Goal: Task Accomplishment & Management: Manage account settings

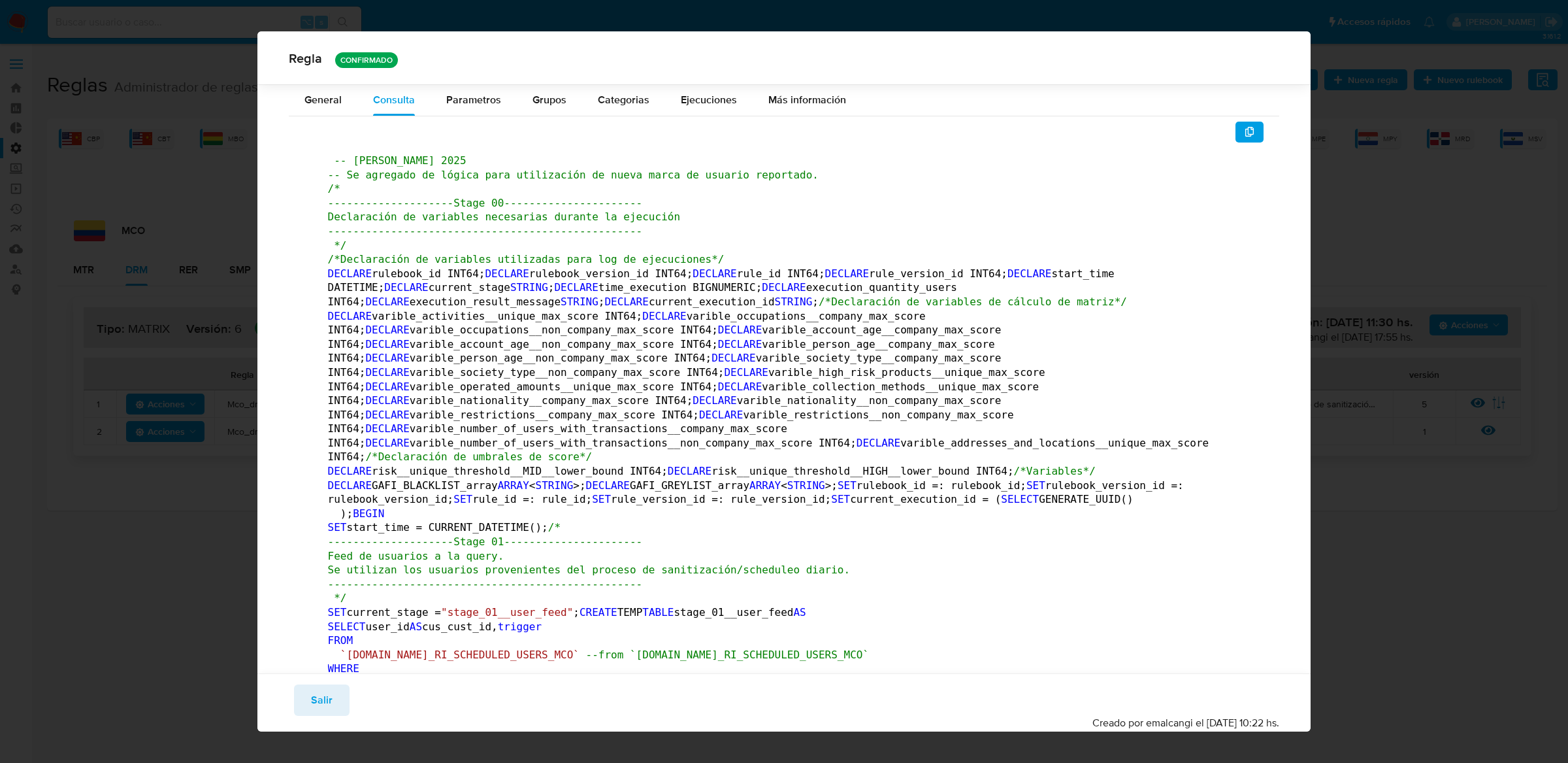
scroll to position [91085, 0]
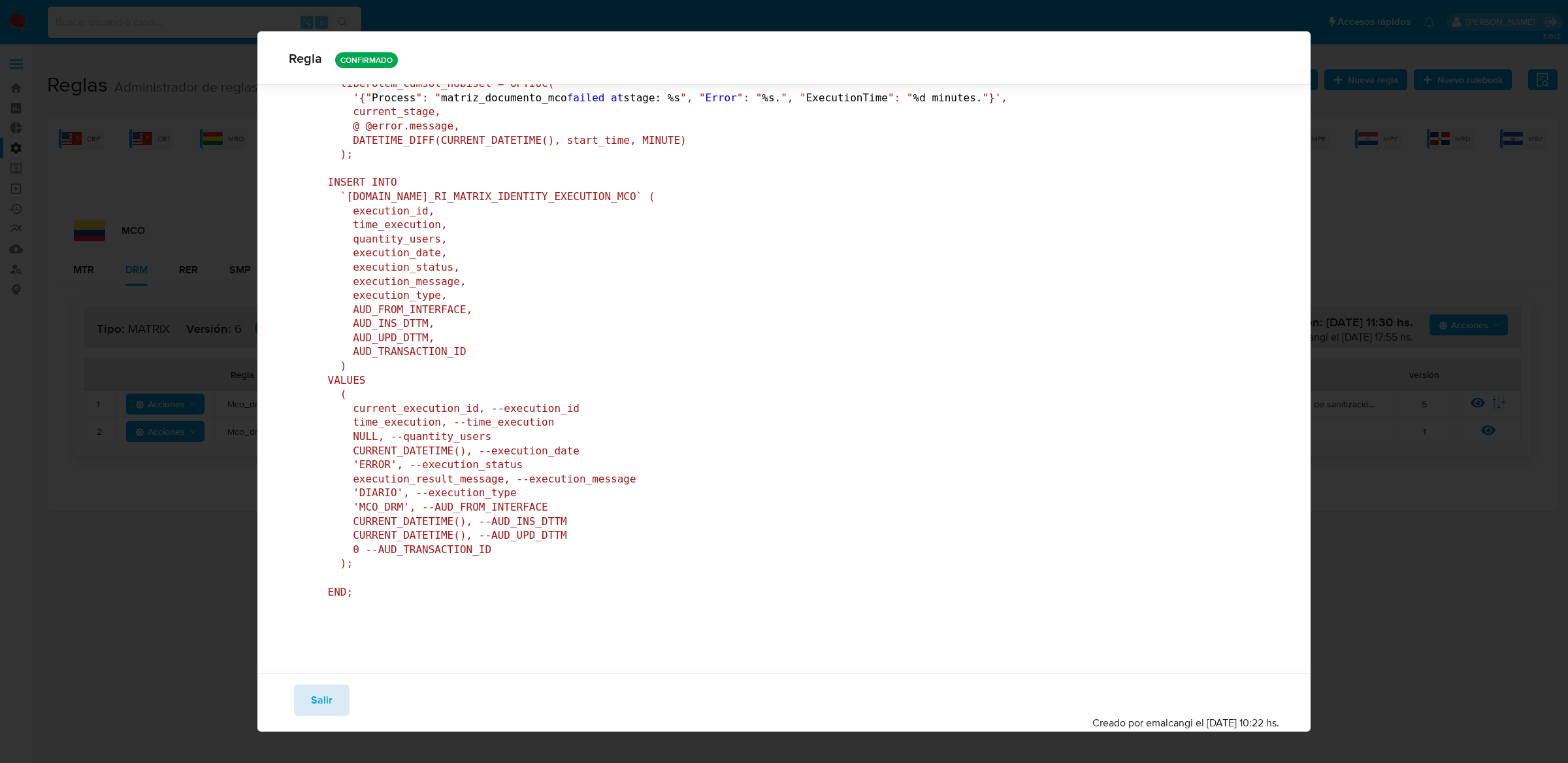
click at [333, 698] on button "Salir" at bounding box center [322, 700] width 56 height 32
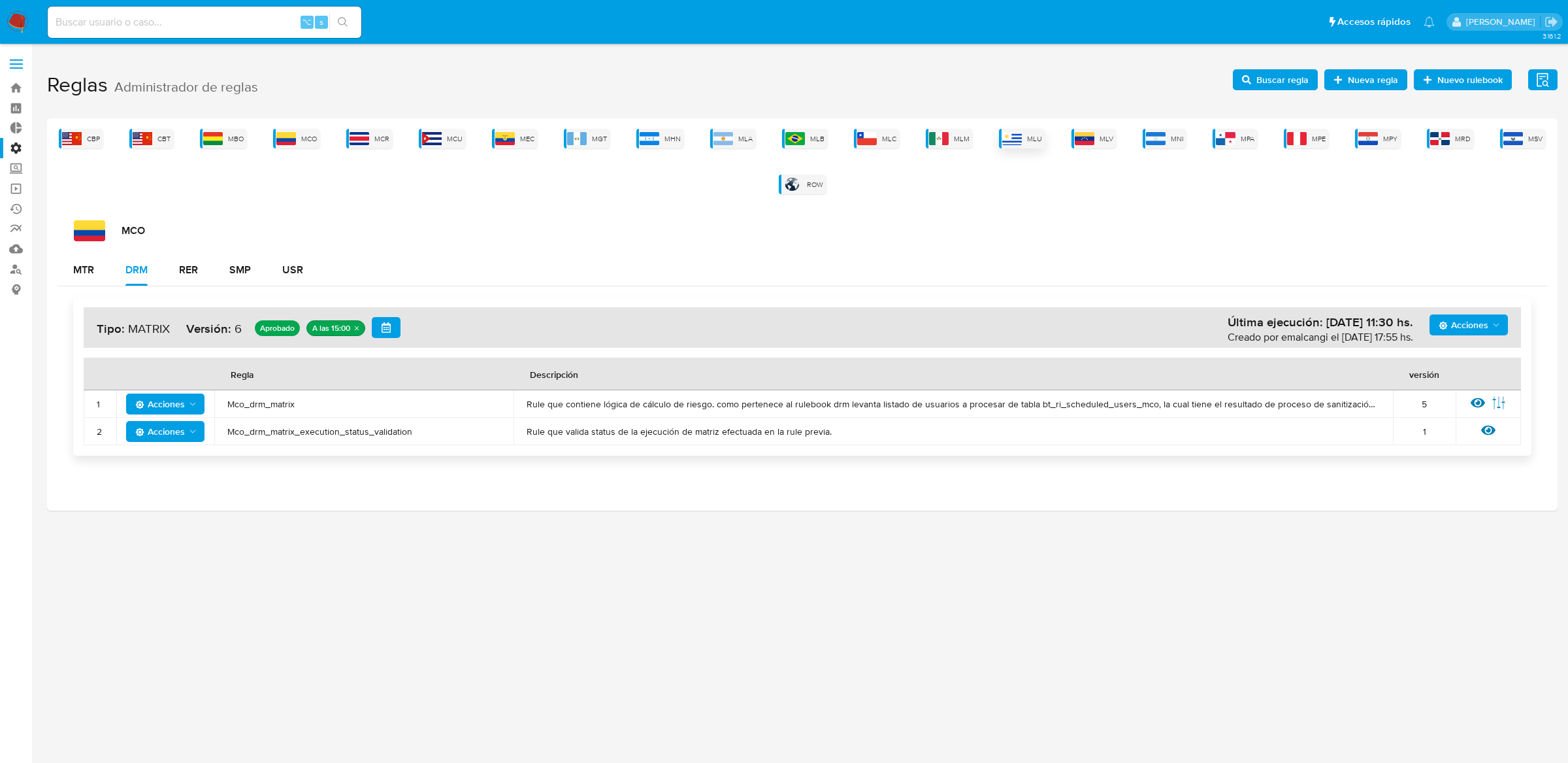
click at [1030, 143] on span "MLU" at bounding box center [1034, 139] width 15 height 10
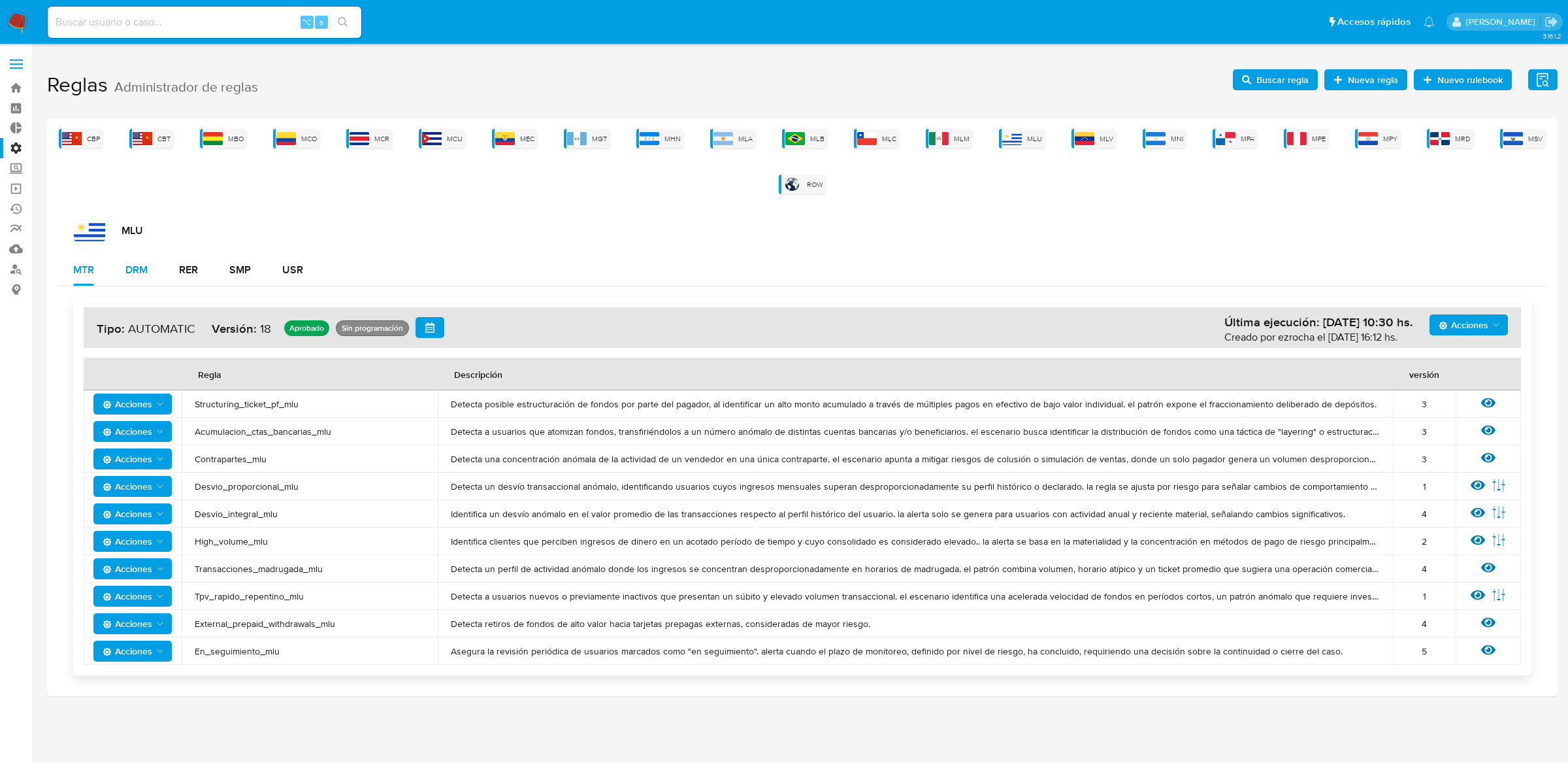
click at [146, 265] on div "DRM" at bounding box center [137, 270] width 22 height 11
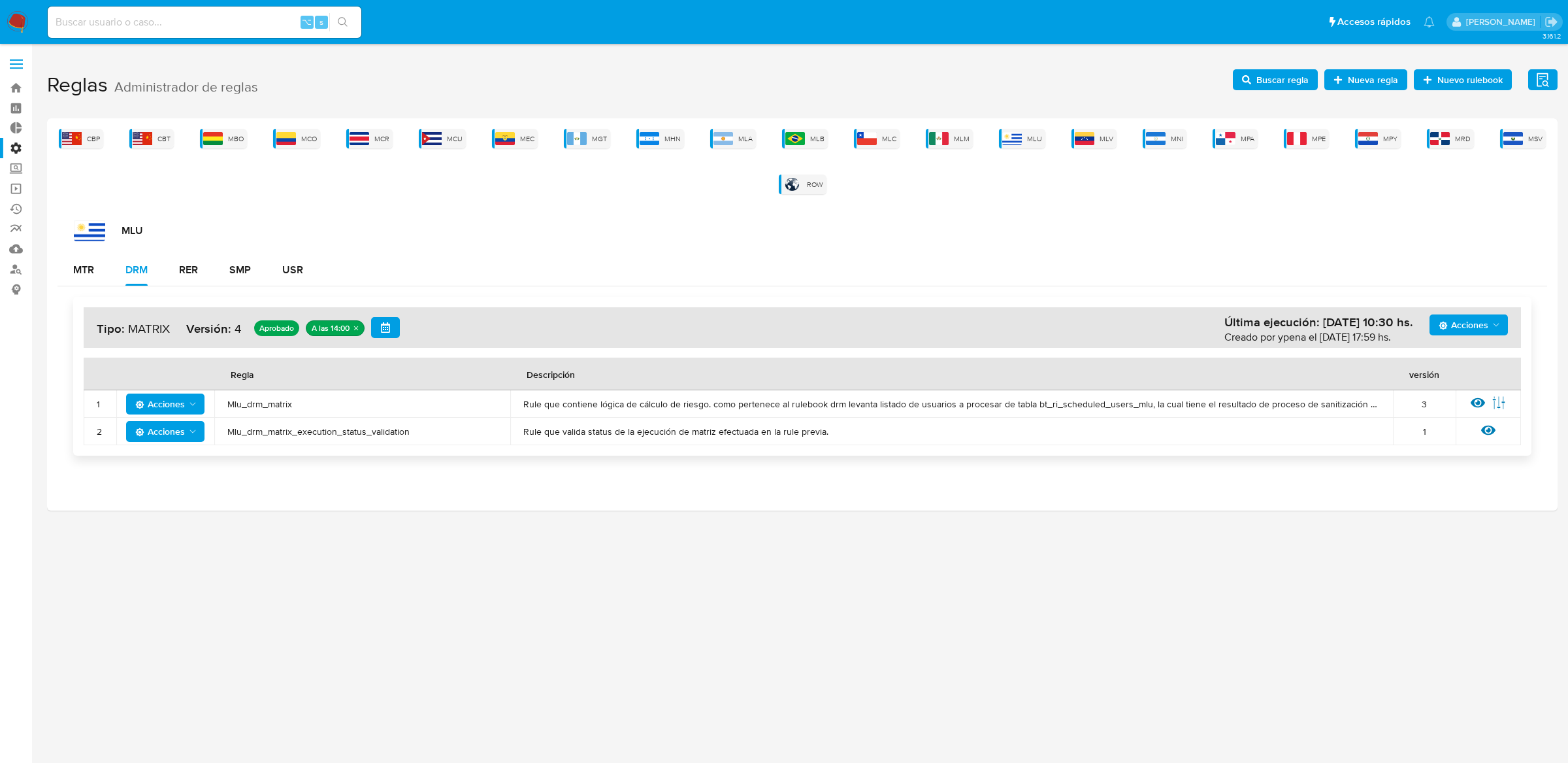
click at [243, 404] on span "Mlu_drm_matrix" at bounding box center [362, 403] width 270 height 12
click at [1270, 83] on span "Buscar regla" at bounding box center [1283, 79] width 52 height 21
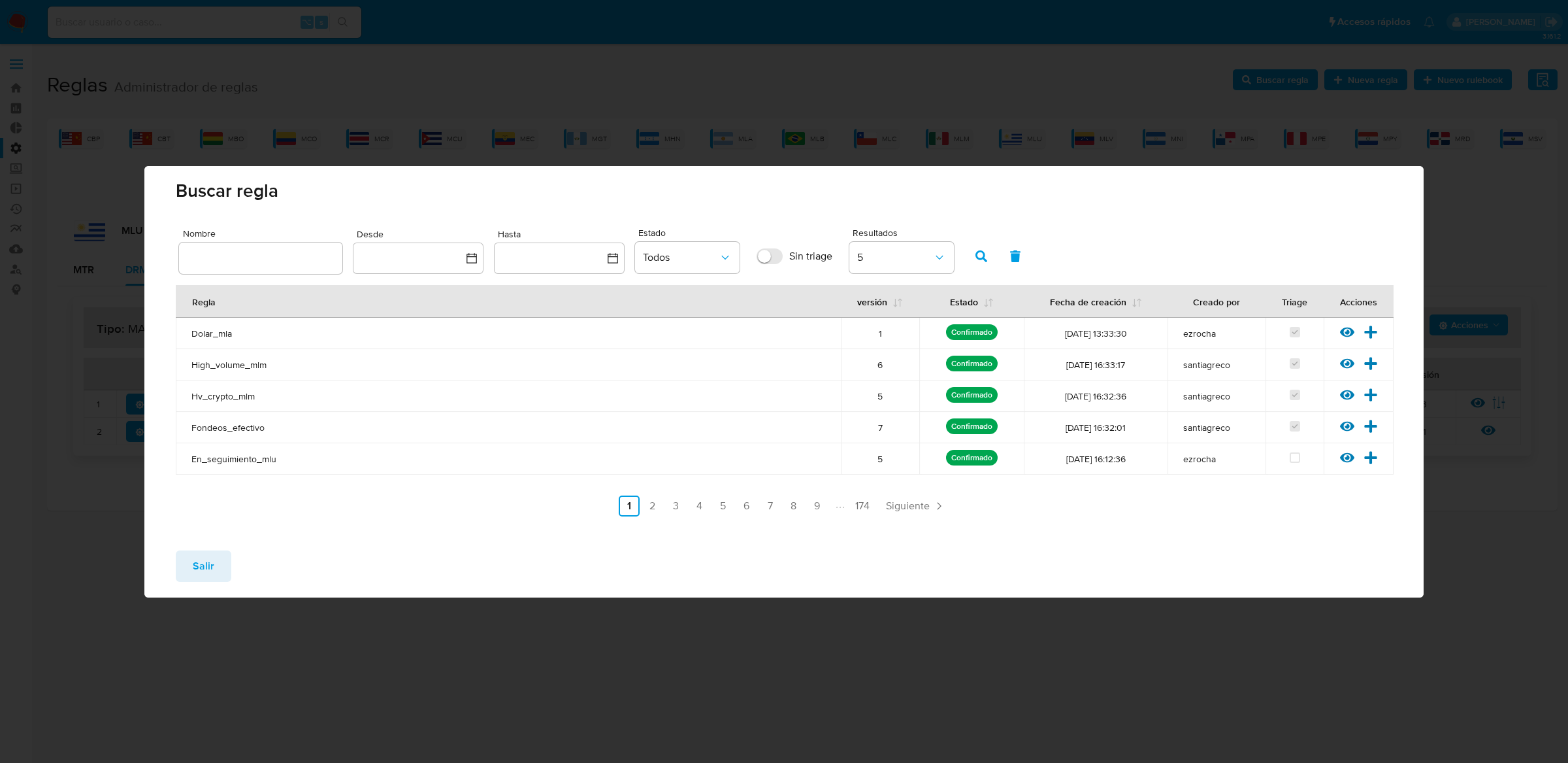
click at [280, 252] on input "text" at bounding box center [261, 258] width 164 height 17
type input "Mlu_drm_matrix"
click at [984, 250] on icon "button" at bounding box center [981, 255] width 12 height 12
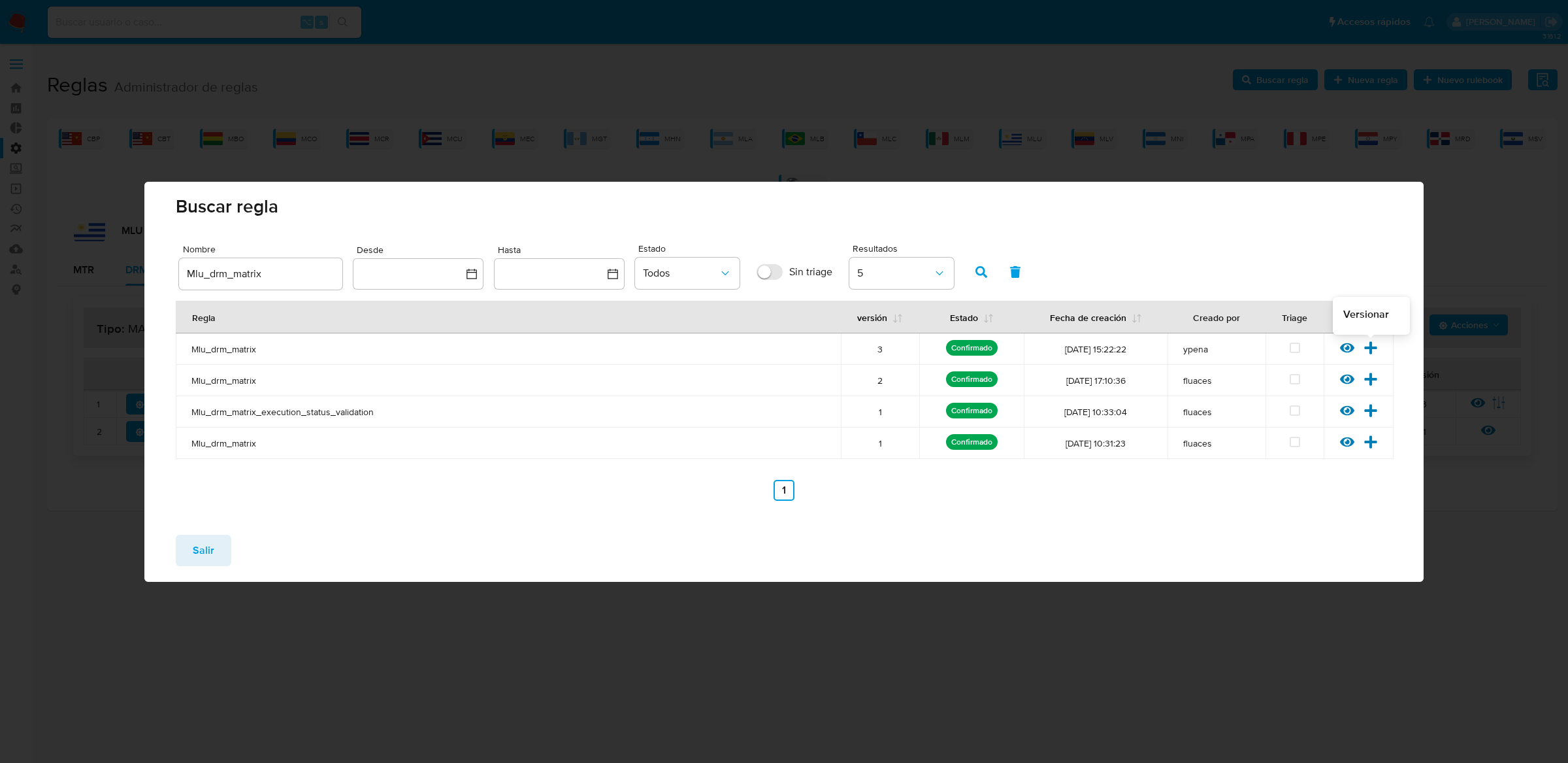
click at [1375, 353] on icon at bounding box center [1371, 347] width 15 height 15
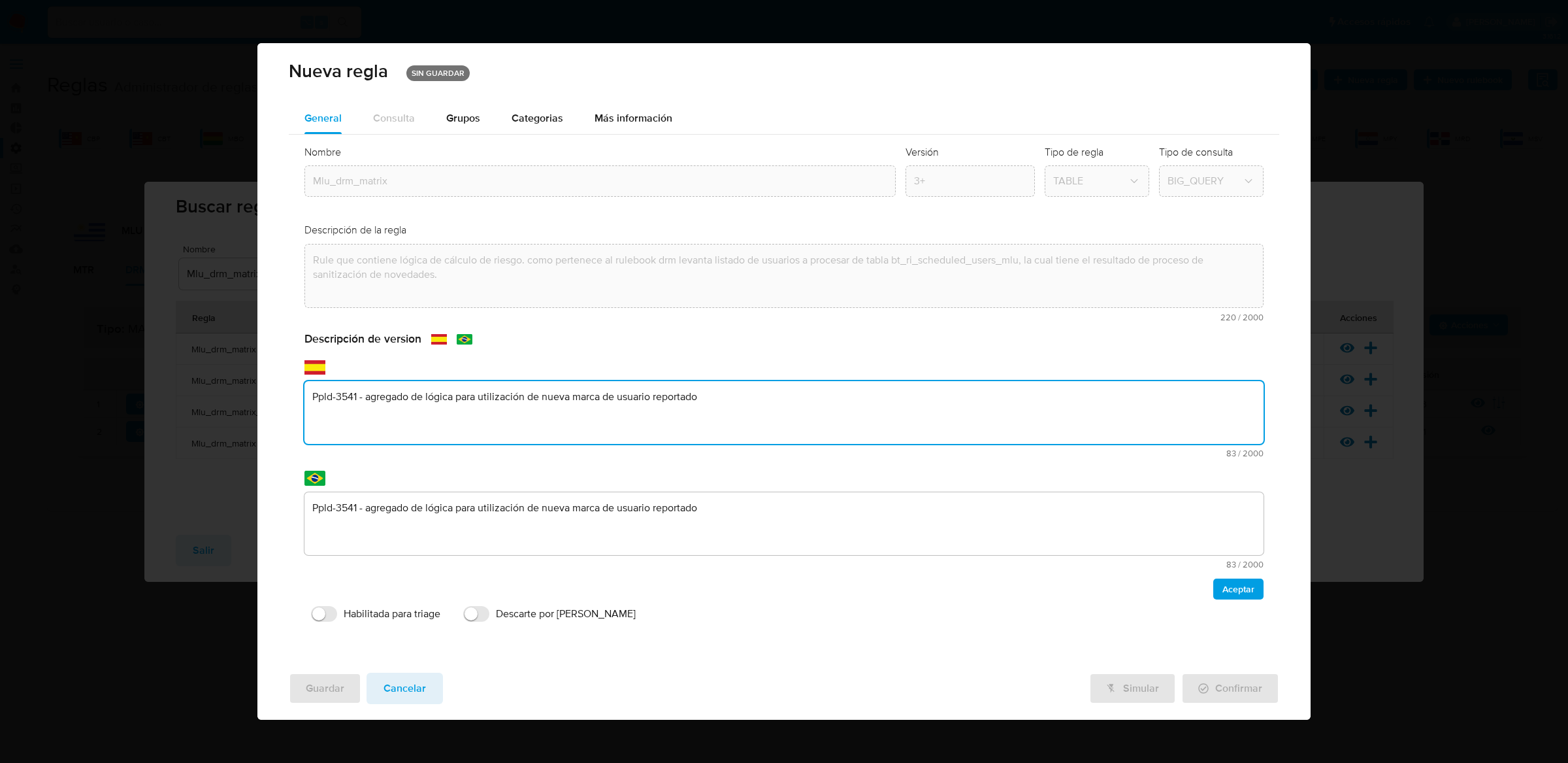
drag, startPoint x: 734, startPoint y: 448, endPoint x: 453, endPoint y: 446, distance: 281.0
click at [452, 446] on div "text-es Ppld-3541 - agregado de lógica para utilización de nueva marca de usuar…" at bounding box center [784, 419] width 959 height 76
drag, startPoint x: 312, startPoint y: 398, endPoint x: 844, endPoint y: 398, distance: 532.0
click at [844, 398] on textarea "Ppld-3541 - agregado de lógica para utilización de nueva marca de usuario repor…" at bounding box center [784, 412] width 959 height 62
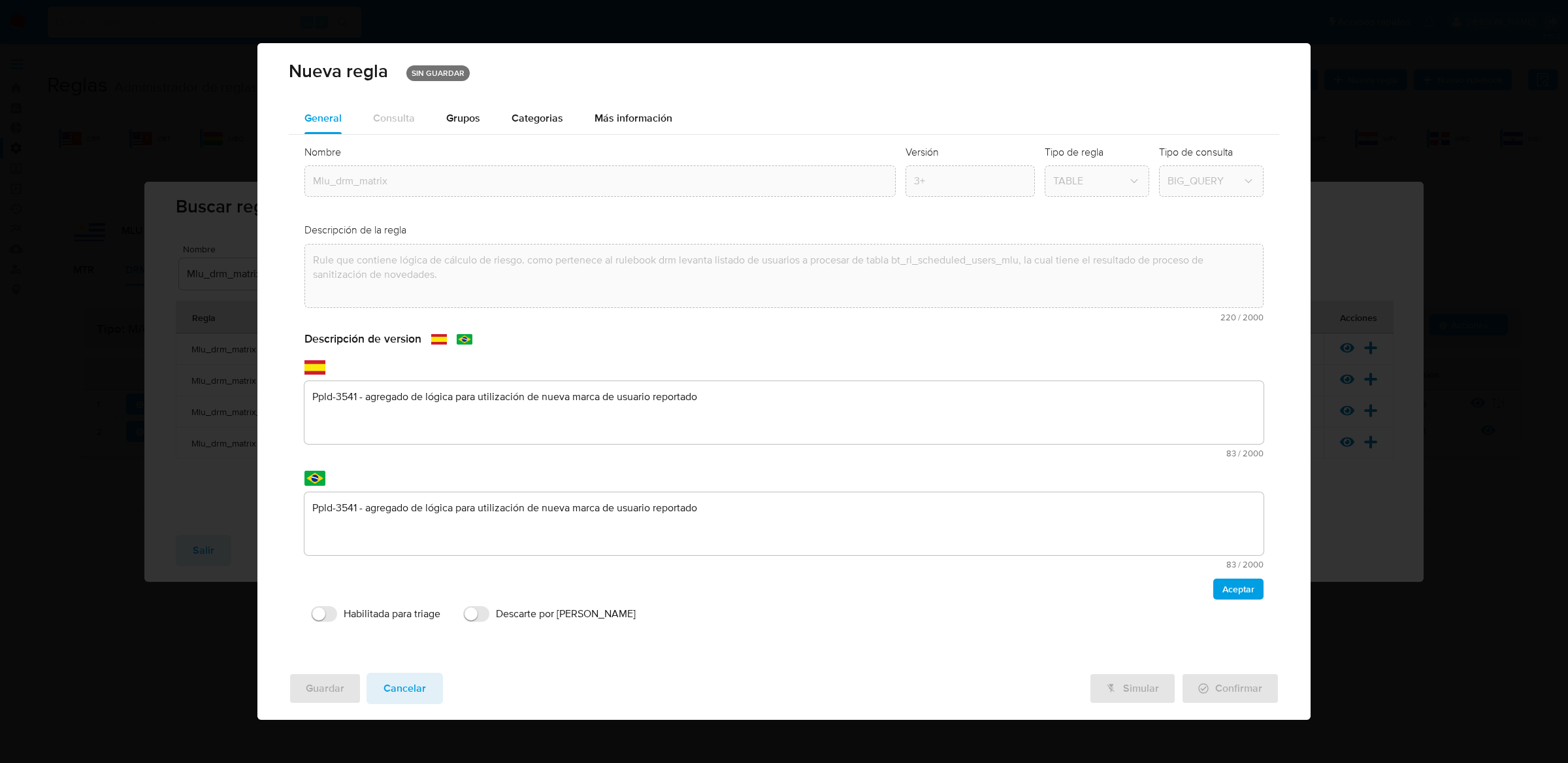
click at [751, 399] on textarea "Ppld-3541 - agregado de lógica para utilización de nueva marca de usuario repor…" at bounding box center [784, 412] width 959 height 62
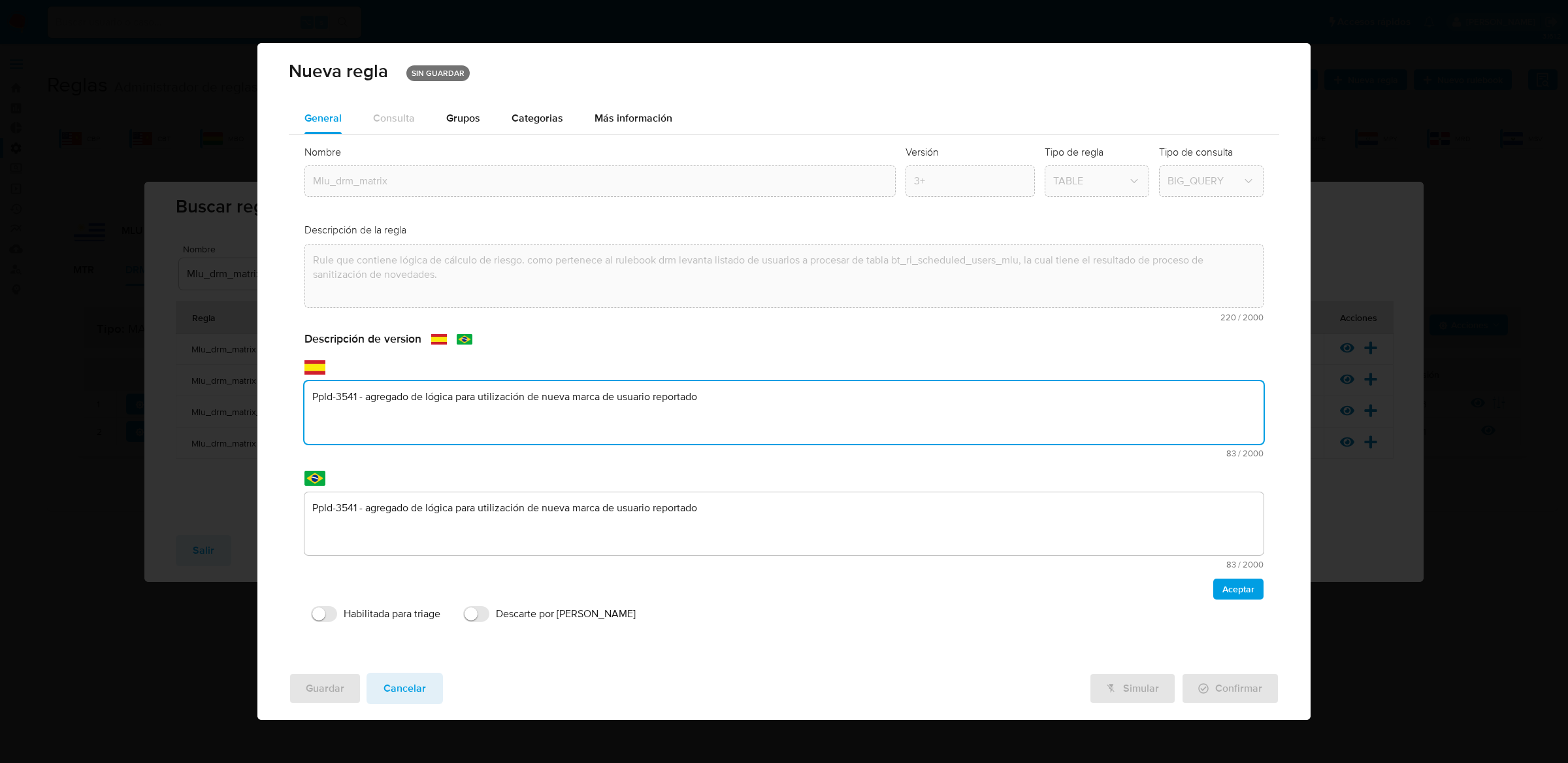
click at [751, 399] on textarea "Ppld-3541 - agregado de lógica para utilización de nueva marca de usuario repor…" at bounding box center [784, 412] width 959 height 62
click at [752, 400] on textarea "Ppld-3541 - agregado de lógica para utilización de nueva marca de usuario repor…" at bounding box center [784, 412] width 959 height 62
drag, startPoint x: 754, startPoint y: 400, endPoint x: 296, endPoint y: 397, distance: 458.0
click at [296, 397] on div "Nombre text-es Mlu_drm_matrix text-pt Mlu_drm_matrix Aceptar Versión 3+ Tipo de…" at bounding box center [784, 387] width 991 height 505
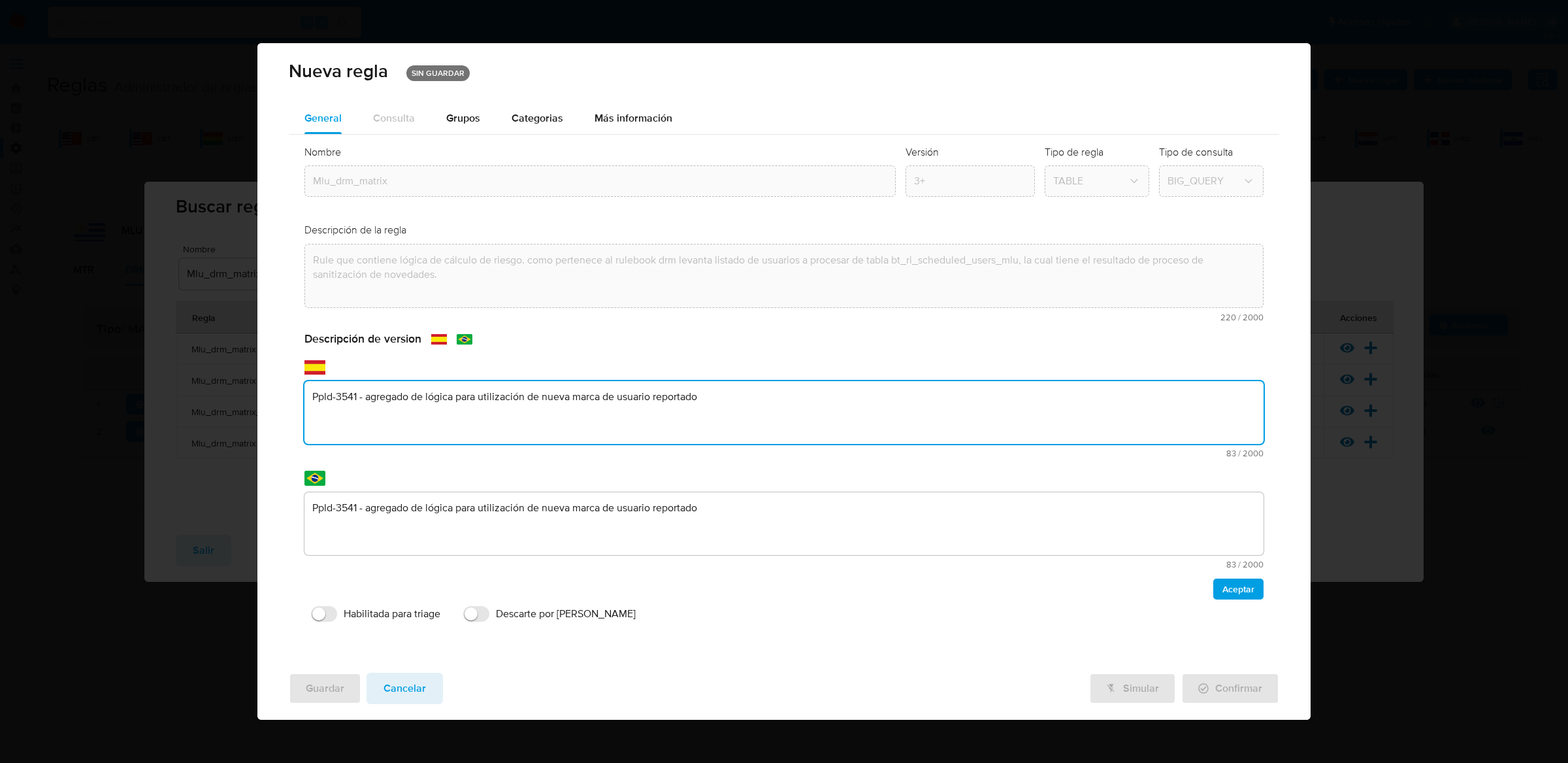
type textarea "m"
type textarea "Matriz Unificada"
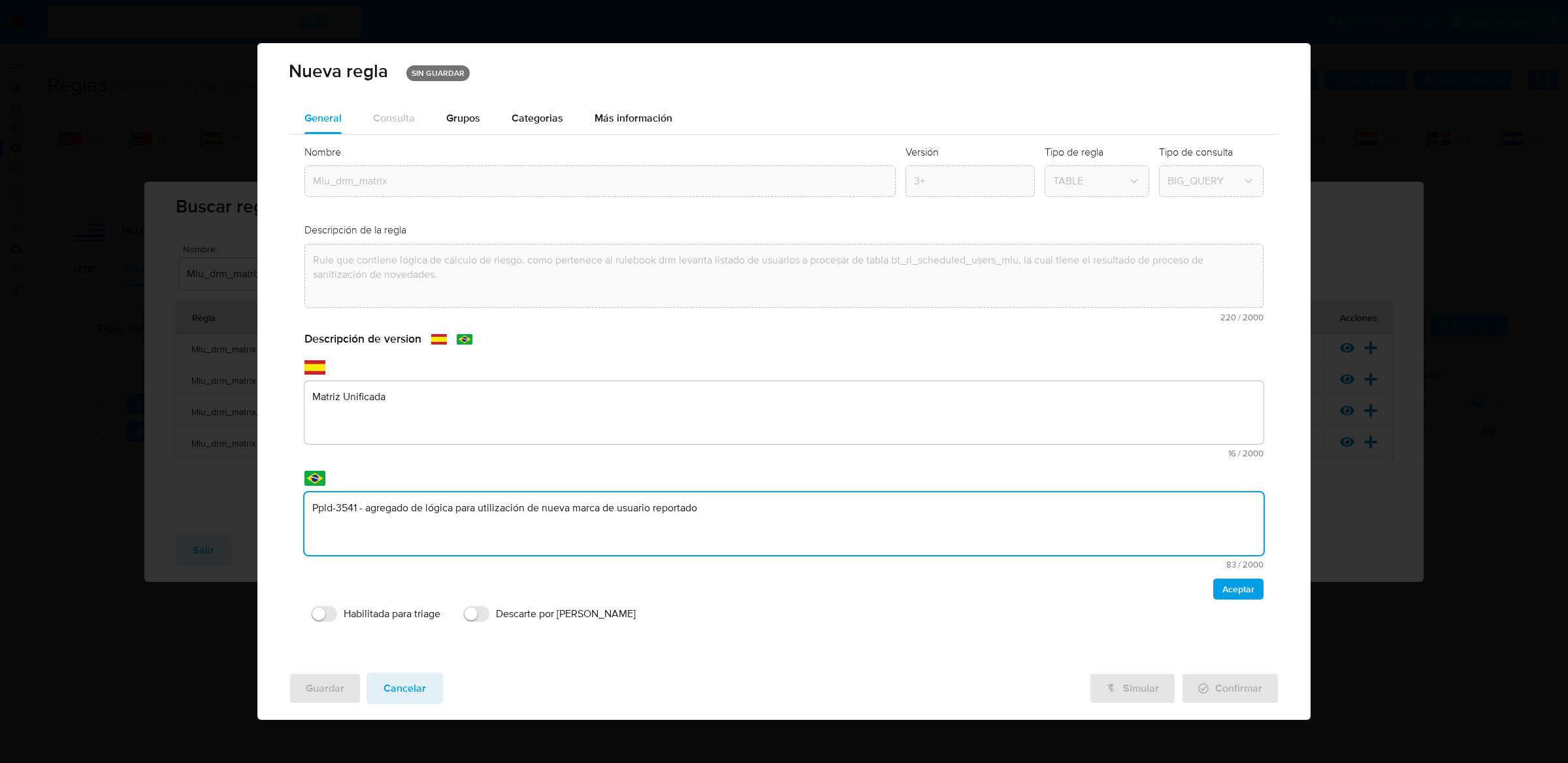
drag, startPoint x: 776, startPoint y: 517, endPoint x: 323, endPoint y: 493, distance: 453.6
click at [323, 493] on textarea "Ppld-3541 - agregado de lógica para utilización de nueva marca de usuario repor…" at bounding box center [784, 523] width 959 height 62
type textarea "Matriz Unificada"
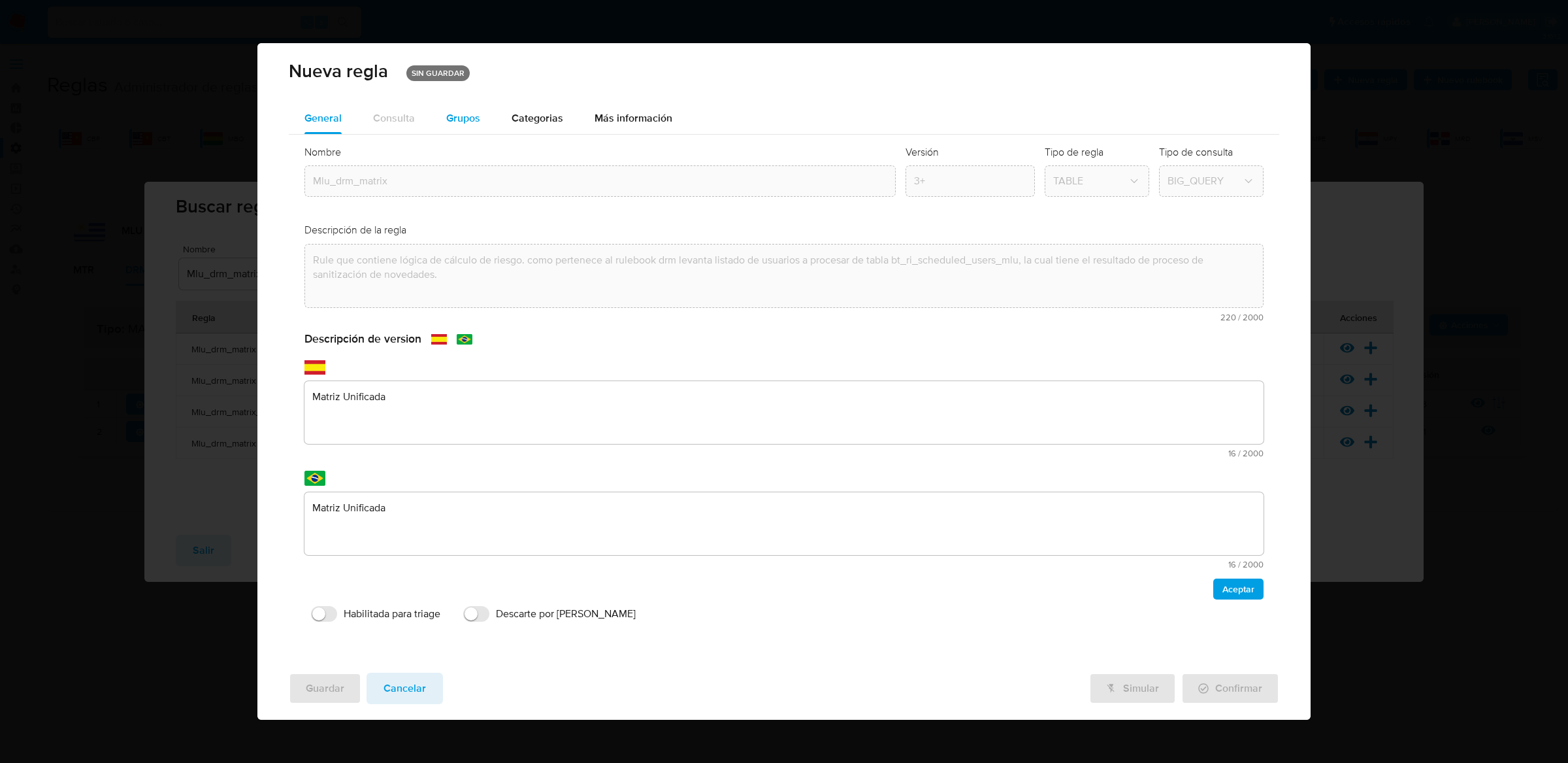
click at [457, 122] on span "Grupos" at bounding box center [464, 117] width 34 height 15
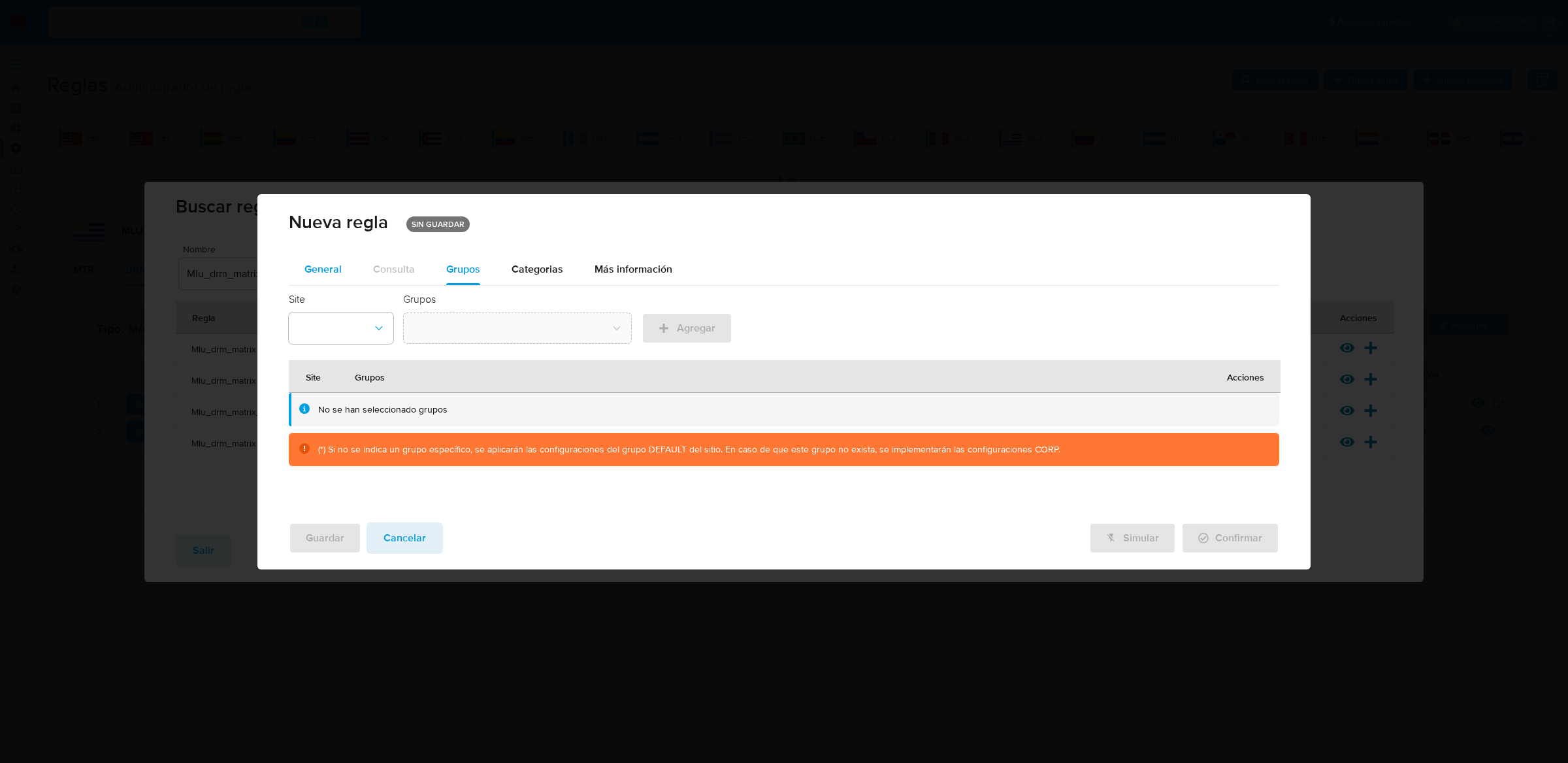
click at [322, 263] on span "General" at bounding box center [323, 268] width 37 height 15
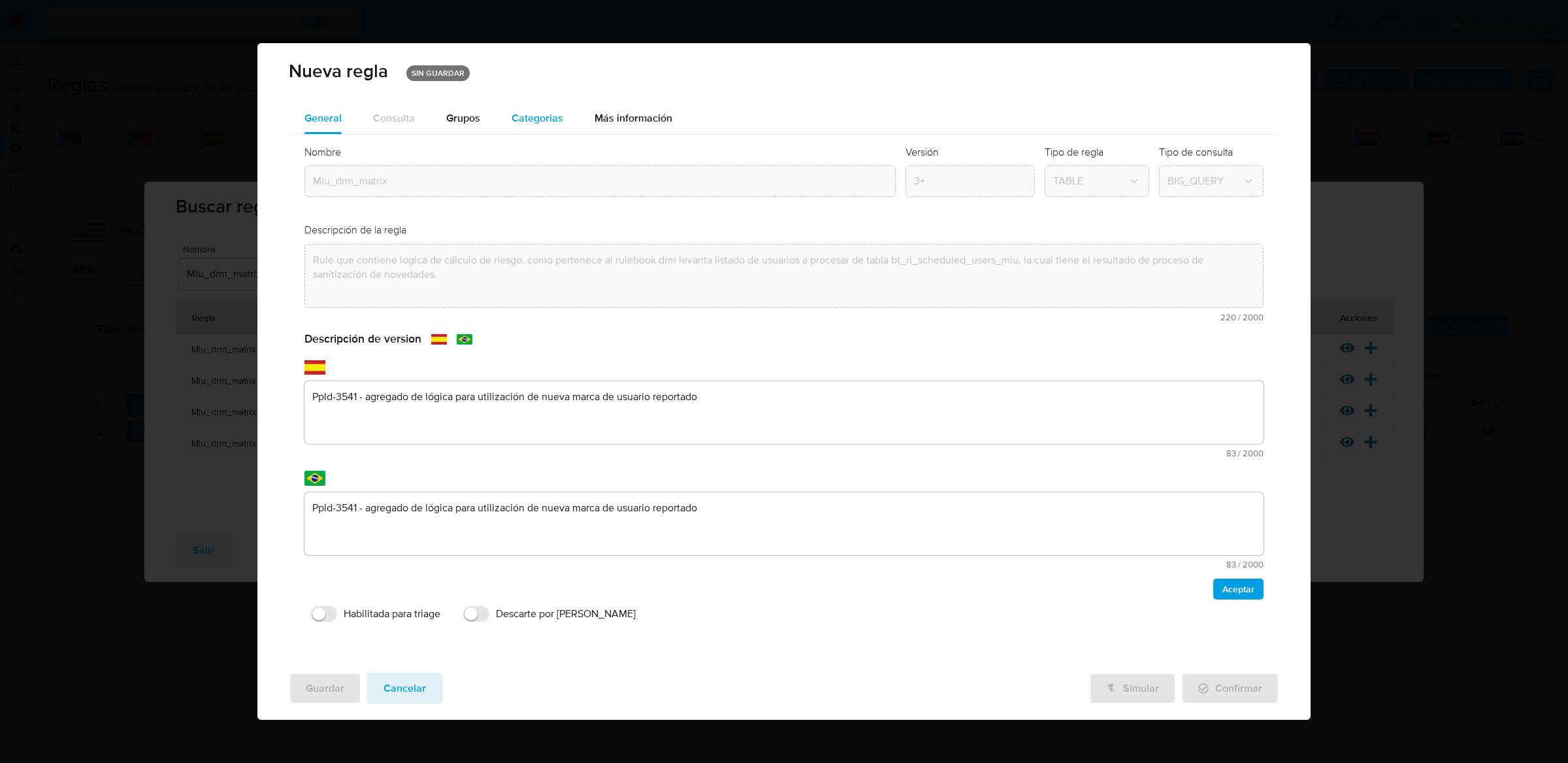
click at [518, 124] on span "Categorias" at bounding box center [537, 117] width 52 height 15
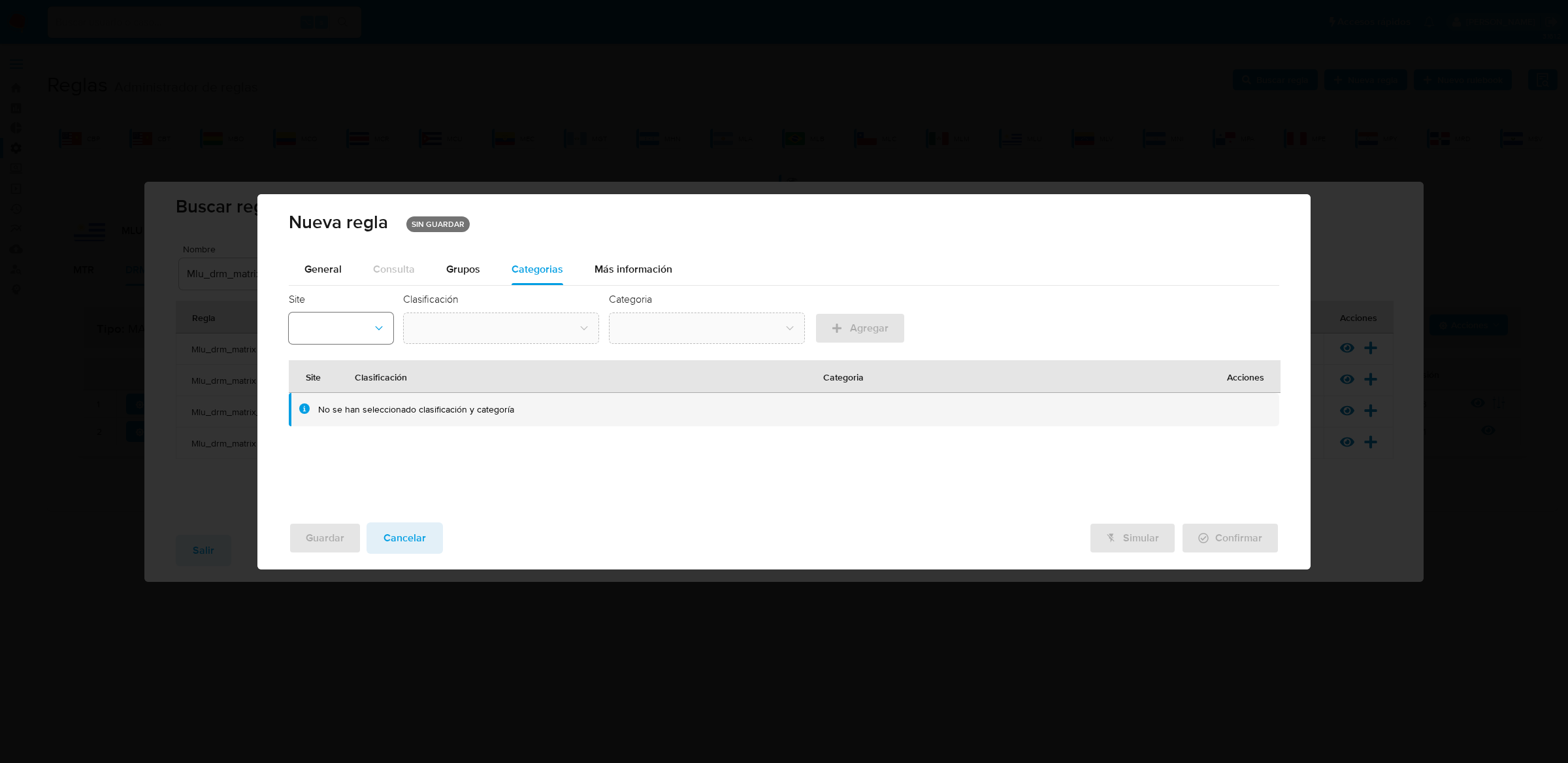
click at [344, 331] on button "site-id-dropdown" at bounding box center [341, 328] width 105 height 32
click at [561, 290] on div "General Consulta Parametros Evidencias Grupos Categorias Ejecuciones Más inform…" at bounding box center [784, 371] width 991 height 235
click at [602, 274] on span "Más información" at bounding box center [633, 268] width 78 height 15
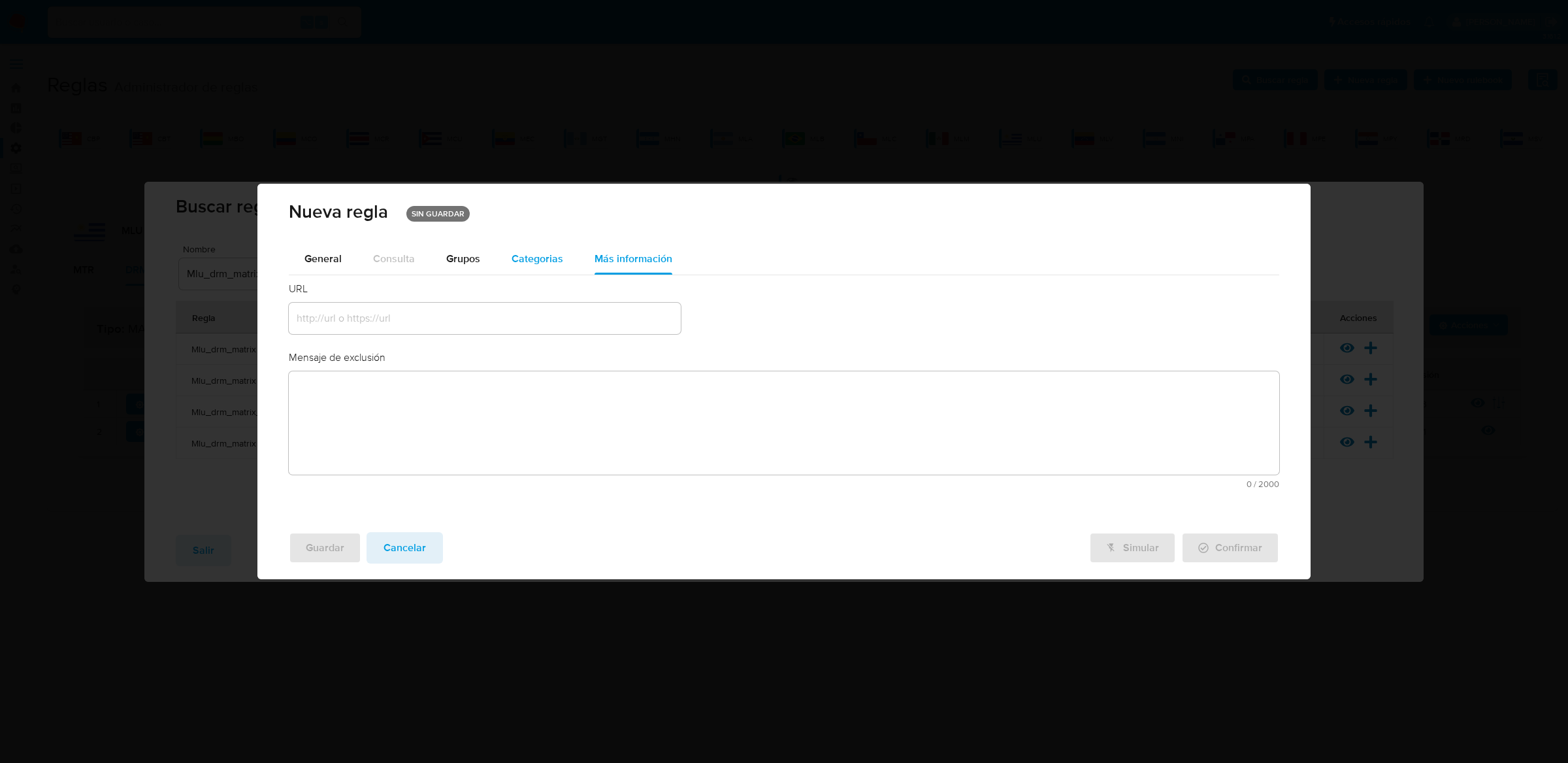
click at [561, 256] on button "Categorias" at bounding box center [538, 258] width 83 height 32
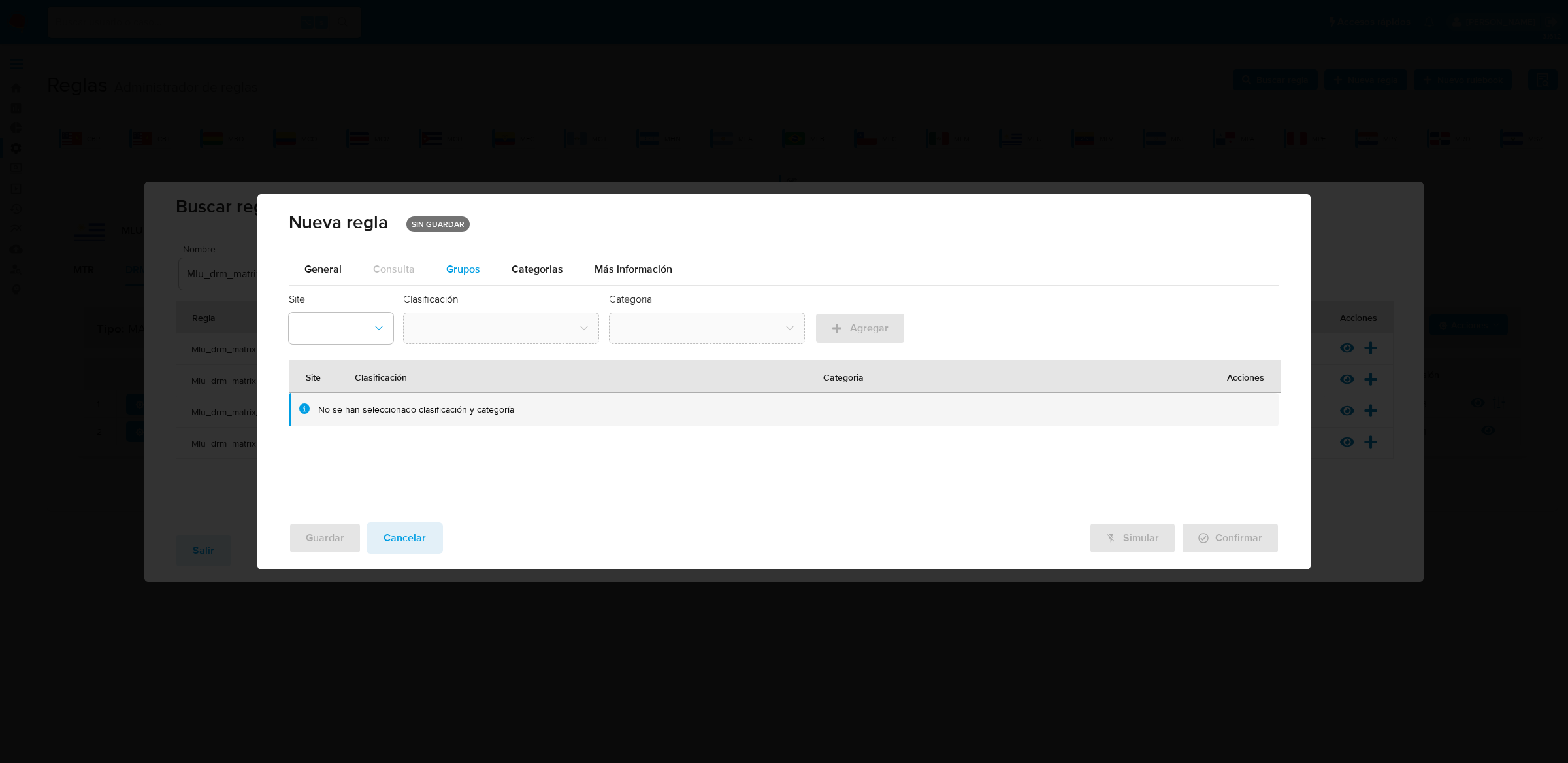
click at [484, 256] on button "Grupos" at bounding box center [463, 269] width 66 height 32
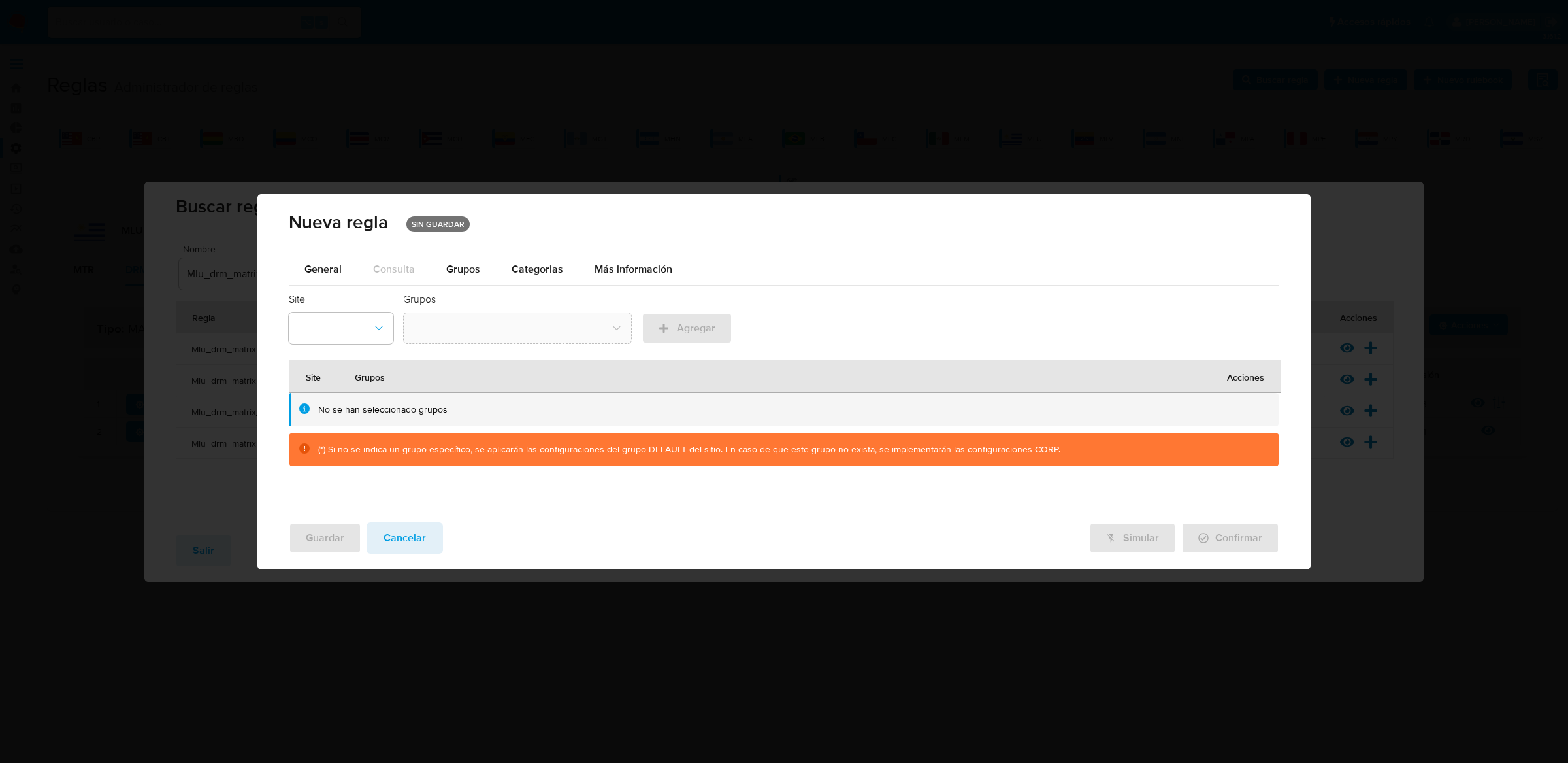
click at [326, 285] on div "General Consulta Parametros Evidencias Grupos Categorias Ejecuciones Más inform…" at bounding box center [784, 371] width 991 height 235
click at [330, 278] on div "General" at bounding box center [323, 269] width 37 height 32
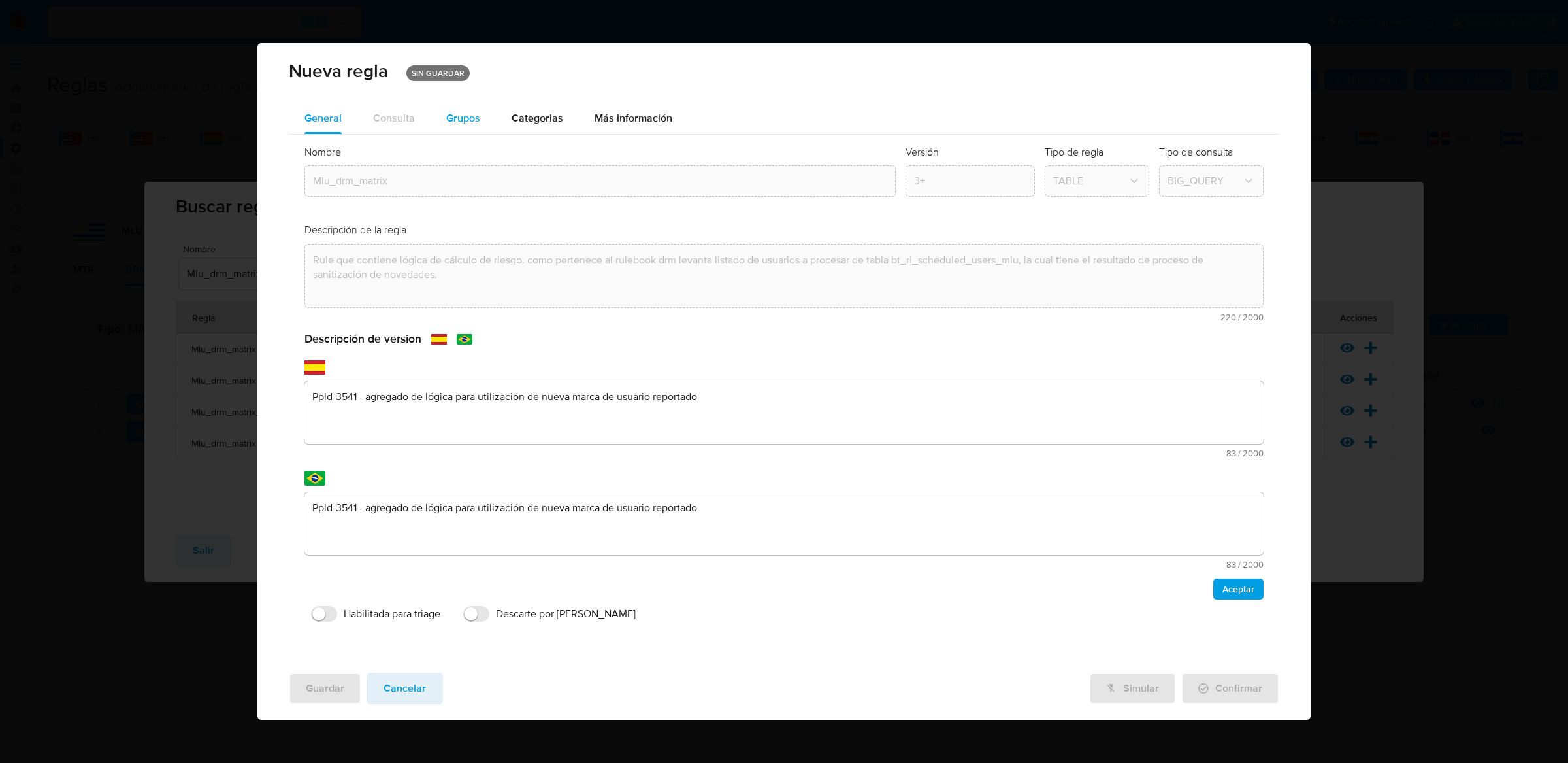
click at [470, 120] on span "Grupos" at bounding box center [464, 117] width 34 height 15
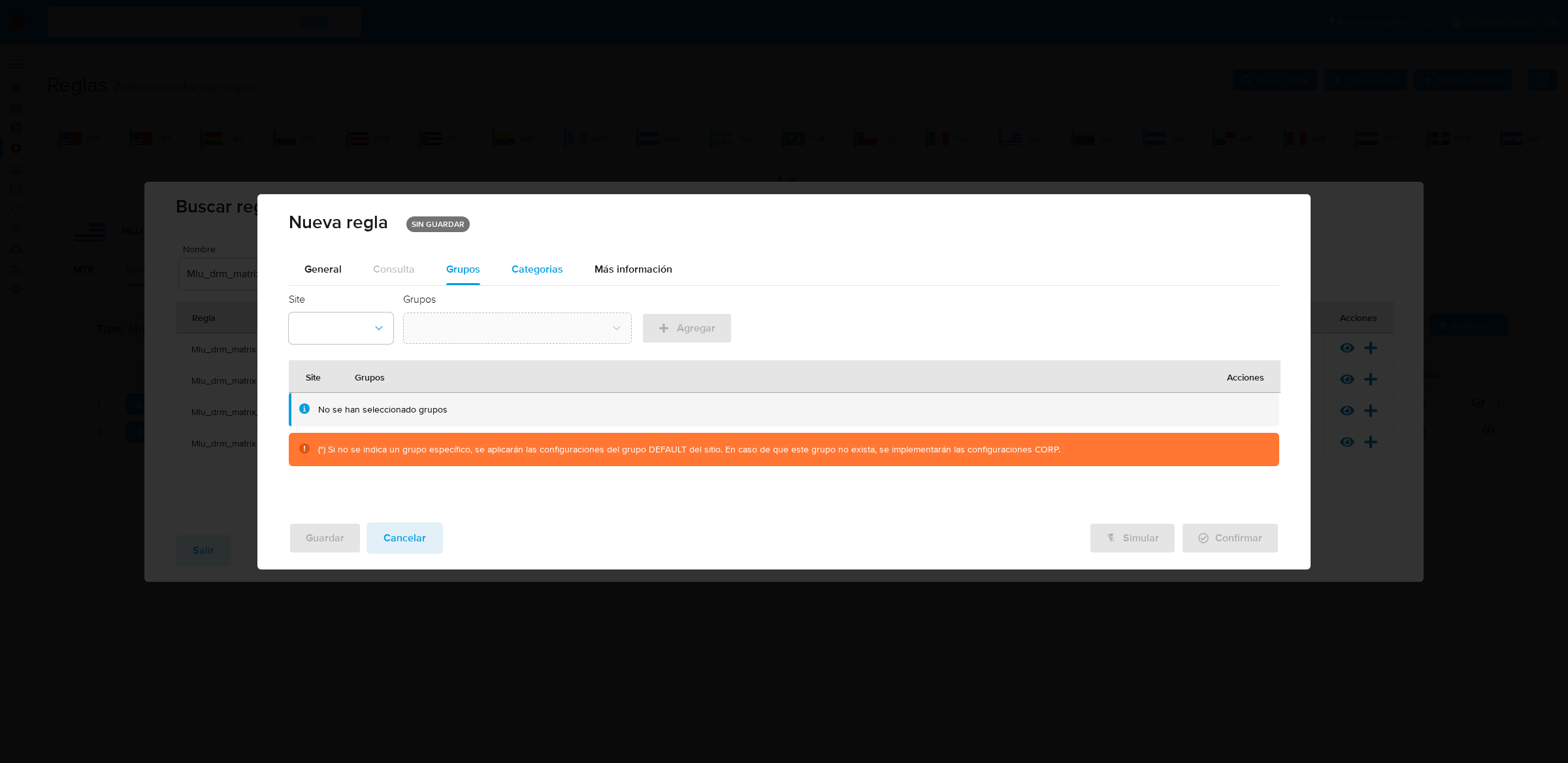
click at [549, 258] on div "Categorias" at bounding box center [537, 269] width 52 height 32
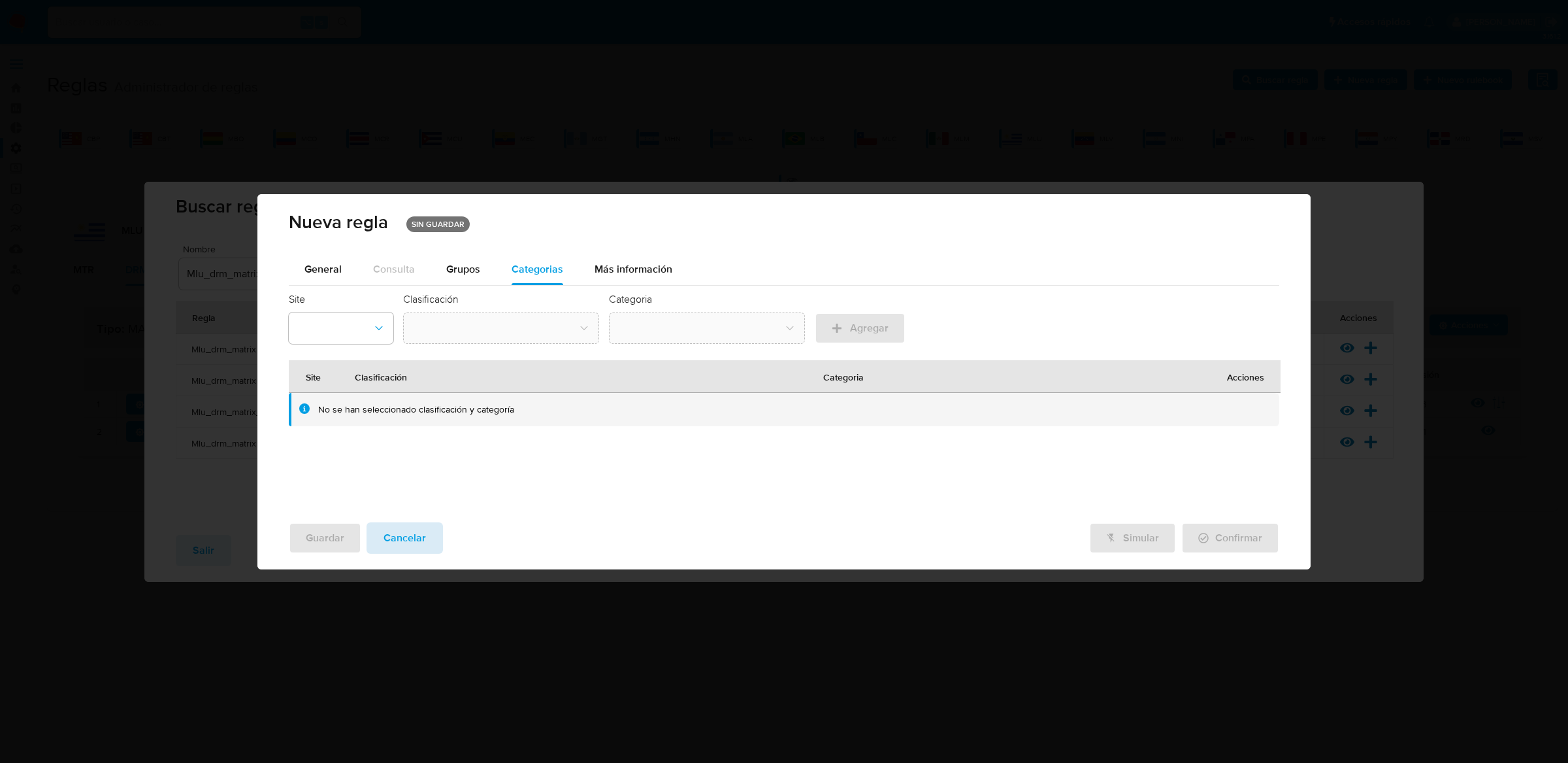
click at [425, 535] on button "Cancelar" at bounding box center [404, 538] width 76 height 32
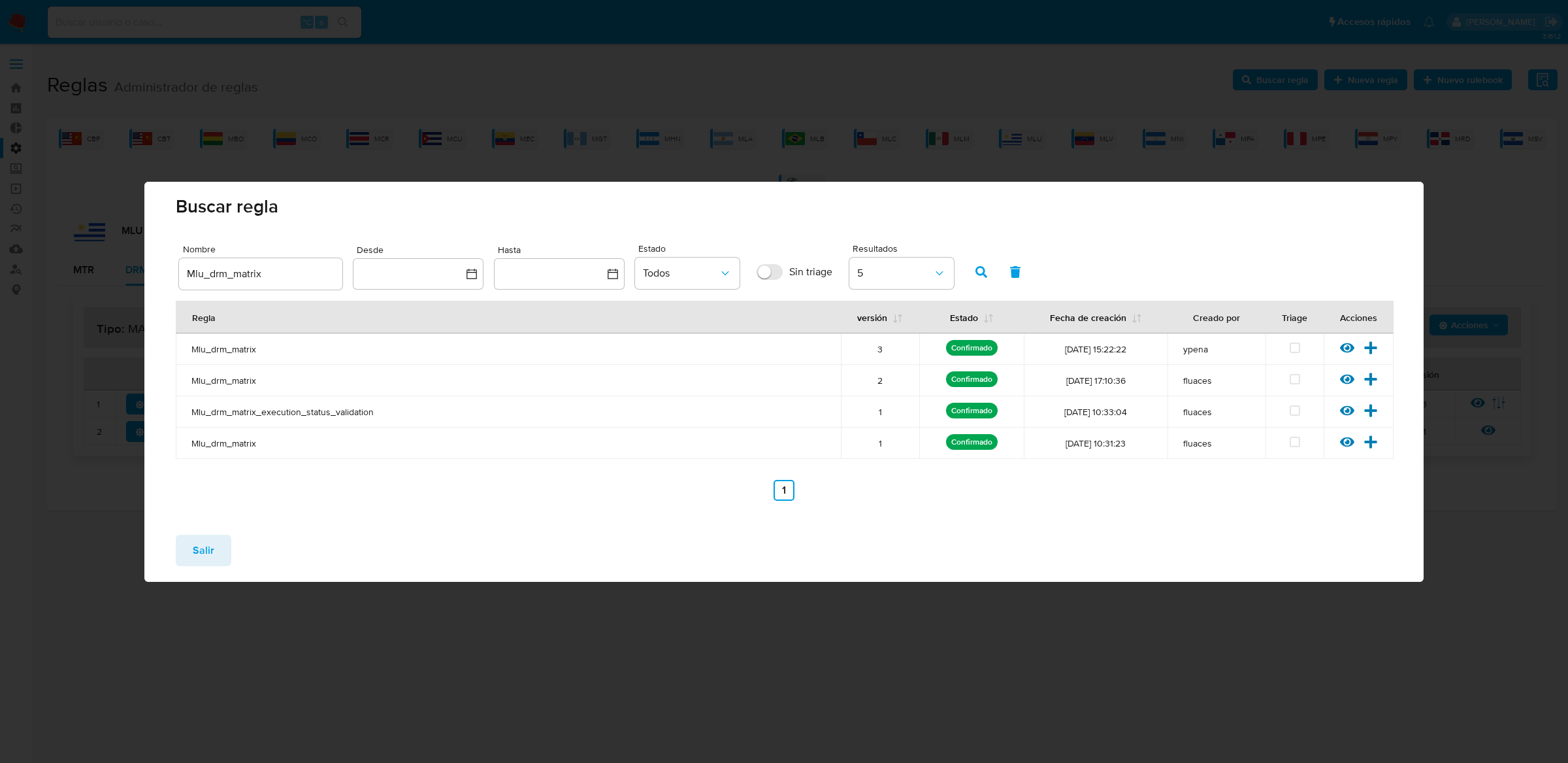
click at [196, 555] on span "Salir" at bounding box center [204, 550] width 22 height 29
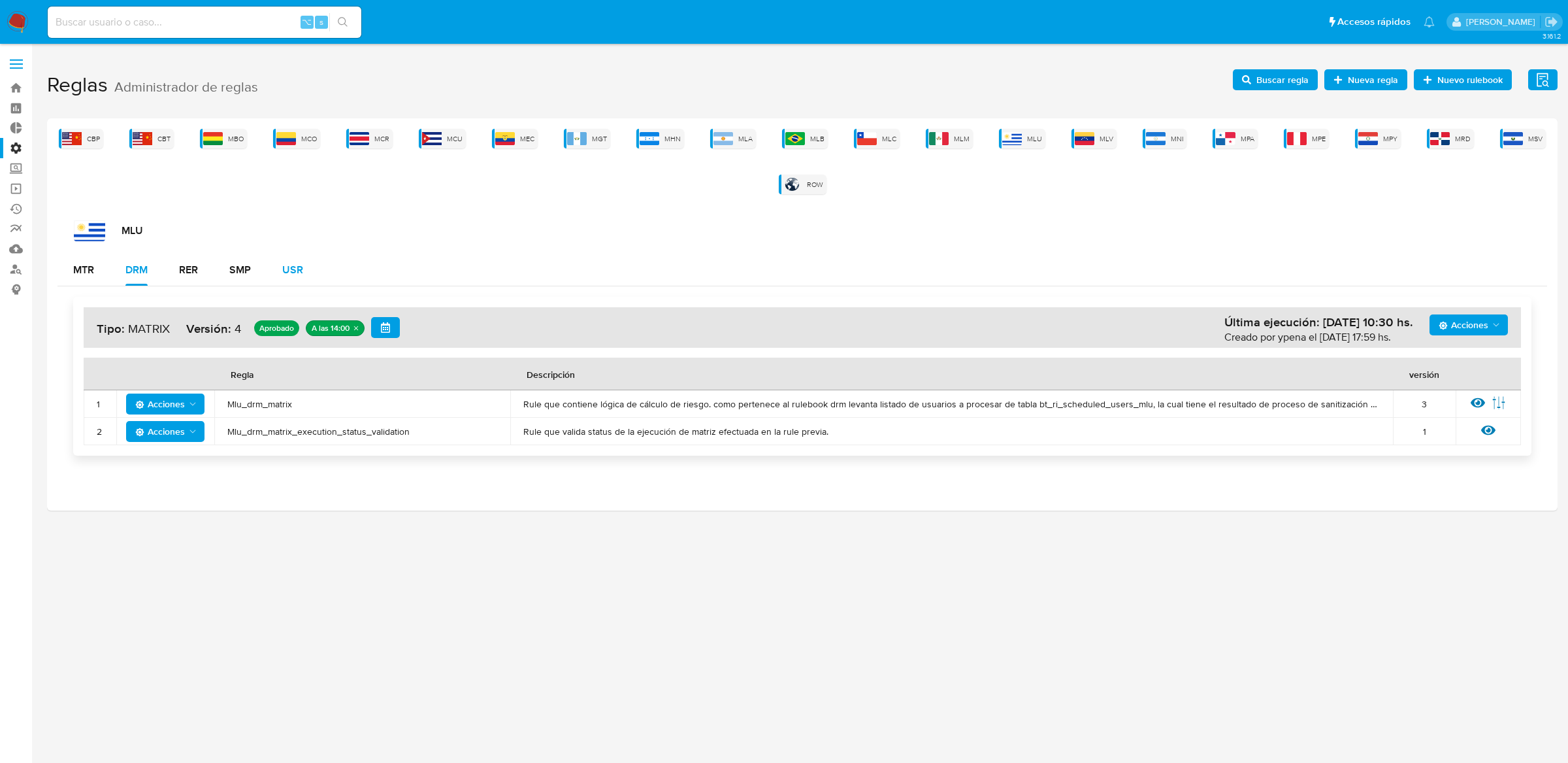
click at [303, 273] on button "USR" at bounding box center [293, 270] width 52 height 32
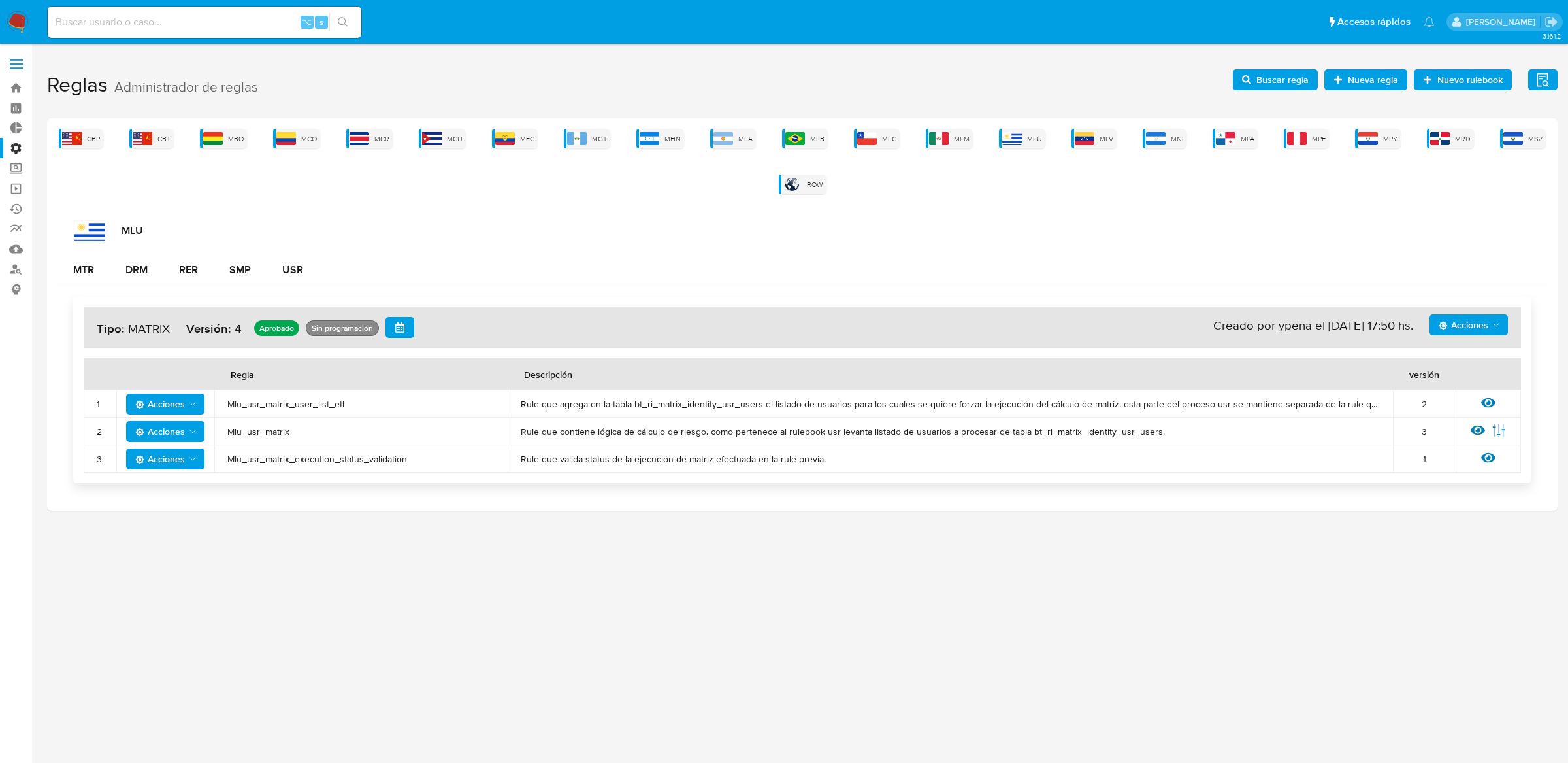
click at [243, 428] on span "Mlu_usr_matrix" at bounding box center [361, 430] width 267 height 12
click at [1288, 83] on span "Buscar regla" at bounding box center [1283, 79] width 52 height 21
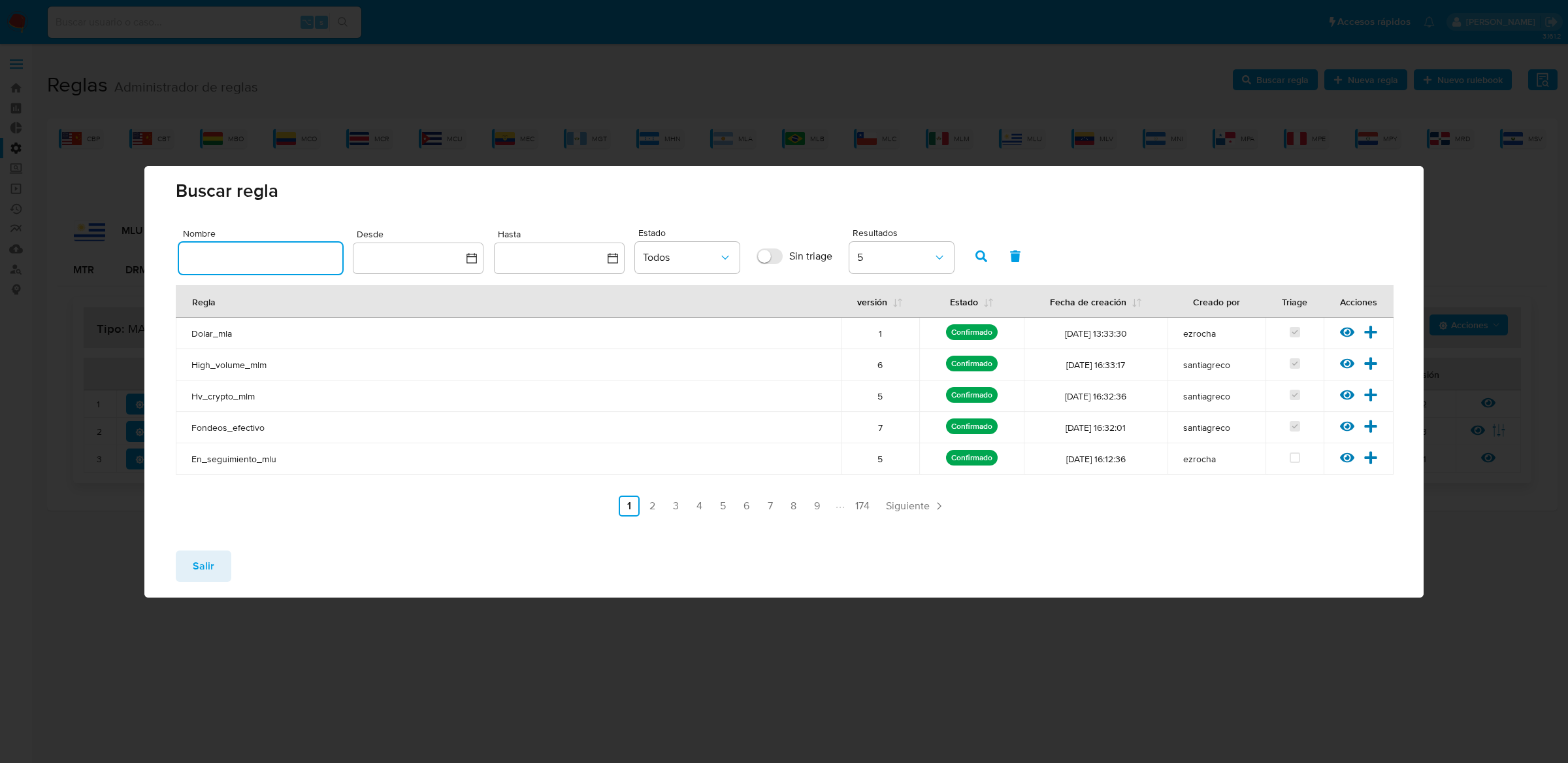
click at [305, 250] on input "text" at bounding box center [261, 258] width 164 height 17
type input "Mlu_usr_matrix"
click at [987, 269] on button "button" at bounding box center [981, 256] width 34 height 32
click at [1373, 363] on icon at bounding box center [1371, 363] width 12 height 12
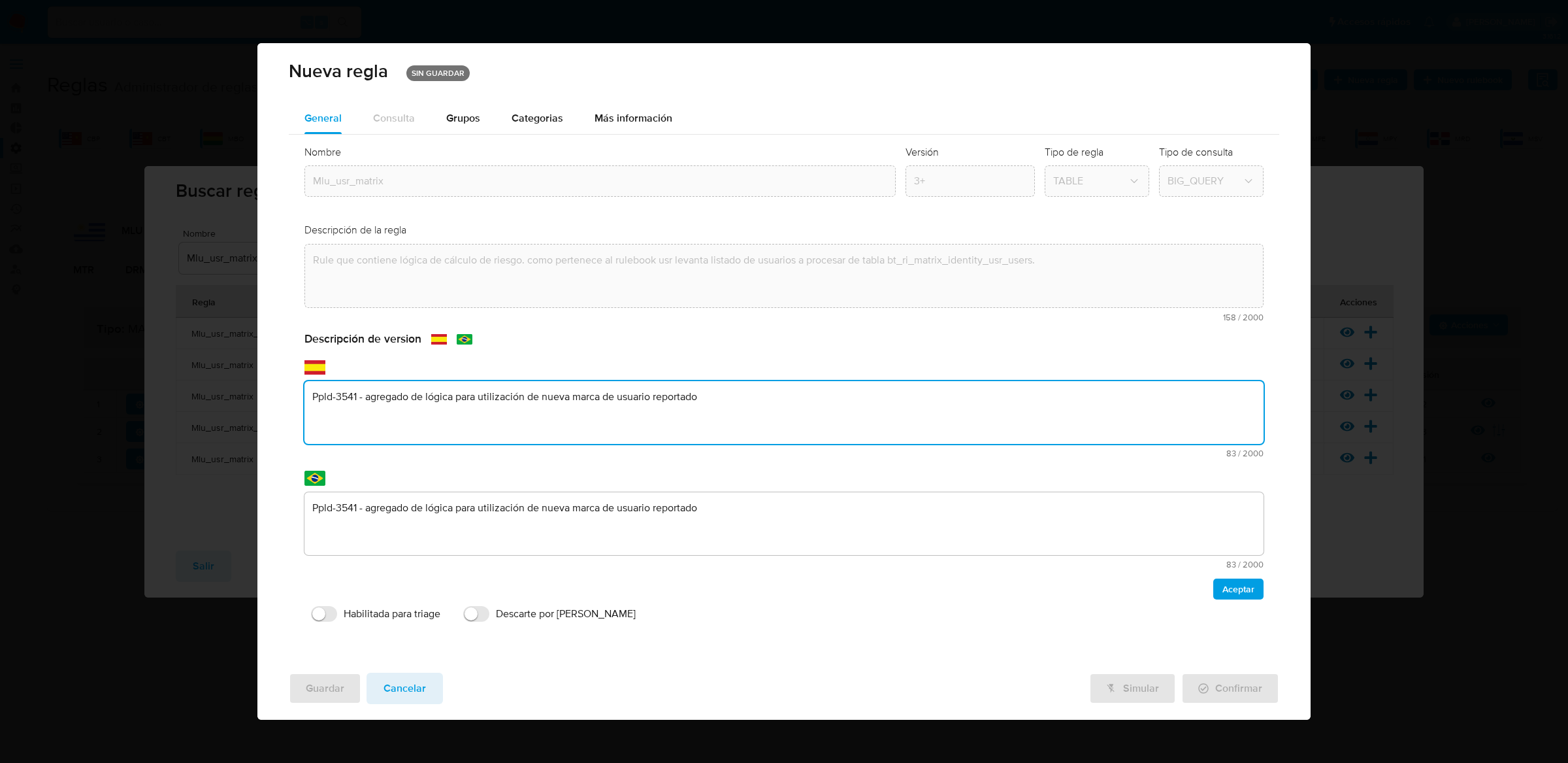
drag, startPoint x: 736, startPoint y: 454, endPoint x: 310, endPoint y: 398, distance: 429.7
click at [310, 398] on textarea "Ppld-3541 - agregado de lógica para utilización de nueva marca de usuario repor…" at bounding box center [784, 412] width 959 height 62
type textarea "Matriz Unificada"
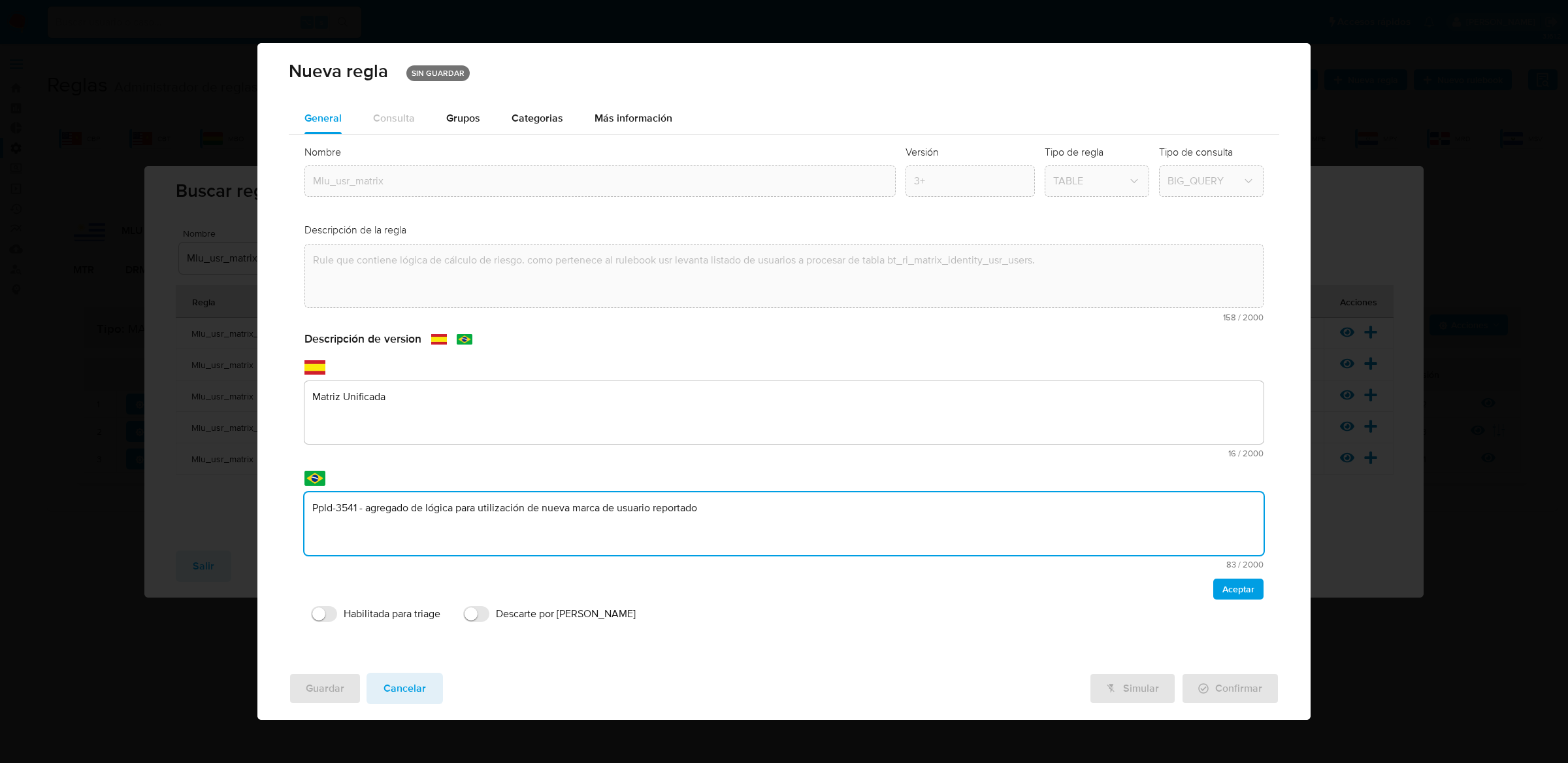
drag, startPoint x: 747, startPoint y: 526, endPoint x: 275, endPoint y: 506, distance: 472.4
click at [275, 506] on div "General Consulta Parametros Evidencias Grupos Categorias Ejecuciones Más inform…" at bounding box center [784, 383] width 1054 height 560
type textarea "Matriz Unificada"
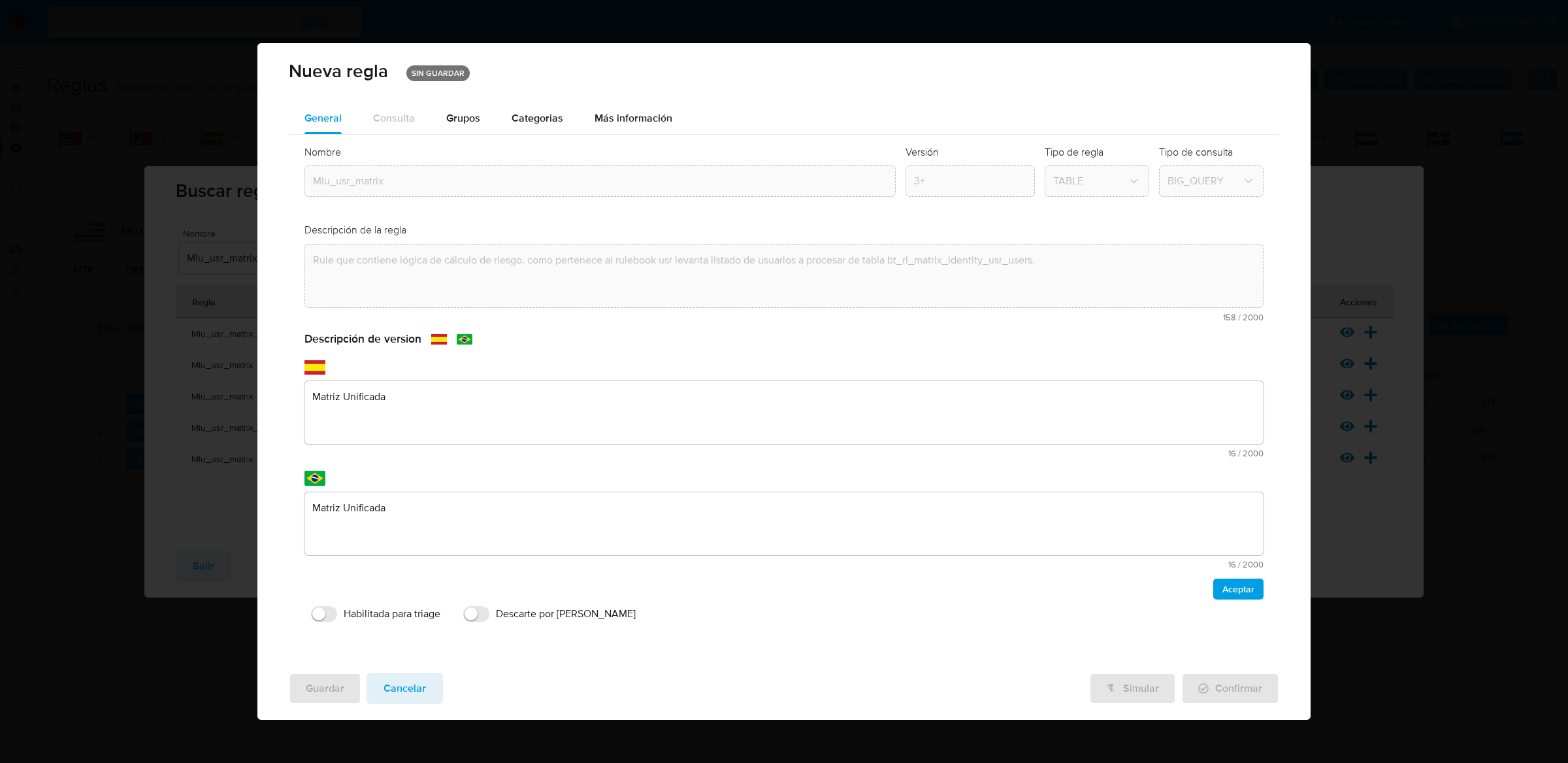
click at [487, 408] on textarea "Matriz Unificada" at bounding box center [784, 412] width 959 height 62
click at [482, 120] on button "Grupos" at bounding box center [463, 118] width 66 height 32
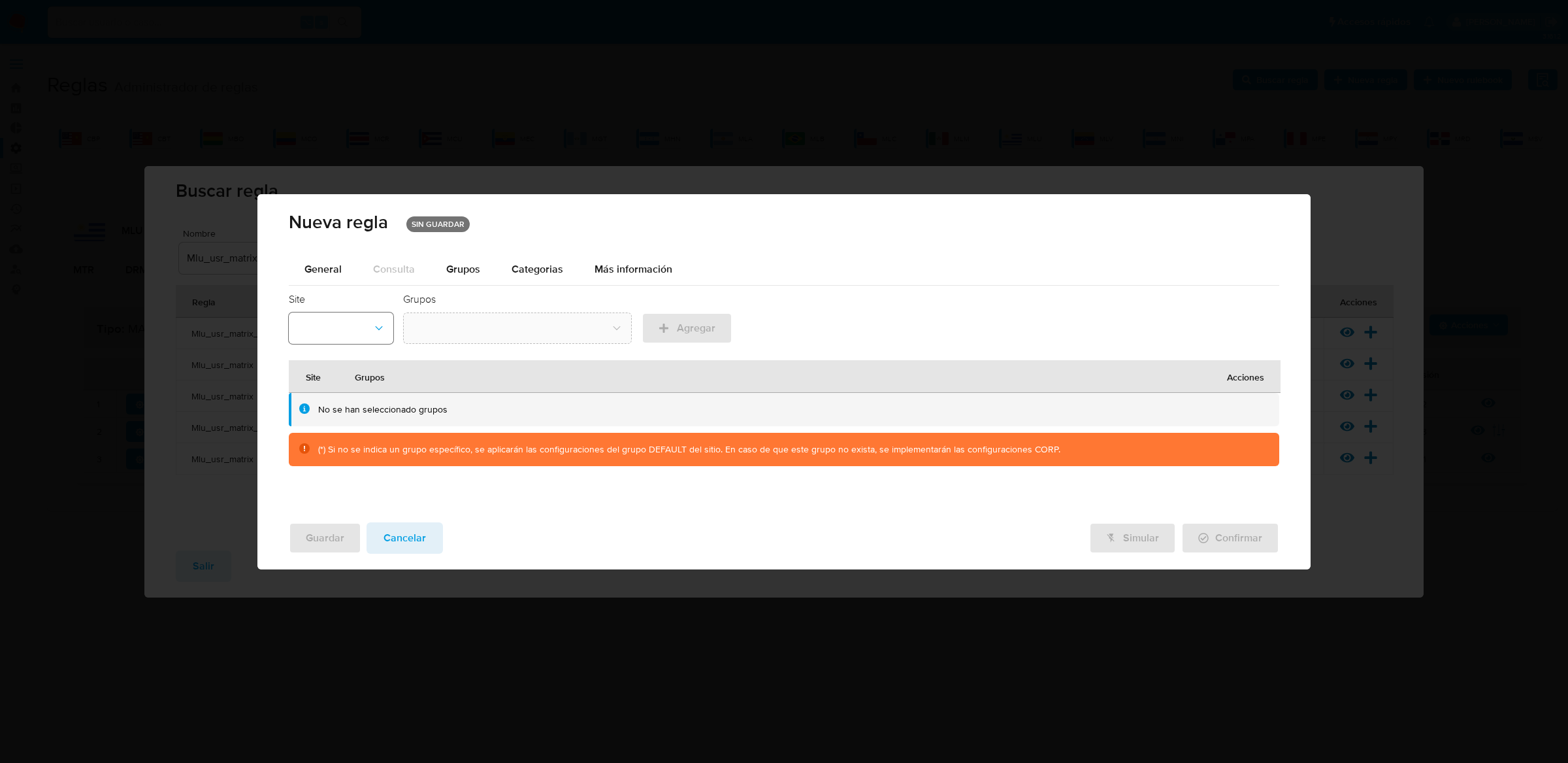
click at [357, 332] on button "site-id-dropdown" at bounding box center [341, 328] width 105 height 32
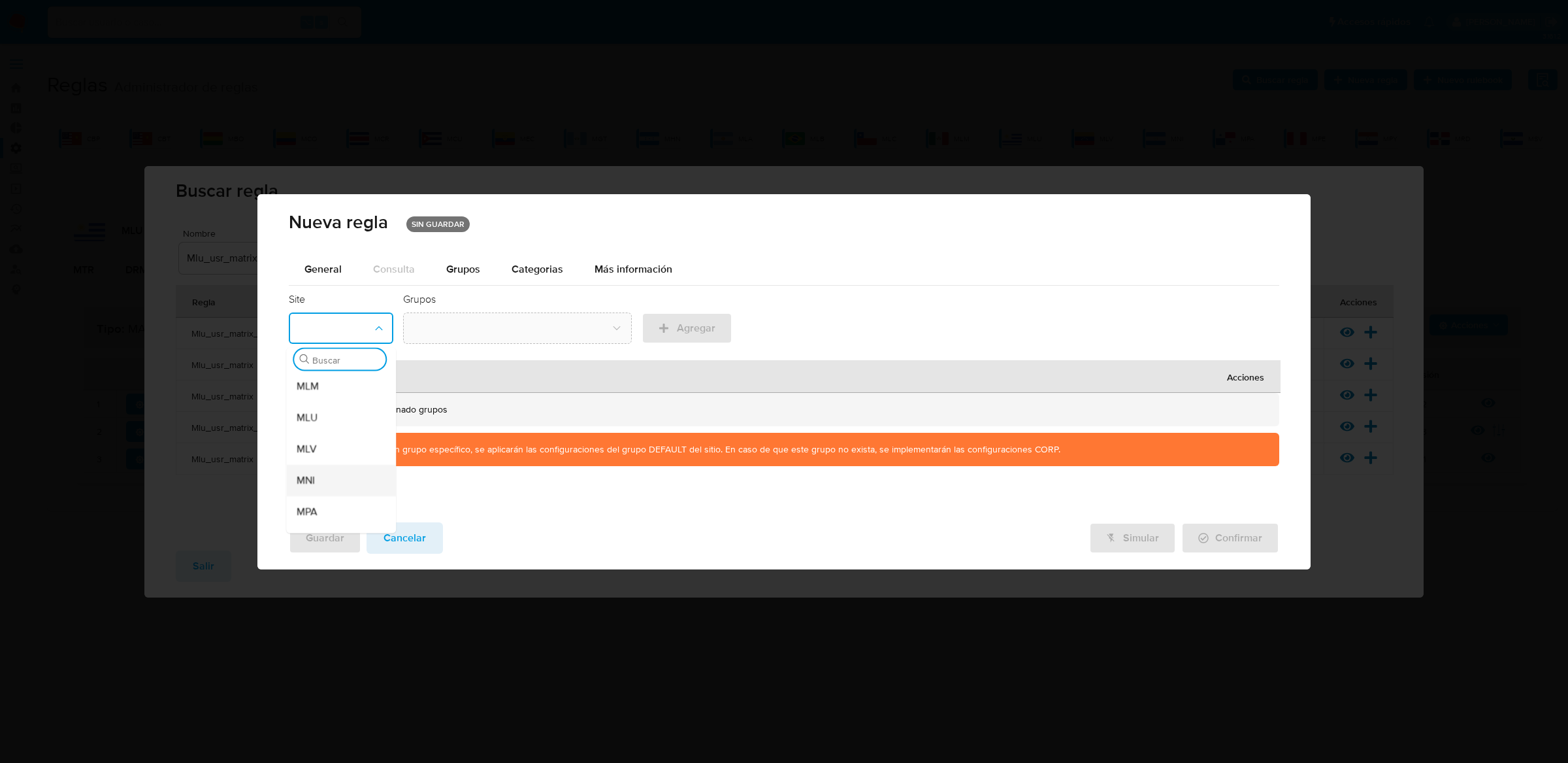
scroll to position [275, 0]
click at [339, 459] on div "MLU" at bounding box center [337, 456] width 81 height 32
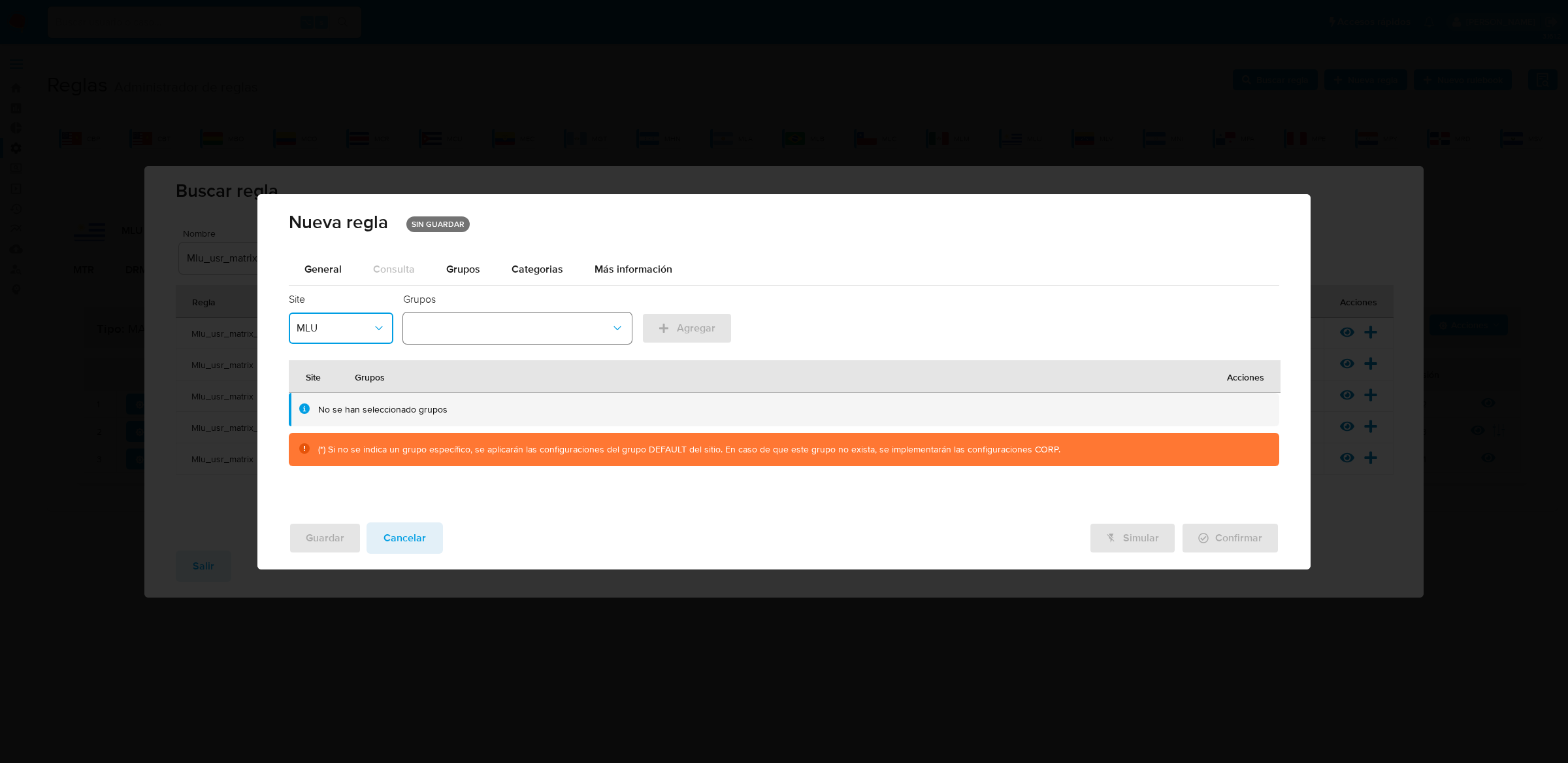
click at [595, 321] on button "group-name-id-dropdown" at bounding box center [518, 328] width 228 height 32
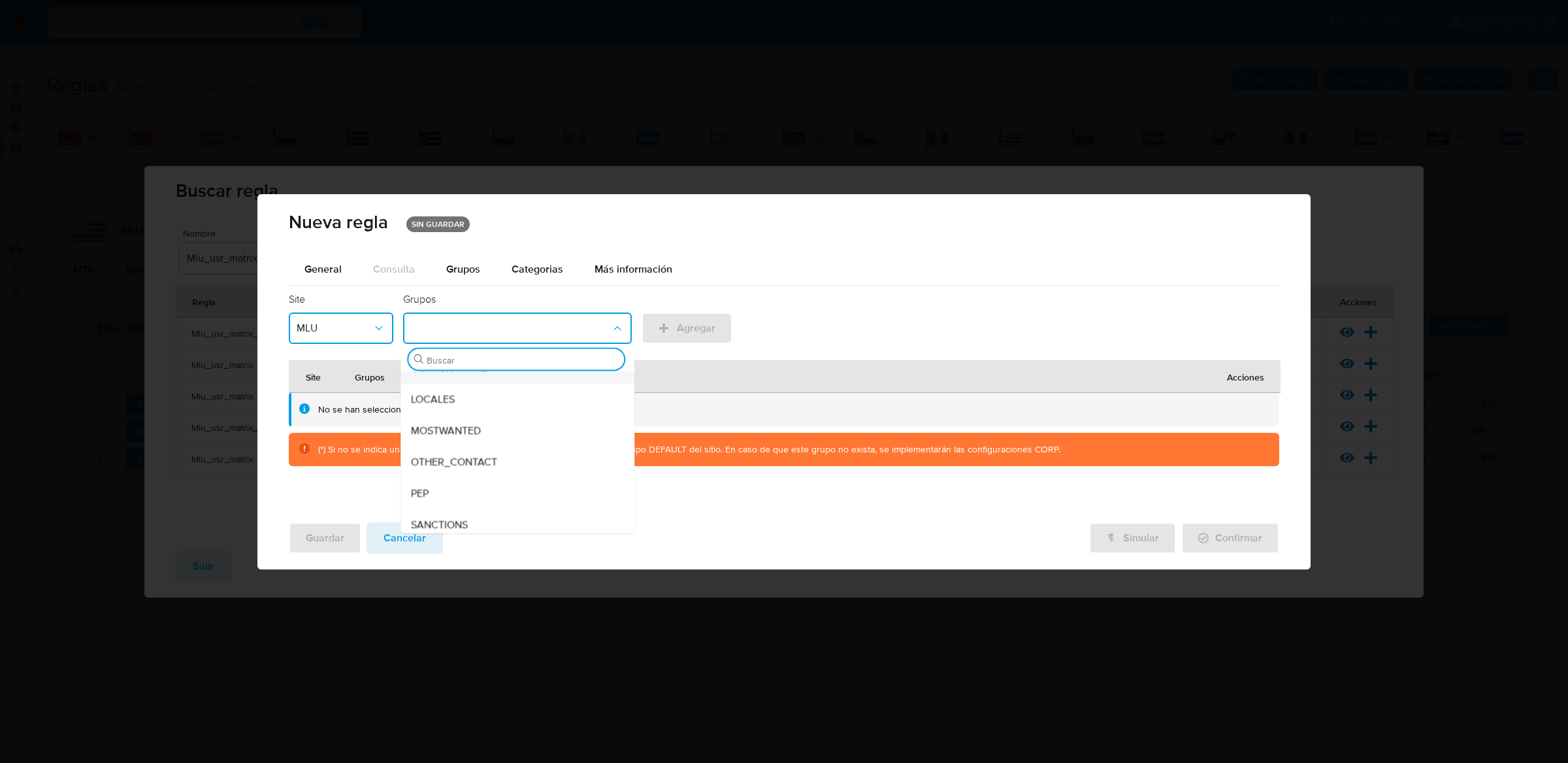
scroll to position [89, 0]
click at [545, 267] on span "Categorias" at bounding box center [537, 268] width 52 height 15
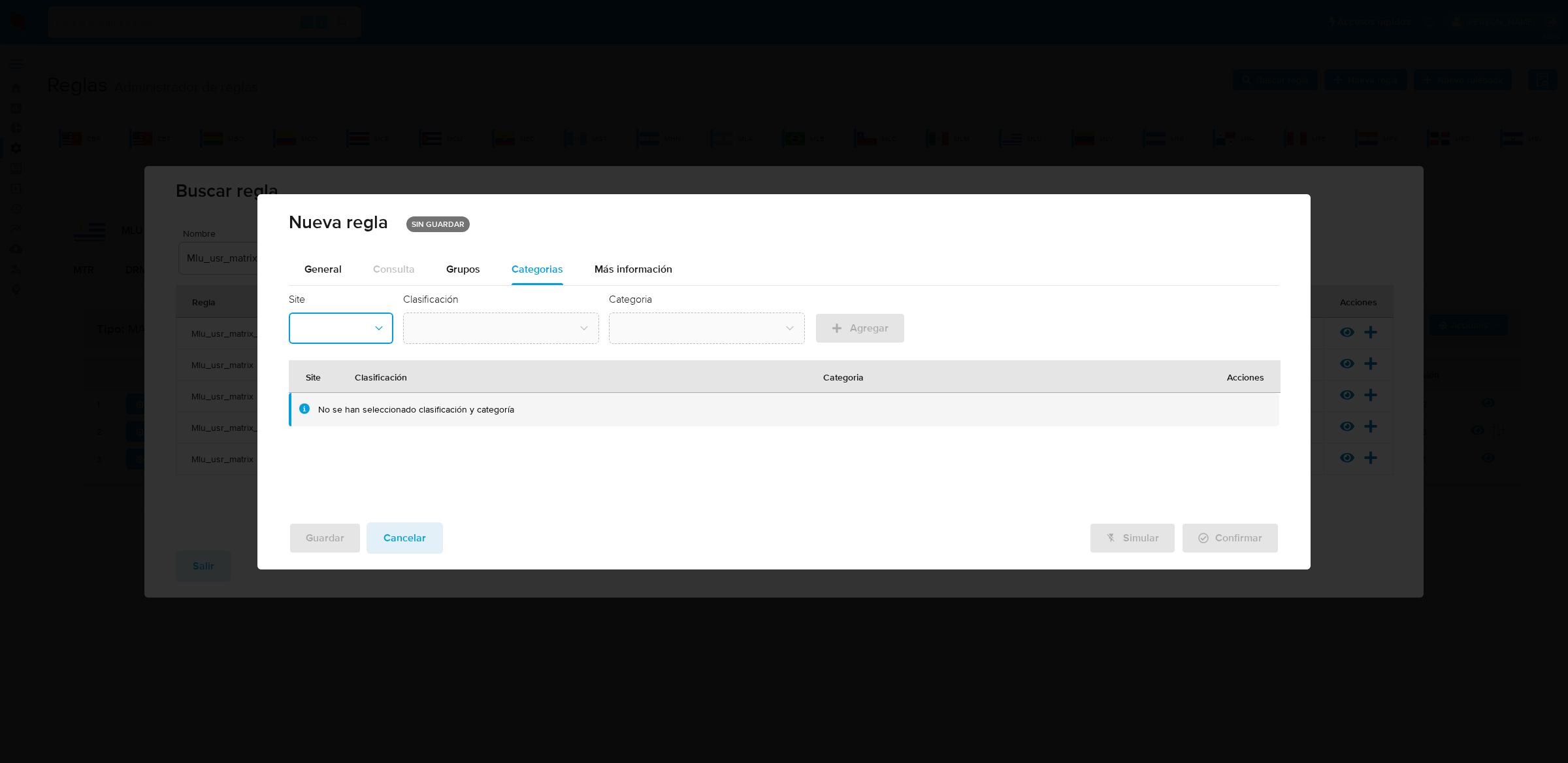
click at [369, 330] on button "site-id-dropdown" at bounding box center [341, 328] width 105 height 32
click at [339, 477] on div "MLU" at bounding box center [337, 480] width 81 height 32
click at [430, 326] on button "classification-name-id-dropdown" at bounding box center [501, 328] width 196 height 32
click at [611, 280] on div "Más información" at bounding box center [633, 269] width 78 height 32
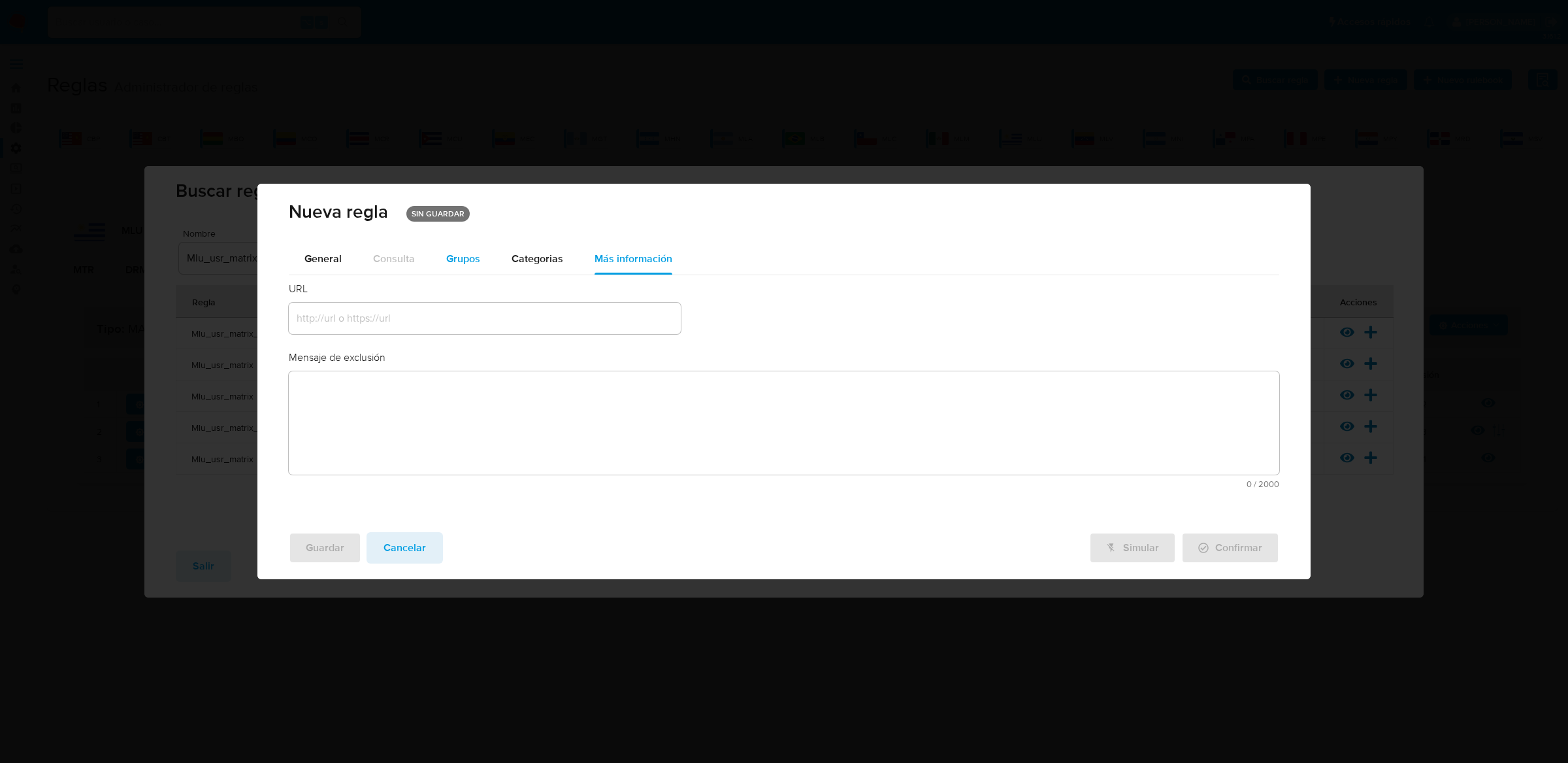
click at [480, 263] on button "Grupos" at bounding box center [463, 258] width 66 height 32
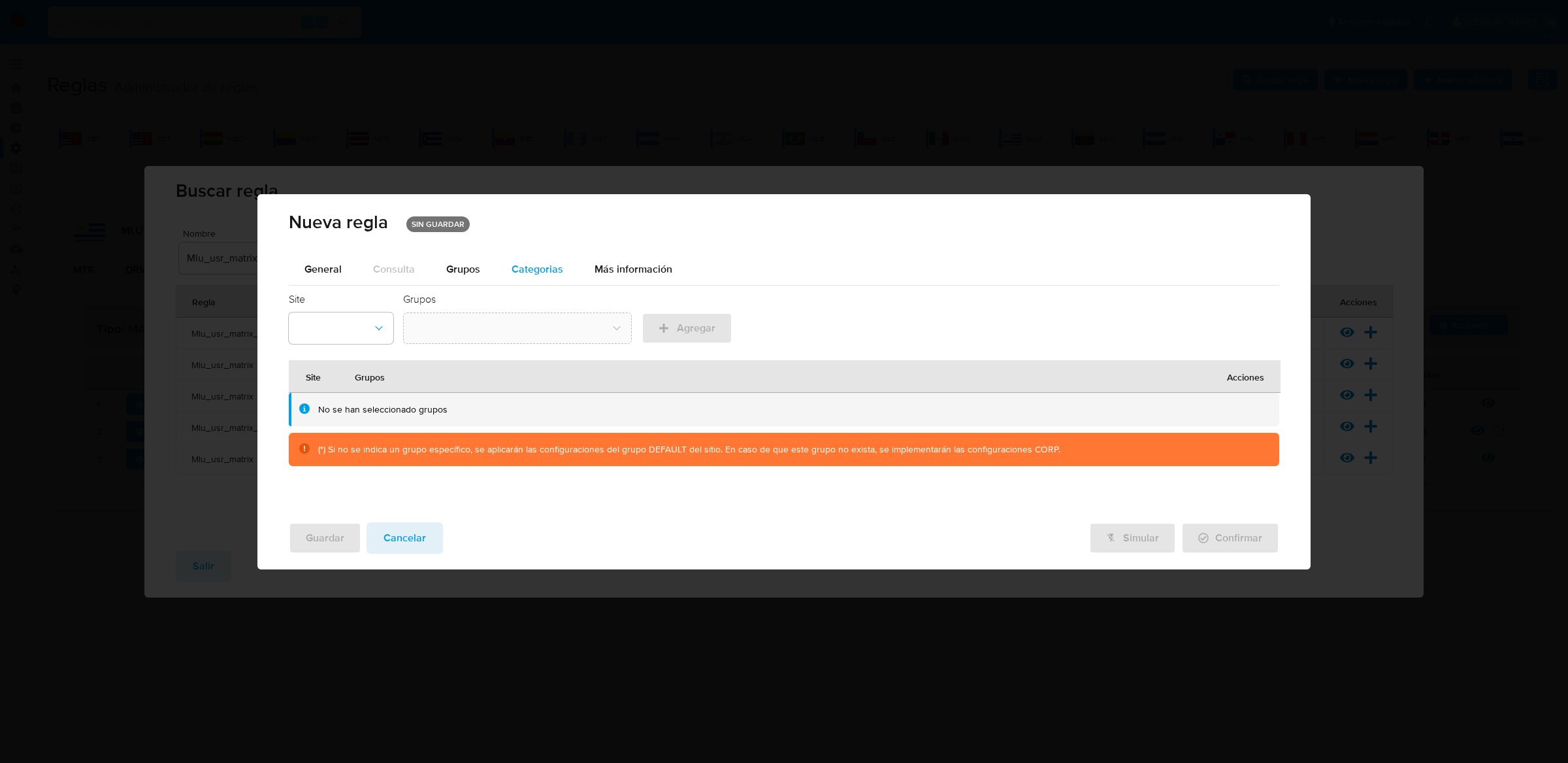
click at [537, 275] on div "Categorias" at bounding box center [537, 269] width 52 height 32
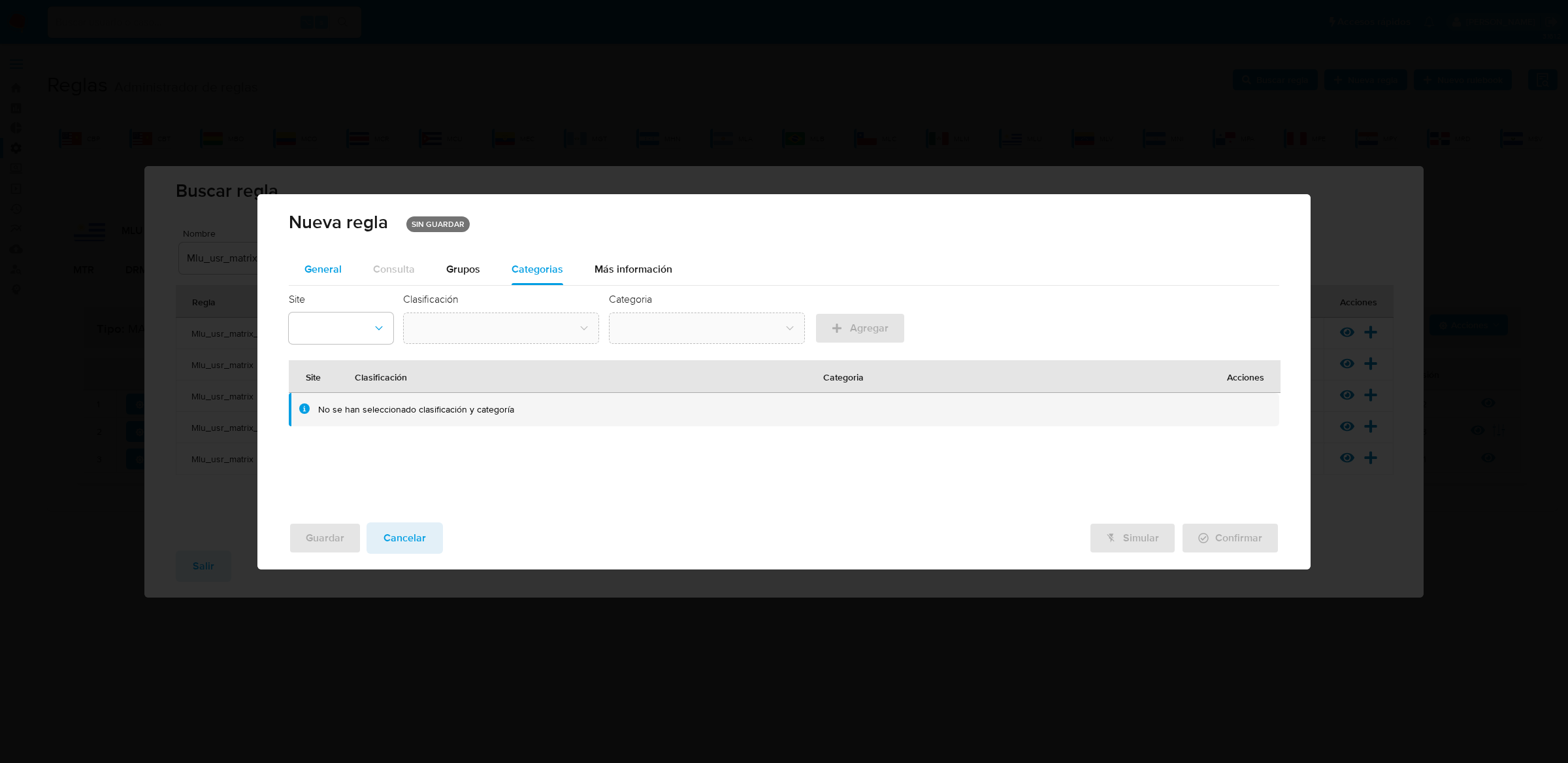
click at [326, 275] on span "General" at bounding box center [323, 268] width 37 height 15
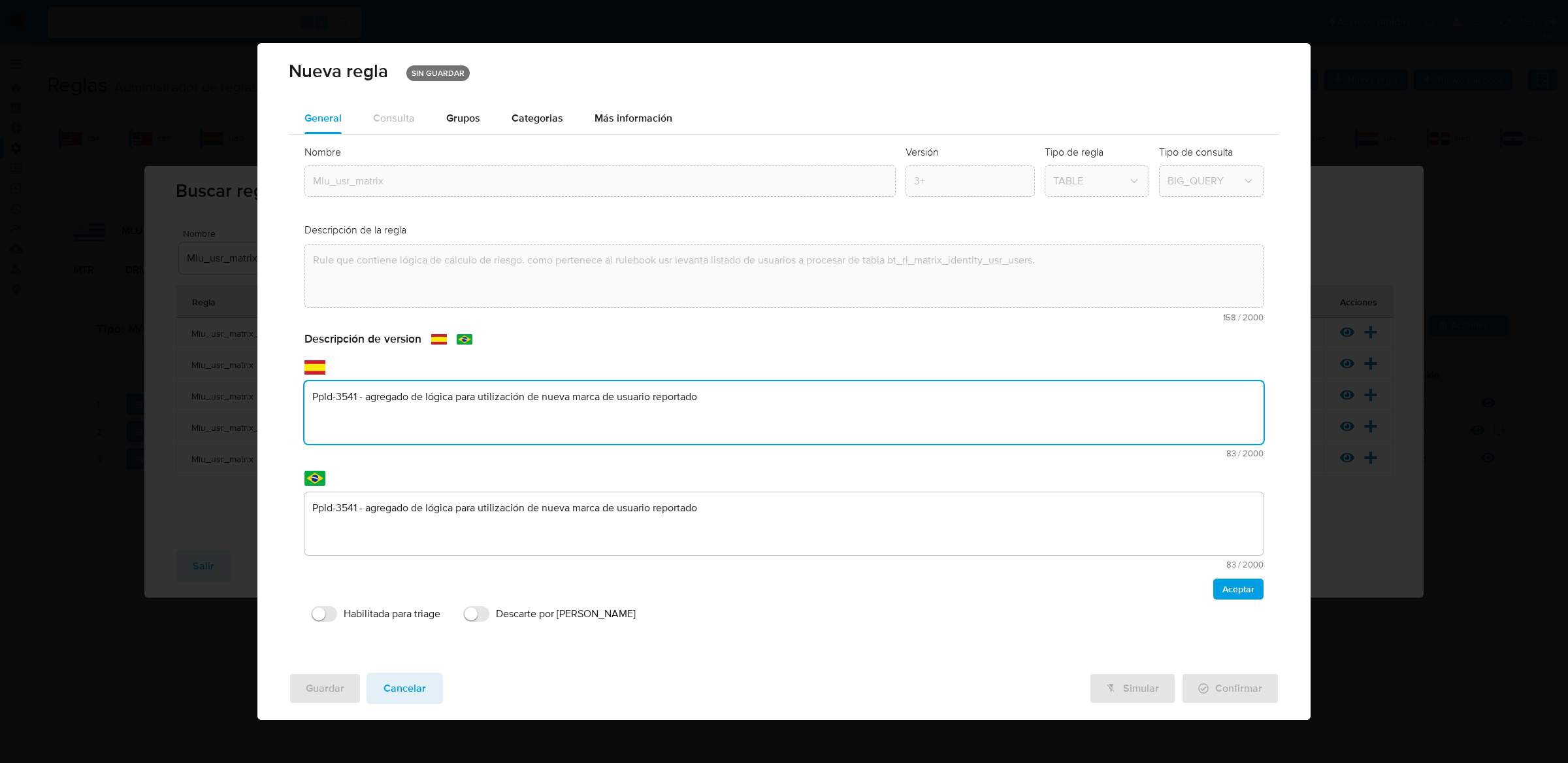
drag, startPoint x: 755, startPoint y: 410, endPoint x: 227, endPoint y: 378, distance: 529.0
click at [227, 378] on div "Nueva [PERSON_NAME] SIN GUARDAR General Consulta Parametros Evidencias Grupos C…" at bounding box center [784, 381] width 1568 height 763
type textarea "Matriz Unificada"
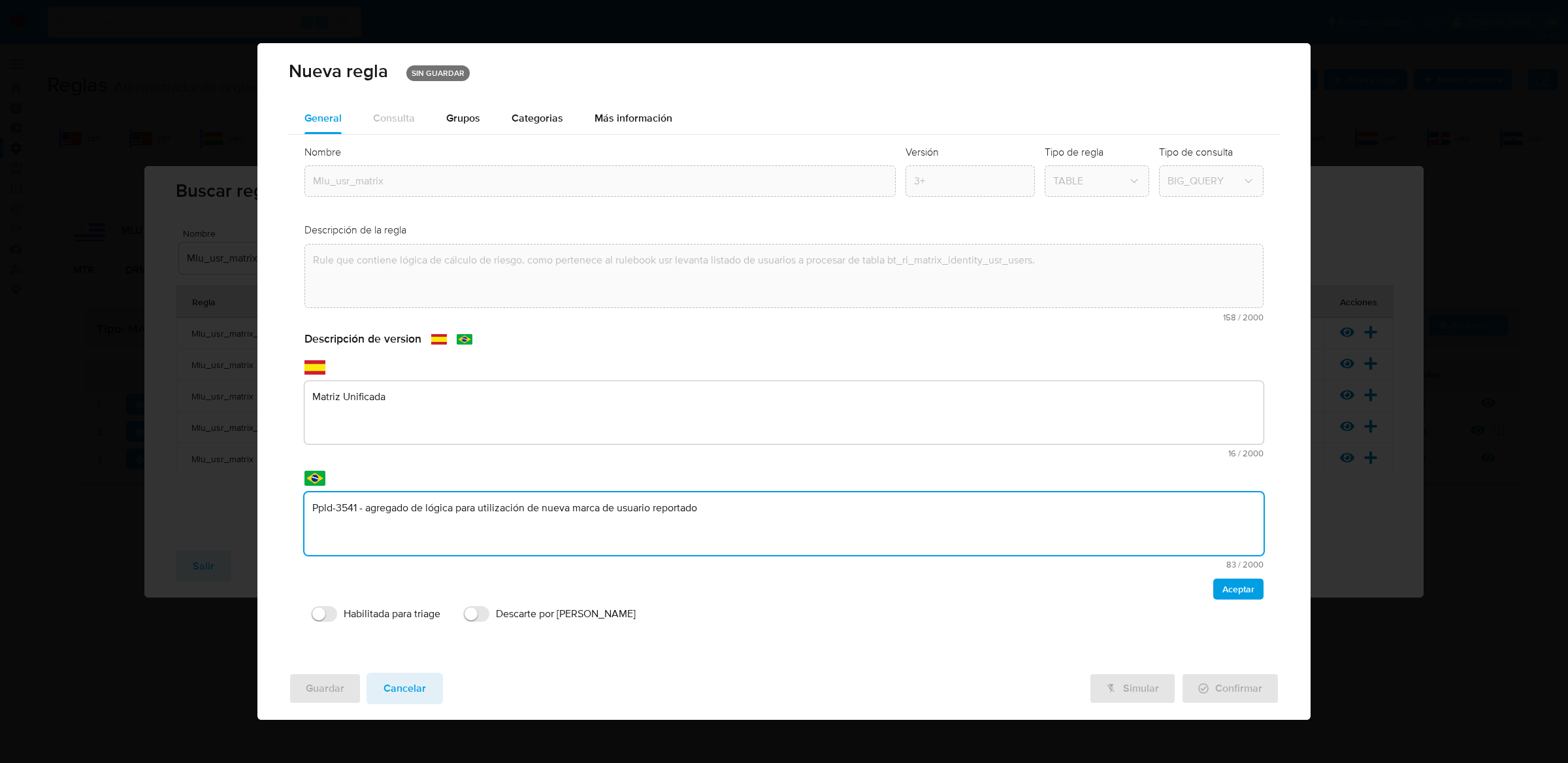
drag, startPoint x: 722, startPoint y: 522, endPoint x: 290, endPoint y: 468, distance: 435.4
click at [290, 468] on div "Nombre text-es Mlu_usr_matrix text-pt Mlu_usr_matrix Aceptar Versión 3+ Tipo de…" at bounding box center [784, 387] width 991 height 505
type textarea "Matriz Unificada"
click at [1263, 592] on button "Aceptar" at bounding box center [1238, 589] width 50 height 21
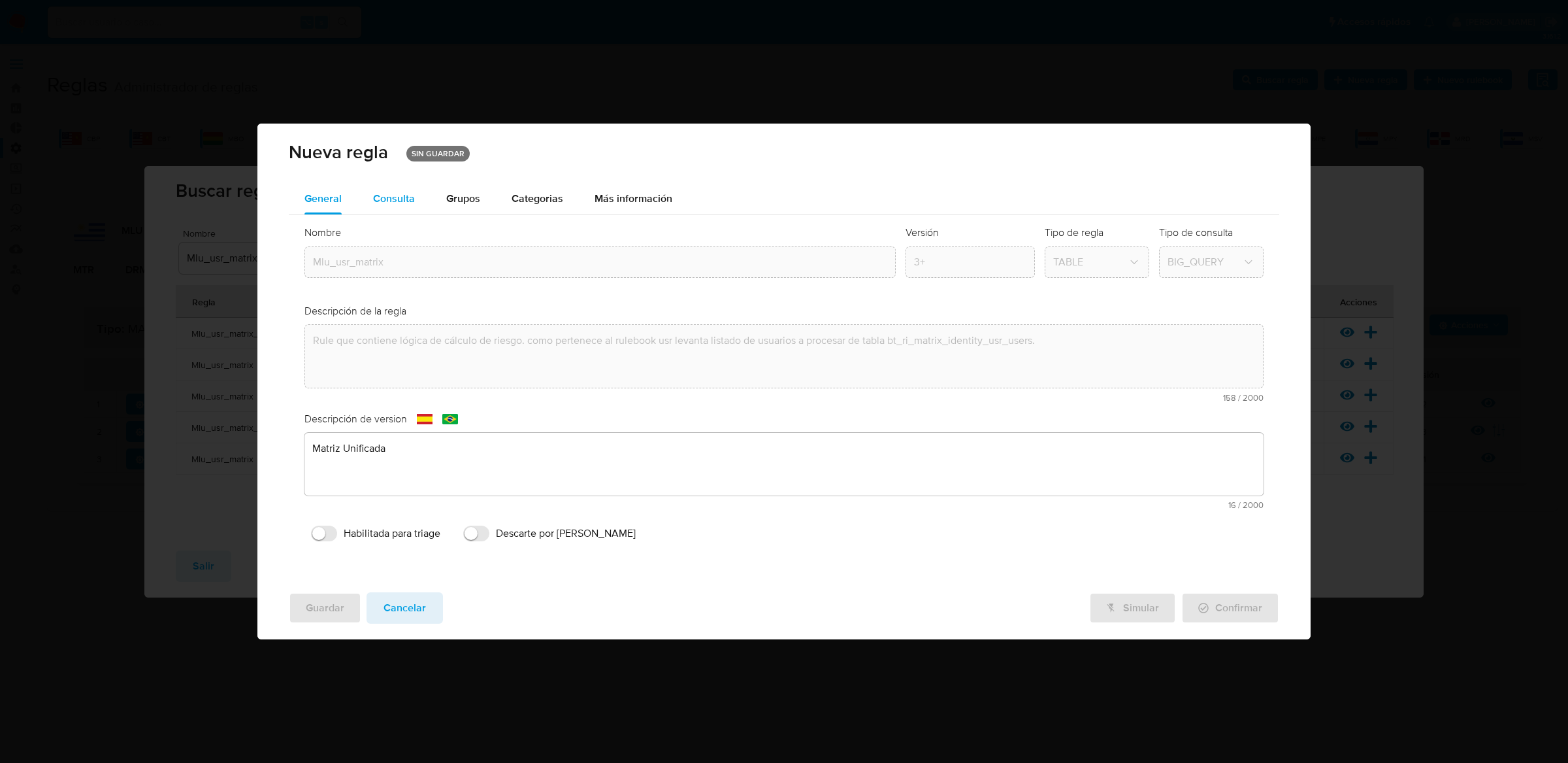
click at [410, 199] on span "Consulta" at bounding box center [394, 198] width 42 height 15
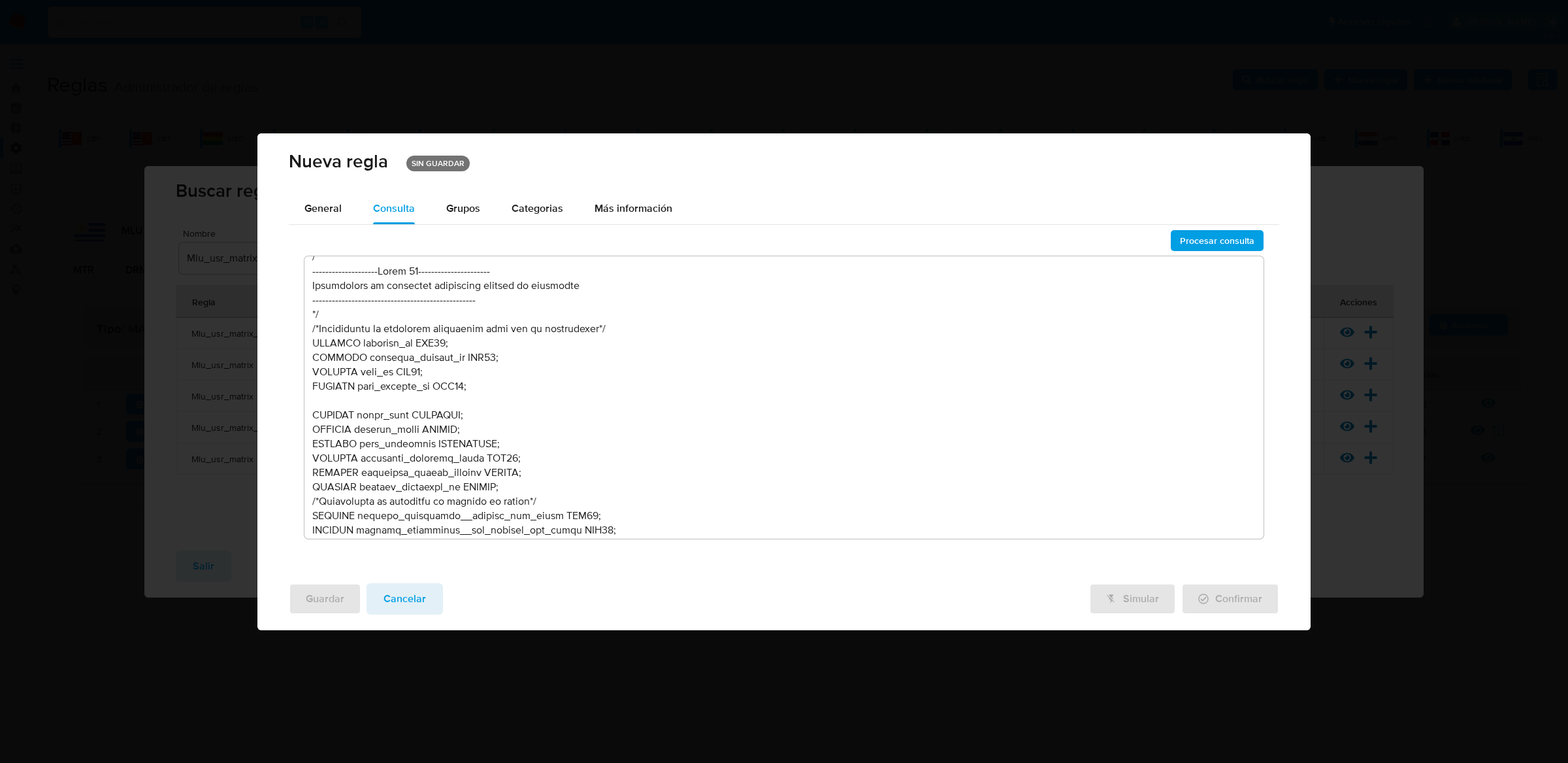
scroll to position [0, 0]
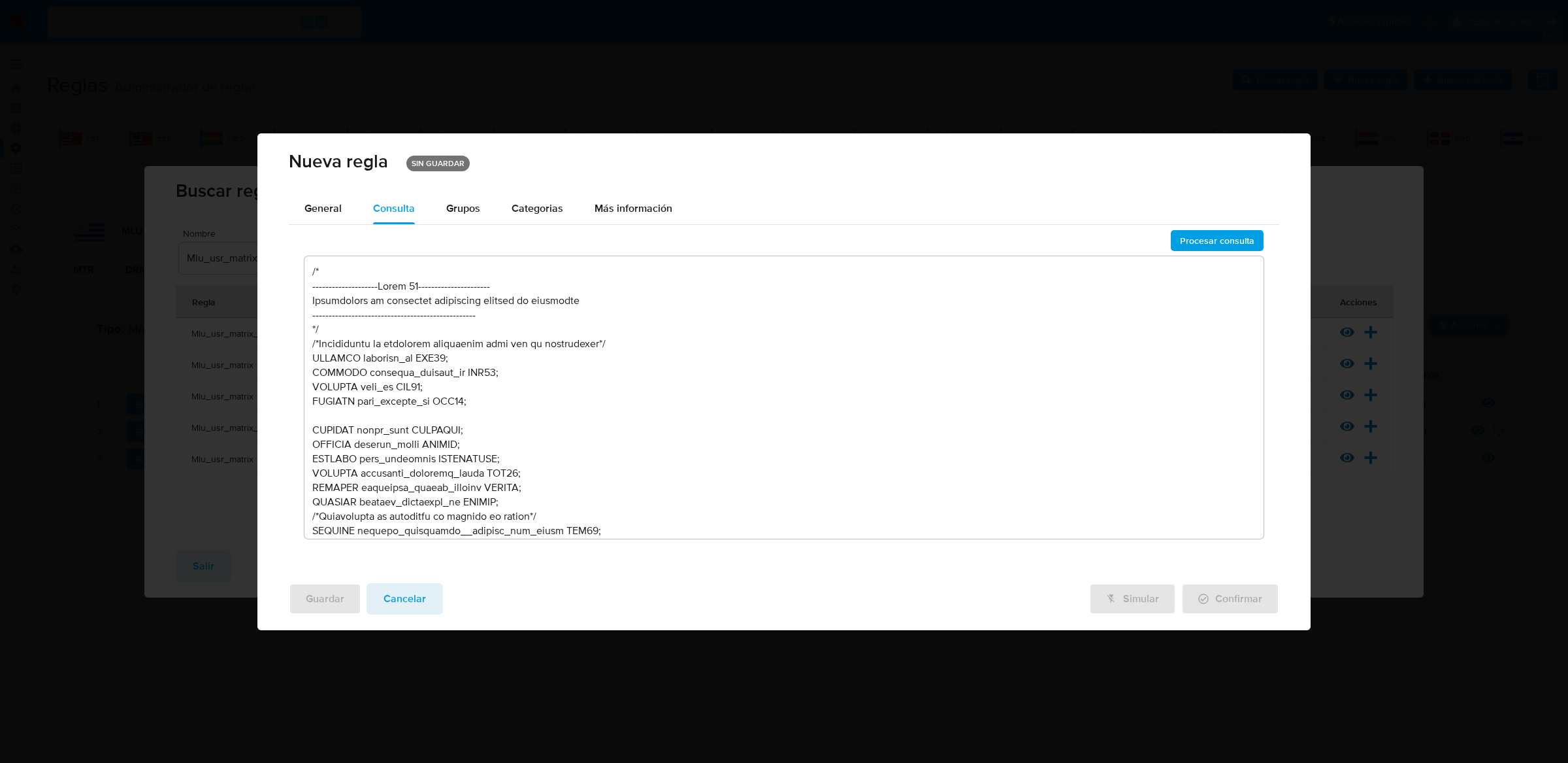
click at [643, 434] on textarea at bounding box center [784, 397] width 959 height 282
click at [643, 390] on textarea at bounding box center [784, 397] width 959 height 282
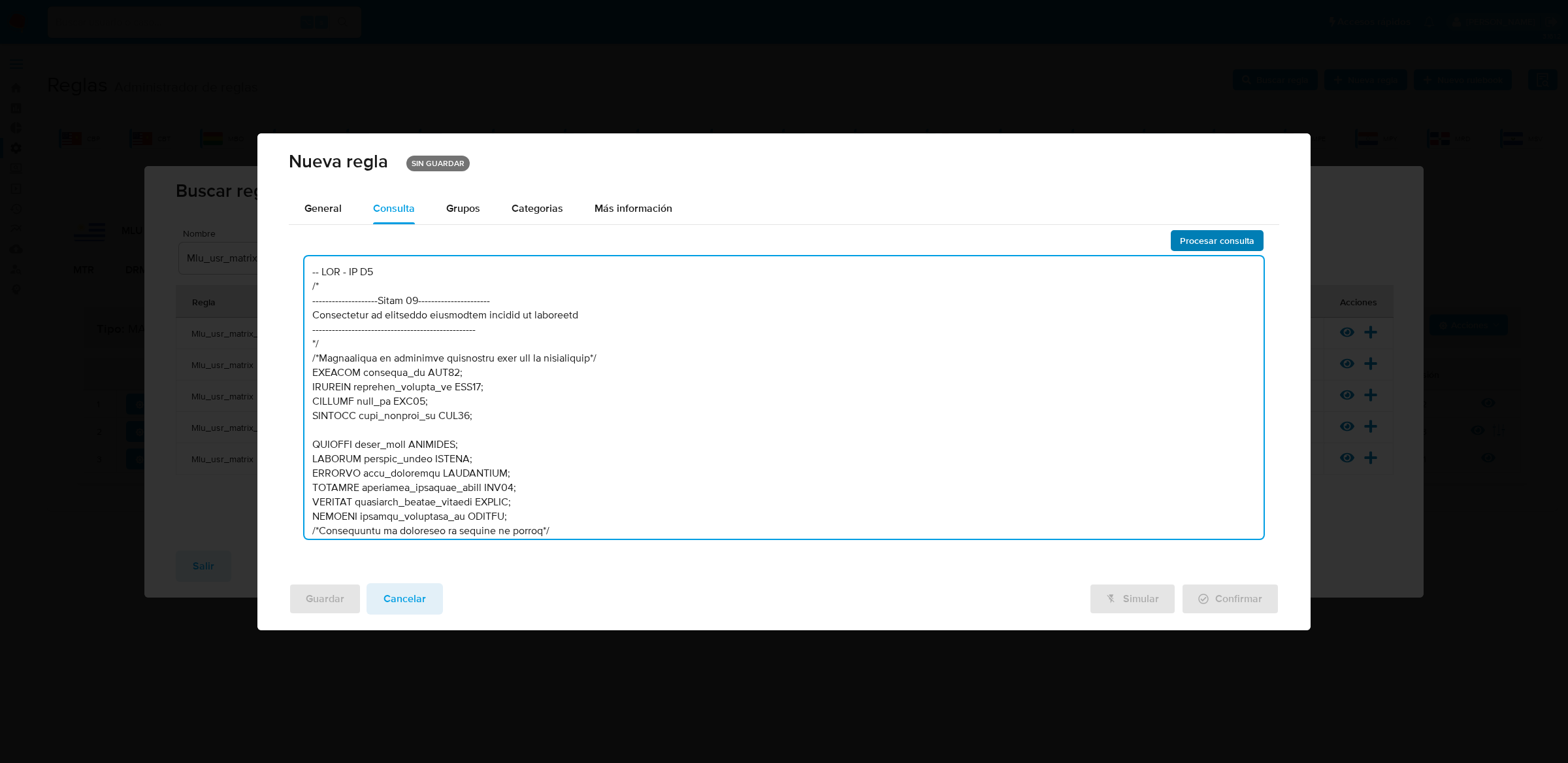
type textarea "-- LOR - IP D6 /* --------------------Sitam 51---------------------- Consectetu…"
click at [1193, 233] on span "Procesar consulta" at bounding box center [1217, 241] width 75 height 19
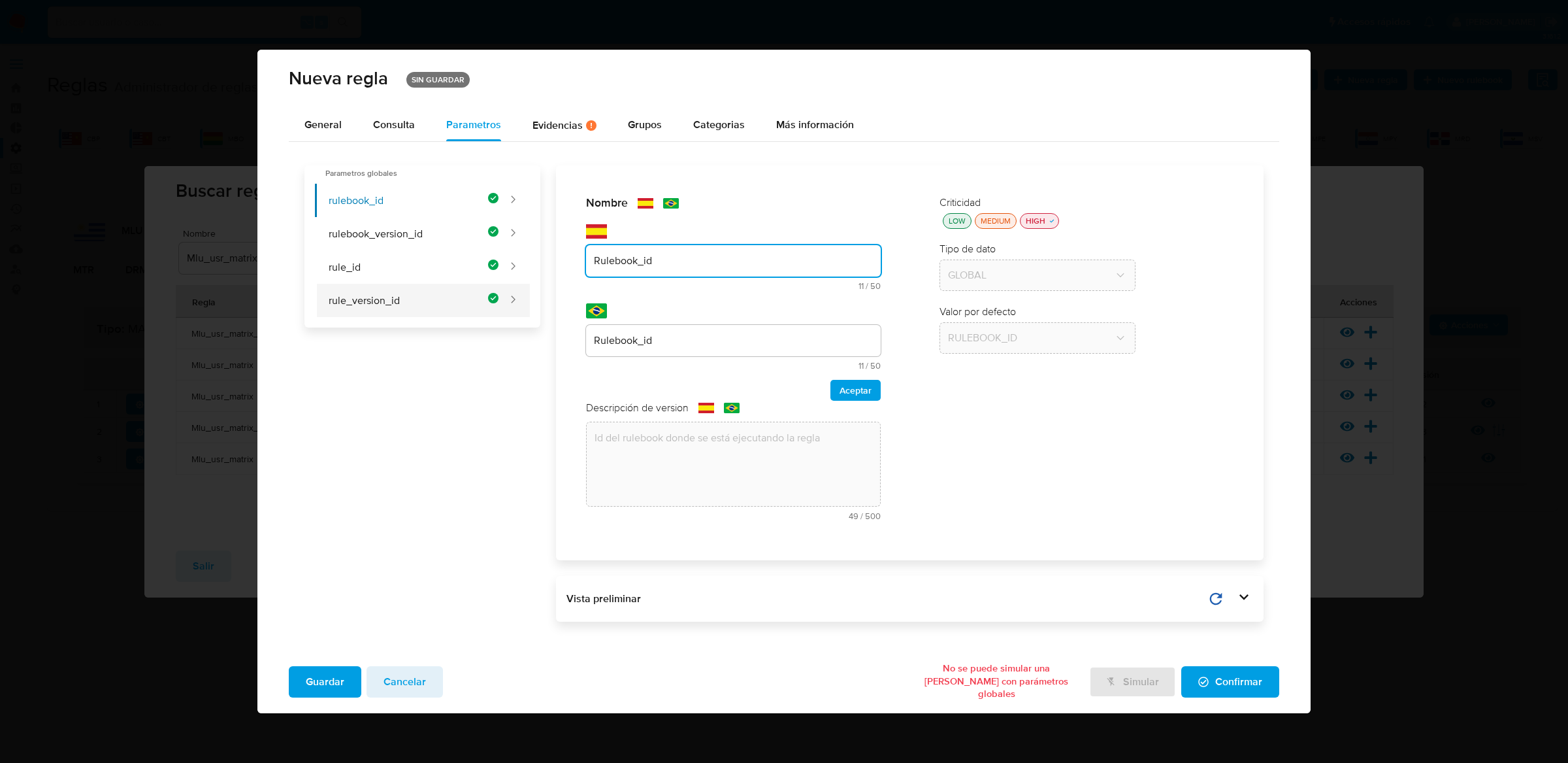
drag, startPoint x: 680, startPoint y: 301, endPoint x: 520, endPoint y: 301, distance: 160.0
click at [520, 301] on div "Parametros globales rulebook_id rulebook_version_id rule_id rule_version_id Nom…" at bounding box center [784, 387] width 959 height 470
drag, startPoint x: 655, startPoint y: 262, endPoint x: 531, endPoint y: 262, distance: 124.0
click at [531, 262] on div "Parametros globales rulebook_id rulebook_version_id rule_id rule_version_id Nom…" at bounding box center [784, 387] width 959 height 470
type input "123"
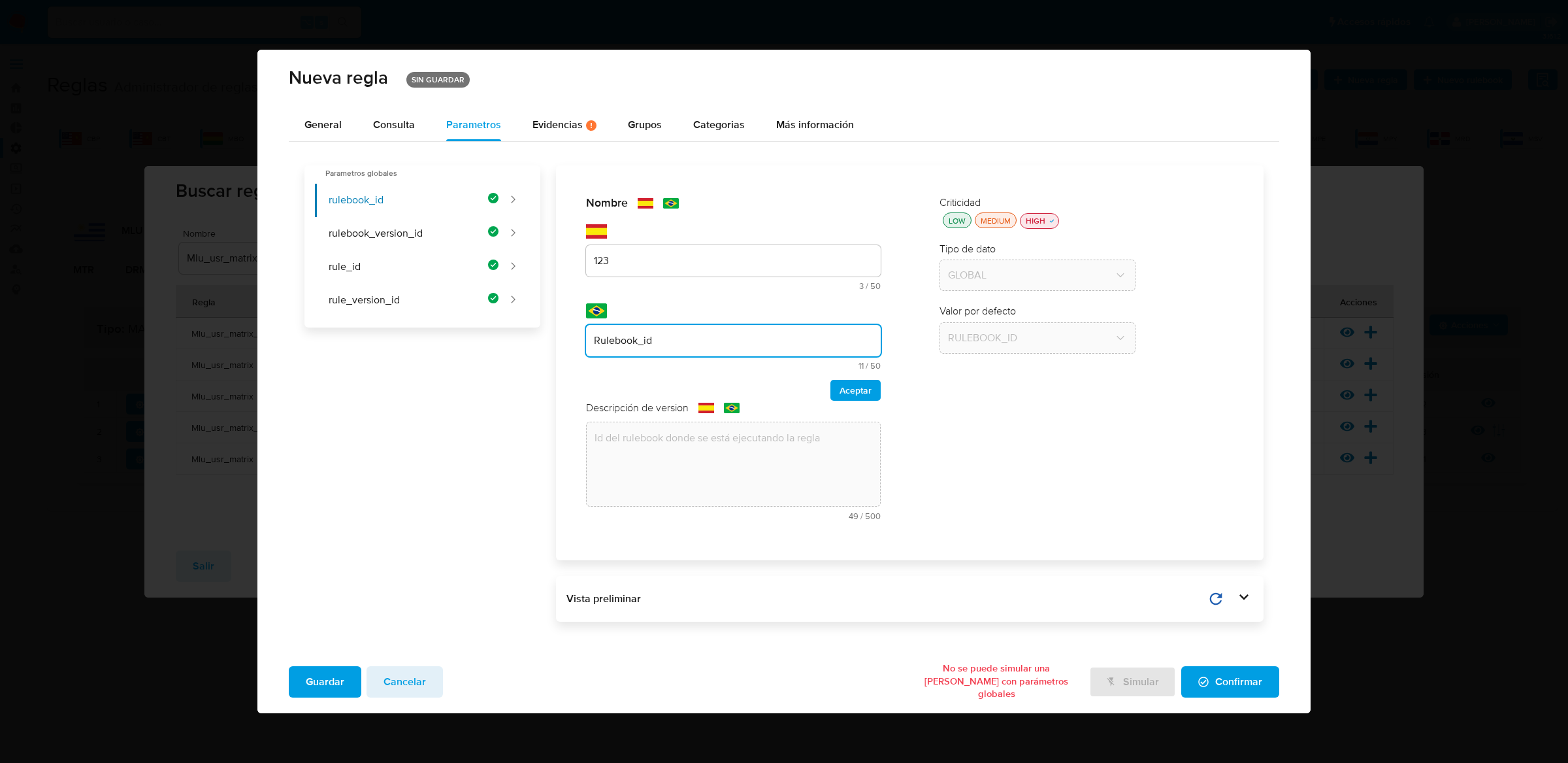
click at [664, 337] on input "Rulebook_id" at bounding box center [733, 340] width 295 height 17
drag, startPoint x: 686, startPoint y: 341, endPoint x: 539, endPoint y: 341, distance: 147.0
click at [541, 341] on div "Nombre text-es 123 3 / 50 47 caracteres restantes text-pt Rulebook_id 11 / 50 3…" at bounding box center [902, 393] width 724 height 457
type input "123"
click at [418, 131] on button "Consulta" at bounding box center [393, 125] width 73 height 32
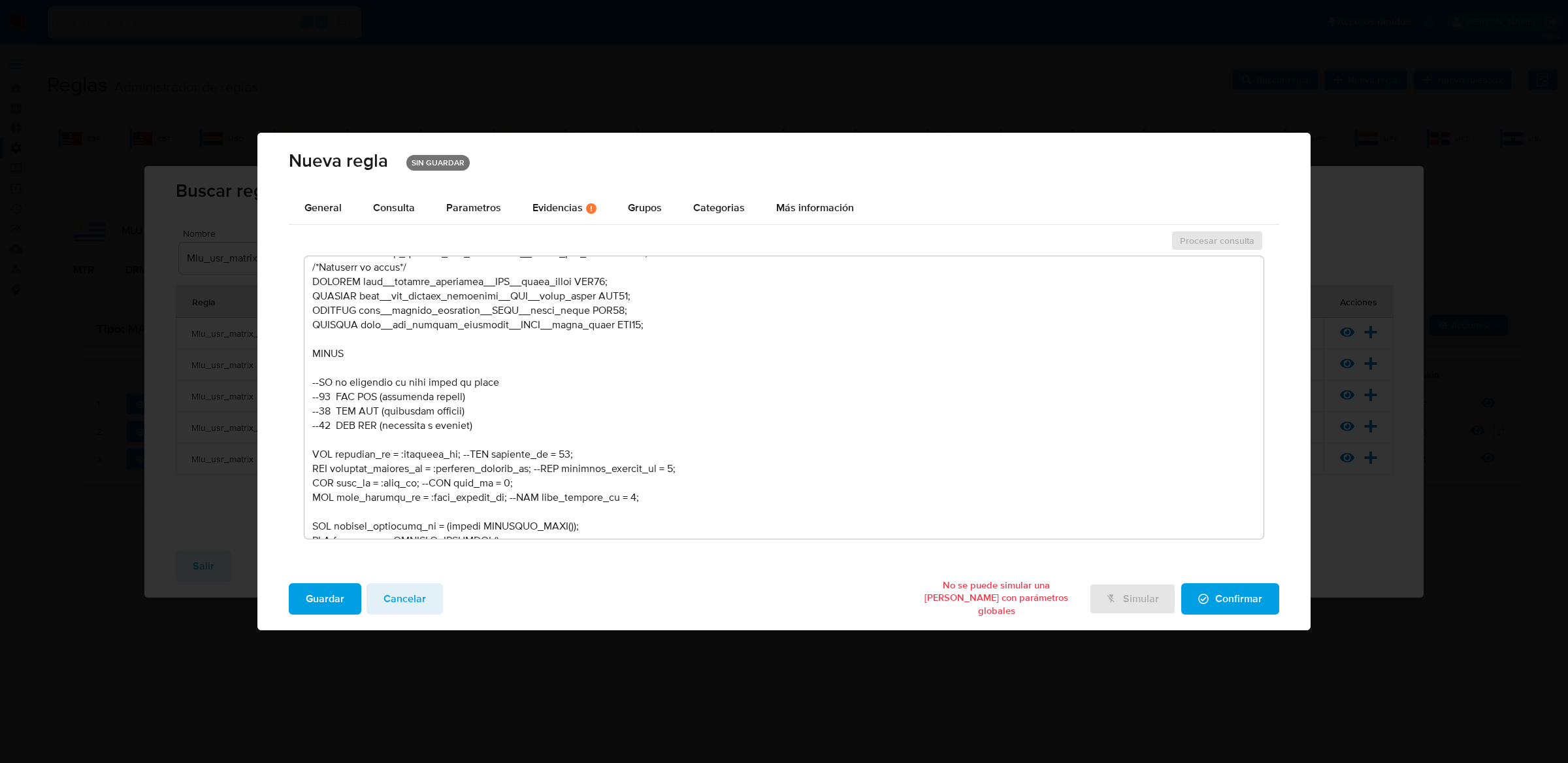
scroll to position [541, 0]
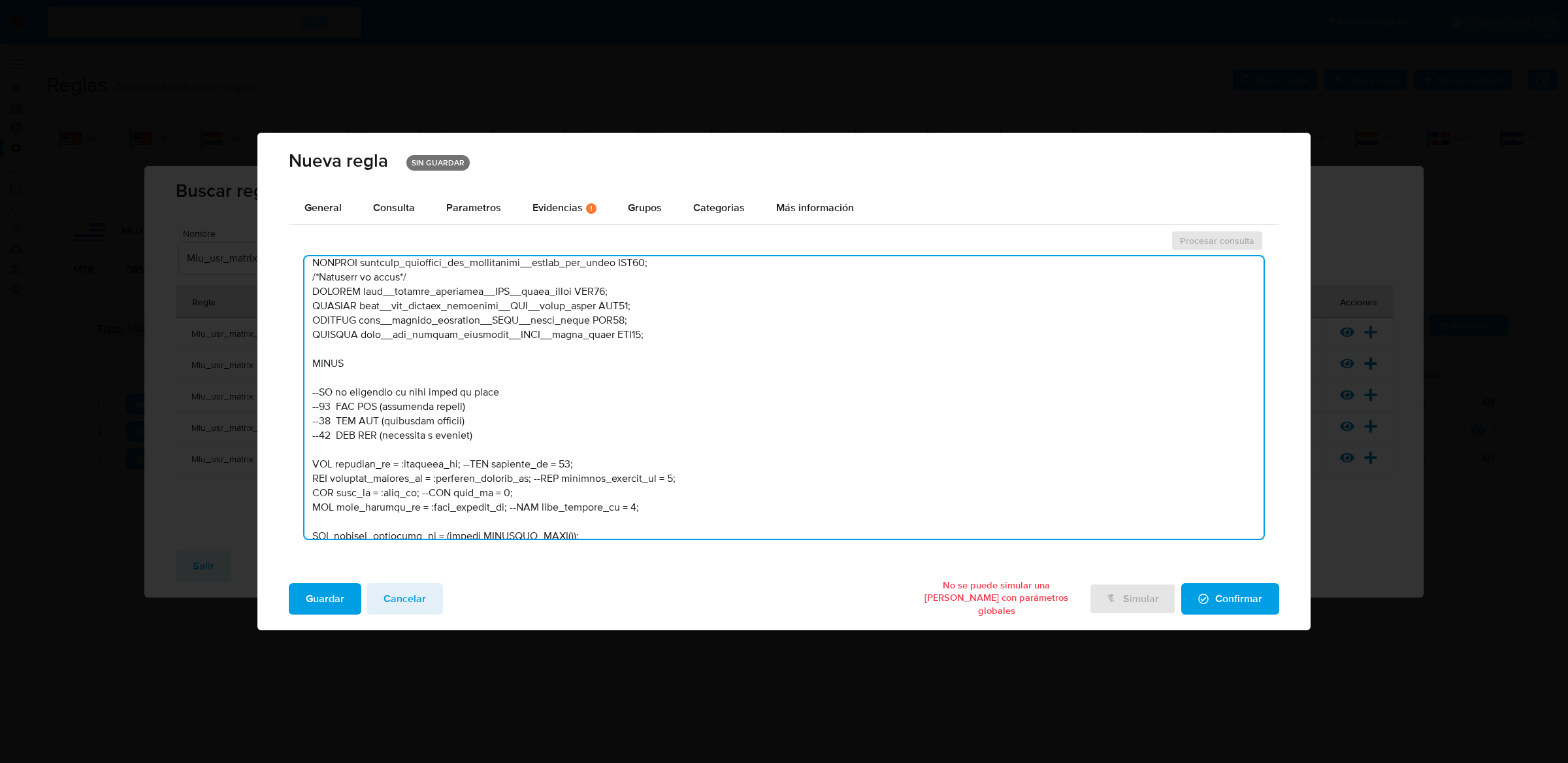
drag, startPoint x: 398, startPoint y: 464, endPoint x: 456, endPoint y: 464, distance: 58.0
click at [457, 464] on textarea at bounding box center [784, 397] width 959 height 282
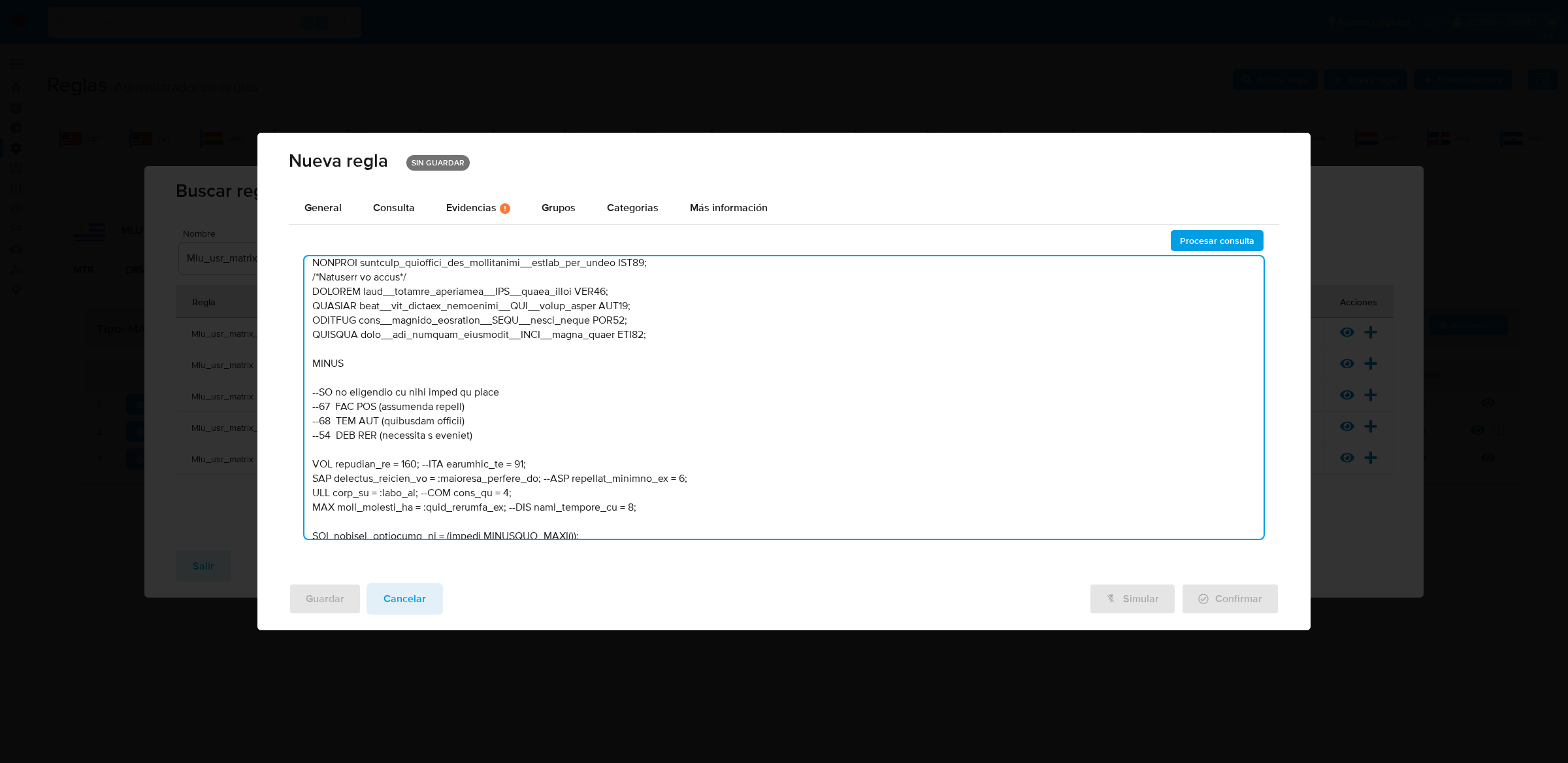
drag, startPoint x: 438, startPoint y: 476, endPoint x: 534, endPoint y: 479, distance: 96.0
click at [534, 479] on textarea at bounding box center [784, 397] width 959 height 282
drag, startPoint x: 377, startPoint y: 488, endPoint x: 408, endPoint y: 489, distance: 31.0
click at [409, 489] on textarea at bounding box center [784, 397] width 959 height 282
drag, startPoint x: 415, startPoint y: 507, endPoint x: 490, endPoint y: 505, distance: 75.0
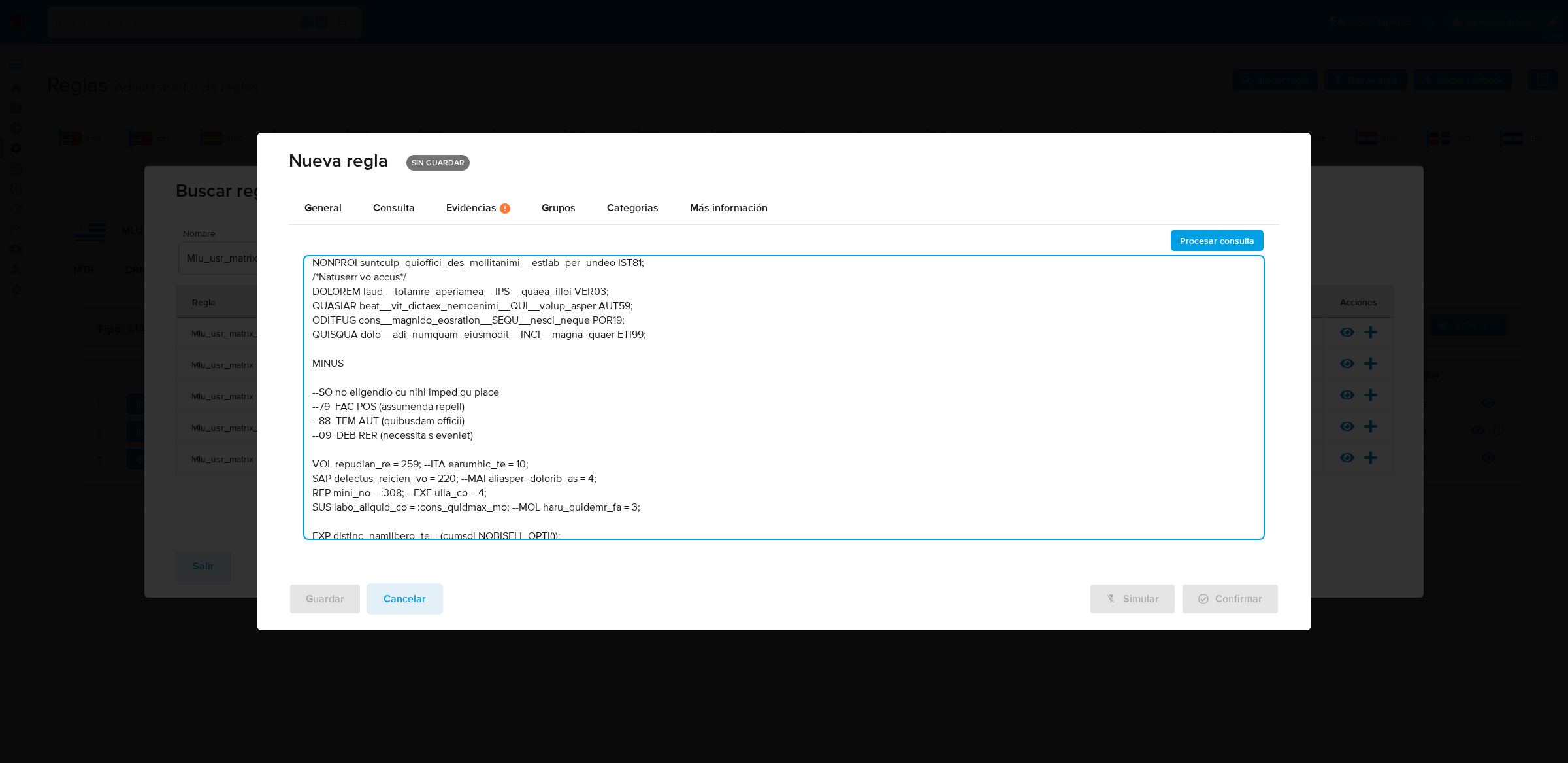
click at [490, 505] on textarea at bounding box center [784, 397] width 959 height 282
click at [561, 498] on textarea at bounding box center [784, 397] width 959 height 282
drag, startPoint x: 487, startPoint y: 505, endPoint x: 413, endPoint y: 503, distance: 74.0
click at [413, 503] on textarea at bounding box center [784, 397] width 959 height 282
type textarea "-- LOR - IP D6 /* --------------------Sitam 51---------------------- Consectetu…"
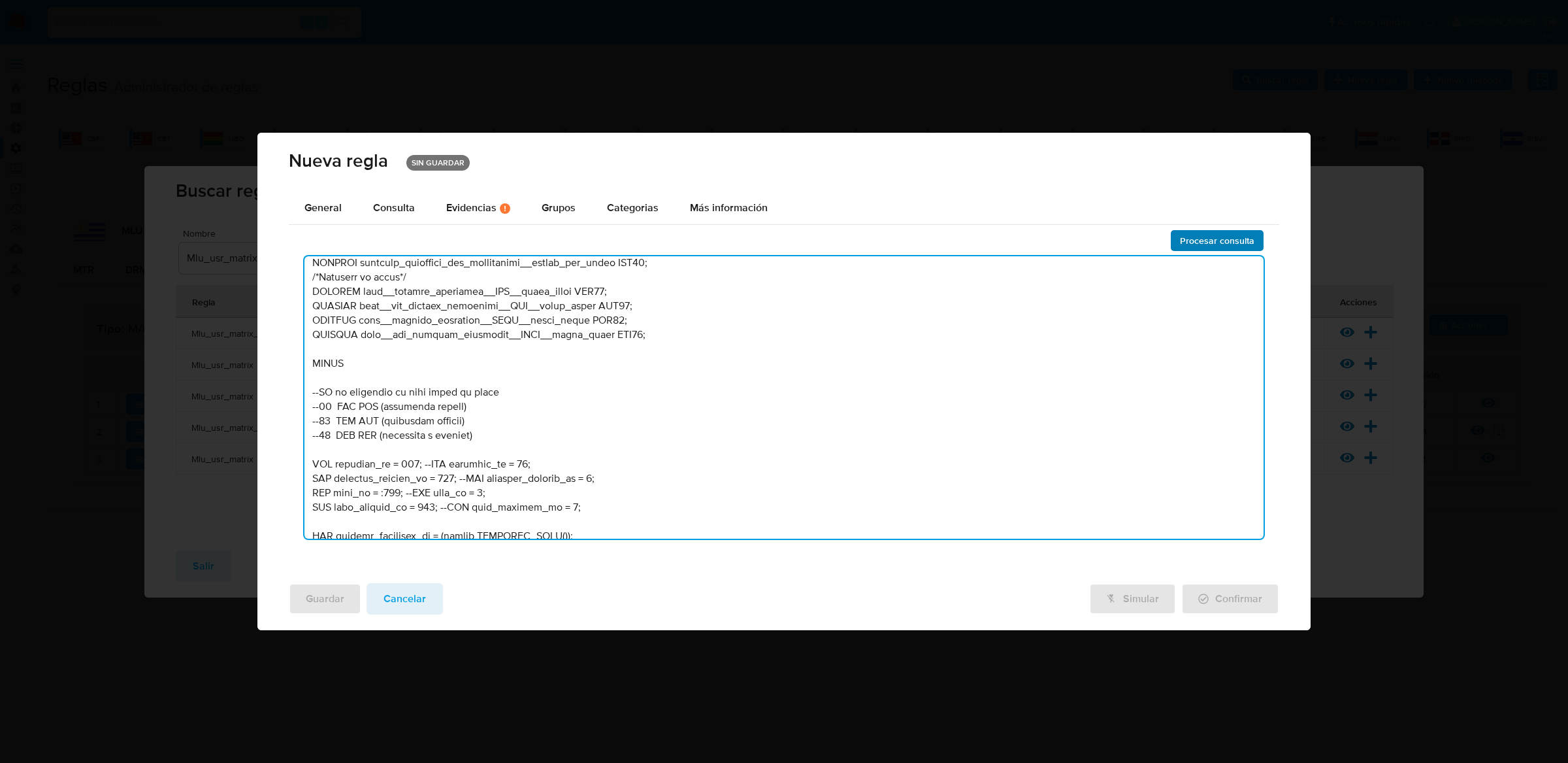
click at [1207, 231] on span "Procesar consulta" at bounding box center [1217, 241] width 75 height 19
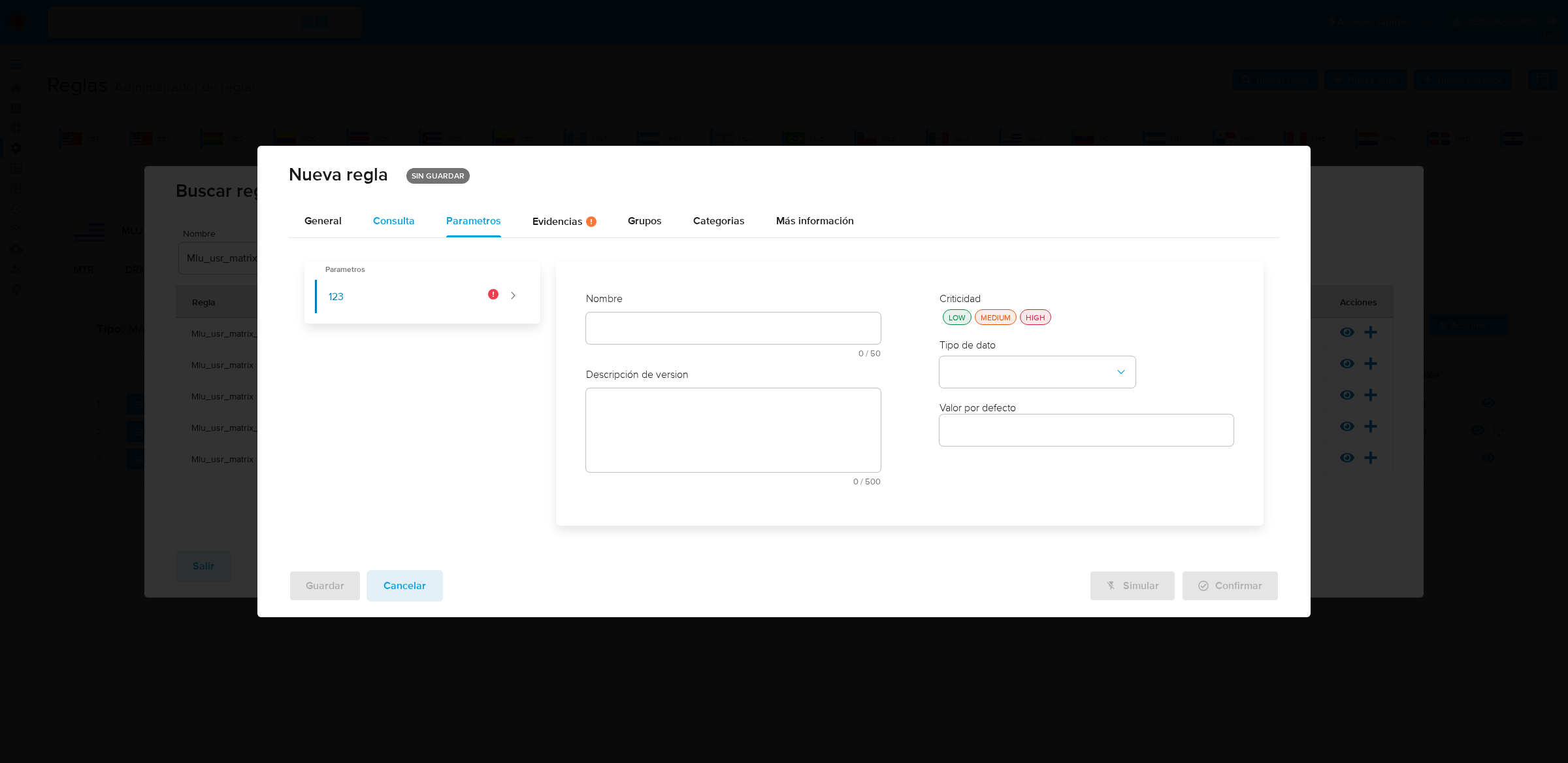
click at [403, 225] on span "Consulta" at bounding box center [394, 220] width 42 height 15
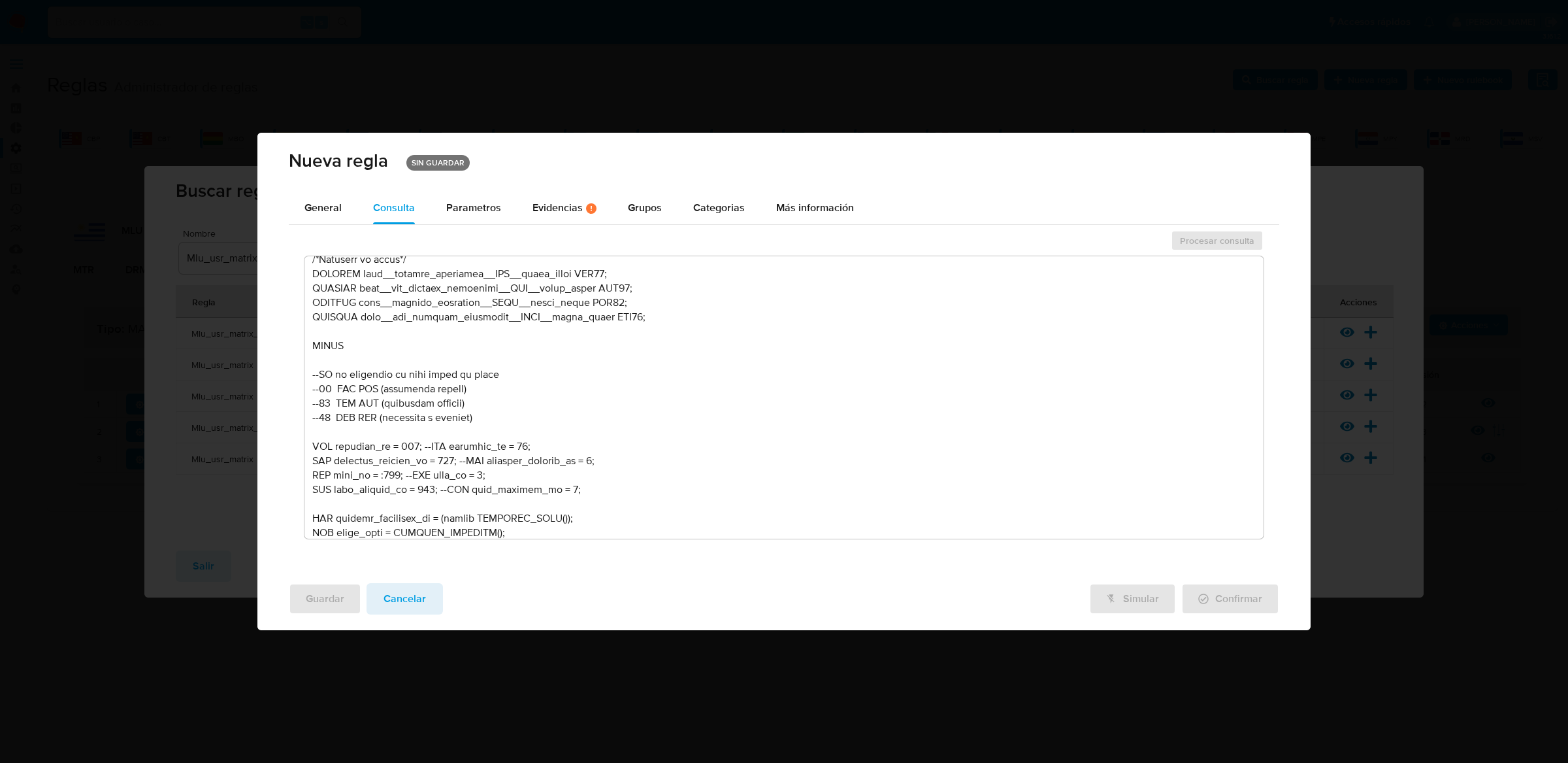
scroll to position [606, 0]
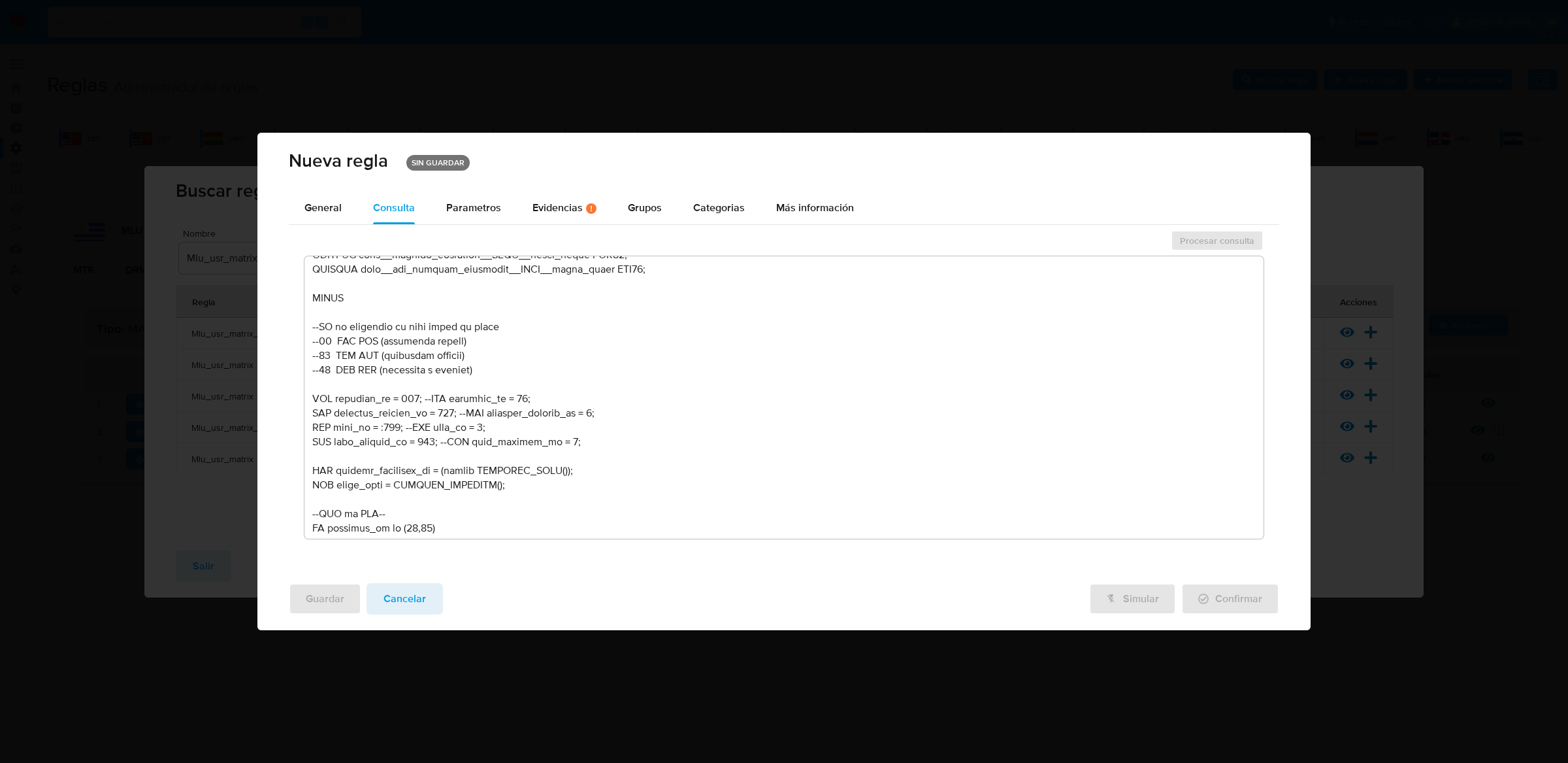
click at [414, 396] on textarea at bounding box center [784, 397] width 959 height 282
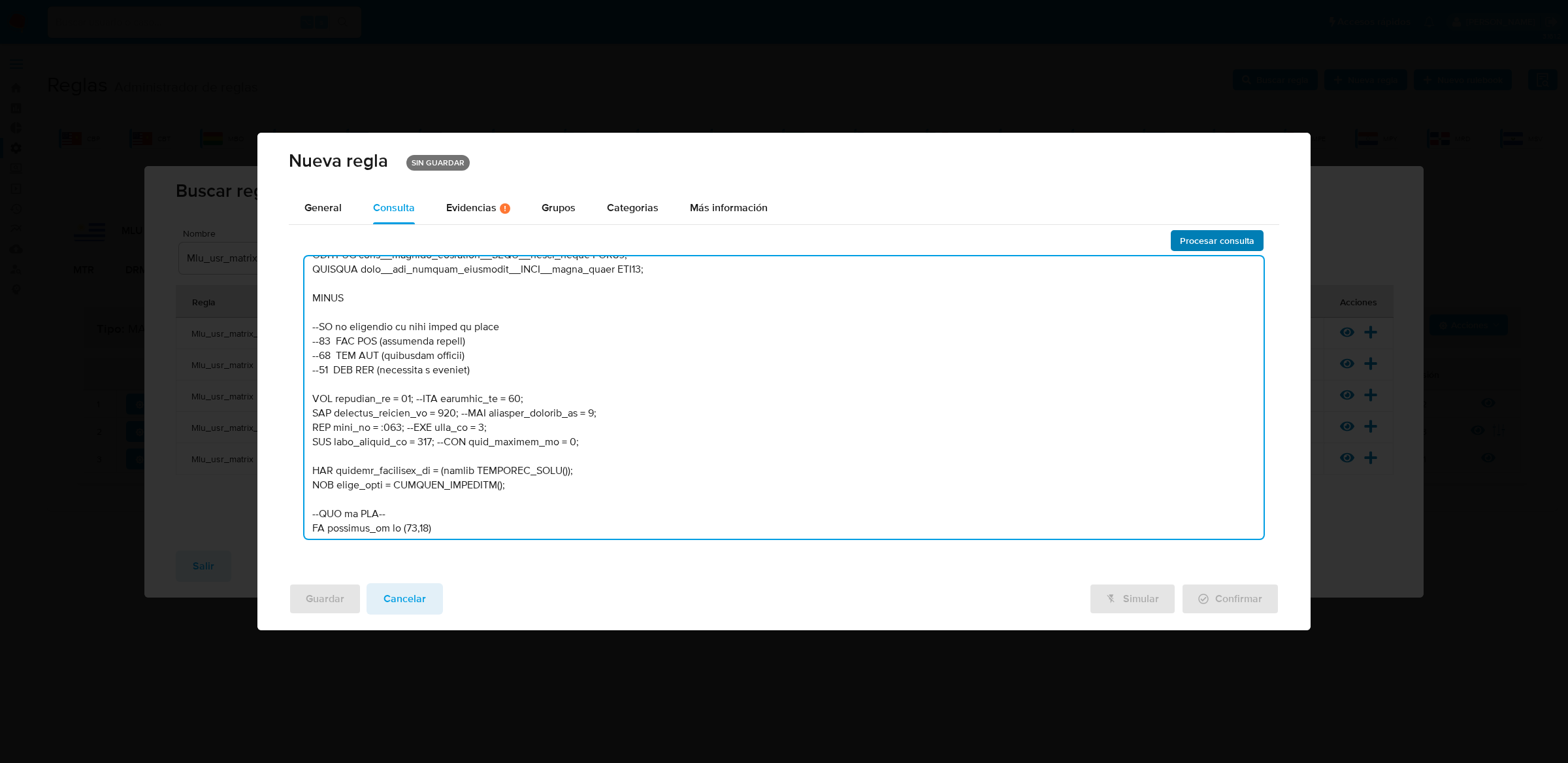
type textarea "-- LOR - IP D6 /* --------------------Sitam 51---------------------- Consectetu…"
click at [1246, 240] on span "Procesar consulta" at bounding box center [1217, 241] width 75 height 19
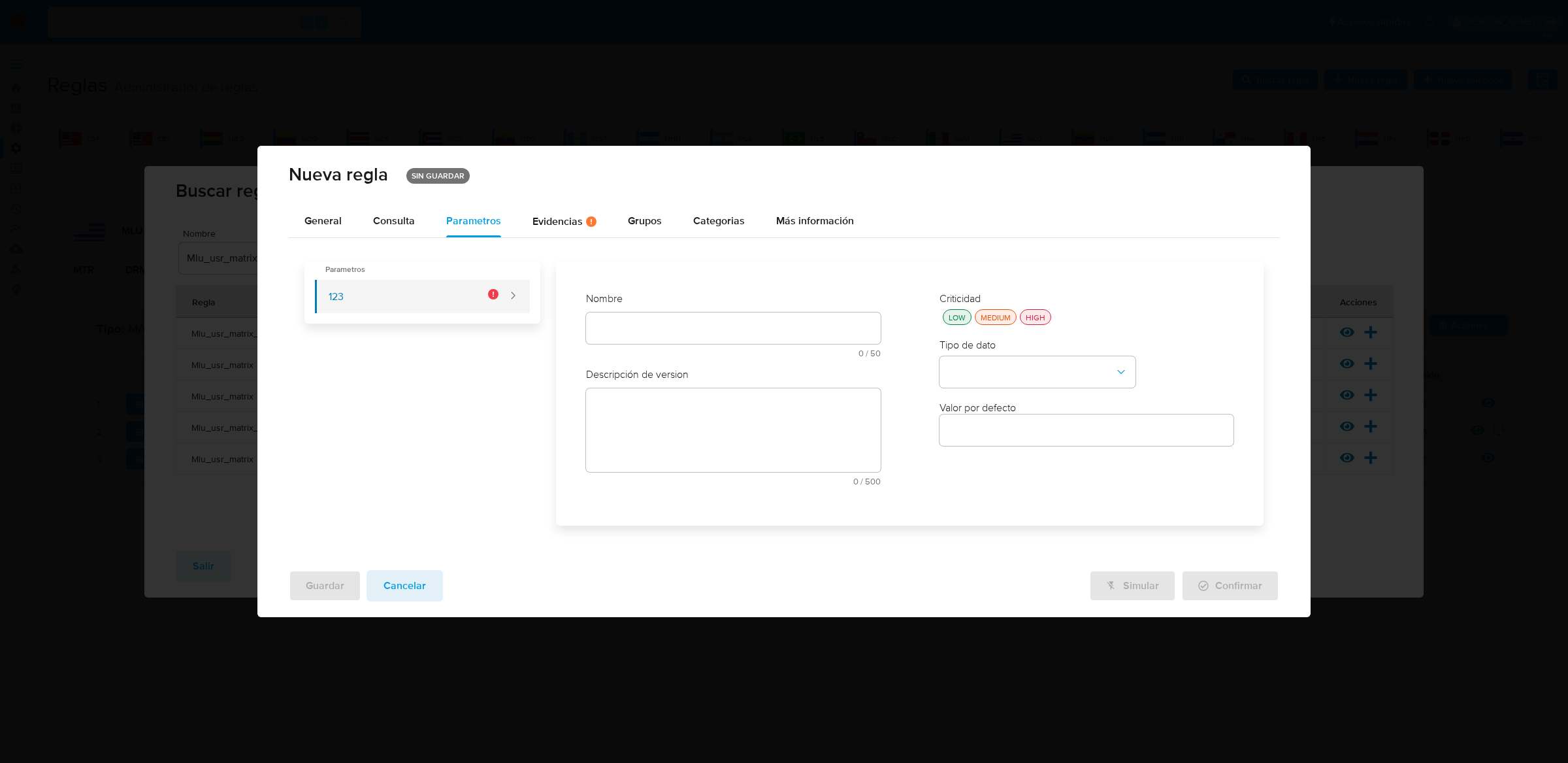
click at [498, 308] on button "123" at bounding box center [406, 296] width 184 height 33
click at [559, 218] on div "Evidencias Hay evidencias faltantes ( 18 )" at bounding box center [564, 221] width 64 height 11
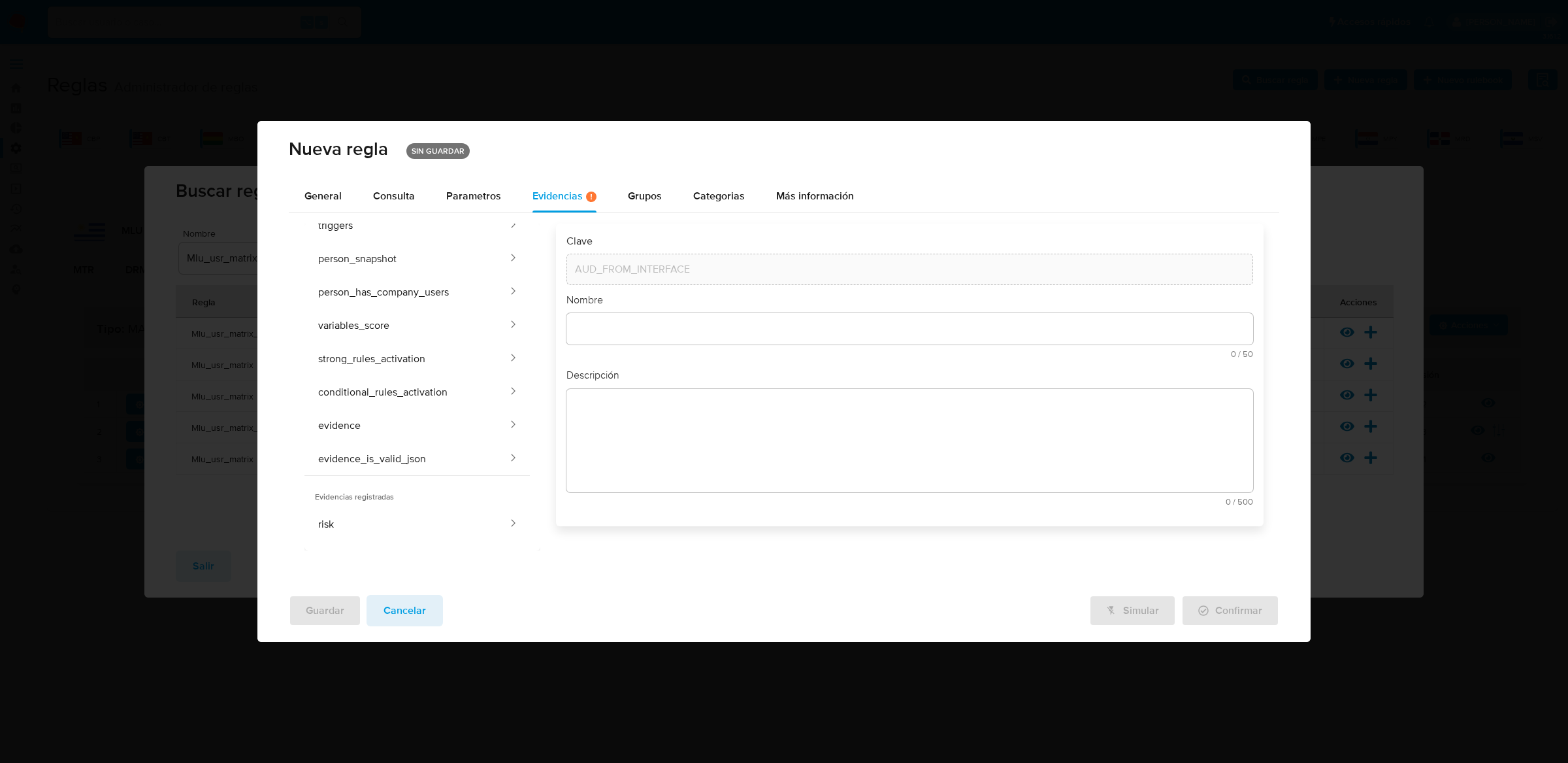
scroll to position [0, 0]
click at [389, 198] on span "Consulta" at bounding box center [394, 195] width 42 height 15
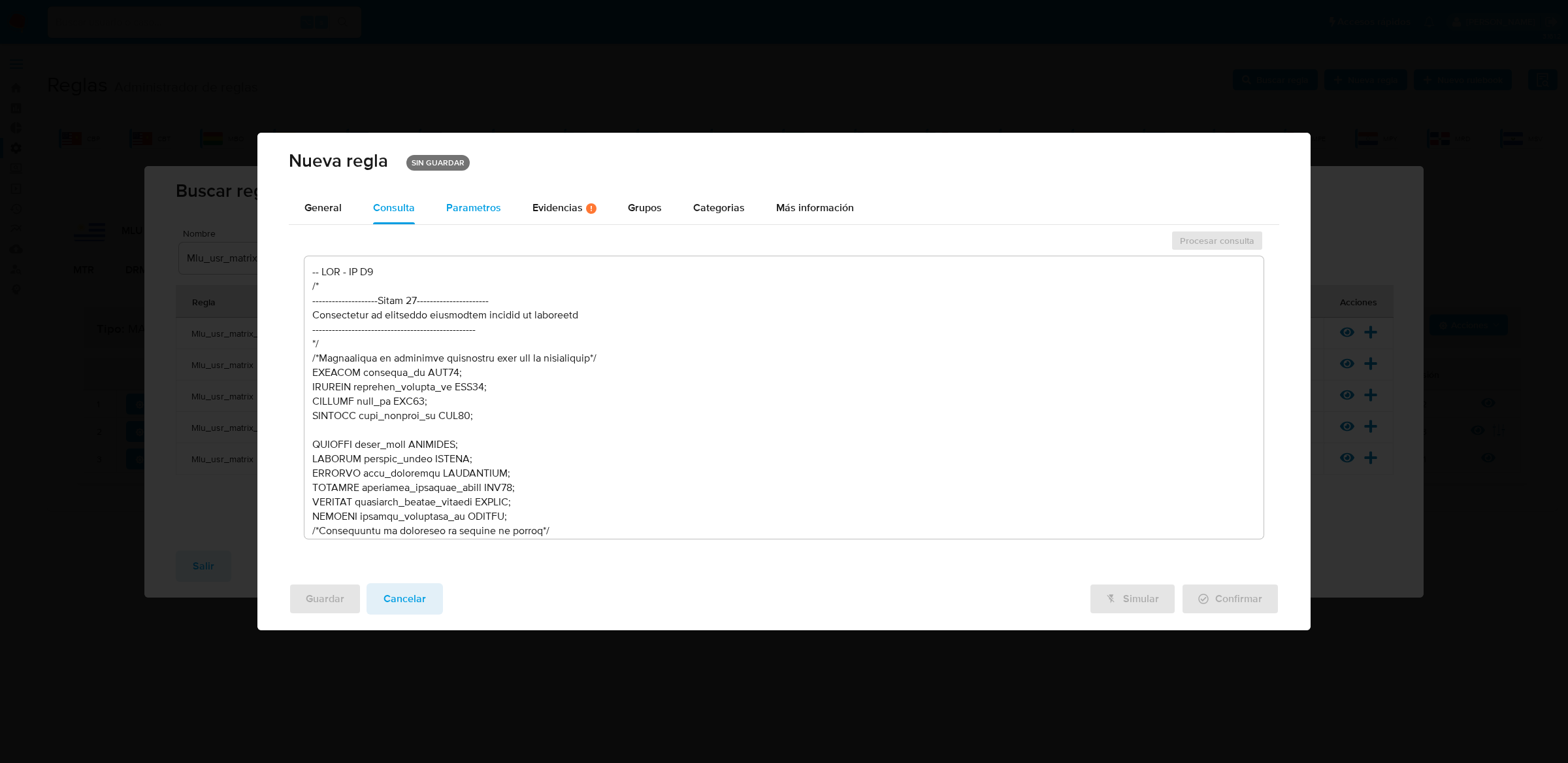
click at [487, 201] on span "Parametros" at bounding box center [474, 207] width 55 height 15
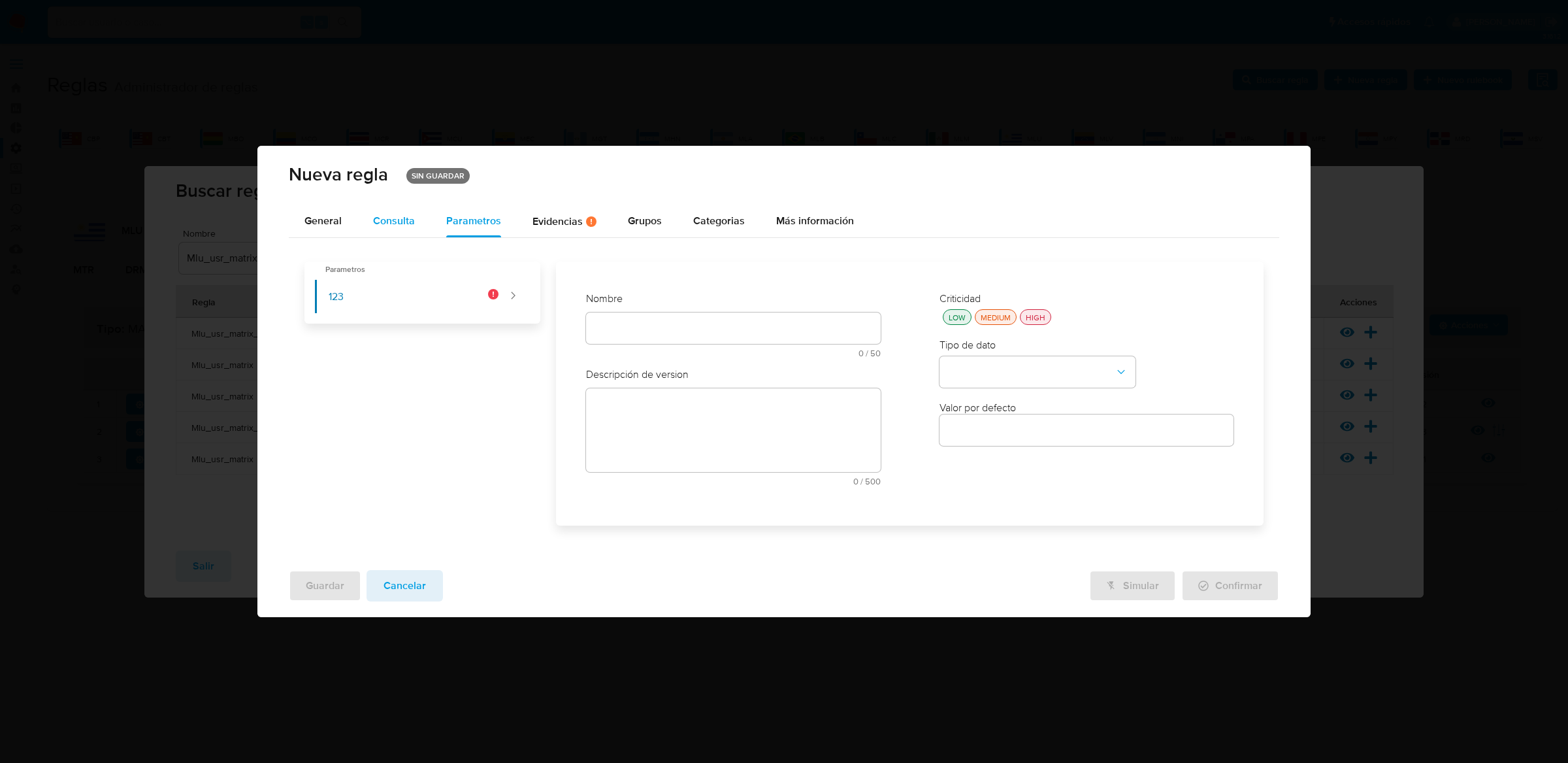
click at [370, 218] on button "Consulta" at bounding box center [393, 221] width 73 height 32
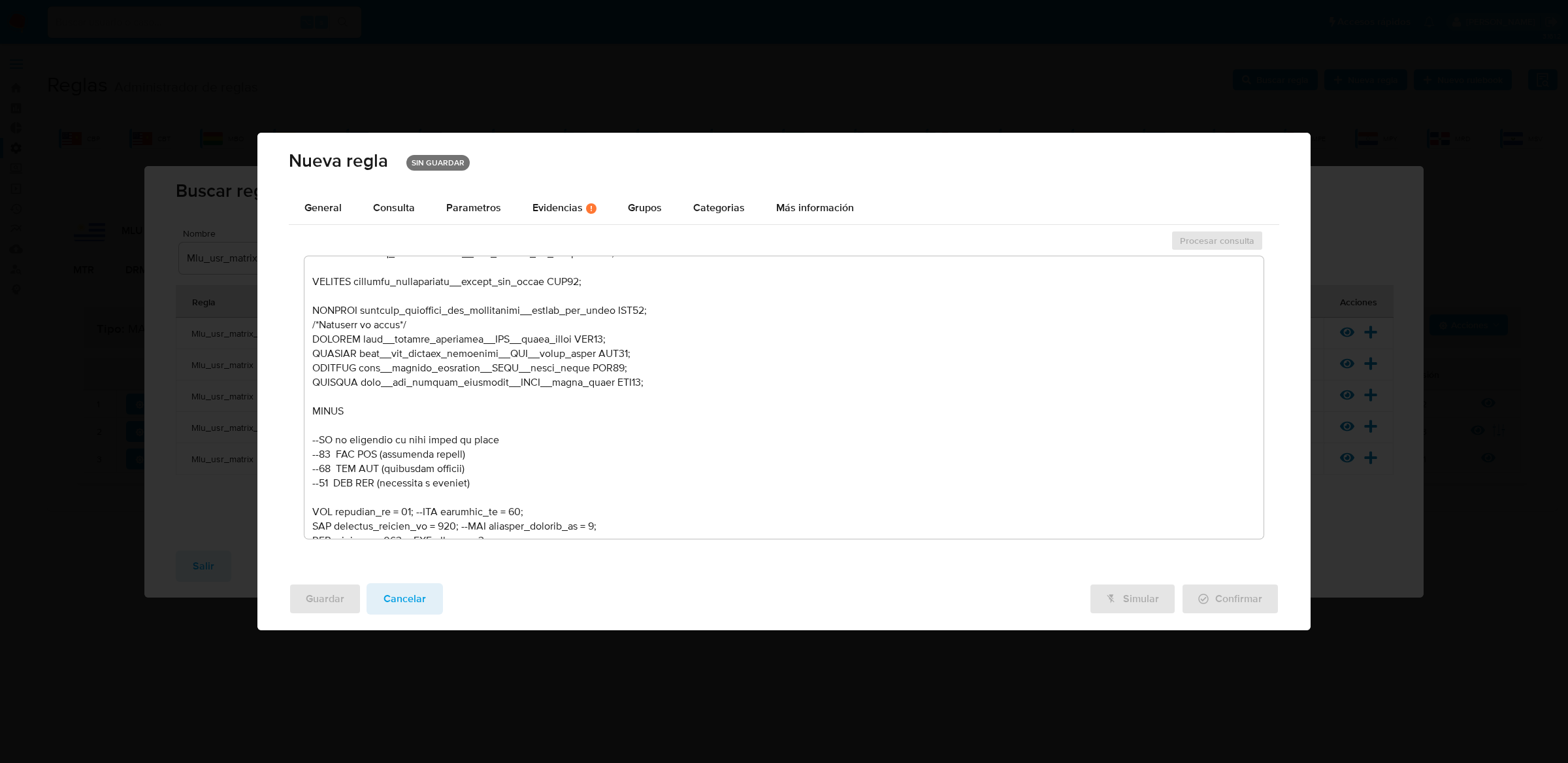
scroll to position [542, 0]
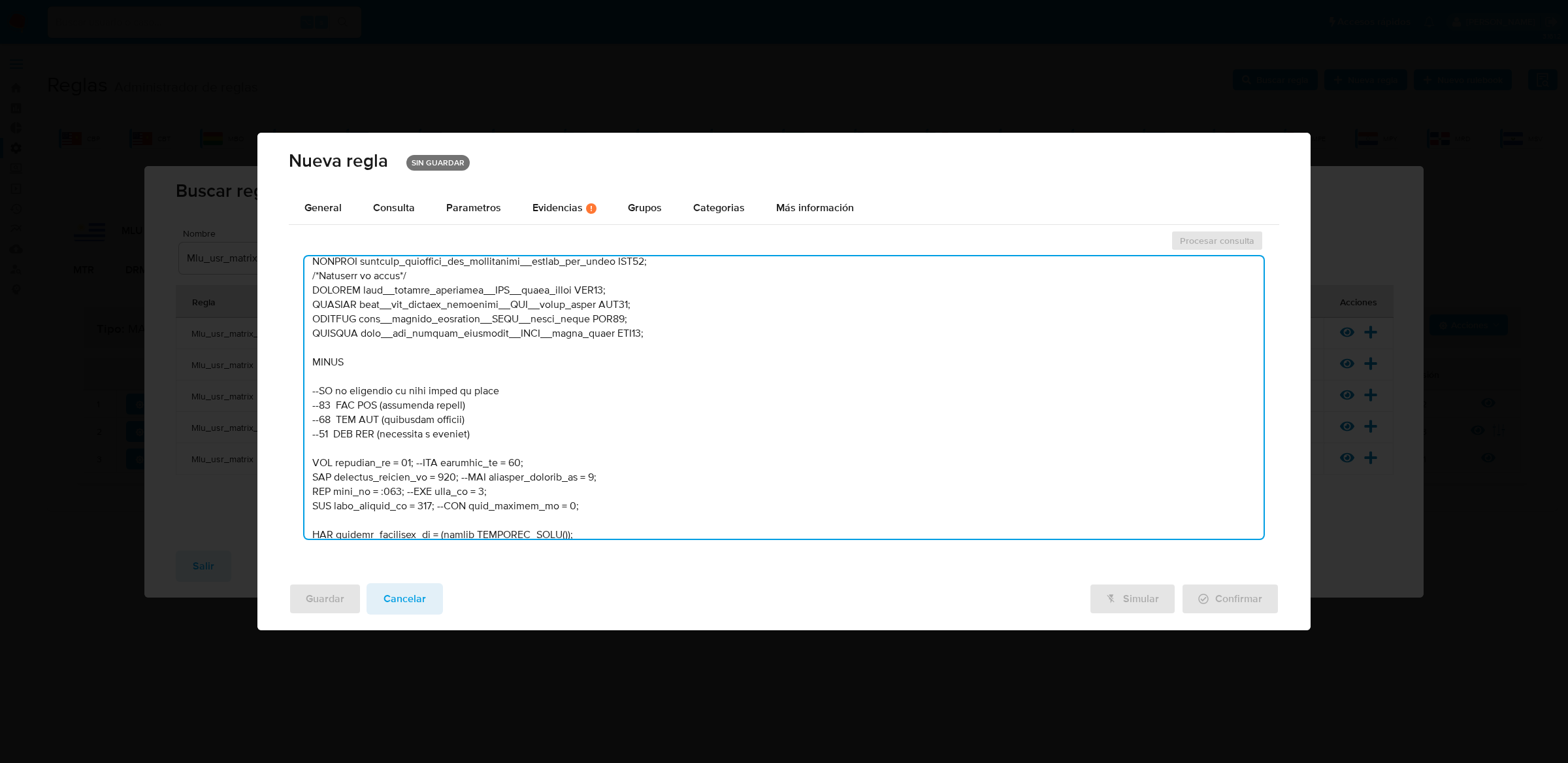
click at [410, 460] on textarea at bounding box center [784, 397] width 959 height 282
click at [378, 488] on textarea at bounding box center [784, 397] width 959 height 282
type textarea "-- LOR - IP D6 /* --------------------Sitam 51---------------------- Consectetu…"
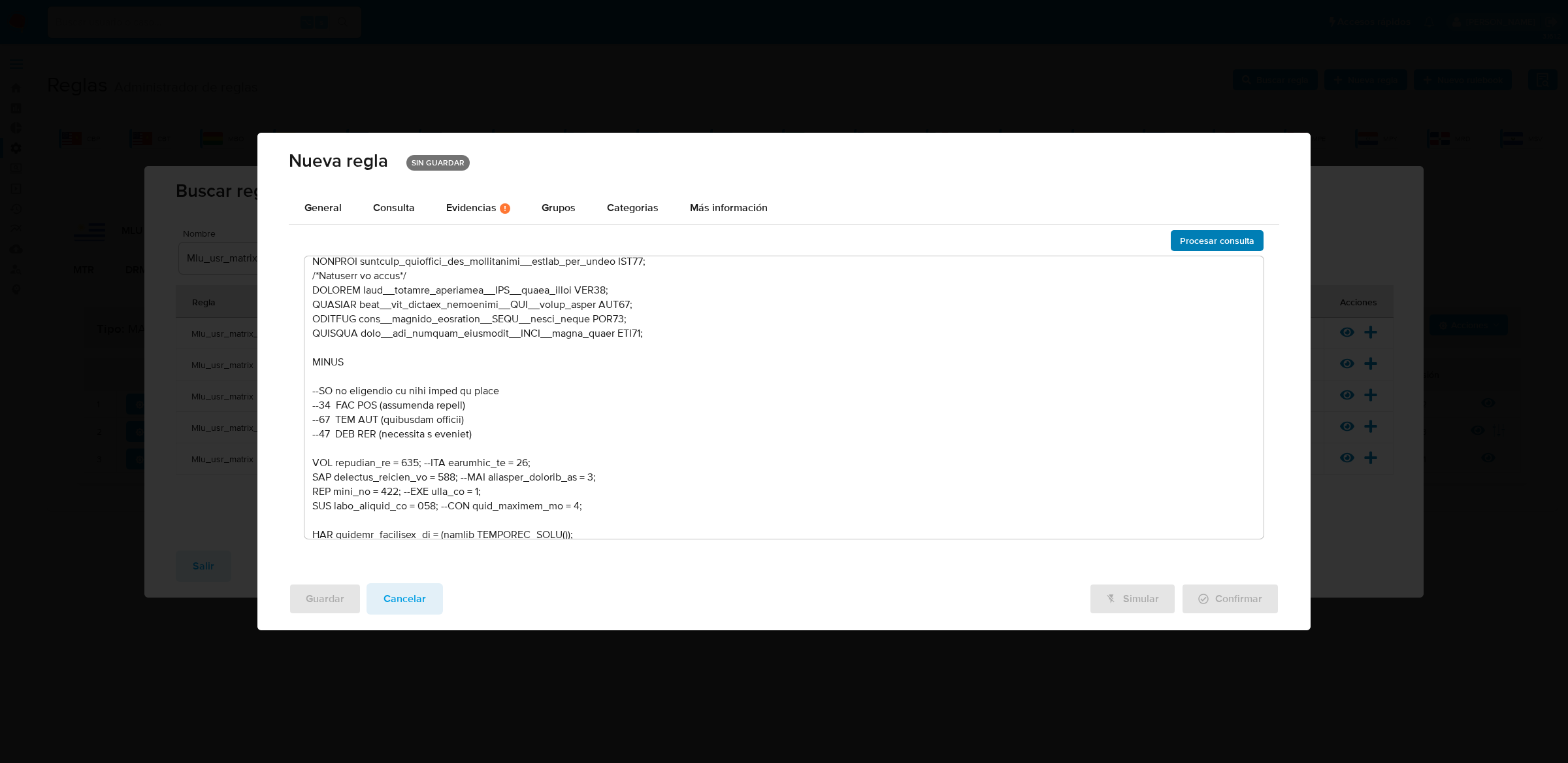
click at [1243, 238] on span "Procesar consulta" at bounding box center [1217, 241] width 75 height 19
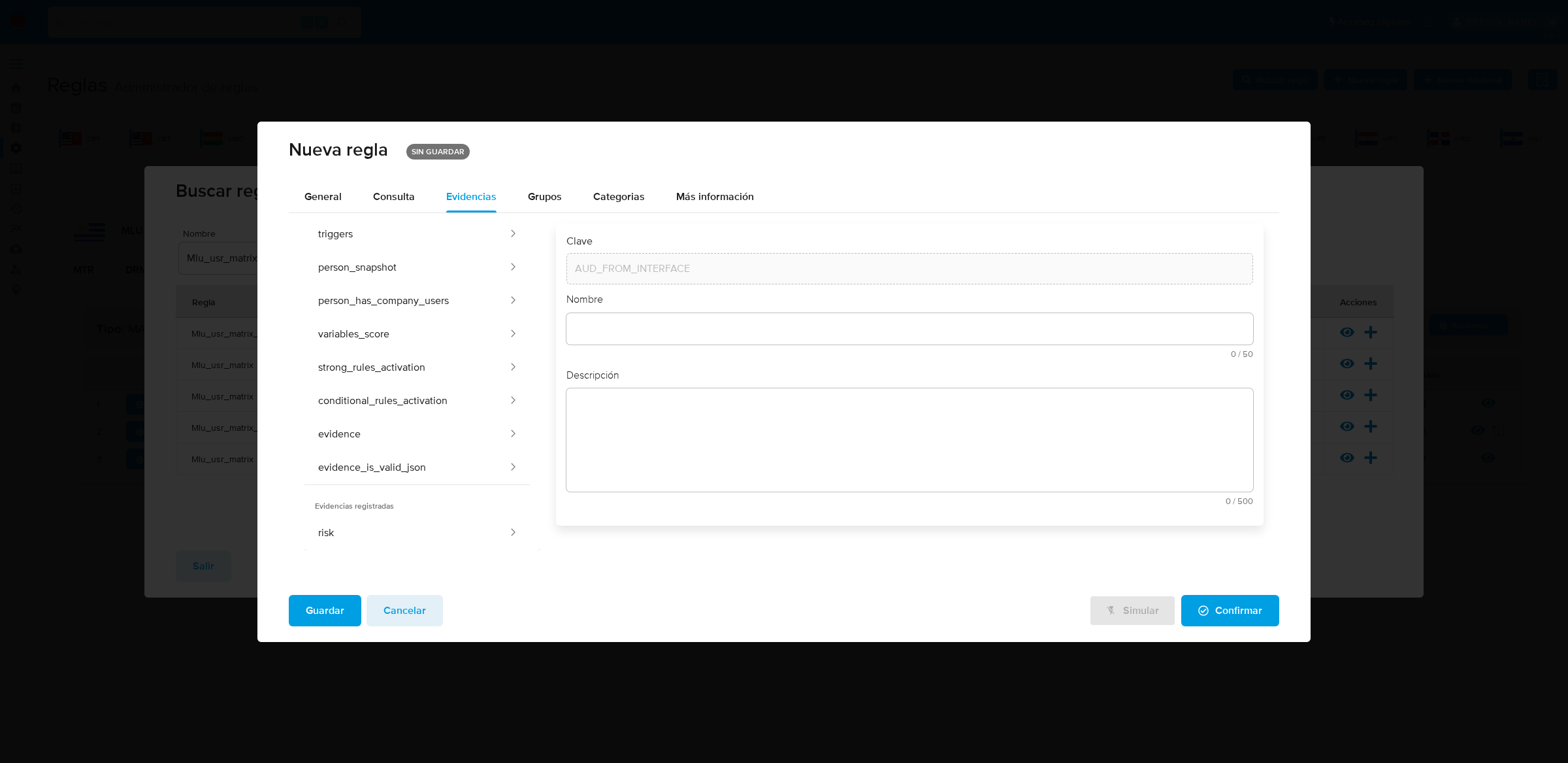
scroll to position [380, 0]
click at [551, 184] on div "Grupos" at bounding box center [545, 197] width 34 height 32
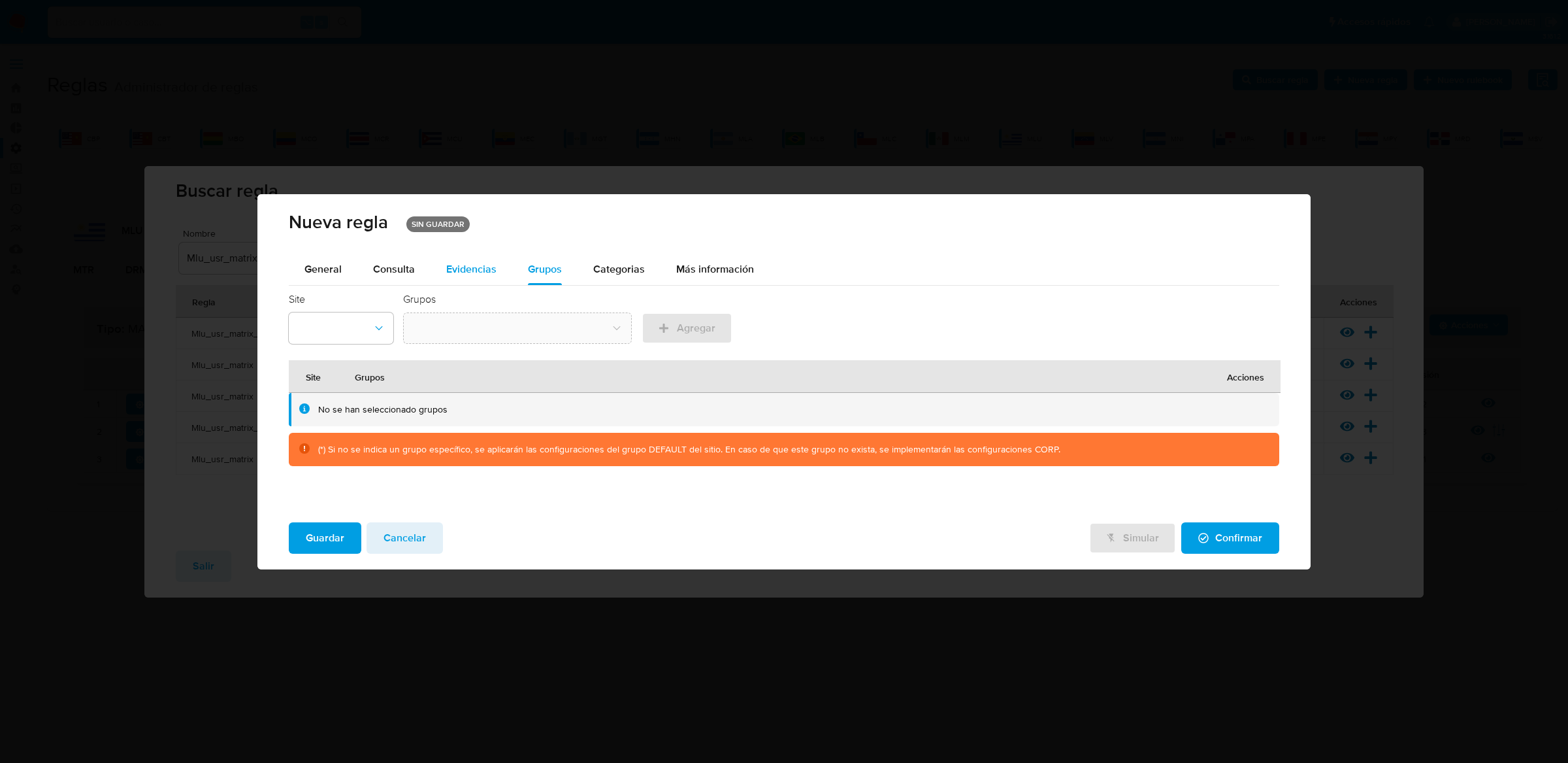
click at [448, 268] on div "Evidencias" at bounding box center [471, 269] width 50 height 11
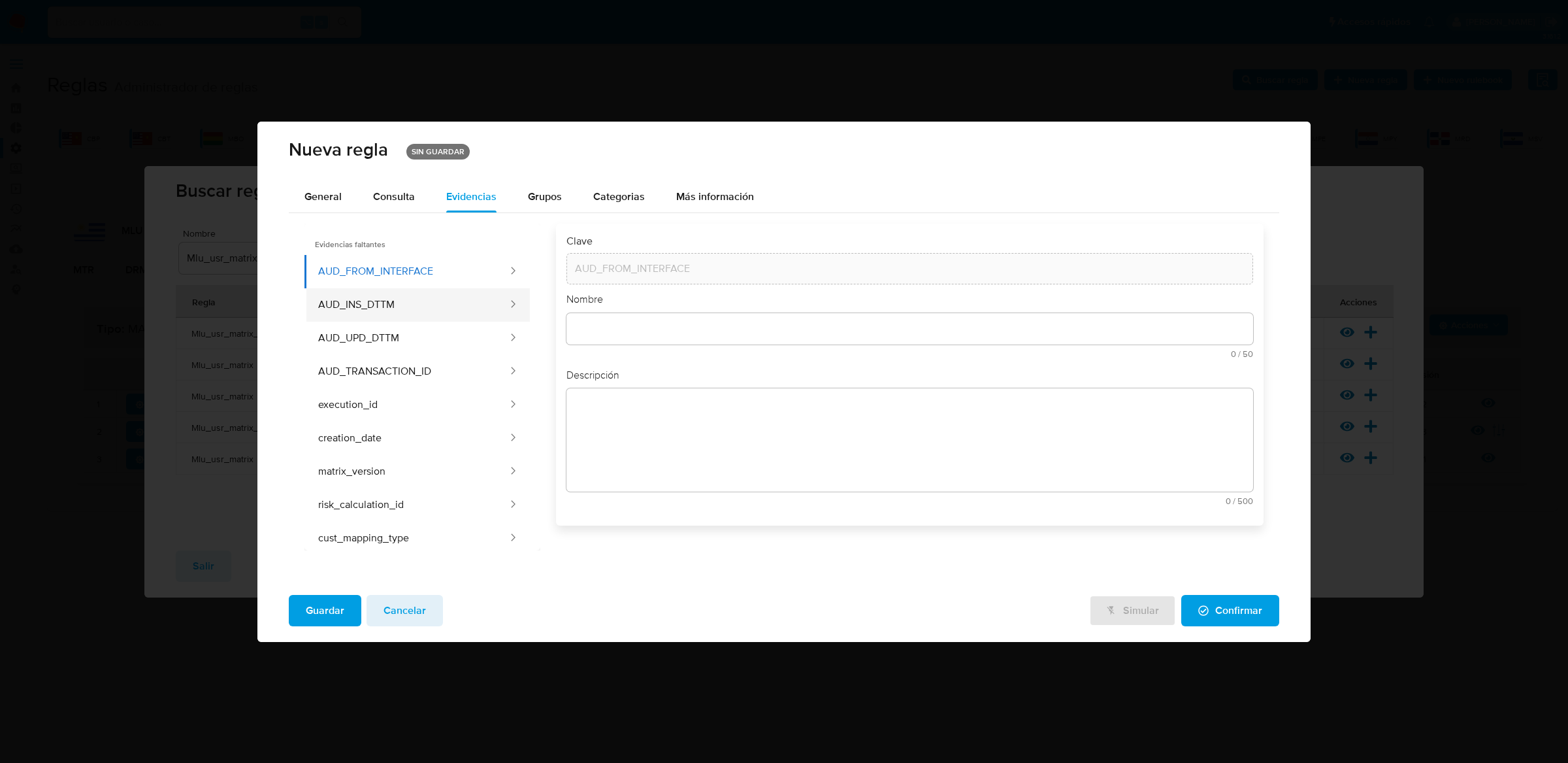
click at [474, 310] on button "AUD_INS_DTTM" at bounding box center [406, 305] width 204 height 33
click at [474, 339] on button "AUD_UPD_DTTM" at bounding box center [406, 338] width 204 height 33
click at [474, 362] on button "AUD_TRANSACTION_ID" at bounding box center [406, 371] width 204 height 33
click at [468, 396] on button "execution_id" at bounding box center [406, 404] width 204 height 33
click at [467, 439] on button "creation_date" at bounding box center [406, 437] width 204 height 33
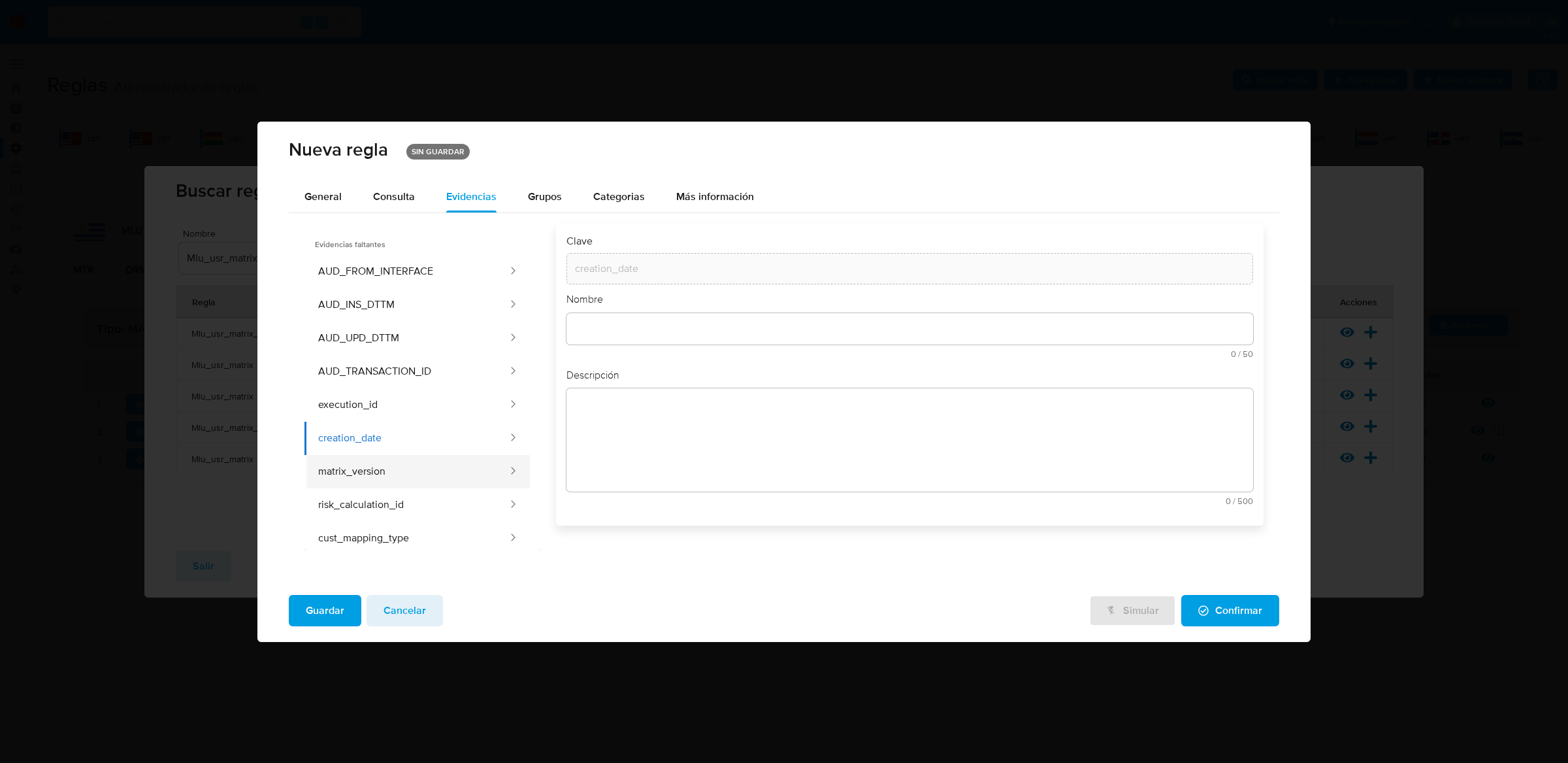
click at [467, 474] on button "matrix_version" at bounding box center [406, 471] width 204 height 33
click at [467, 506] on button "risk_calculation_id" at bounding box center [406, 505] width 204 height 33
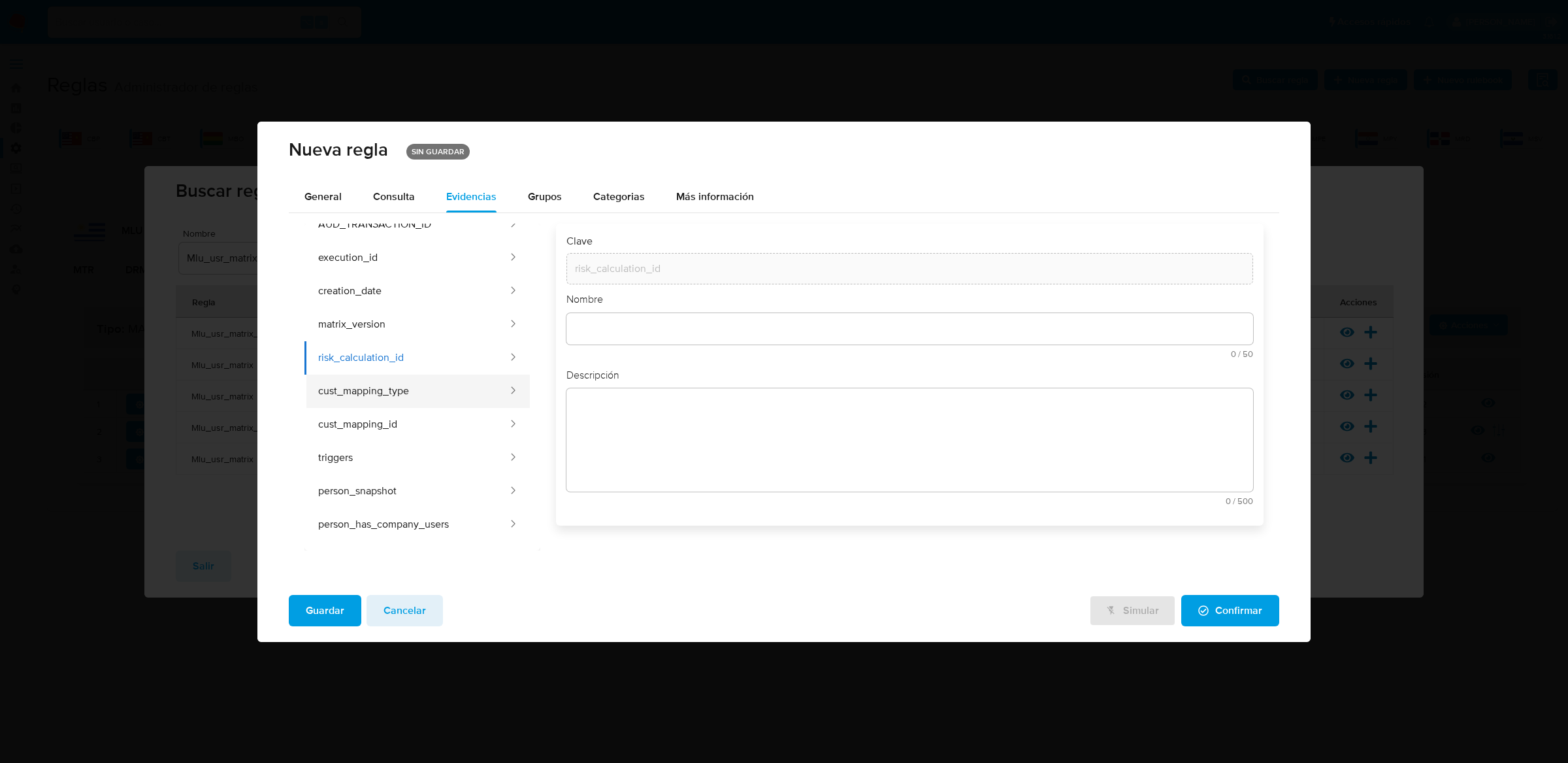
click at [468, 402] on button "cust_mapping_type" at bounding box center [406, 390] width 204 height 33
click at [468, 425] on button "cust_mapping_id" at bounding box center [406, 424] width 204 height 33
click at [468, 460] on button "triggers" at bounding box center [406, 457] width 204 height 33
click at [468, 496] on button "person_snapshot" at bounding box center [406, 491] width 204 height 33
click at [470, 510] on button "person_has_company_users" at bounding box center [406, 524] width 204 height 33
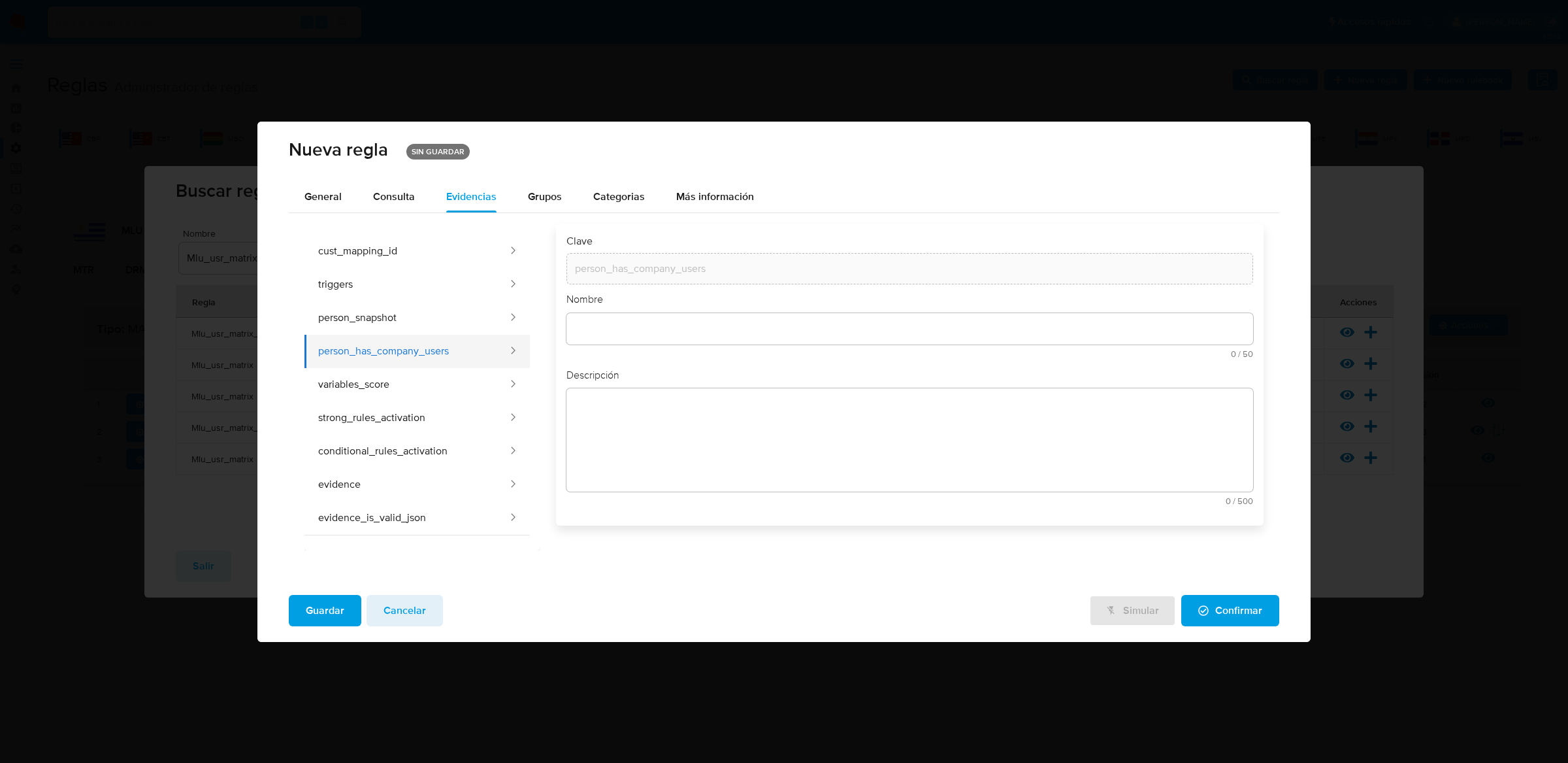
scroll to position [380, 0]
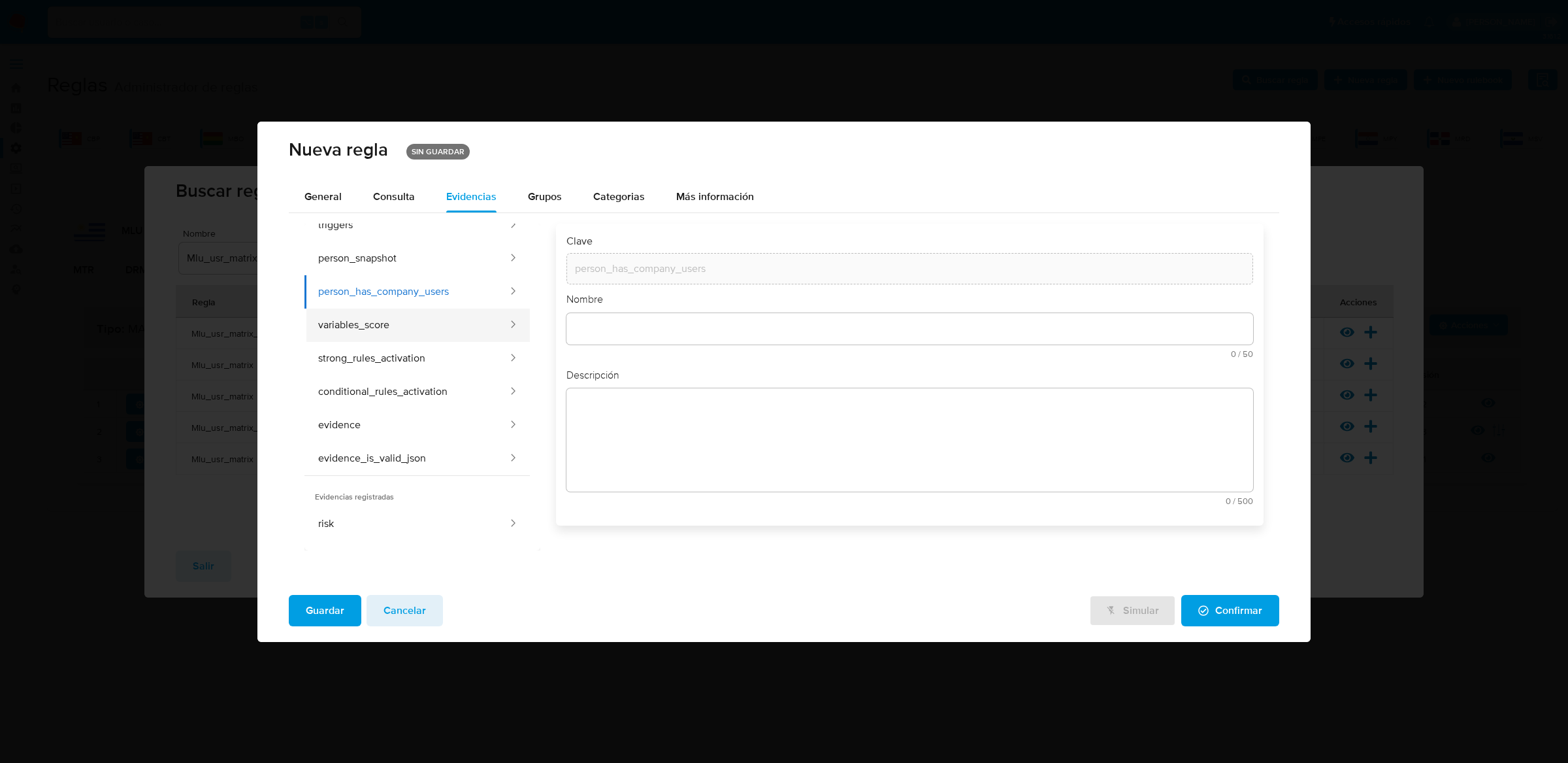
click at [460, 320] on button "variables_score" at bounding box center [406, 325] width 204 height 33
click at [460, 354] on button "strong_rules_activation" at bounding box center [406, 358] width 204 height 33
click at [460, 398] on button "conditional_rules_activation" at bounding box center [406, 391] width 204 height 33
click at [455, 434] on button "evidence" at bounding box center [406, 424] width 204 height 33
click at [457, 459] on button "evidence_is_valid_json" at bounding box center [406, 458] width 204 height 33
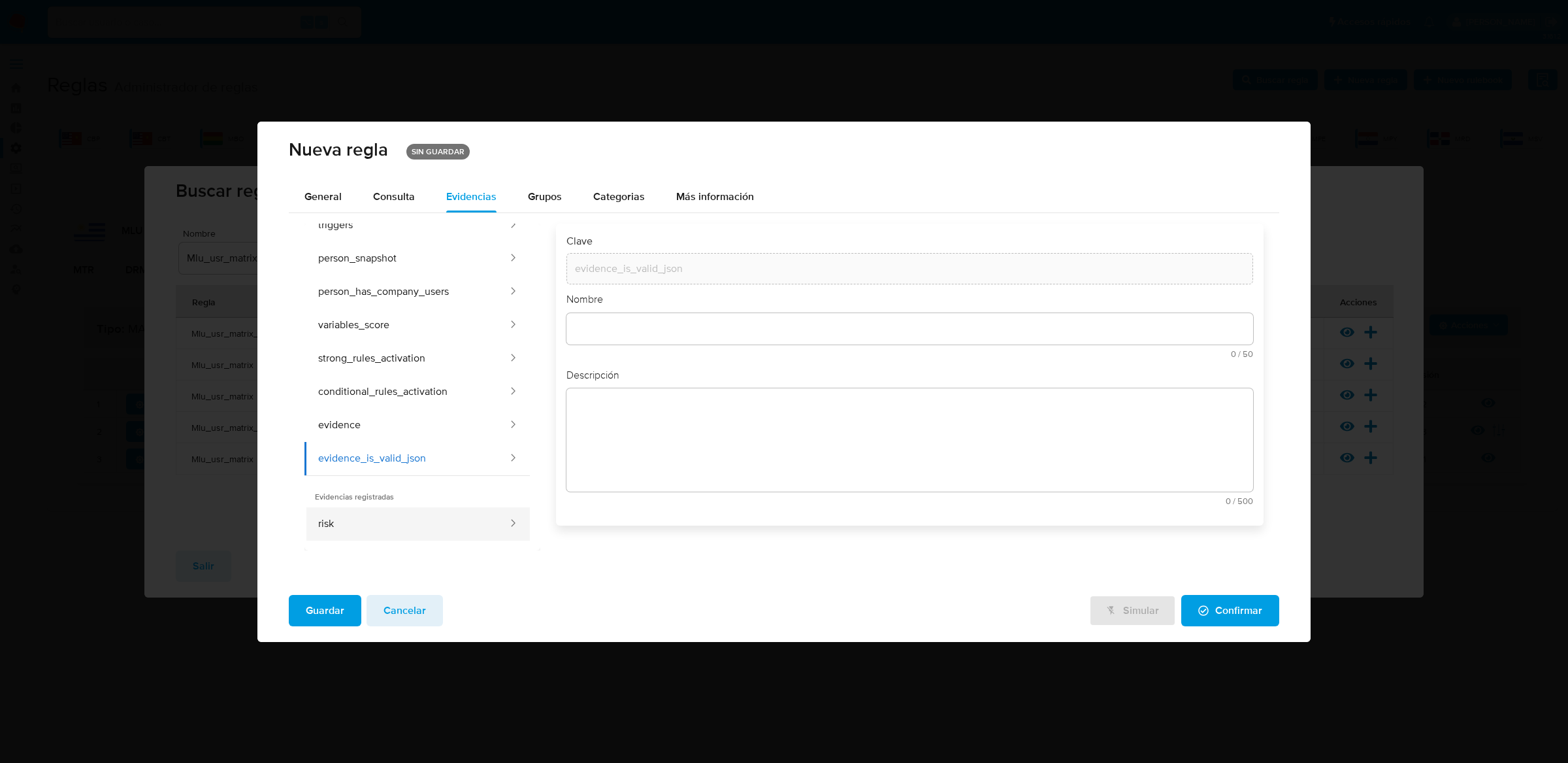
click at [454, 513] on button "risk" at bounding box center [406, 523] width 204 height 33
type input "risk"
type input "Riesgo pld"
type textarea "Riesgo pld"
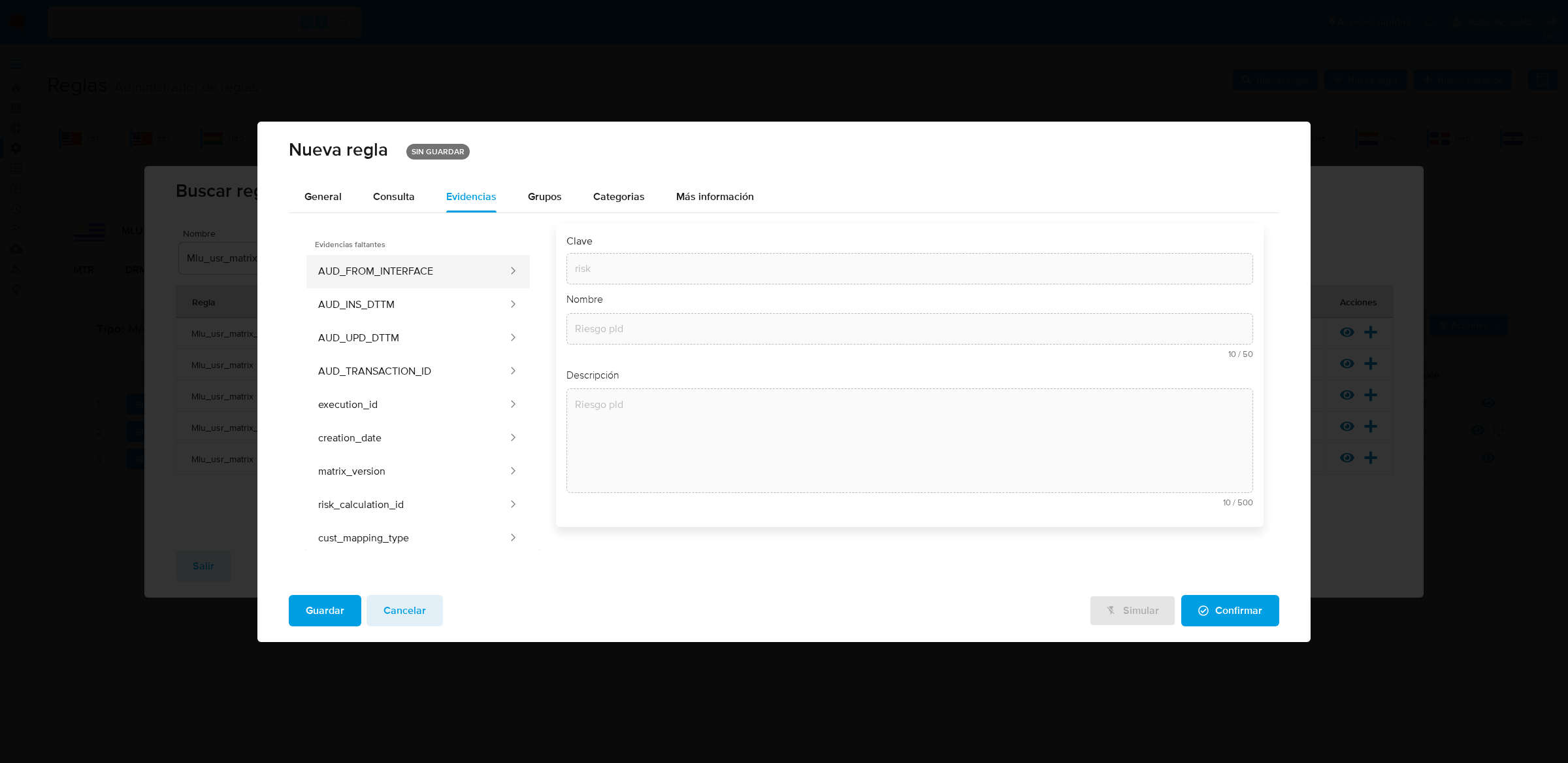
click at [477, 284] on button "AUD_FROM_INTERFACE" at bounding box center [406, 271] width 204 height 33
type input "AUD_FROM_INTERFACE"
click at [474, 312] on button "AUD_INS_DTTM" at bounding box center [406, 305] width 204 height 33
click at [467, 363] on button "AUD_TRANSACTION_ID" at bounding box center [406, 371] width 204 height 33
type input "AUD_TRANSACTION_ID"
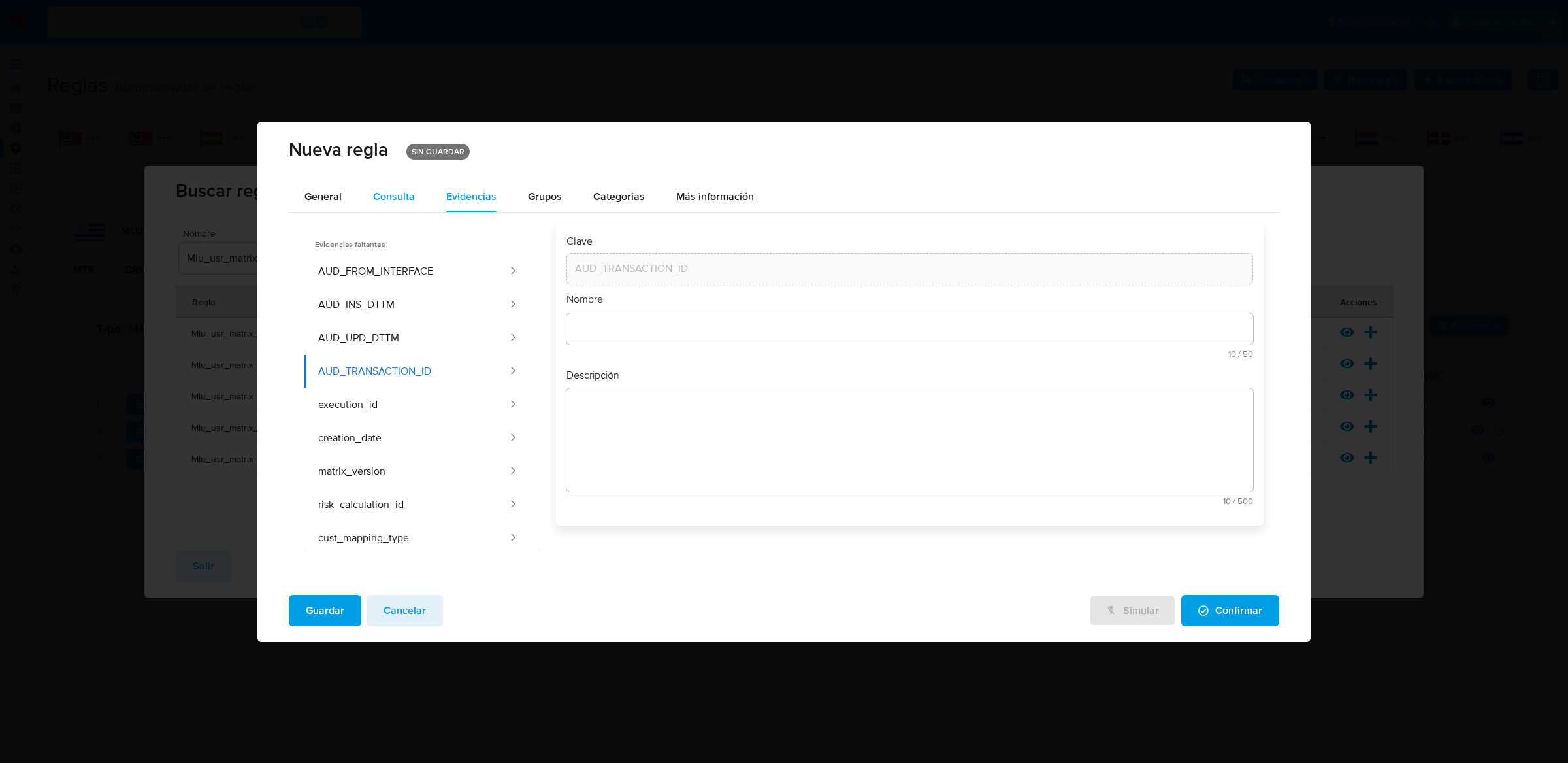
click at [403, 193] on span "Consulta" at bounding box center [394, 196] width 42 height 15
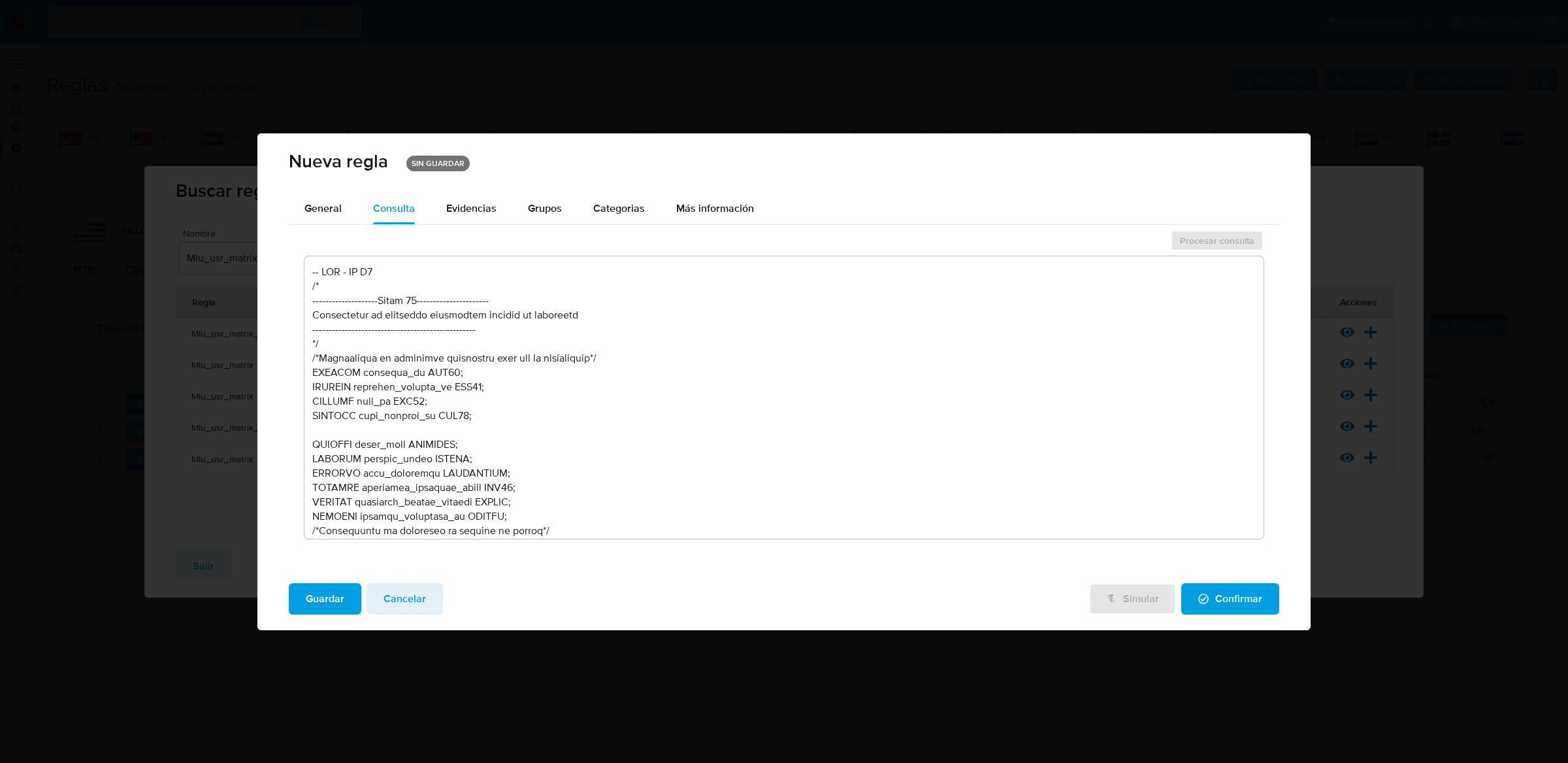
scroll to position [1, 0]
click at [322, 207] on span "General" at bounding box center [323, 208] width 37 height 15
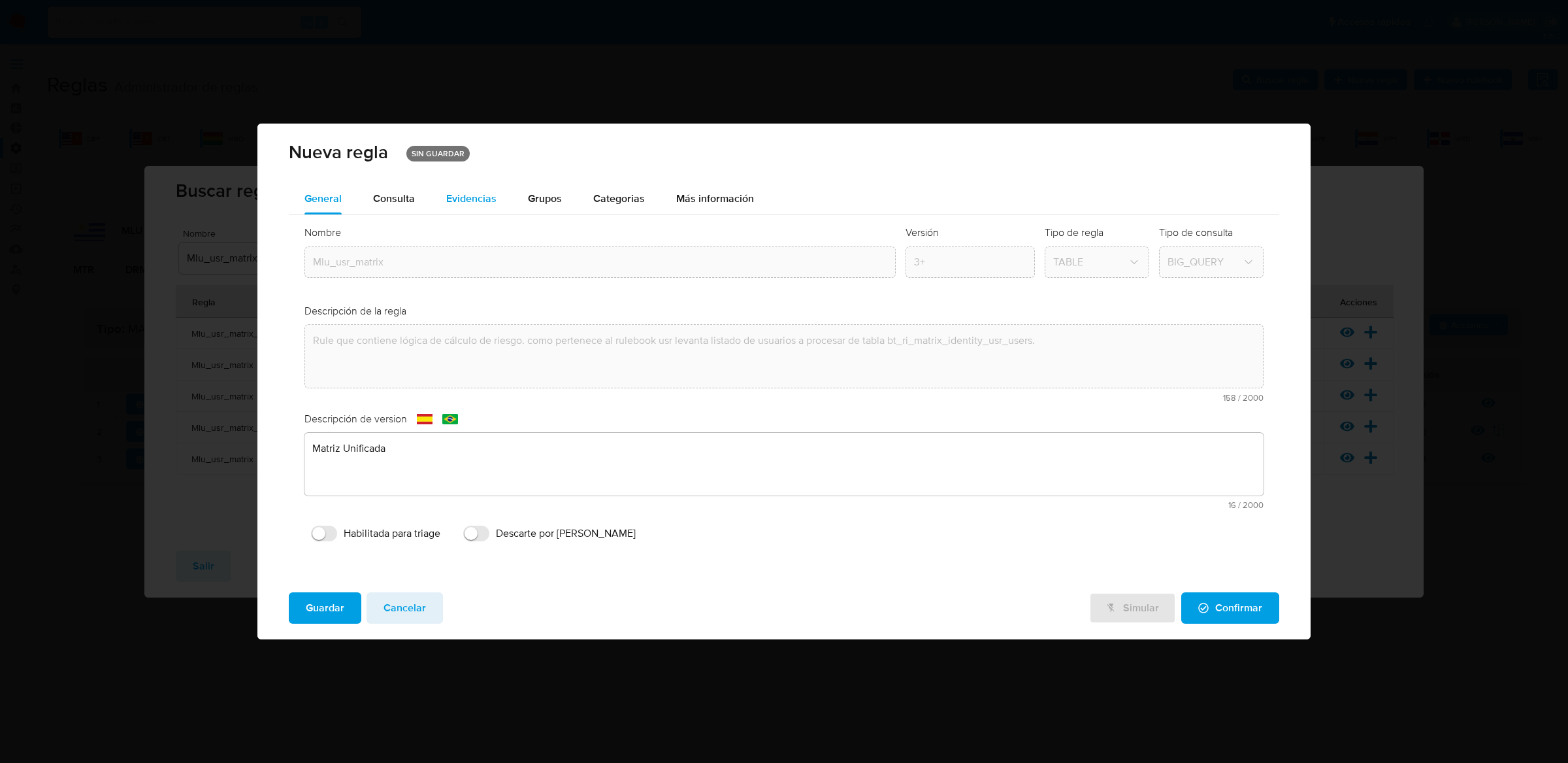
click at [487, 209] on div "Evidencias" at bounding box center [471, 198] width 50 height 32
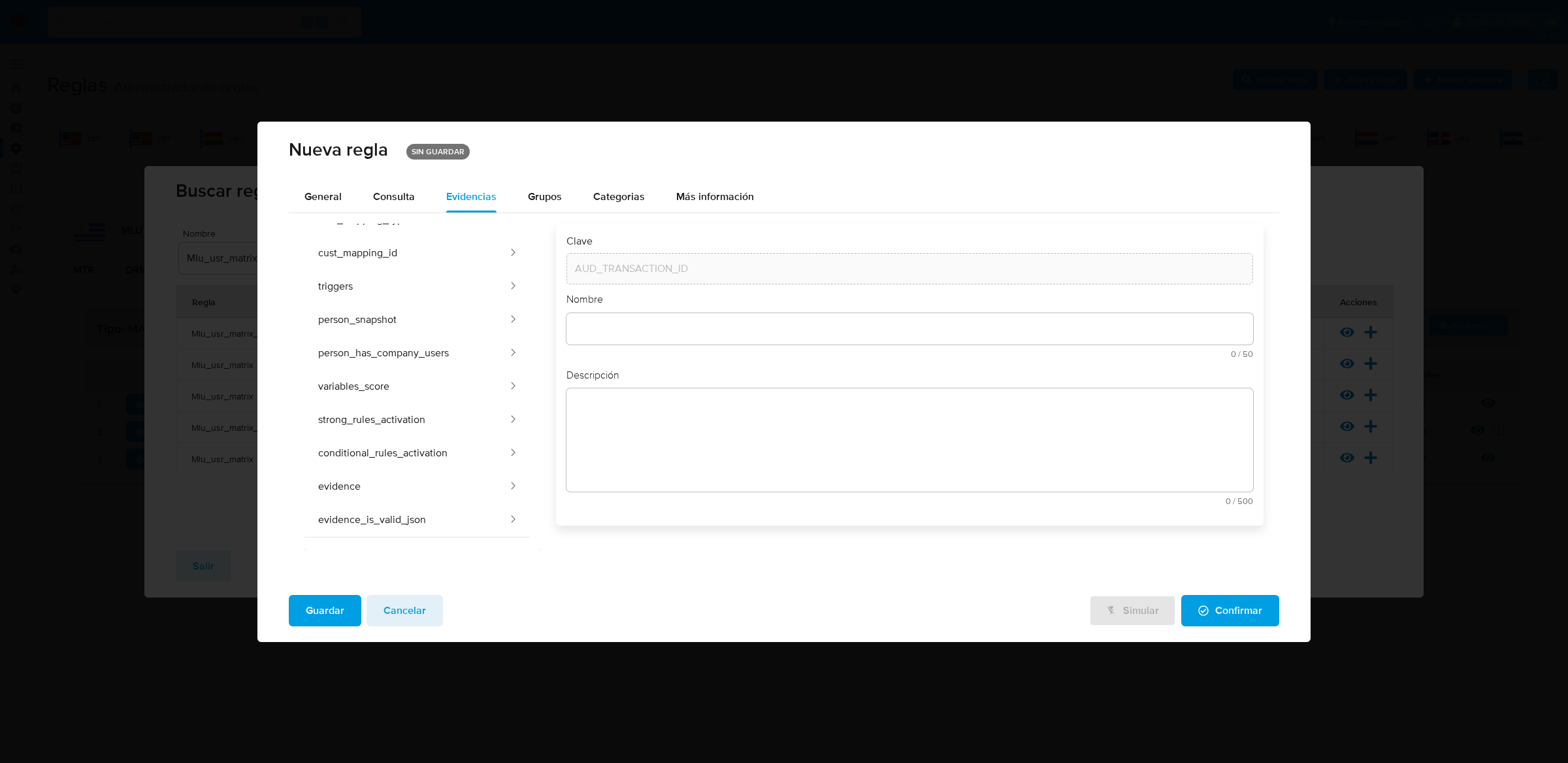
scroll to position [380, 0]
click at [391, 203] on div "Consulta" at bounding box center [394, 197] width 42 height 32
click at [391, 203] on span "Consulta" at bounding box center [394, 196] width 42 height 15
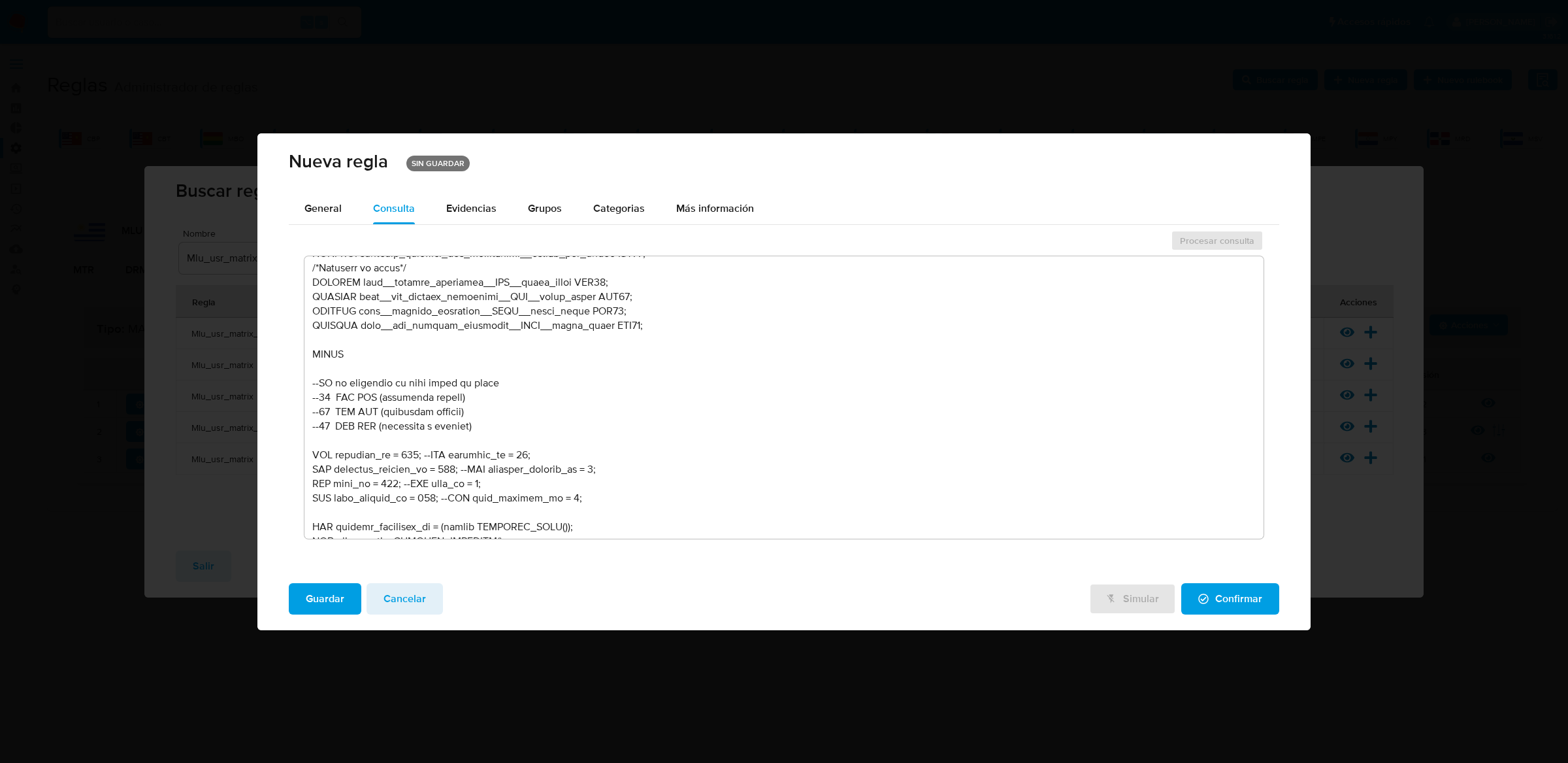
scroll to position [556, 0]
click at [341, 203] on button "General" at bounding box center [322, 208] width 69 height 32
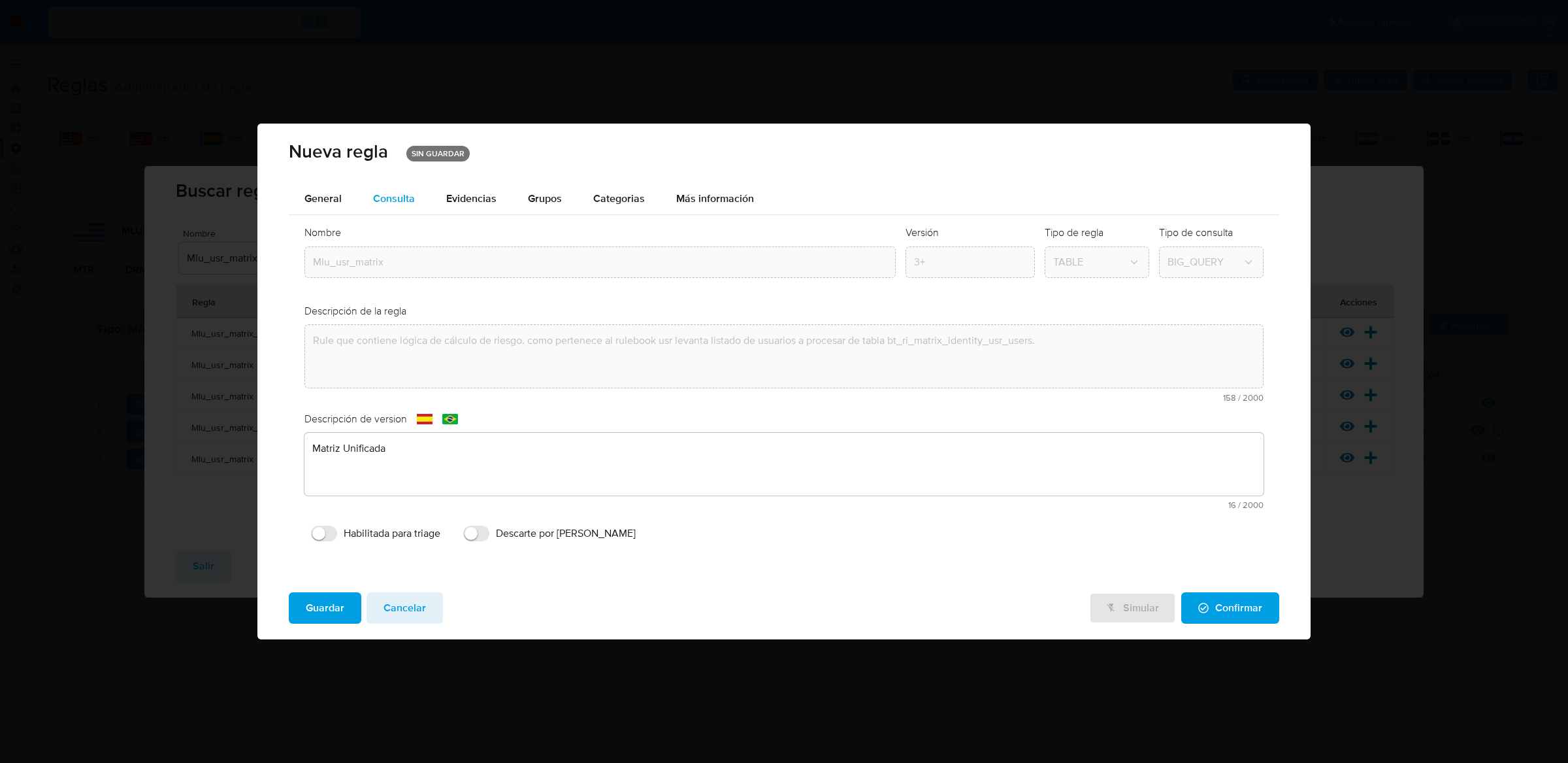
click at [373, 203] on span "Consulta" at bounding box center [394, 198] width 42 height 15
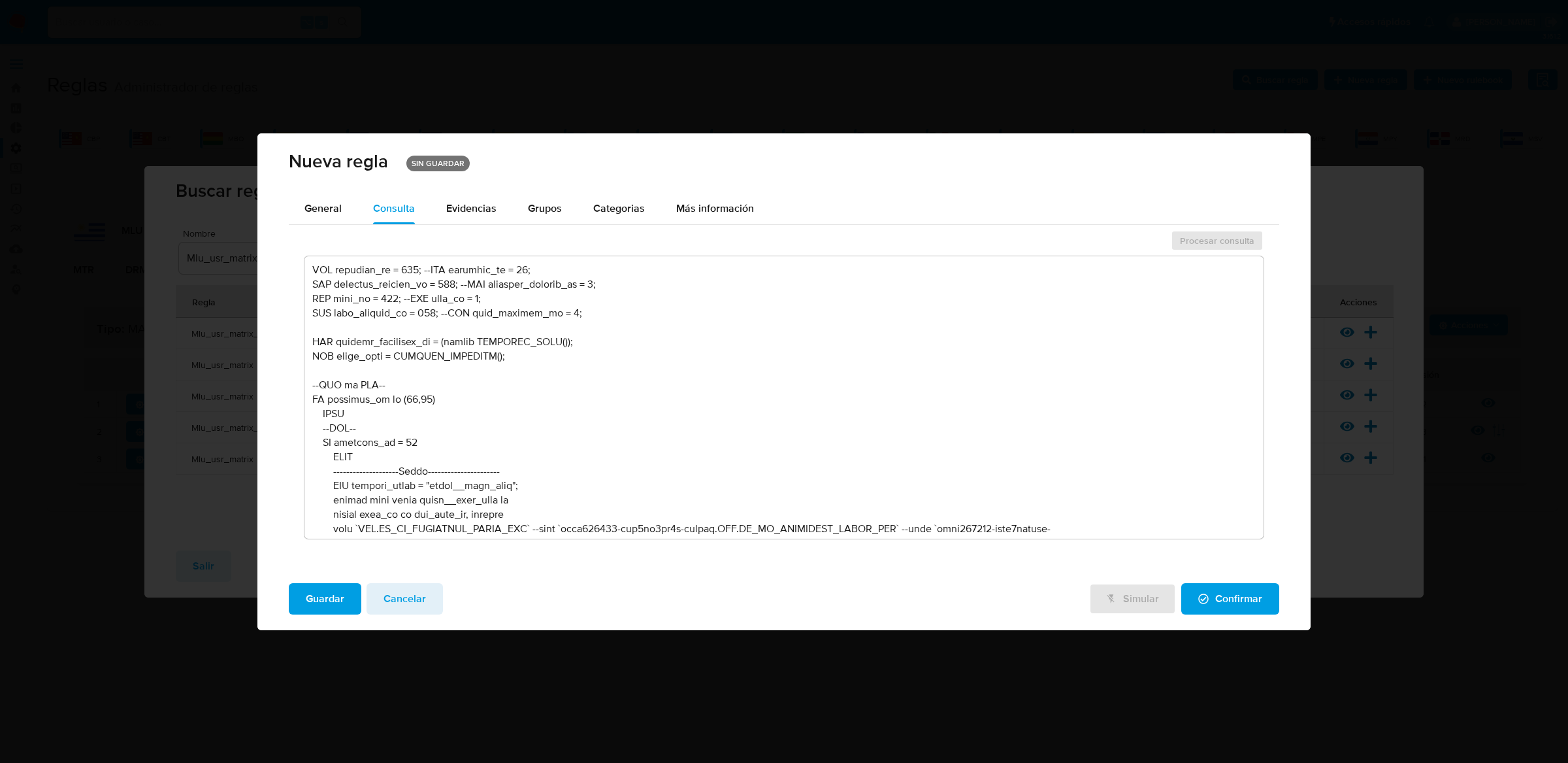
scroll to position [734, 0]
click at [489, 199] on div "Evidencias" at bounding box center [471, 208] width 50 height 32
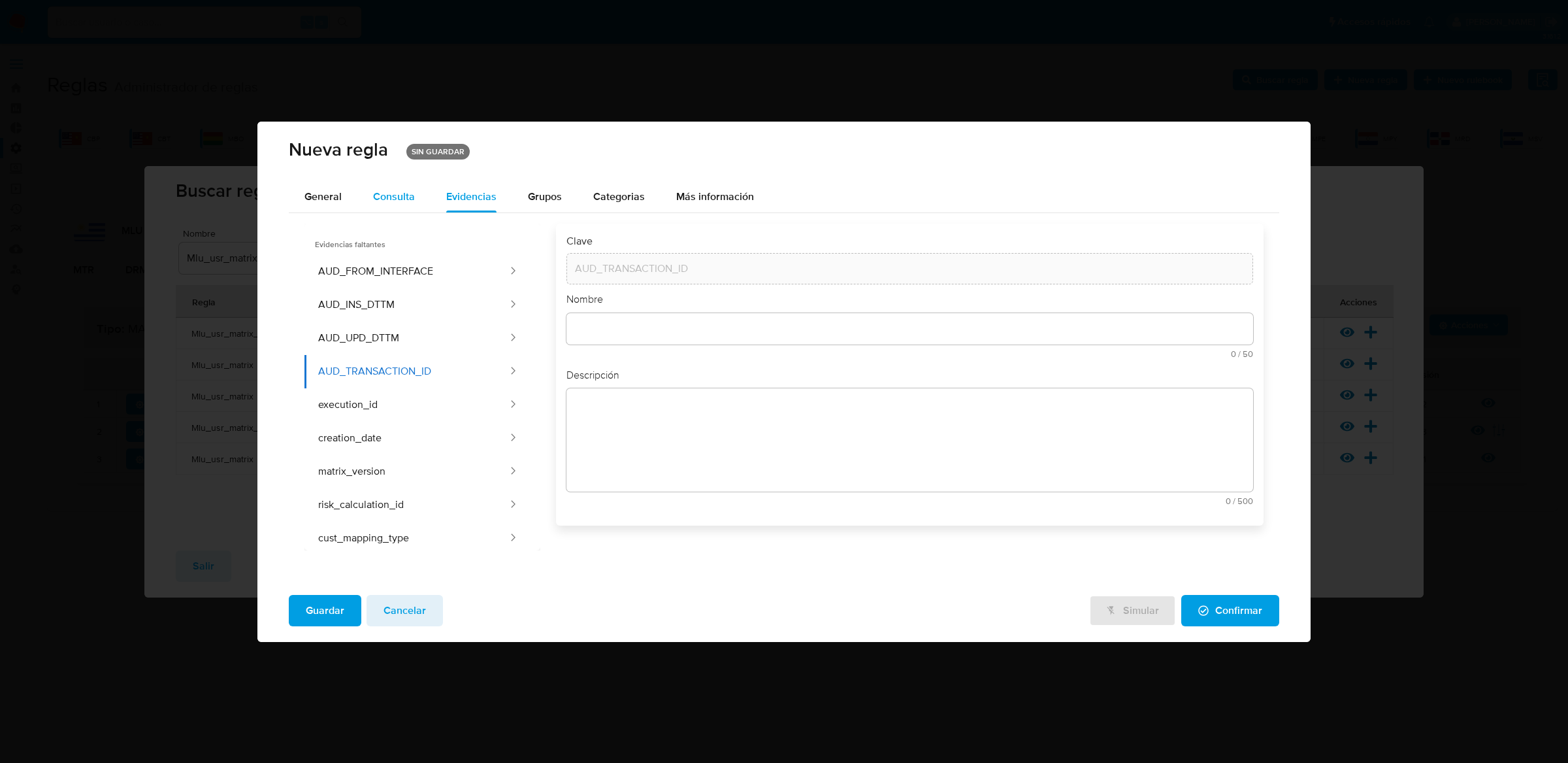
click at [417, 181] on button "Consulta" at bounding box center [393, 197] width 73 height 32
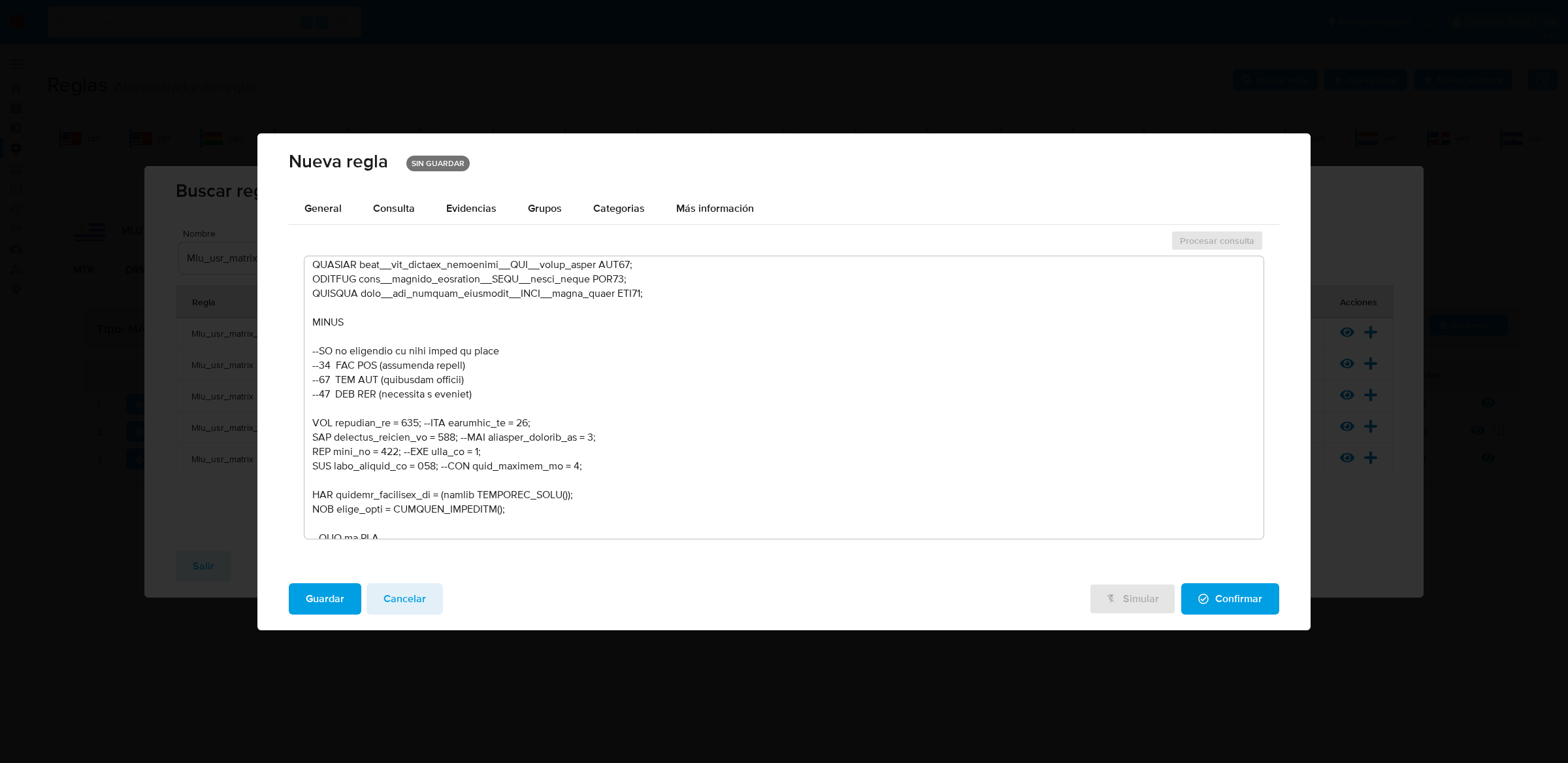
scroll to position [593, 0]
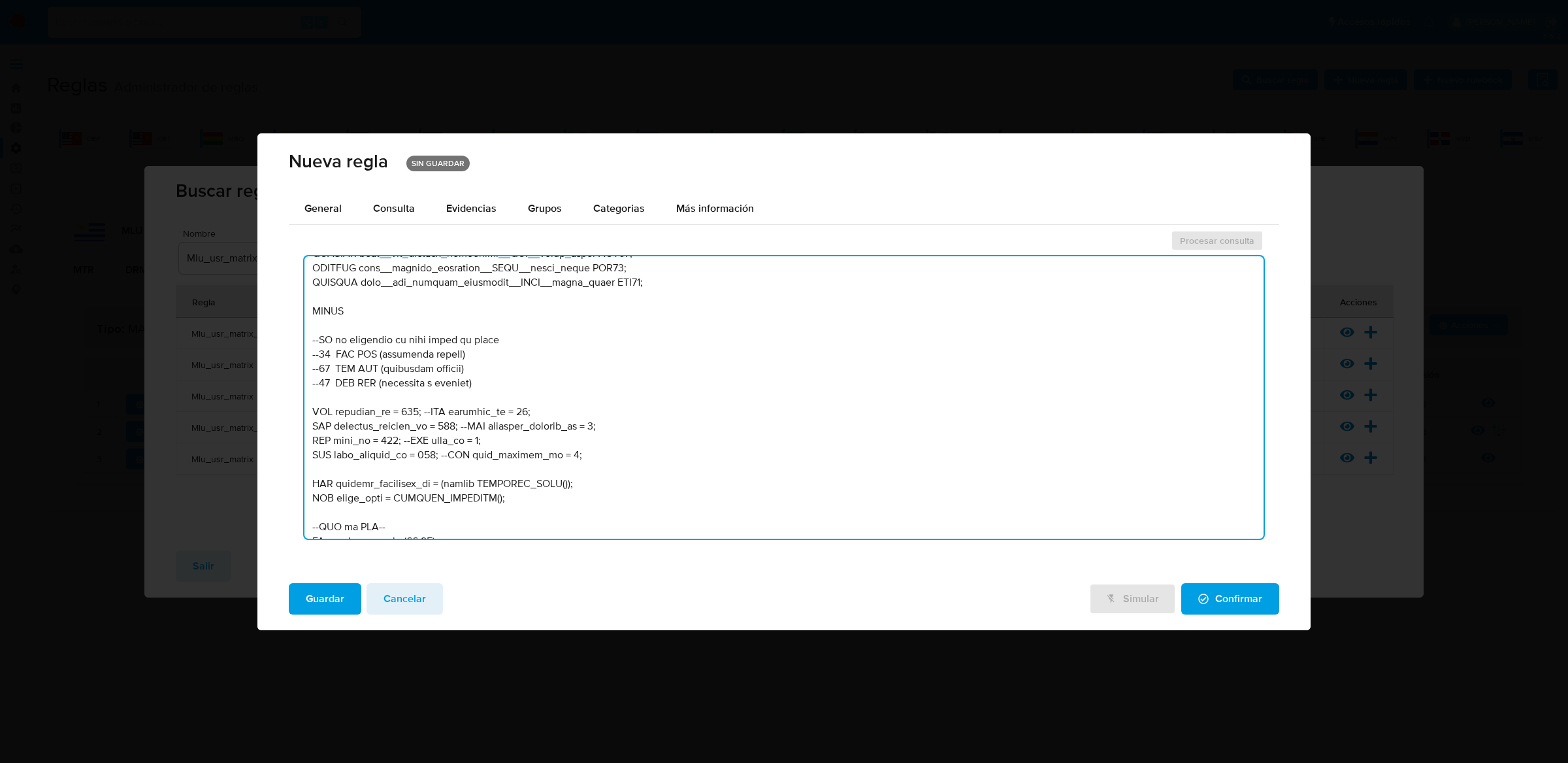
drag, startPoint x: 582, startPoint y: 457, endPoint x: 284, endPoint y: 417, distance: 300.7
click at [284, 417] on div "General Consulta Parametros Evidencias Grupos Categorias Ejecuciones Más inform…" at bounding box center [784, 383] width 1054 height 380
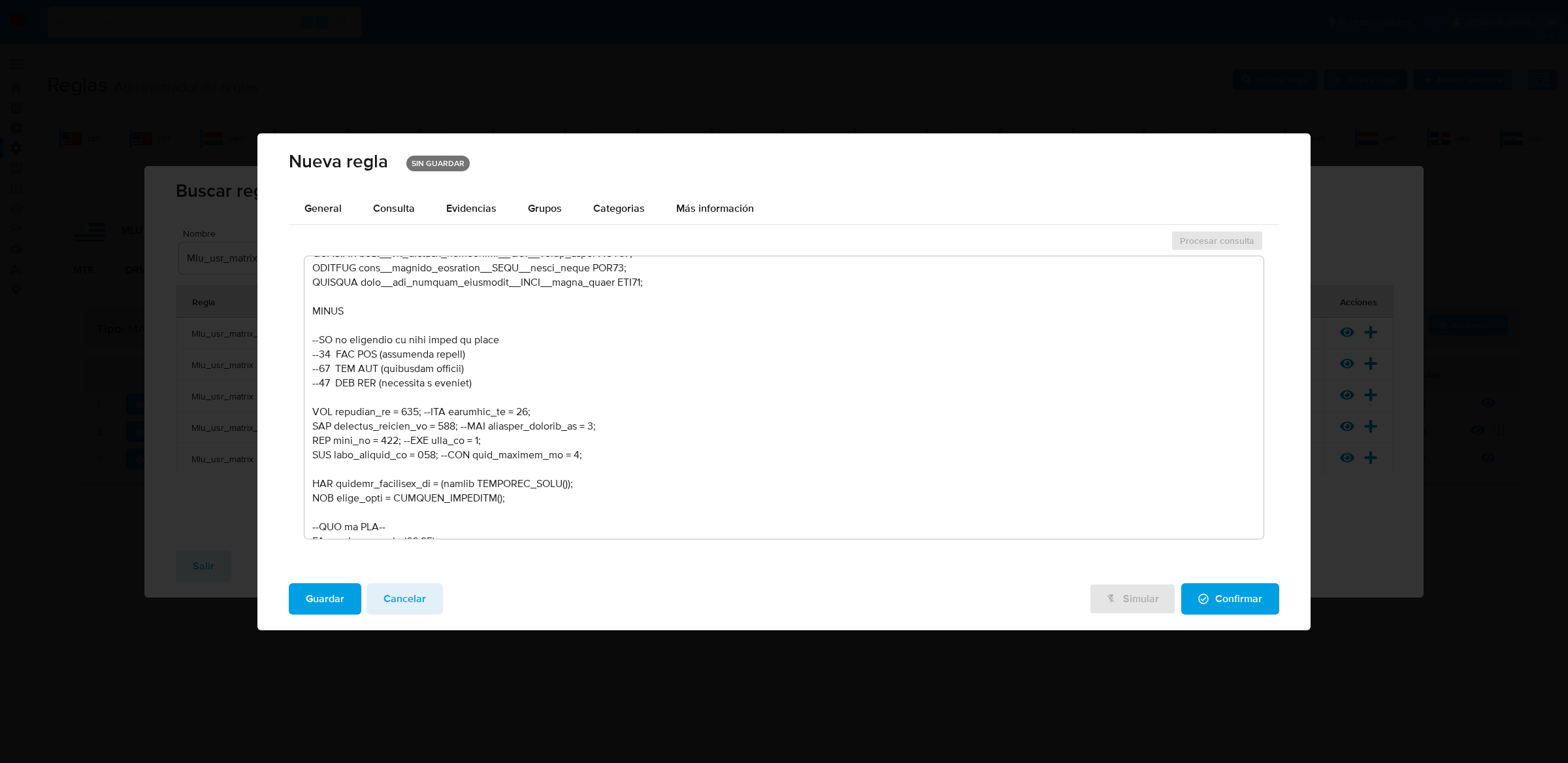
click at [403, 412] on textarea at bounding box center [784, 397] width 959 height 282
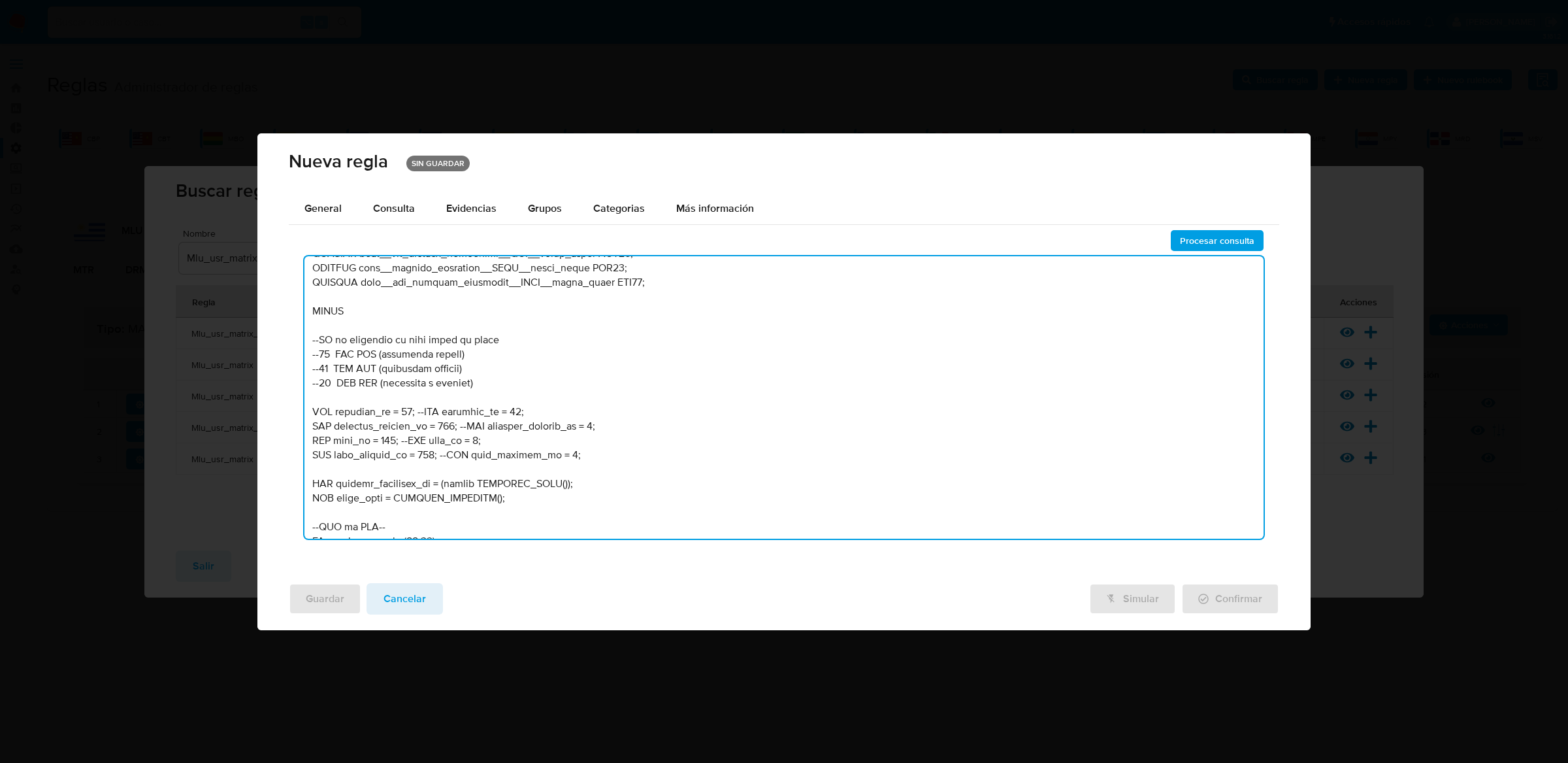
click at [442, 421] on textarea at bounding box center [784, 397] width 959 height 282
click at [378, 439] on textarea at bounding box center [784, 397] width 959 height 282
click at [416, 453] on textarea at bounding box center [784, 397] width 959 height 282
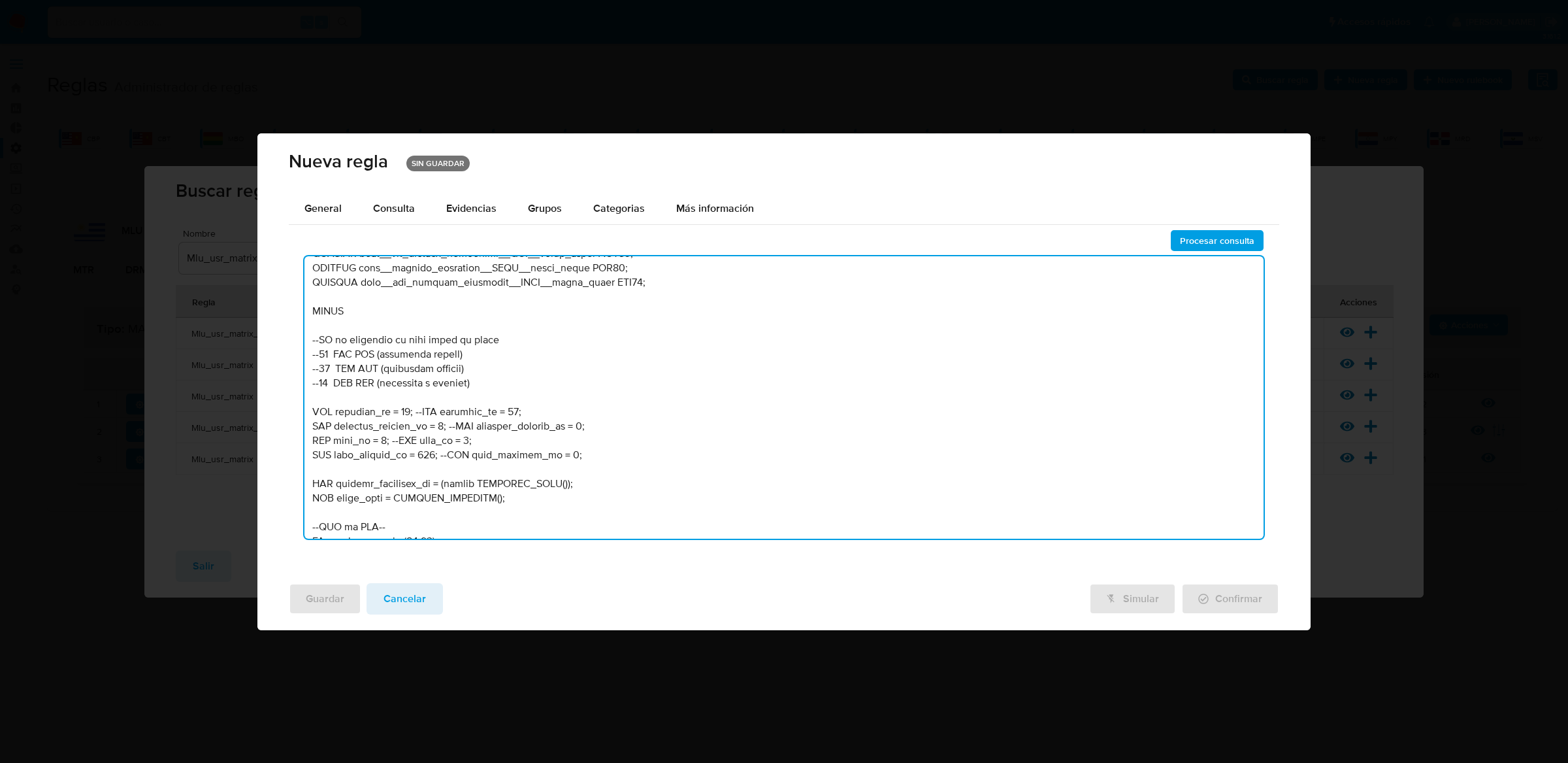
click at [416, 453] on textarea at bounding box center [784, 397] width 959 height 282
click at [532, 457] on textarea at bounding box center [784, 397] width 959 height 282
type textarea "-- LOR - IP D6 /* --------------------Sitam 51---------------------- Consectetu…"
click at [1191, 237] on span "Procesar consulta" at bounding box center [1217, 241] width 75 height 19
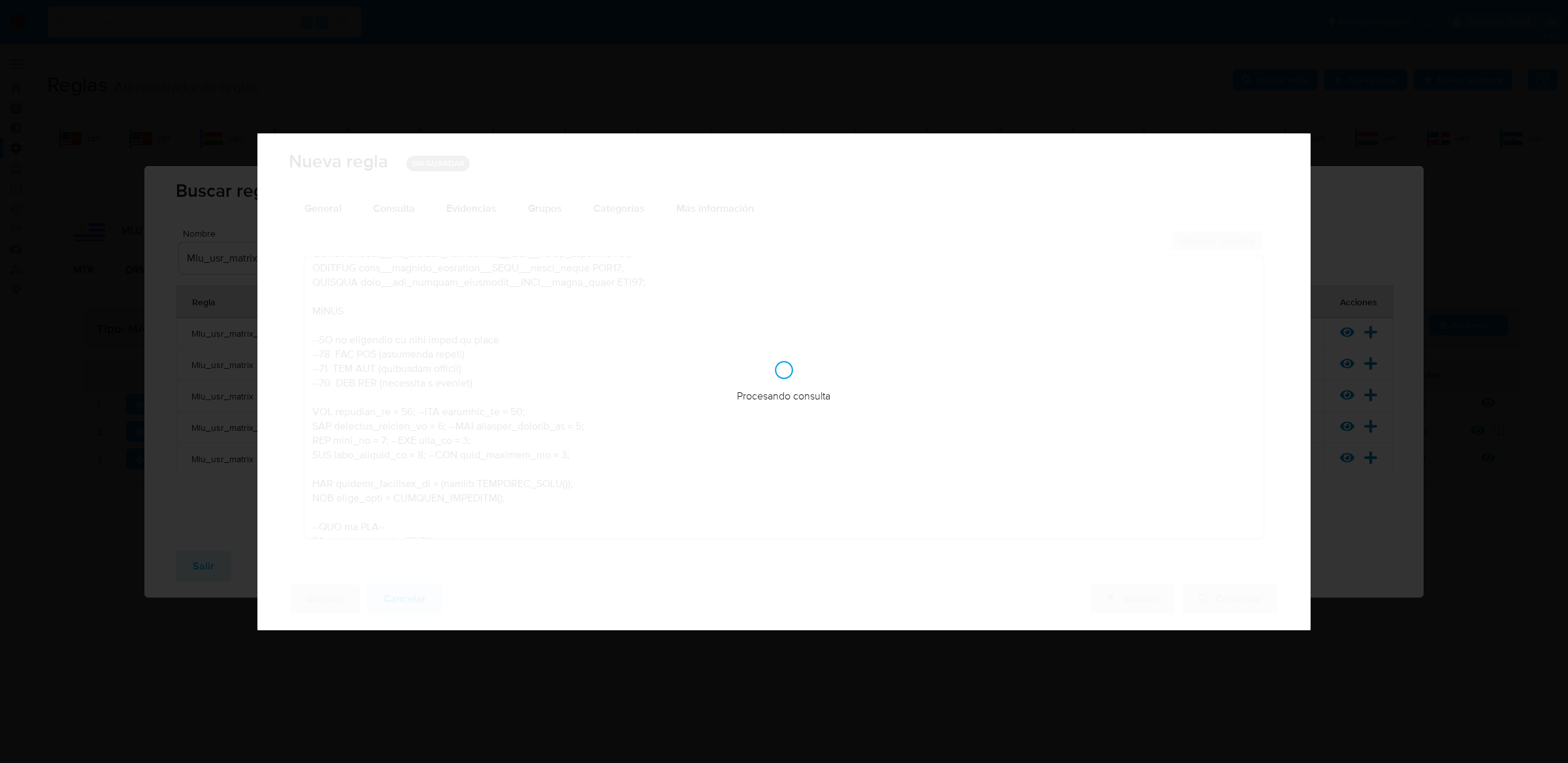
click at [1191, 237] on div "Procesando consulta" at bounding box center [784, 382] width 1054 height 497
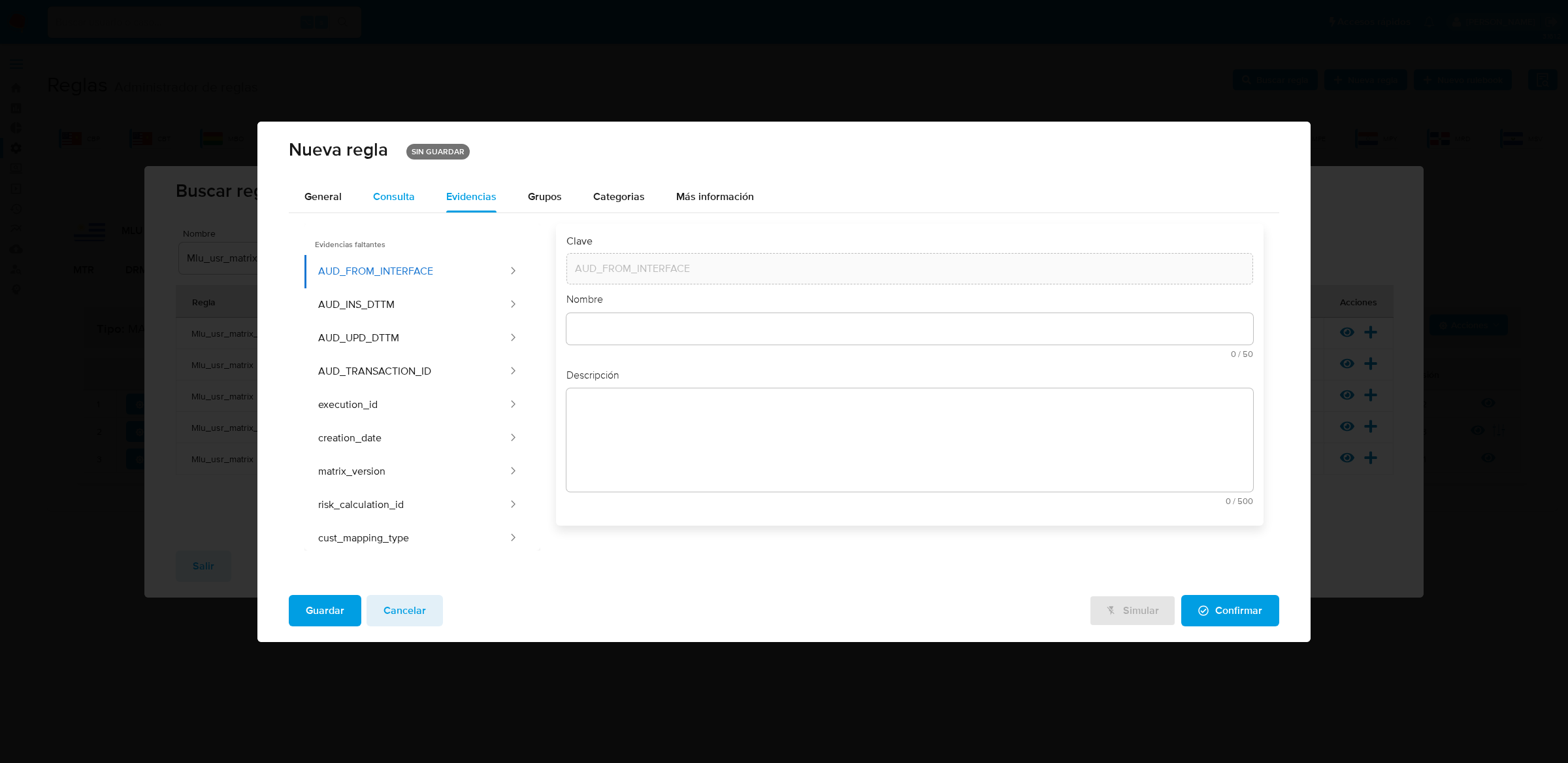
click at [400, 204] on div "Consulta" at bounding box center [394, 197] width 42 height 32
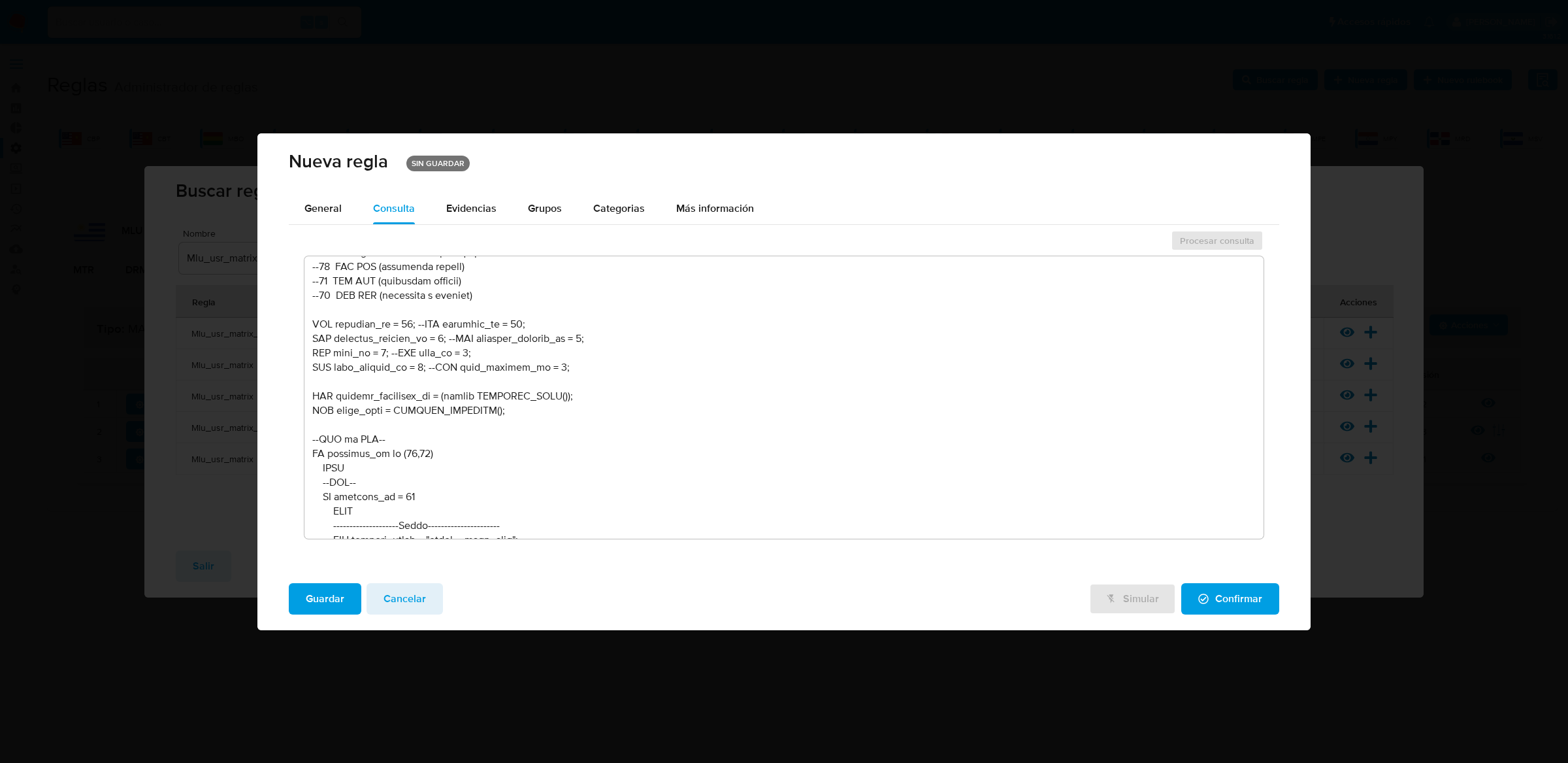
scroll to position [681, 0]
click at [401, 325] on textarea at bounding box center [784, 397] width 959 height 282
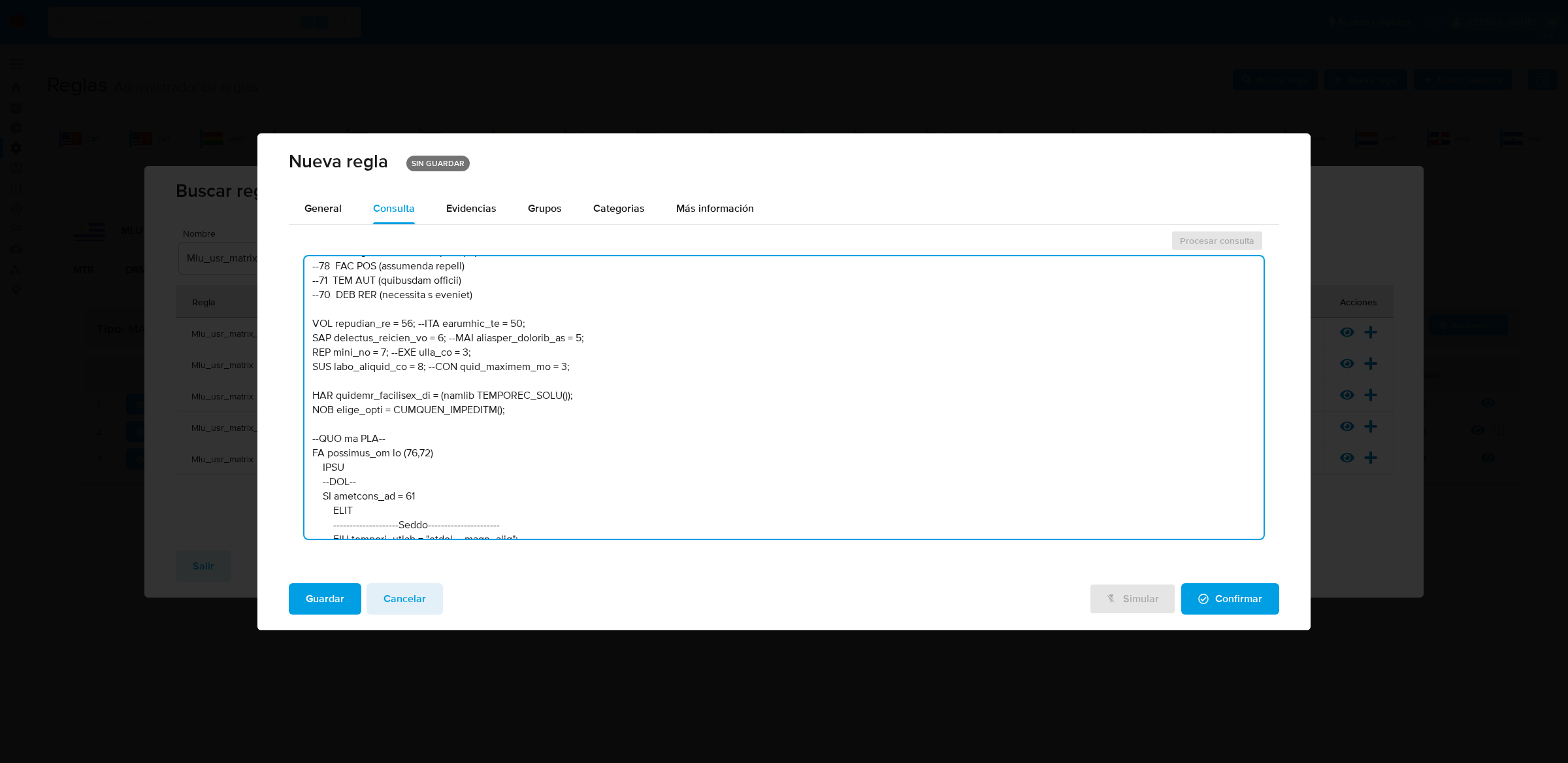
click at [401, 325] on textarea at bounding box center [784, 397] width 959 height 282
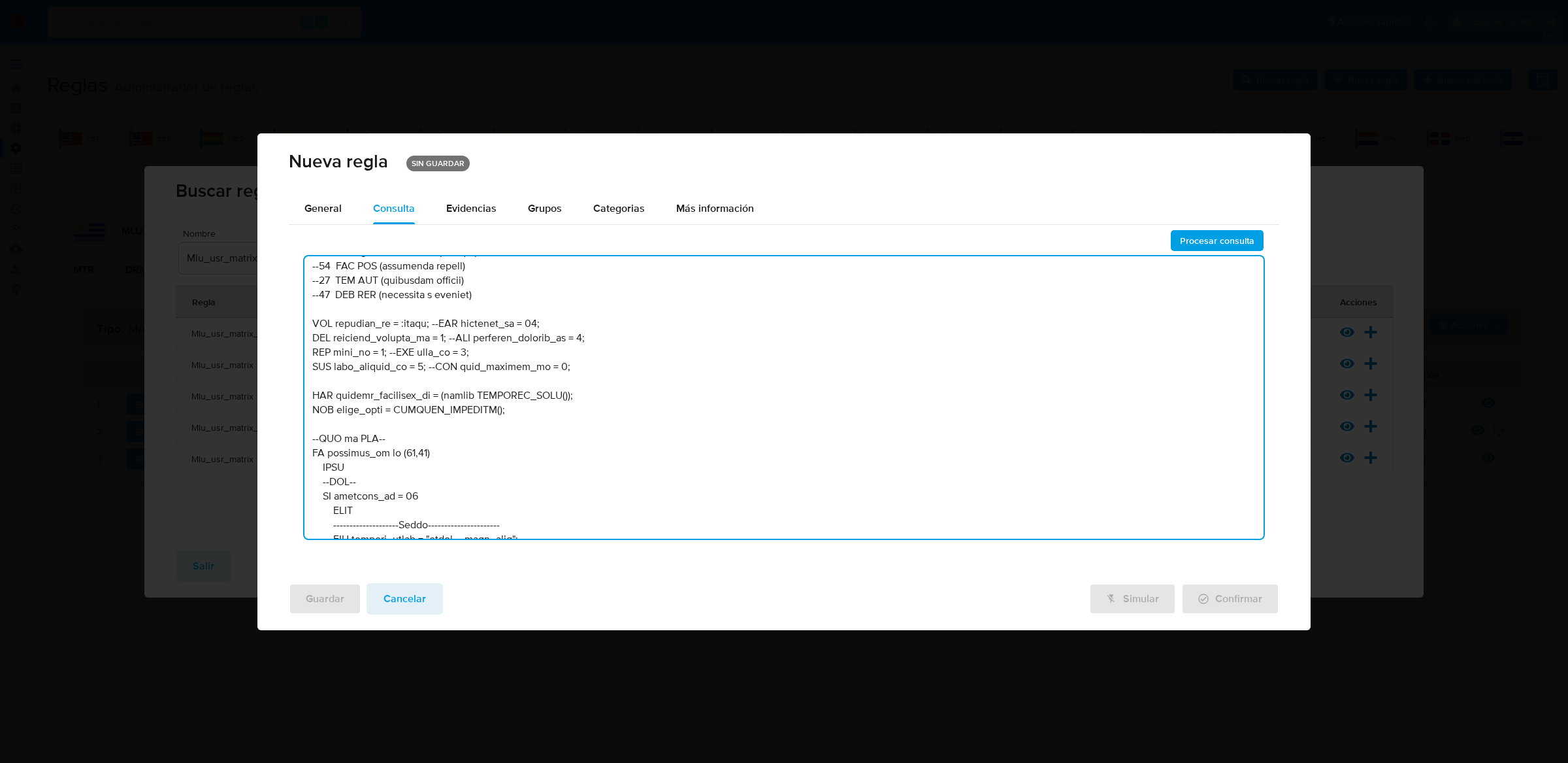
drag, startPoint x: 556, startPoint y: 364, endPoint x: 271, endPoint y: 322, distance: 288.1
click at [271, 322] on div "General Consulta Parametros Evidencias Grupos Categorias Ejecuciones Más inform…" at bounding box center [784, 383] width 1054 height 380
type textarea "-- LOR - IP D6 /* --------------------Sitam 51---------------------- Consectetu…"
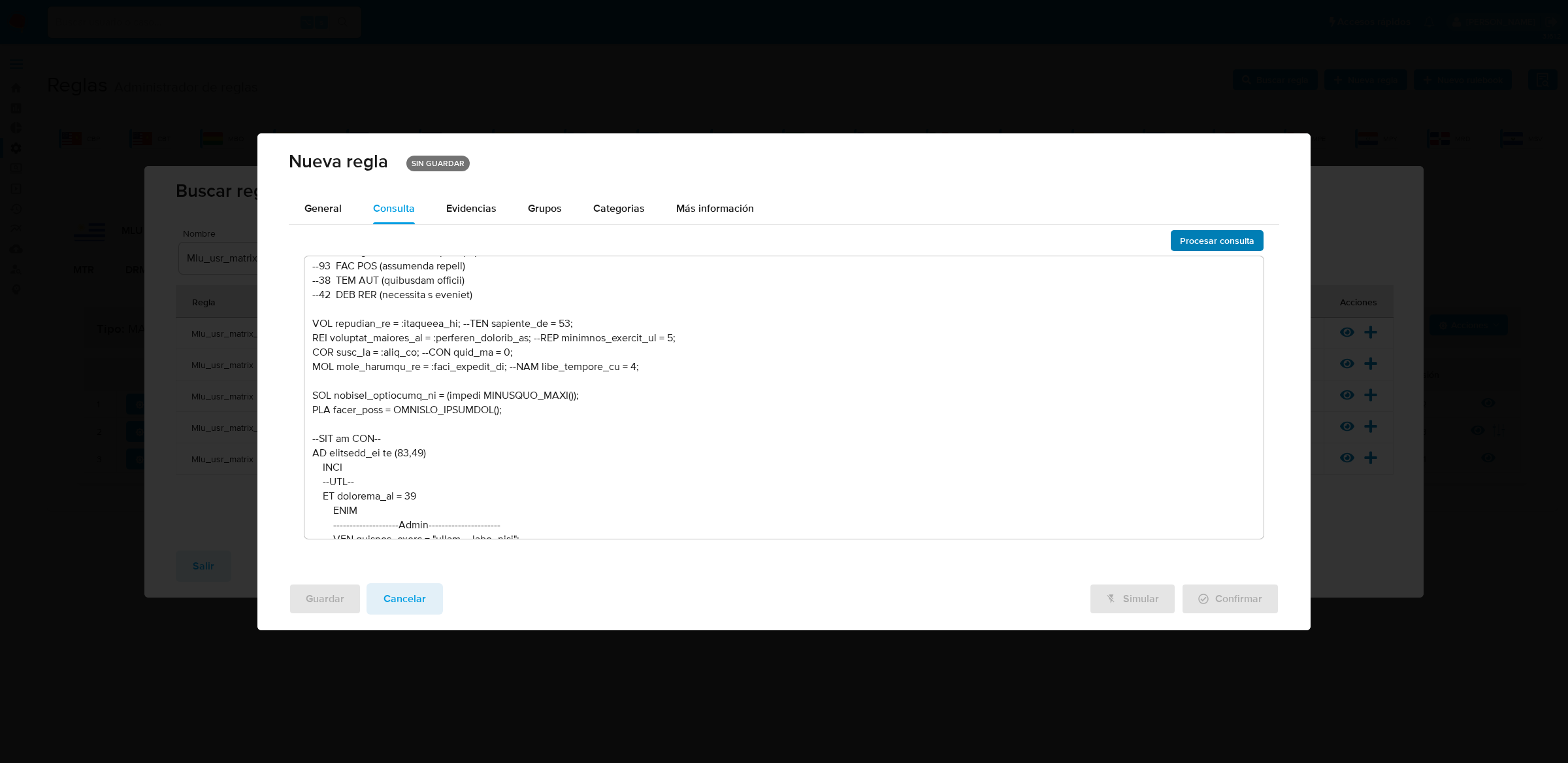
click at [1236, 245] on span "Procesar consulta" at bounding box center [1217, 241] width 75 height 19
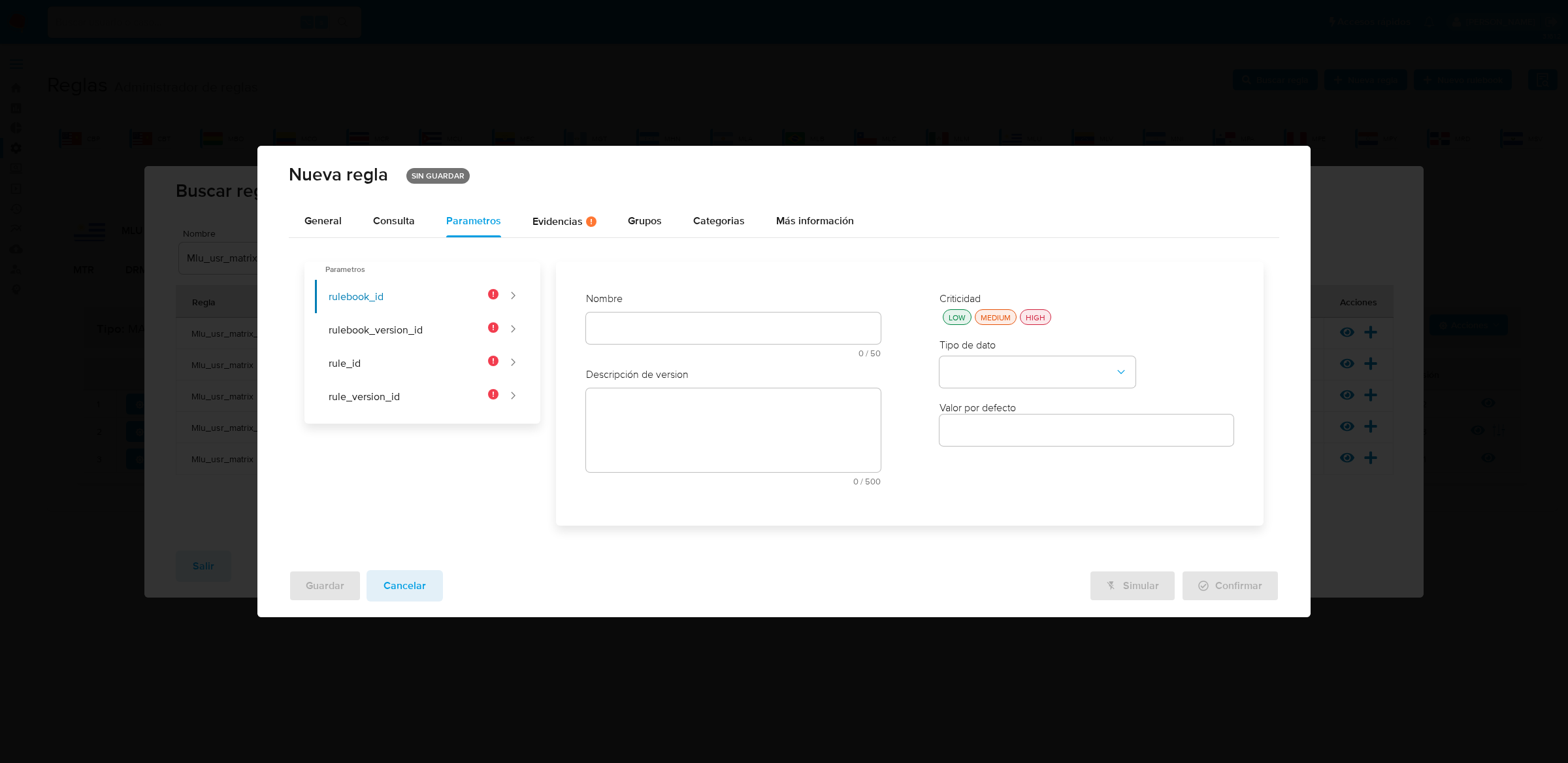
click at [744, 335] on div "Nombre text-es 0 / 50 50 caracteres restantes text-pt 0 / 50 50 caracteres rest…" at bounding box center [733, 329] width 295 height 76
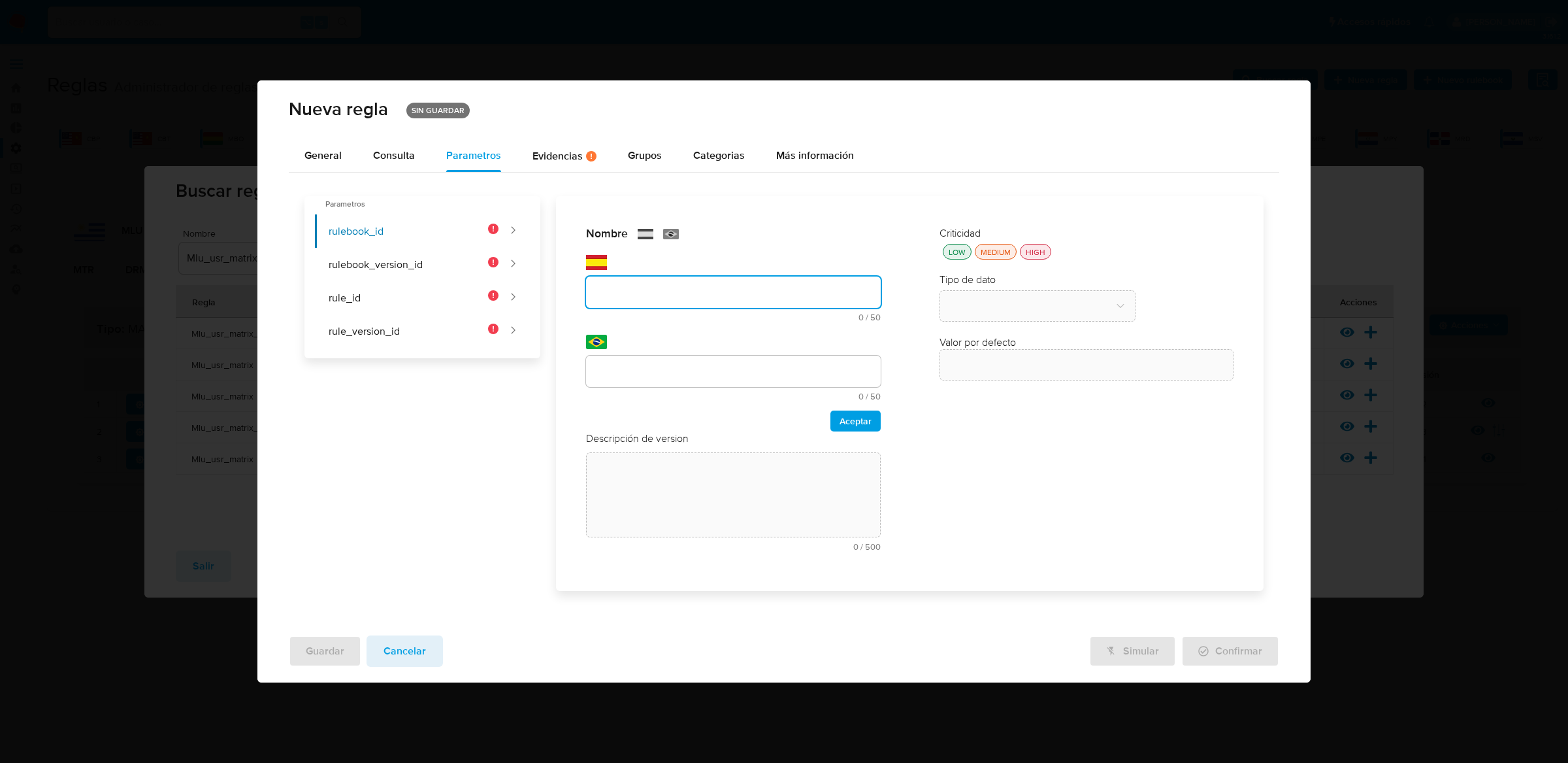
paste input "text"
click at [757, 294] on input "text" at bounding box center [733, 292] width 295 height 17
paste input "text"
type input "Rulebook_id"
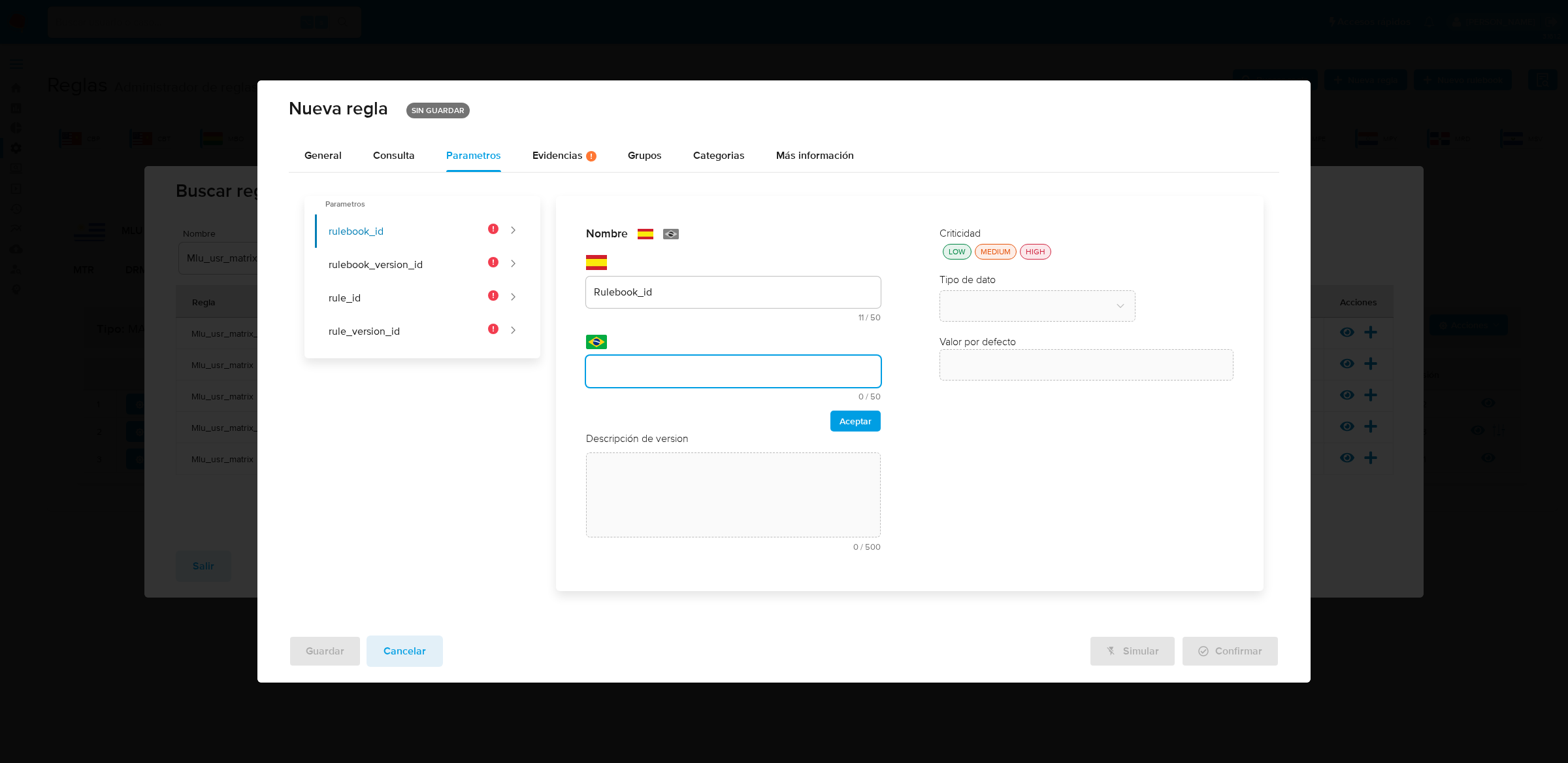
click at [720, 368] on input "text" at bounding box center [733, 371] width 295 height 17
type input "Rulebook_id"
click at [861, 417] on span "Aceptar" at bounding box center [855, 421] width 32 height 19
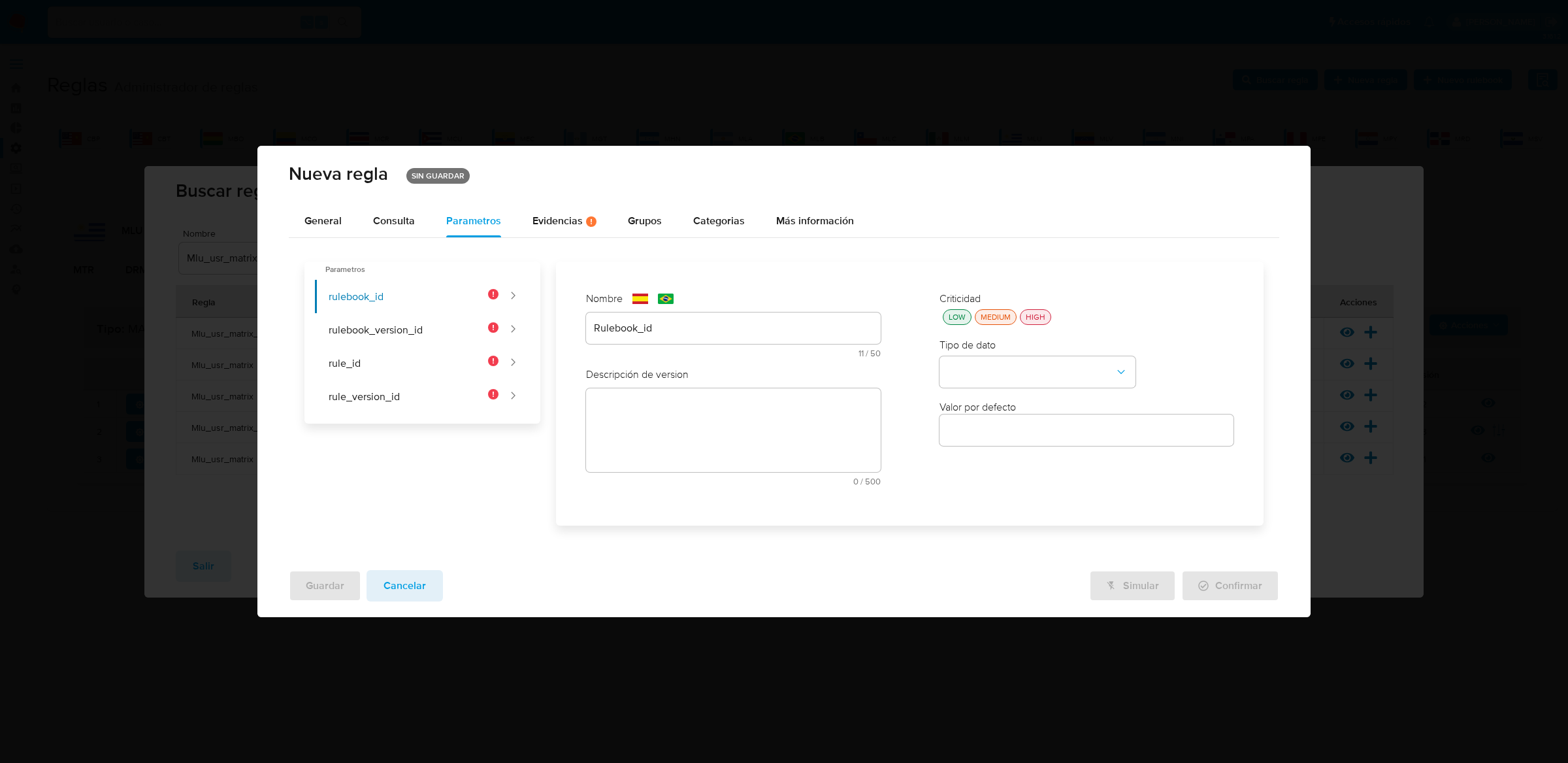
click at [801, 433] on div "Descripción de version text-es 0 / 500 500 caracteres restantes text-pt 0 / 500…" at bounding box center [733, 431] width 295 height 128
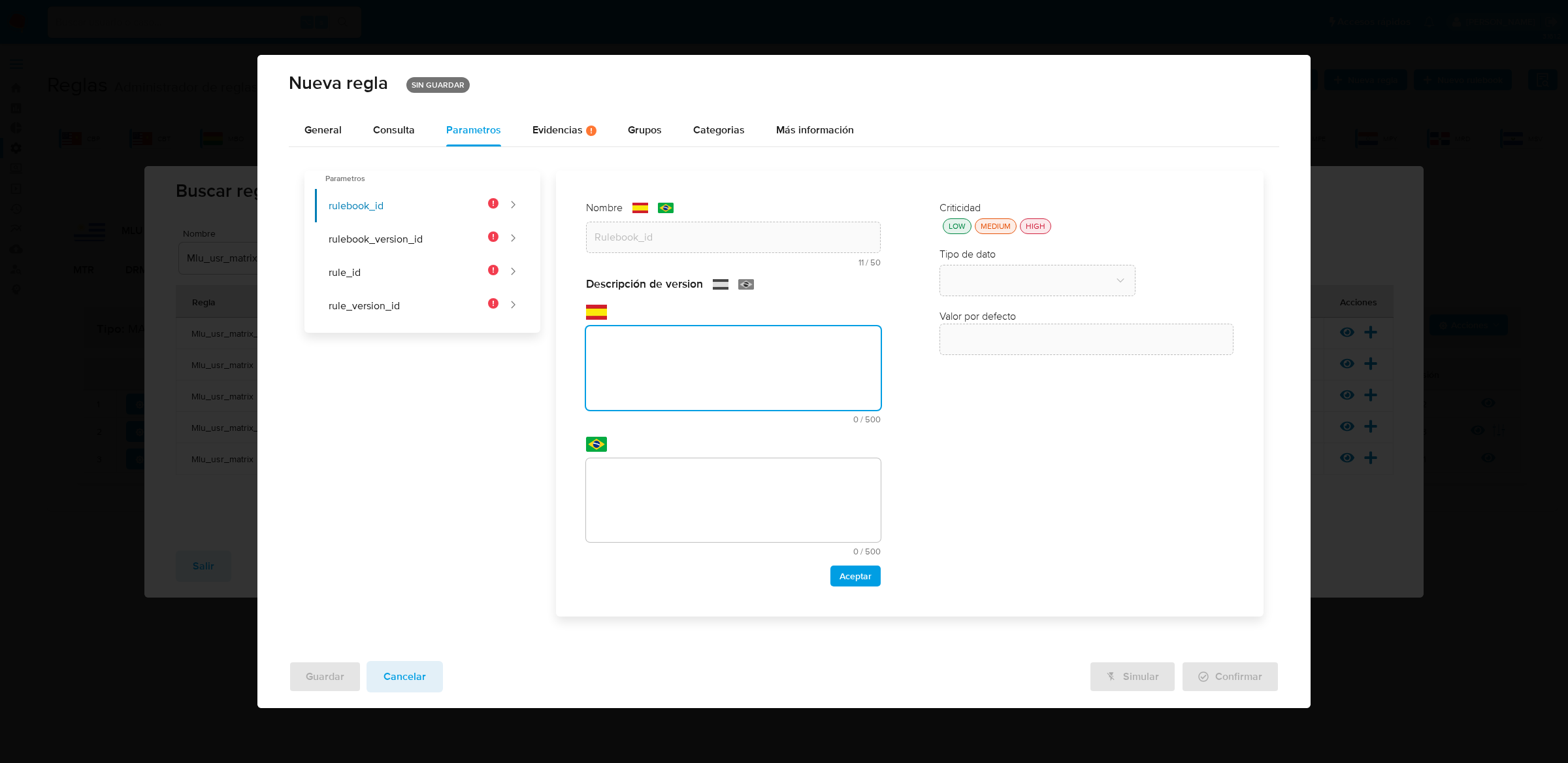
paste textarea "Id del rulebook donde se está ejecutando la regla"
type textarea "Id del rulebook donde se está ejecutando la regla"
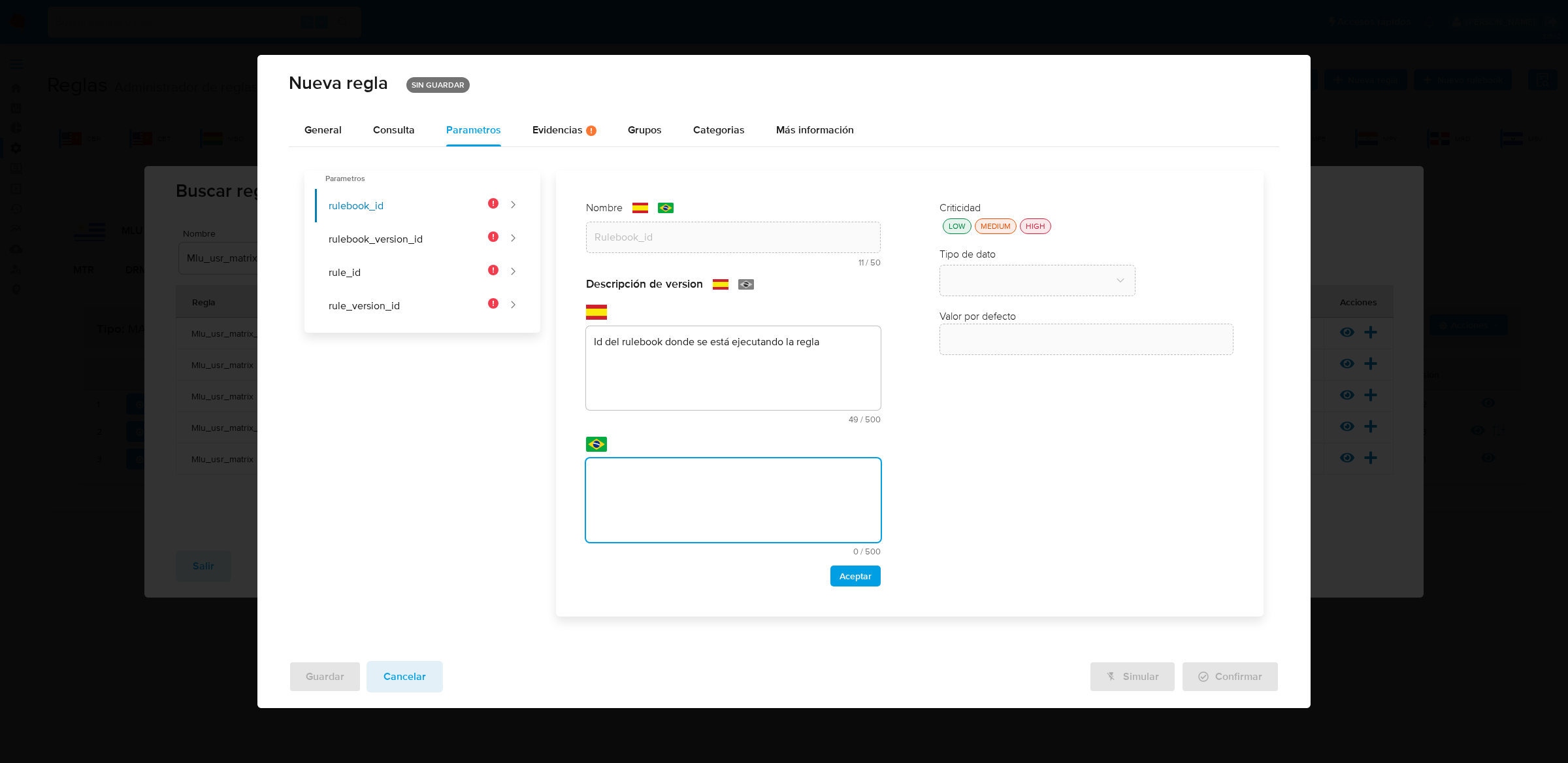
click at [789, 510] on textarea at bounding box center [733, 500] width 295 height 83
type textarea "Id del rulebook donde se está ejecutando la regla"
click at [873, 572] on button "Aceptar" at bounding box center [855, 576] width 50 height 21
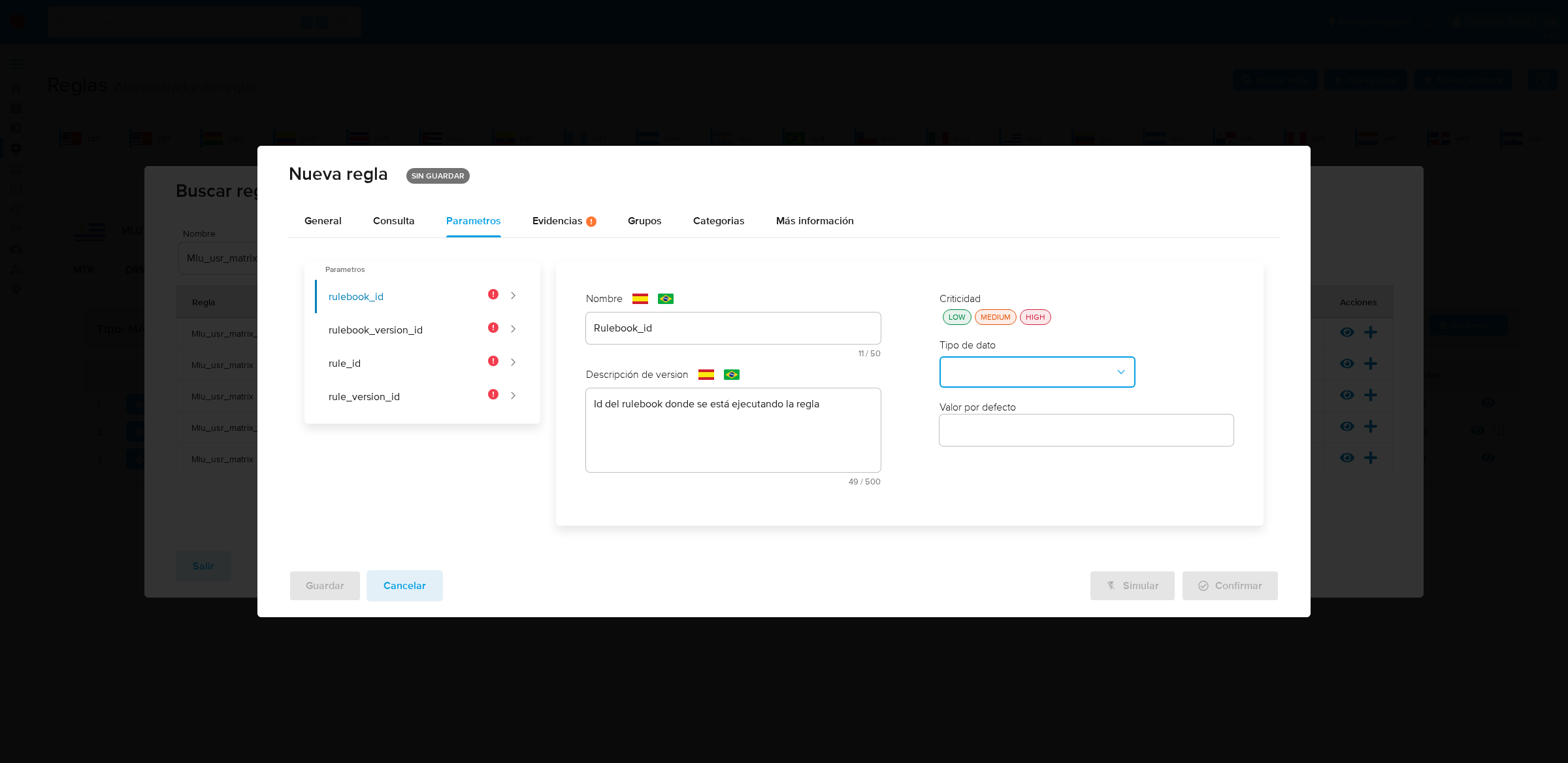
click at [1079, 363] on button "type-dropdown" at bounding box center [1037, 372] width 196 height 32
click at [1026, 537] on div "GLOBAL" at bounding box center [1034, 526] width 173 height 32
click at [1044, 316] on div "HIGH" at bounding box center [1035, 317] width 25 height 11
click at [1036, 430] on button "global-dropdown" at bounding box center [1037, 434] width 196 height 32
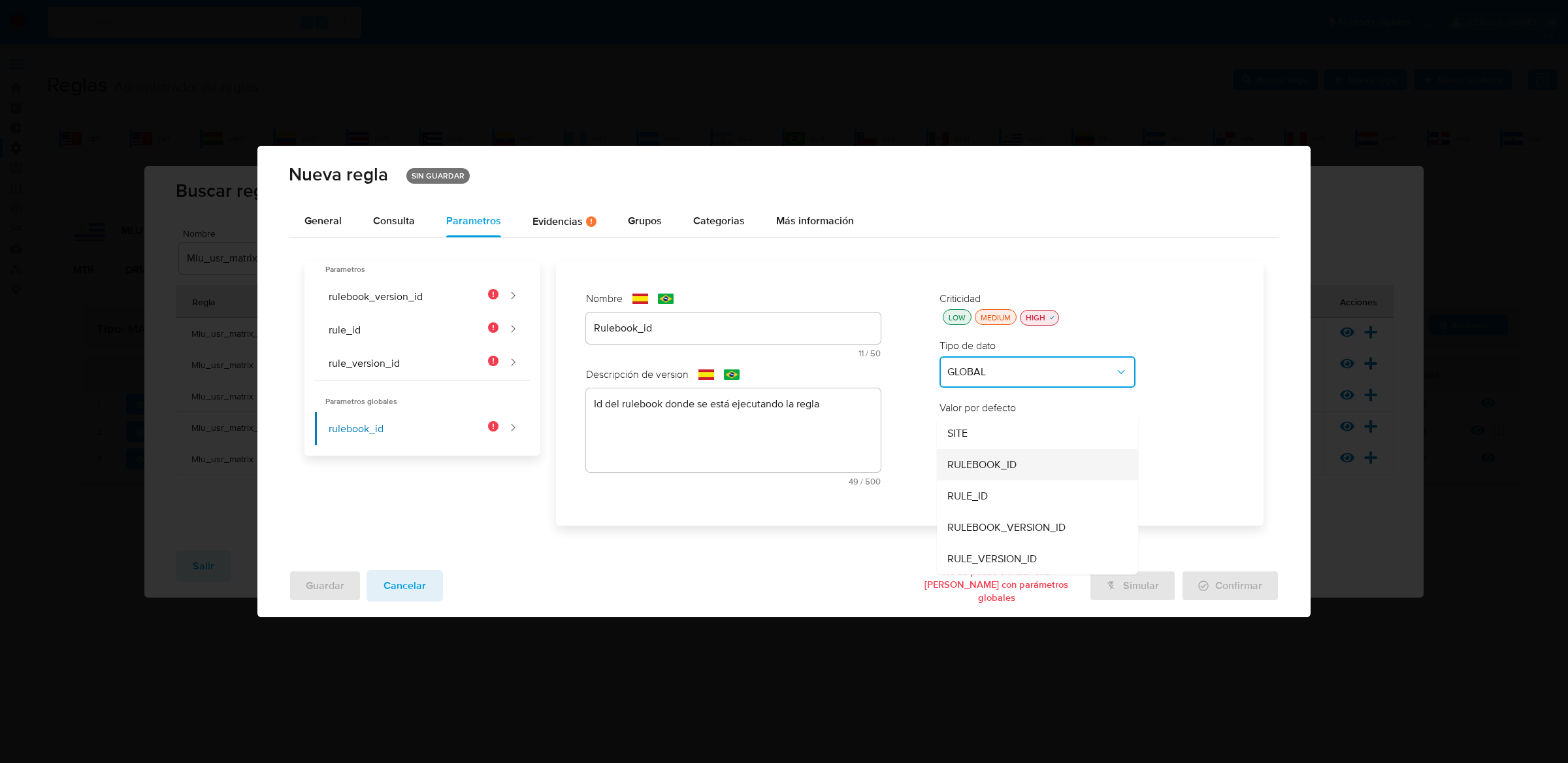
click at [1011, 471] on div "RULEBOOK_ID" at bounding box center [1034, 464] width 173 height 32
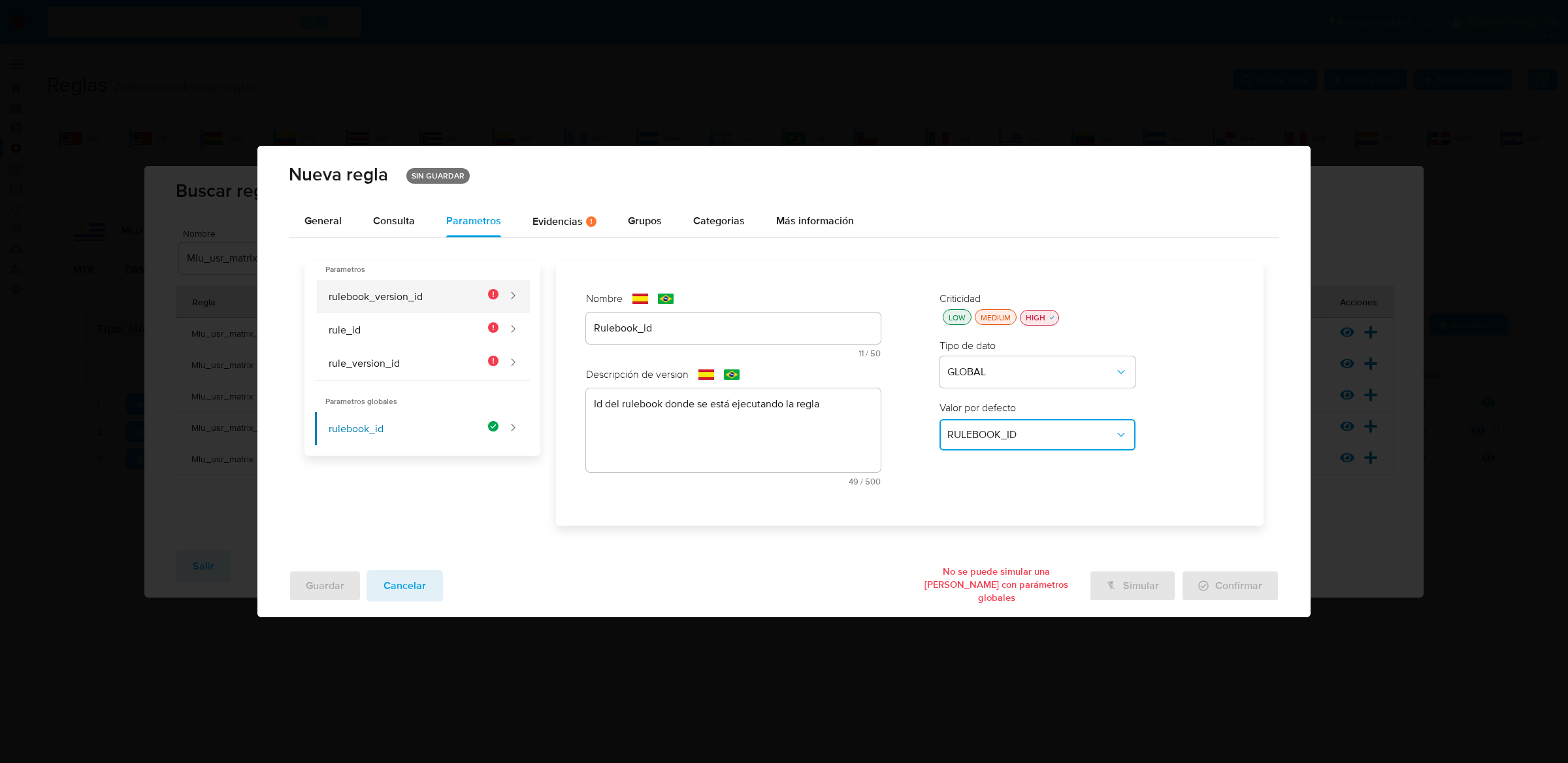
click at [465, 291] on button "rulebook_version_id" at bounding box center [406, 296] width 184 height 33
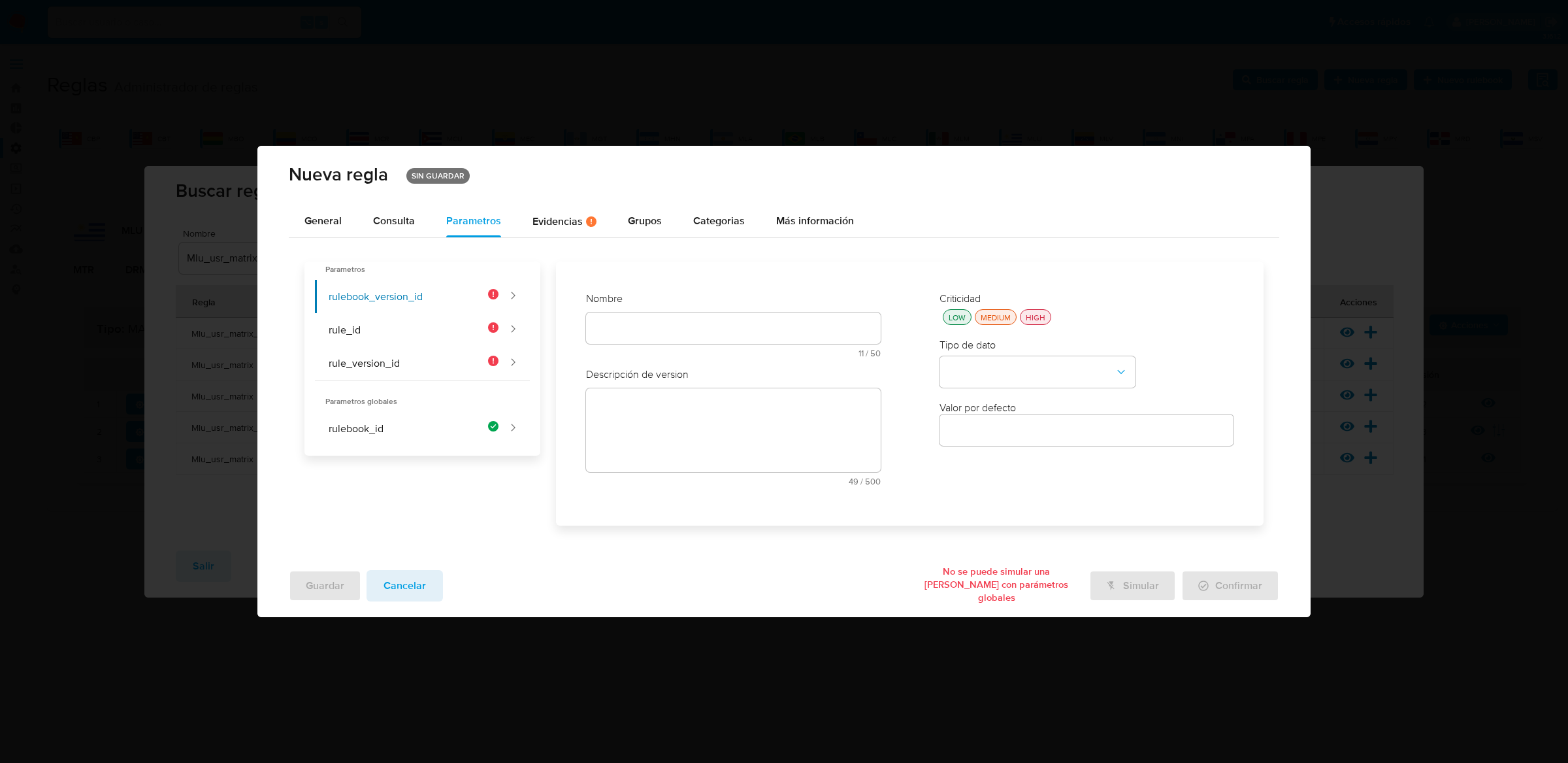
click at [765, 322] on div "Nombre text-es 11 / 50 39 caracteres restantes text-pt 11 / 50 39 caracteres re…" at bounding box center [733, 329] width 295 height 76
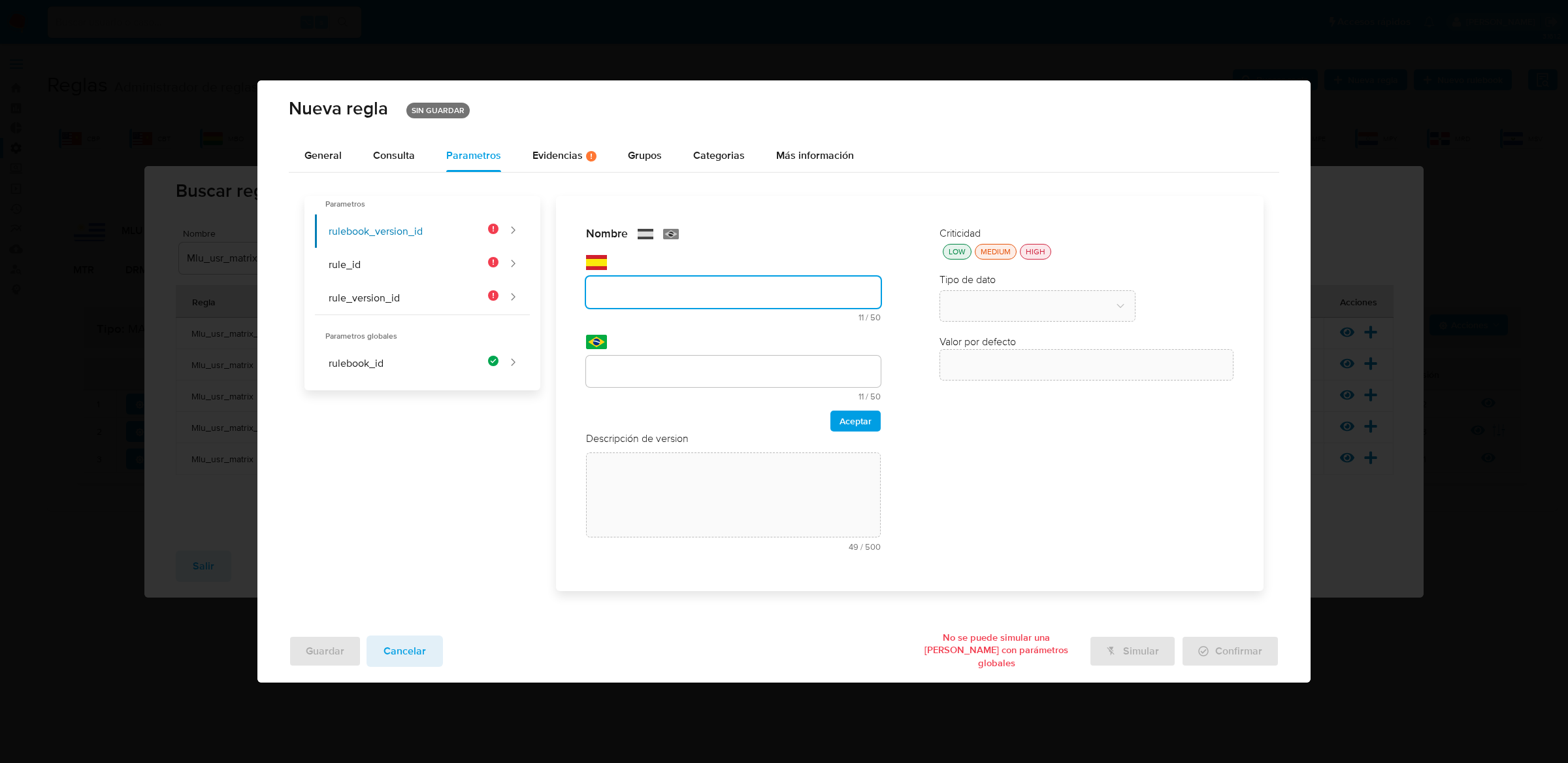
click at [735, 295] on input "text" at bounding box center [733, 292] width 295 height 17
type input "Rulebook_version_id"
click at [669, 361] on div at bounding box center [733, 371] width 295 height 32
click at [668, 371] on input "text" at bounding box center [733, 371] width 295 height 17
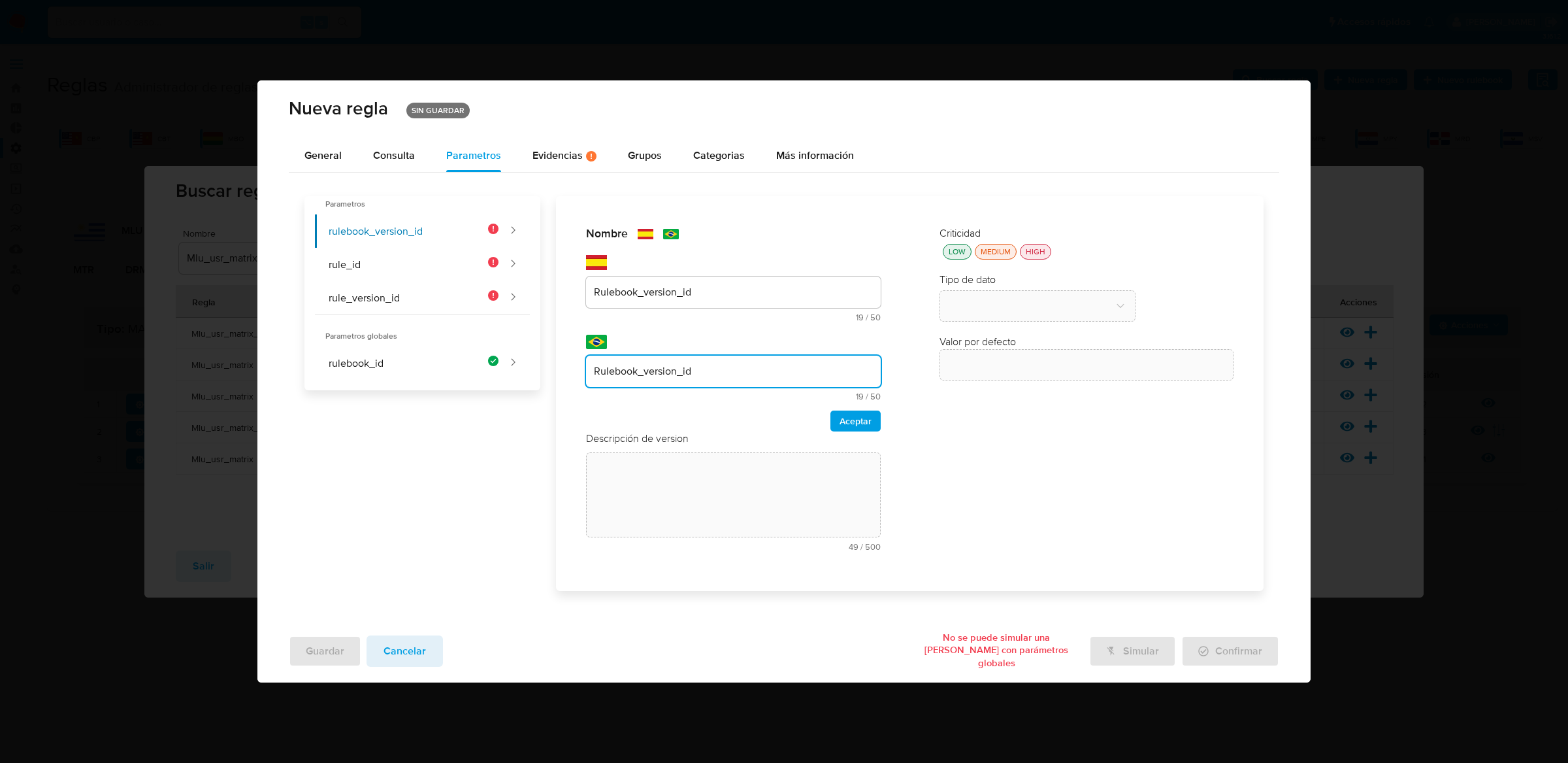
type input "Rulebook_version_id"
click at [881, 417] on div "Nombre text-es Rulebook_version_id 19 / 50 31 caracteres restantes text-pt Rule…" at bounding box center [733, 393] width 321 height 361
click at [872, 420] on button "Aceptar" at bounding box center [855, 420] width 50 height 21
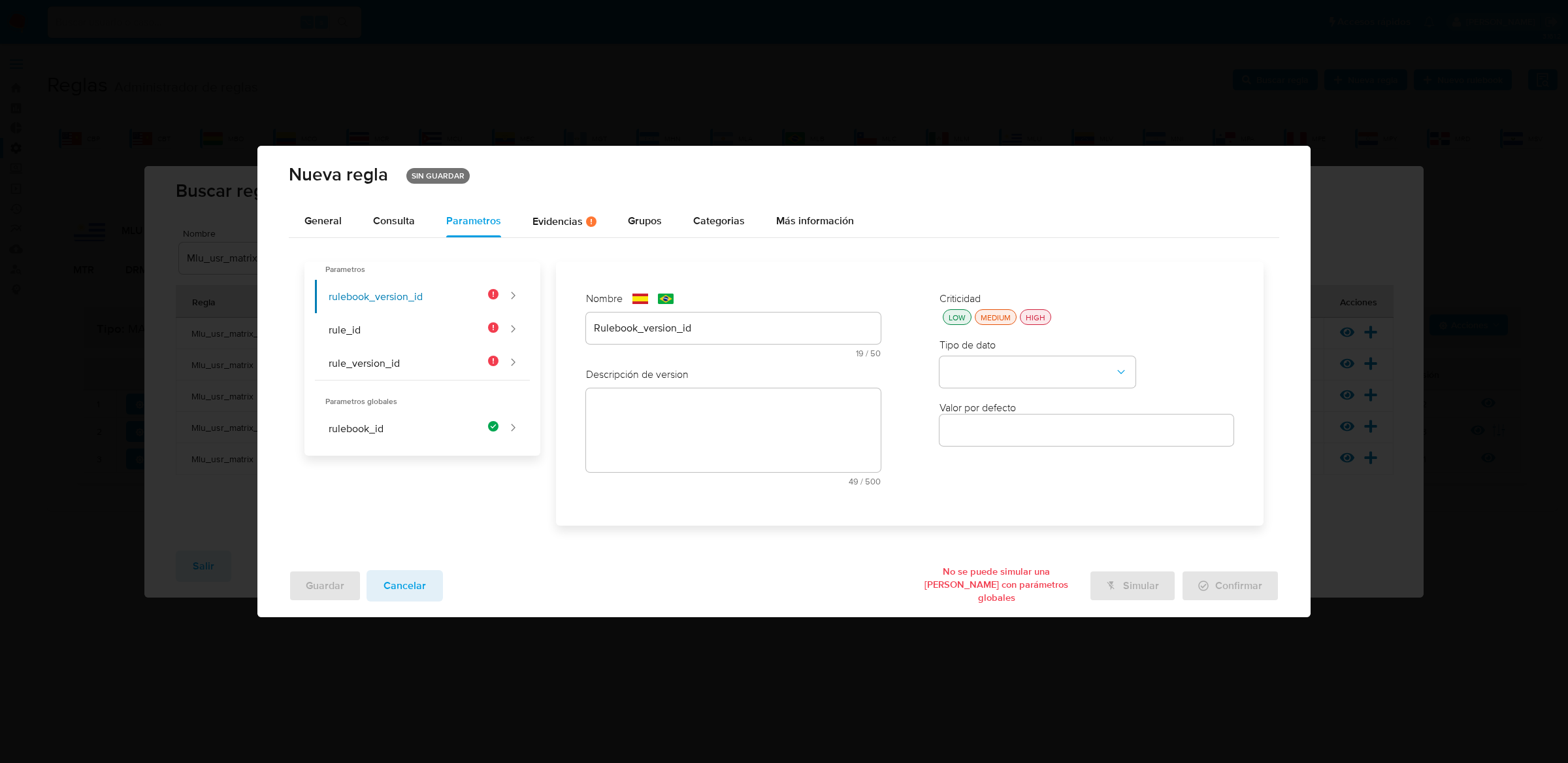
click at [715, 404] on textarea at bounding box center [733, 430] width 295 height 83
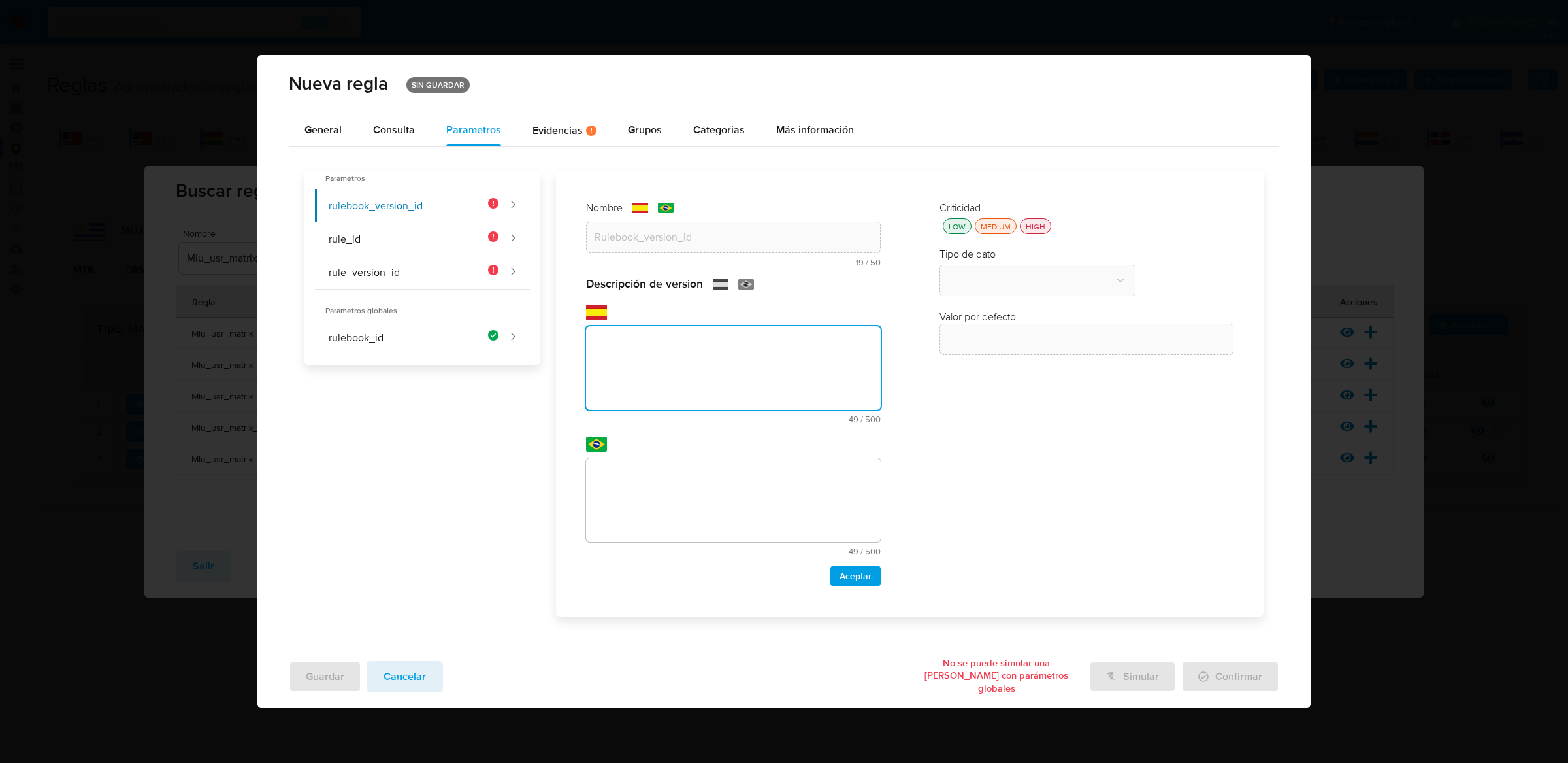
paste textarea "Id de versión del rulebook donde se está ejecutando la regla"
type textarea "Id de versión del rulebook donde se está ejecutando la regla"
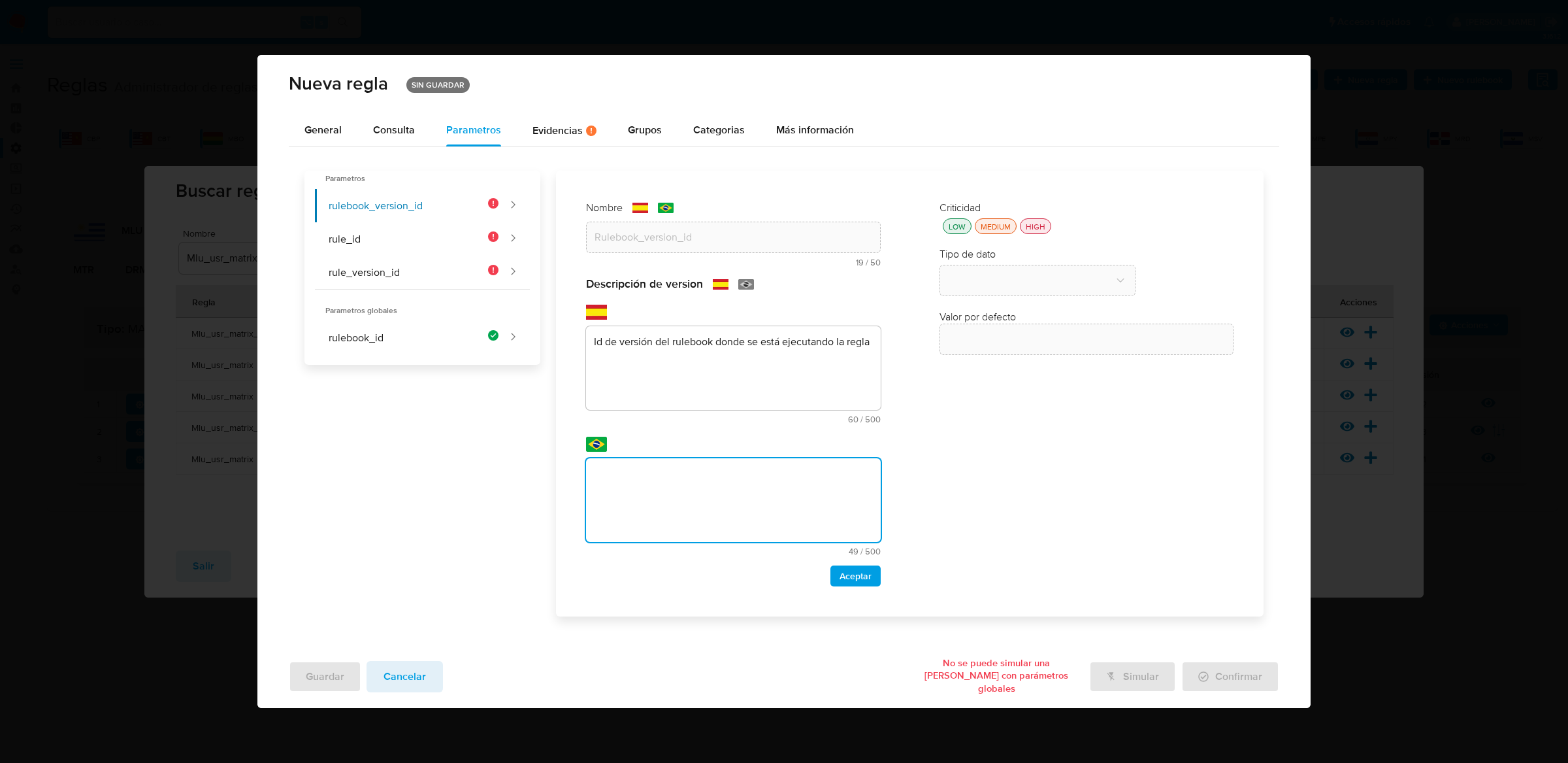
click at [750, 488] on textarea at bounding box center [733, 500] width 295 height 83
type textarea "Id de versión del rulebook donde se está ejecutando la regla"
click at [851, 575] on span "Aceptar" at bounding box center [855, 576] width 32 height 19
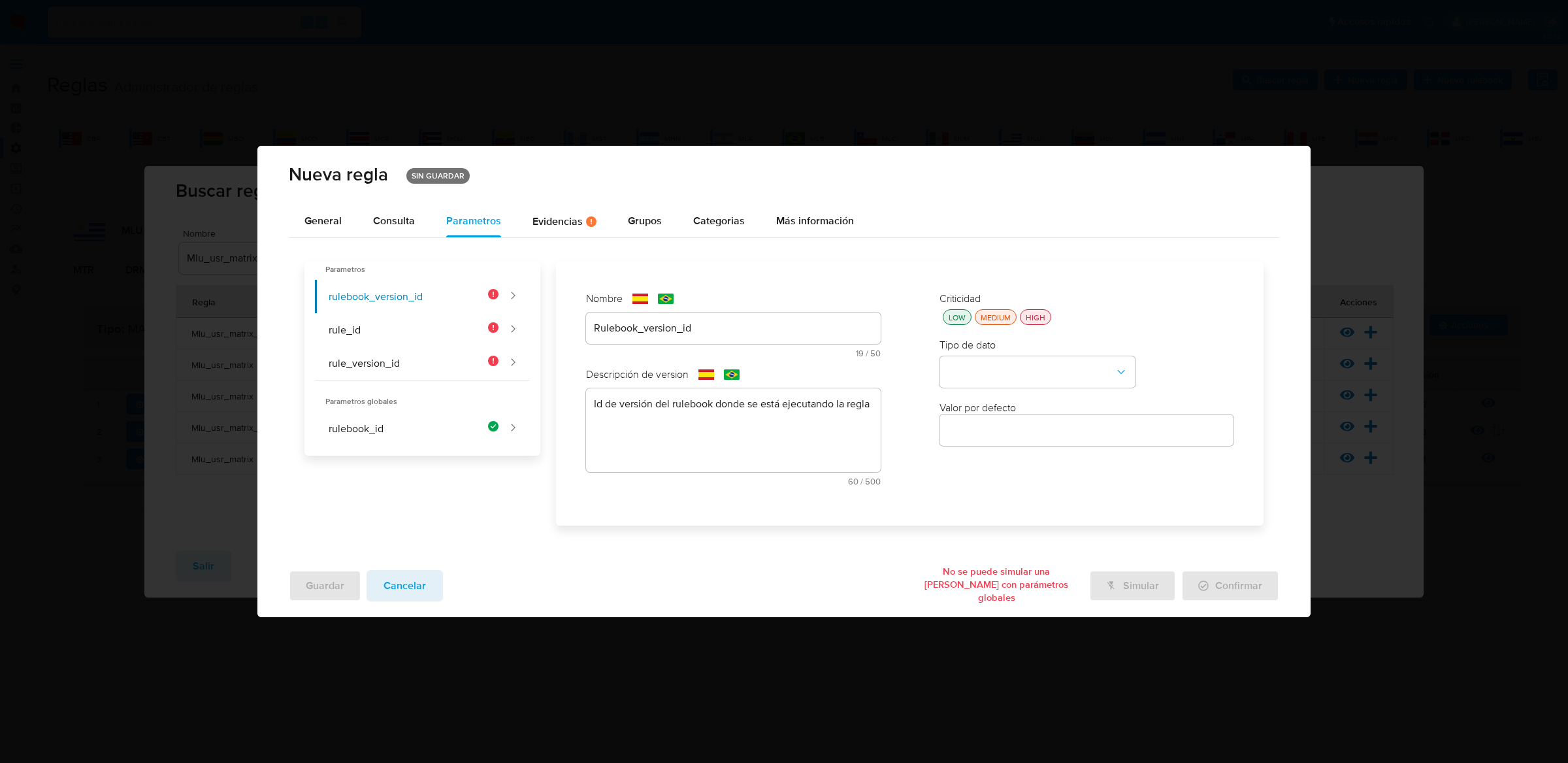
drag, startPoint x: 1029, startPoint y: 312, endPoint x: 1029, endPoint y: 319, distance: 7.0
click at [1029, 312] on div "HIGH" at bounding box center [1035, 317] width 25 height 11
click at [1029, 378] on button "type-dropdown" at bounding box center [1037, 372] width 196 height 32
click at [997, 368] on div "GLOBAL" at bounding box center [1034, 370] width 173 height 32
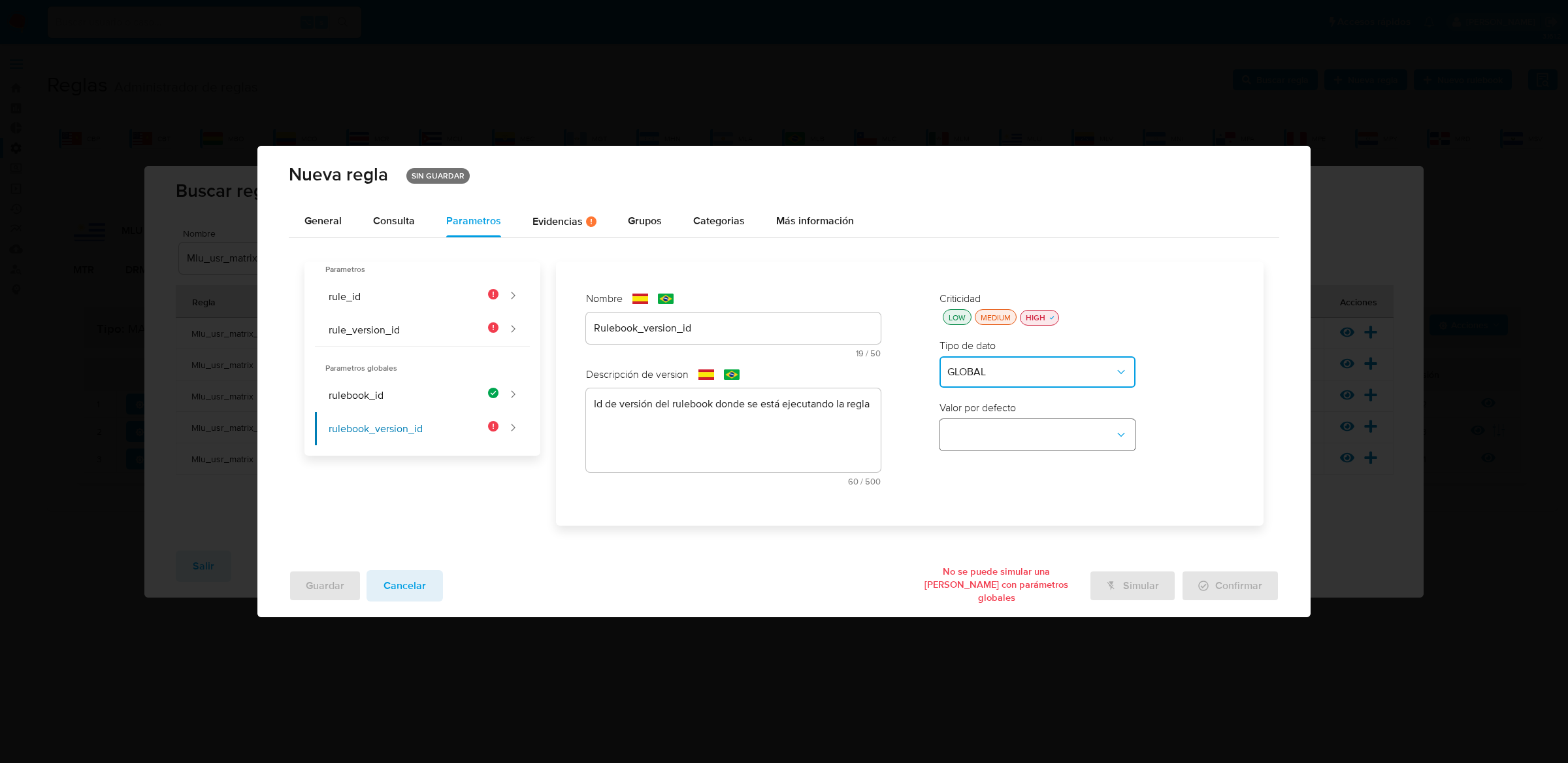
click at [967, 430] on button "global-dropdown" at bounding box center [1037, 434] width 196 height 32
click at [958, 532] on span "RULEBOOK_VERSION_ID" at bounding box center [1006, 526] width 118 height 13
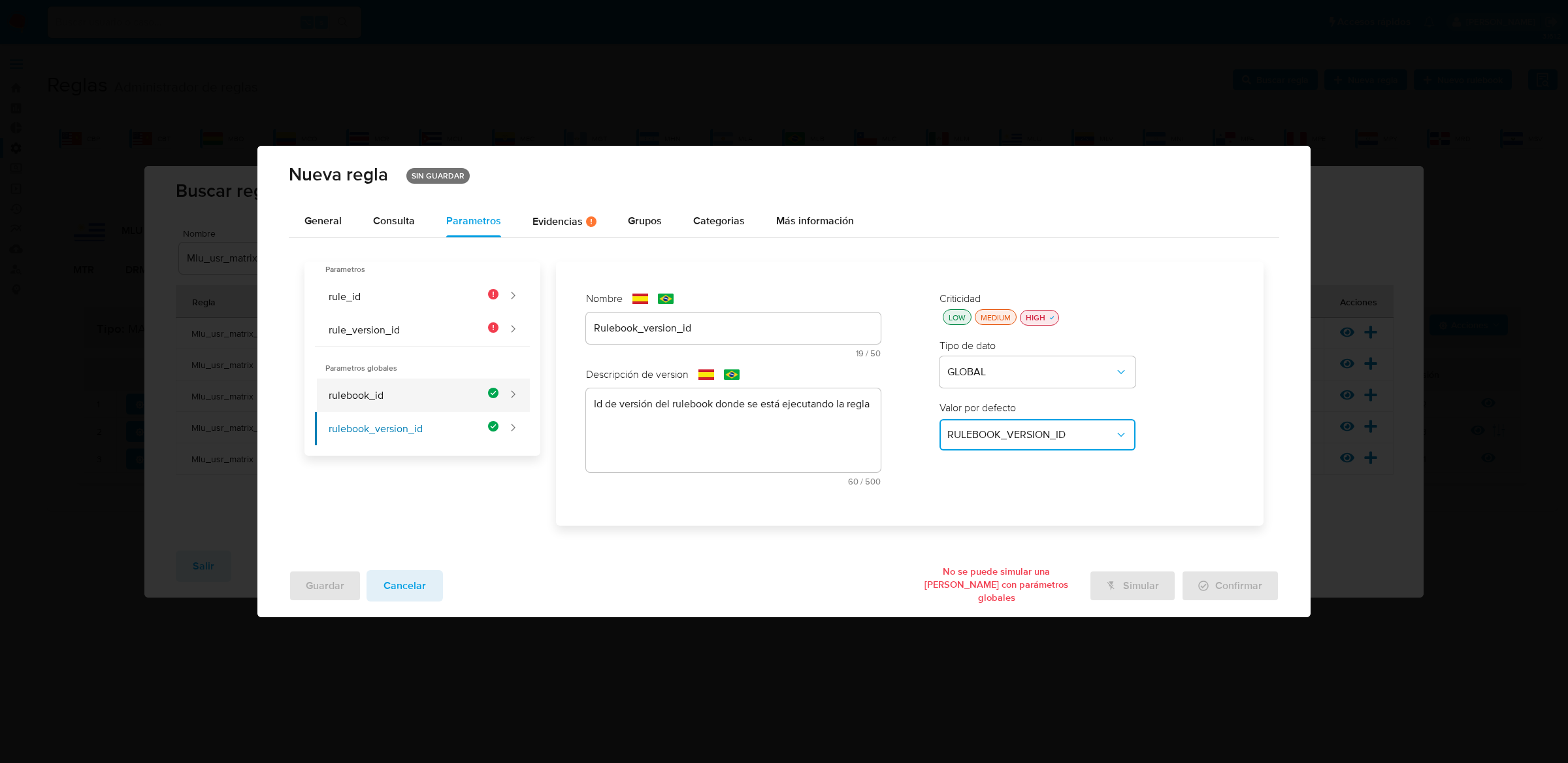
click at [418, 397] on button "rulebook_id" at bounding box center [406, 394] width 184 height 33
type input "Rulebook_id"
type textarea "Id del rulebook donde se está ejecutando la regla"
click at [416, 433] on button "rulebook_version_id" at bounding box center [406, 428] width 184 height 33
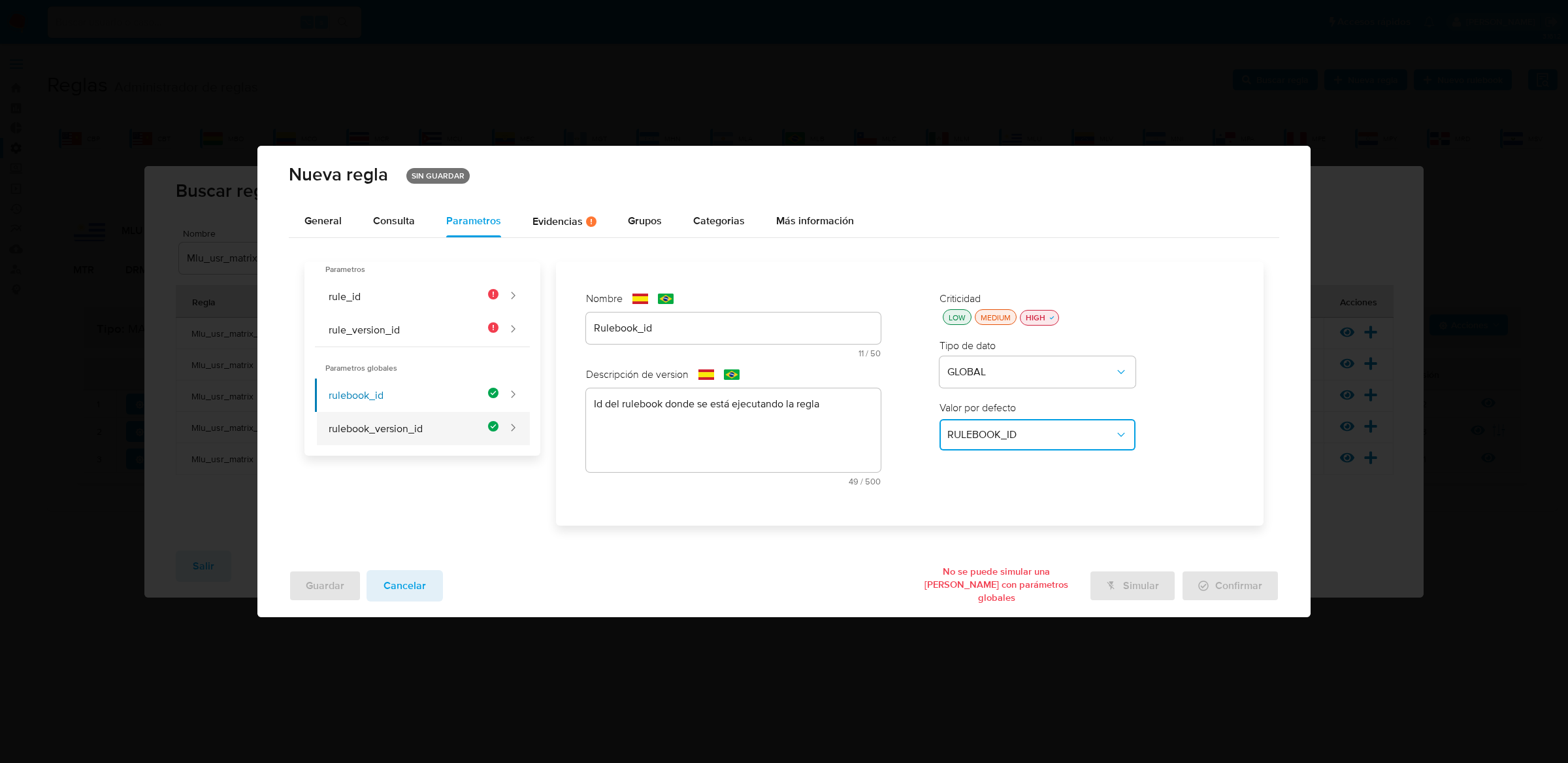
type input "Rulebook_version_id"
type textarea "Id de versión del rulebook donde se está ejecutando la regla"
click at [424, 295] on button "rule_id" at bounding box center [406, 296] width 184 height 33
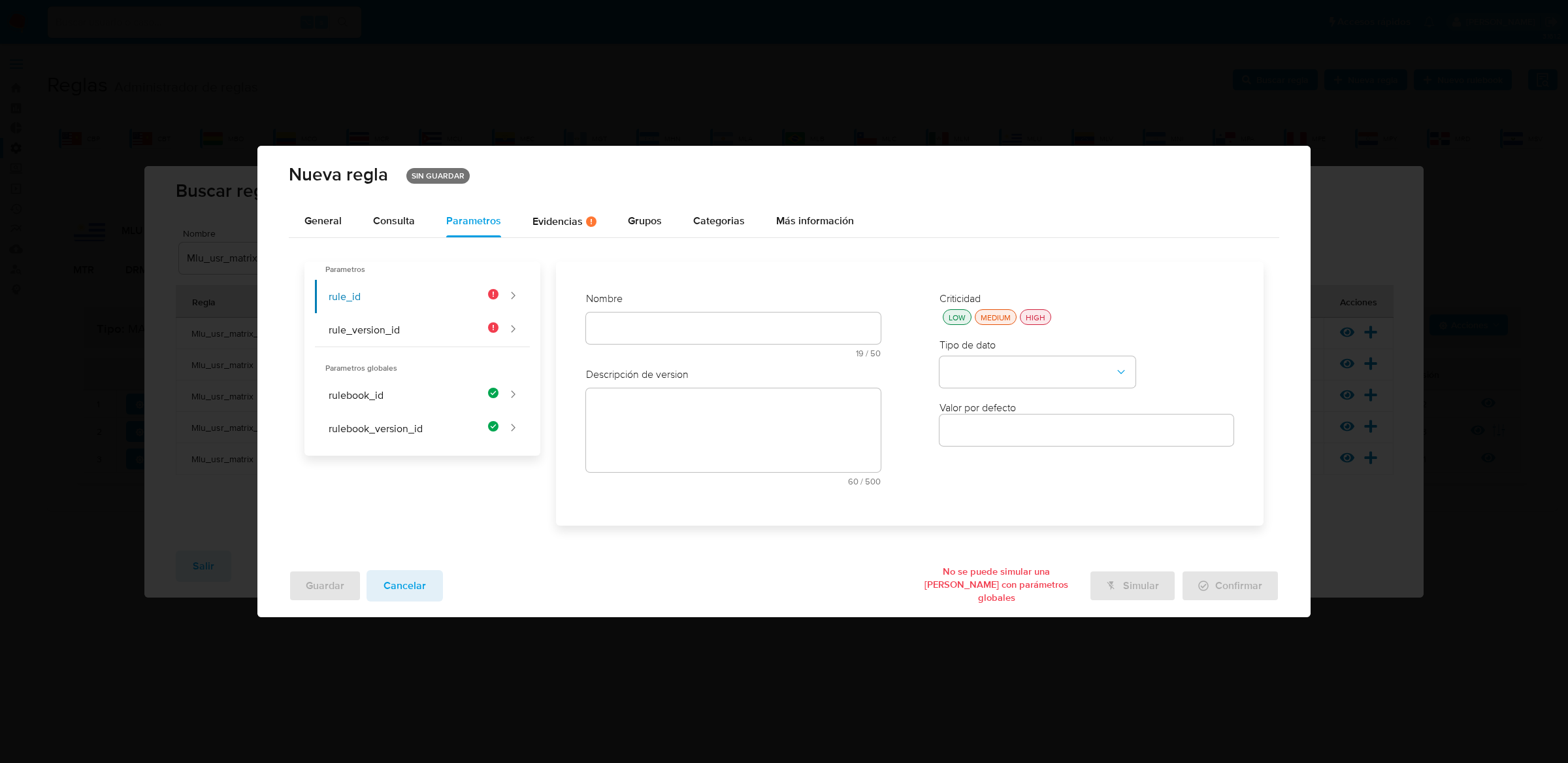
click at [804, 313] on div at bounding box center [733, 328] width 295 height 32
click at [802, 320] on div "text-es 19 / 50 31 caracteres restantes" at bounding box center [733, 335] width 295 height 45
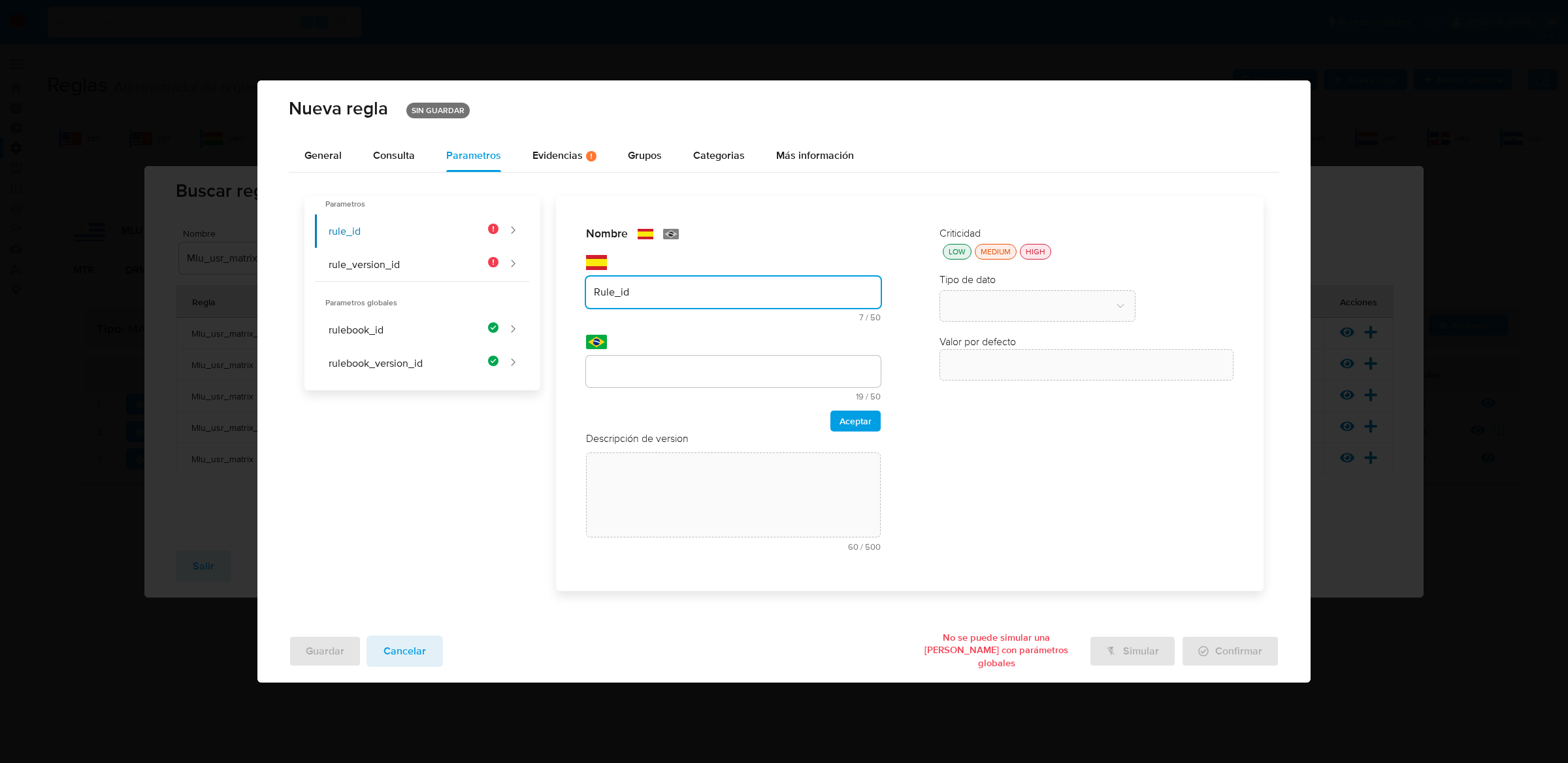
type input "Rule_id"
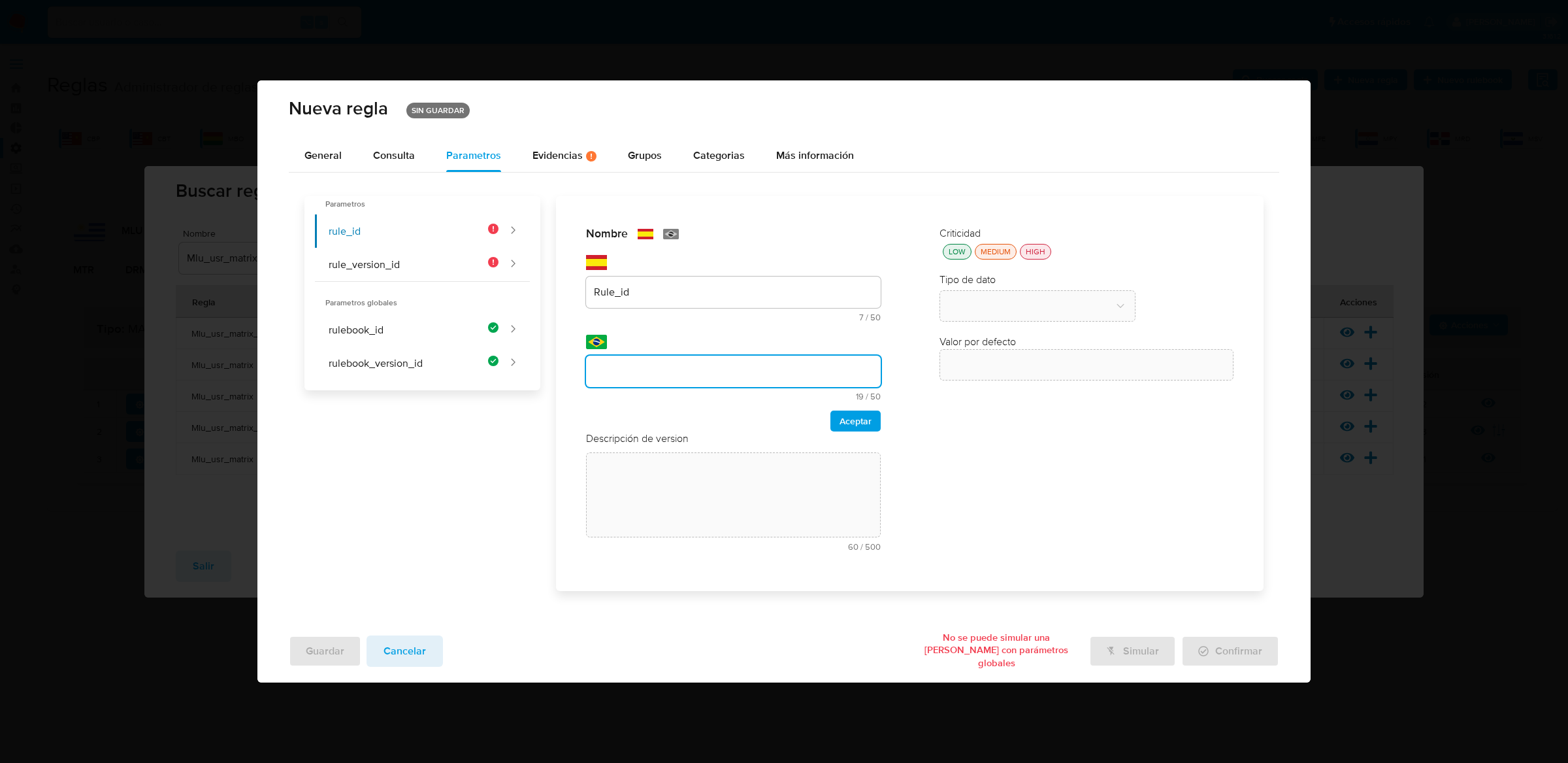
click at [793, 370] on input "text" at bounding box center [733, 371] width 295 height 17
type input "Rule_id"
click at [849, 417] on span "Aceptar" at bounding box center [855, 421] width 32 height 19
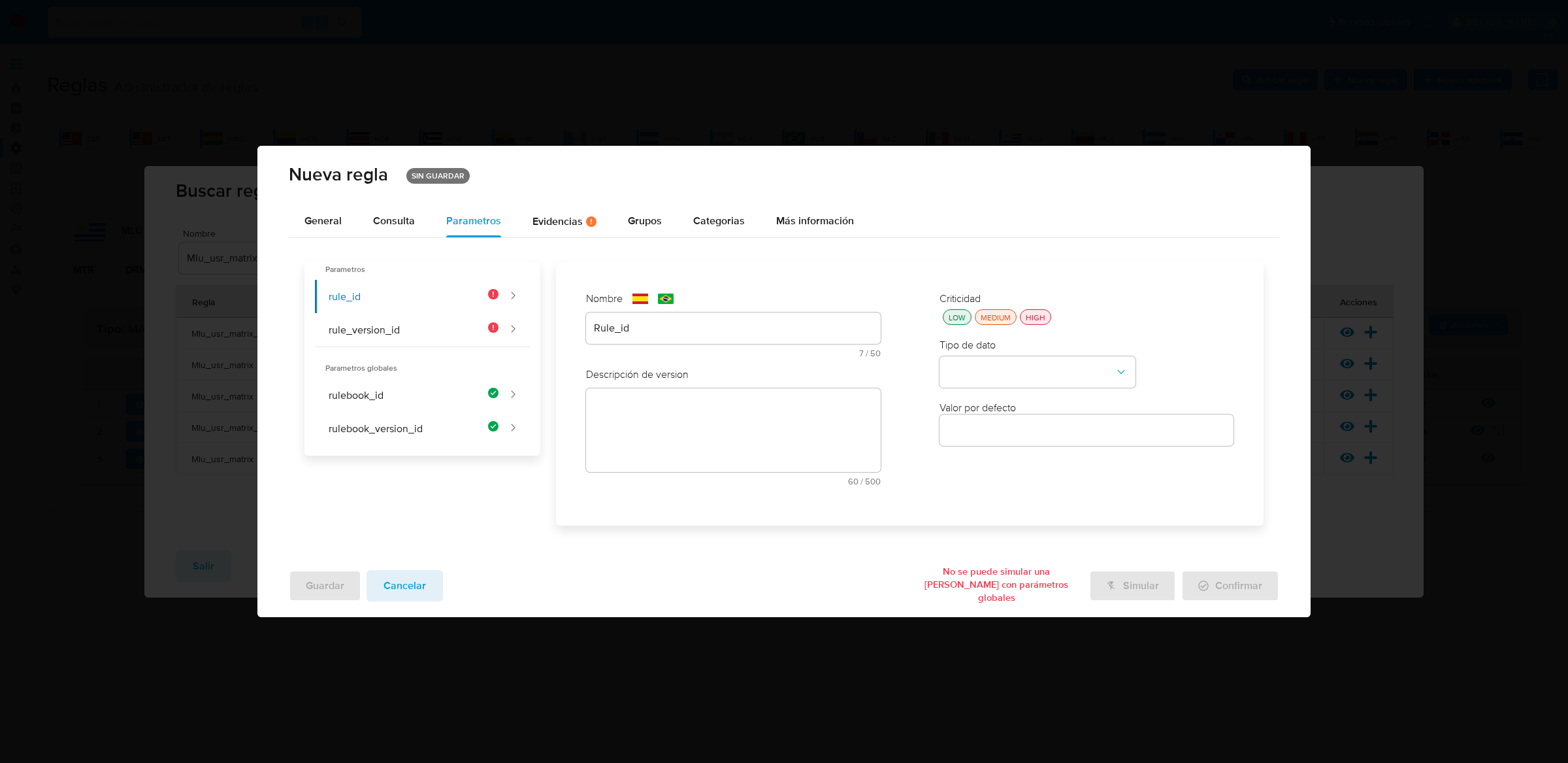
click at [814, 403] on textarea at bounding box center [733, 430] width 295 height 83
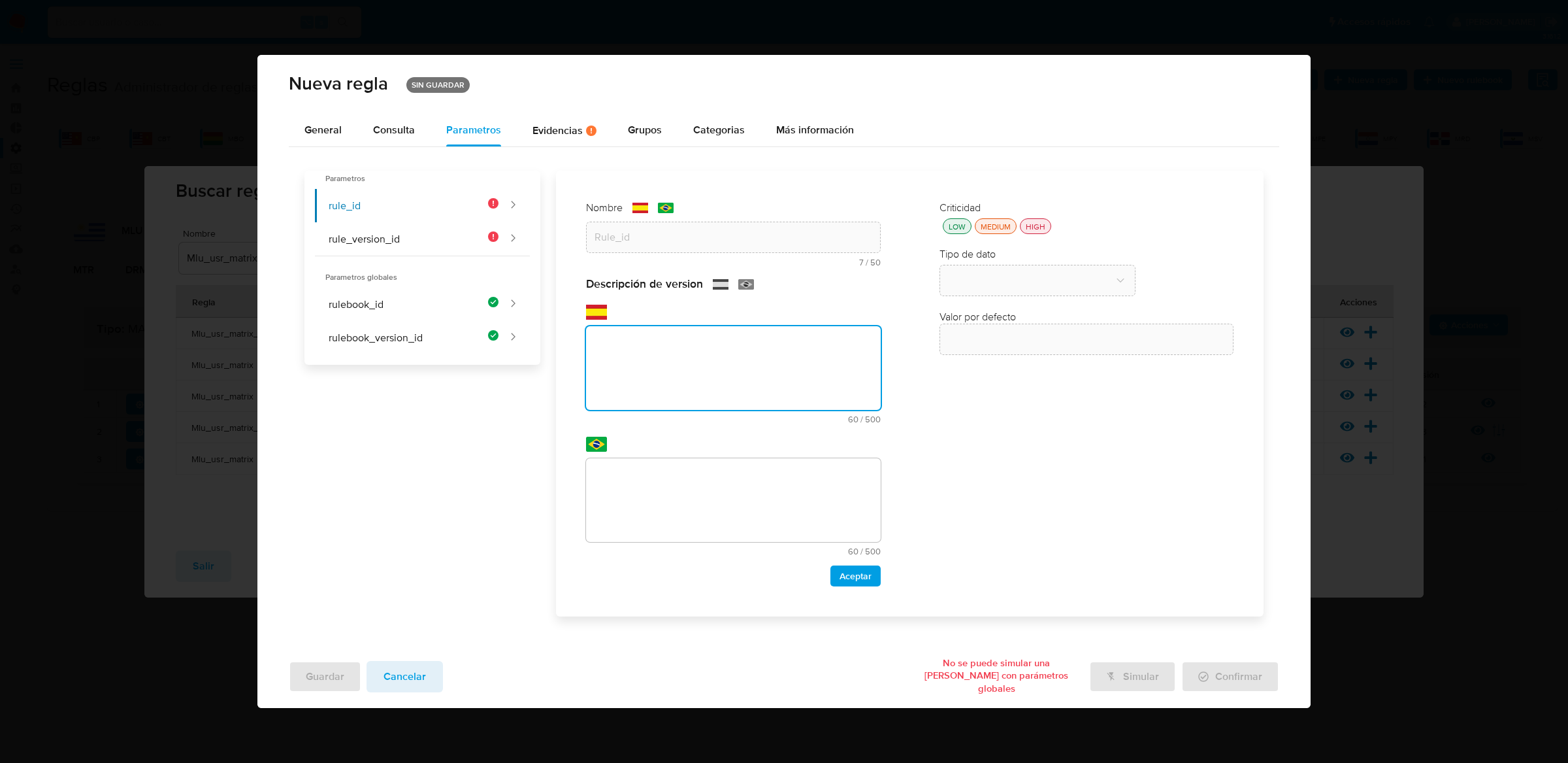
paste textarea "Id de la regla que está ejecutándose"
type textarea "Id de la regla que está ejecutándose"
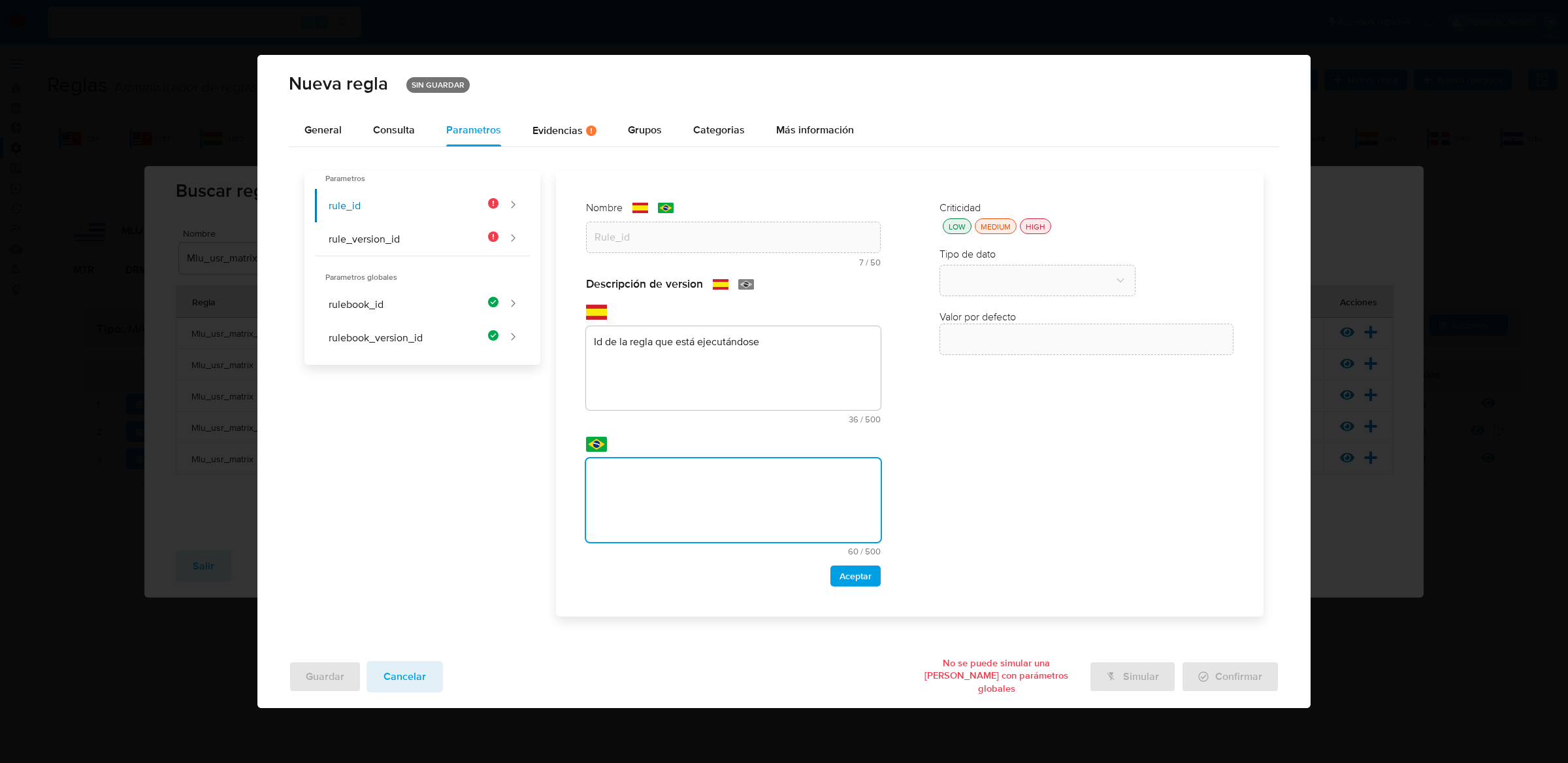
click at [811, 501] on textarea at bounding box center [733, 500] width 295 height 83
type textarea "Id de la regla que está ejecutándose"
click at [833, 572] on button "Aceptar" at bounding box center [855, 576] width 50 height 21
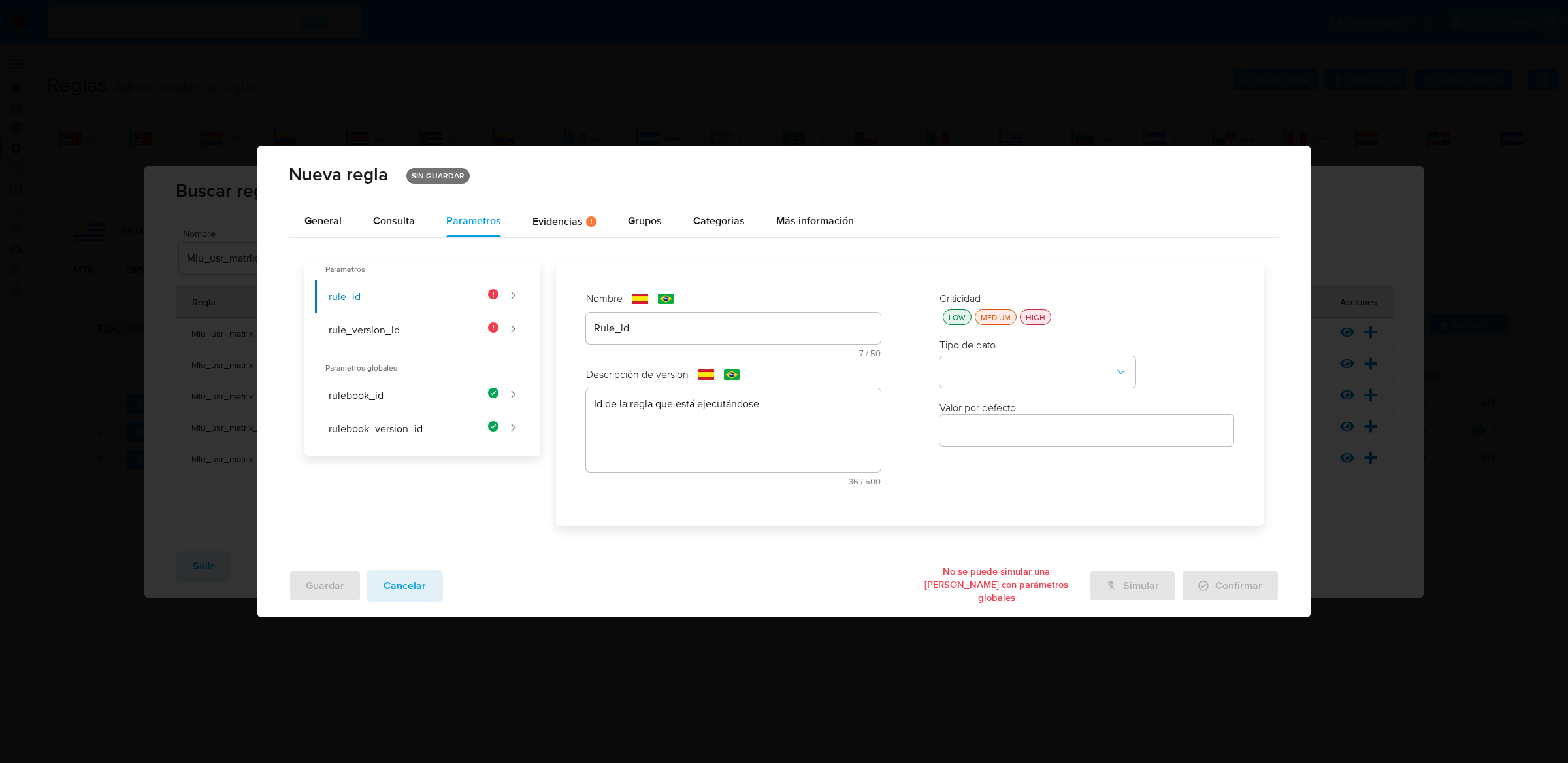
click at [1032, 316] on div "HIGH" at bounding box center [1035, 317] width 25 height 11
click at [1029, 383] on button "type-dropdown" at bounding box center [1037, 372] width 196 height 32
click at [1017, 382] on div "GLOBAL" at bounding box center [1034, 370] width 173 height 32
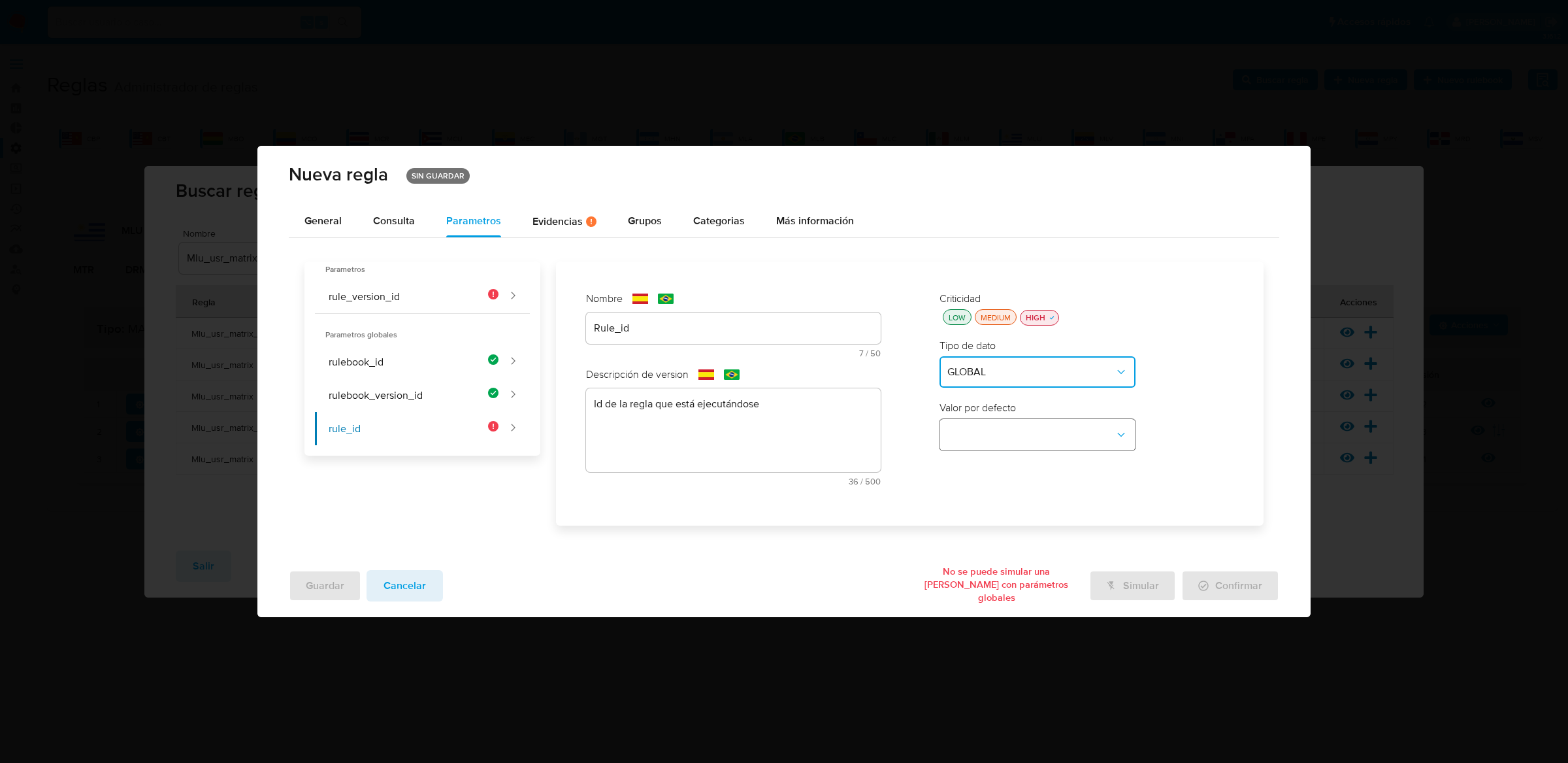
click at [1017, 425] on button "global-dropdown" at bounding box center [1037, 434] width 196 height 32
click at [1007, 497] on div "RULE_ID" at bounding box center [1034, 495] width 173 height 32
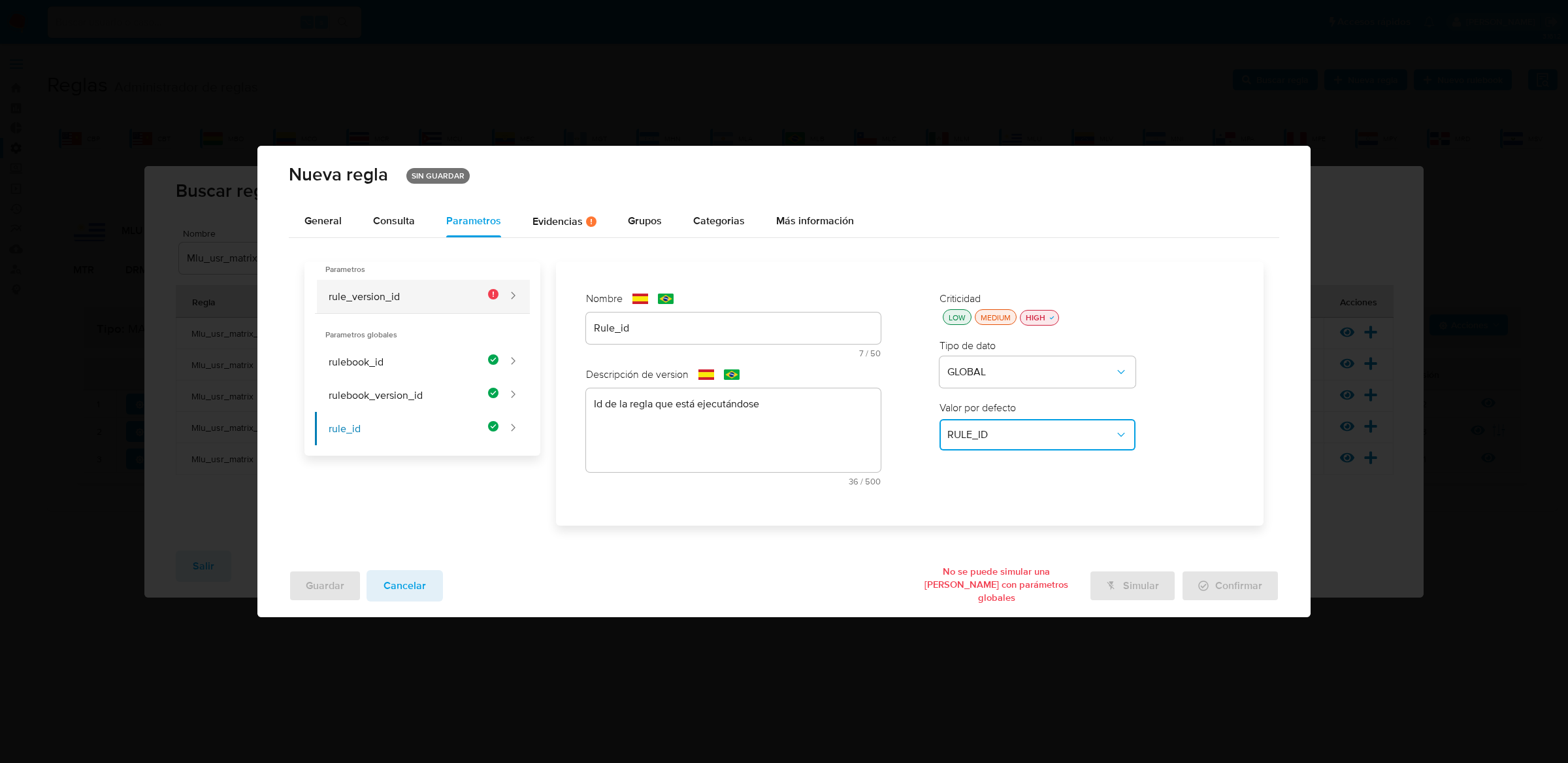
click at [444, 294] on button "rule_version_id" at bounding box center [406, 296] width 184 height 33
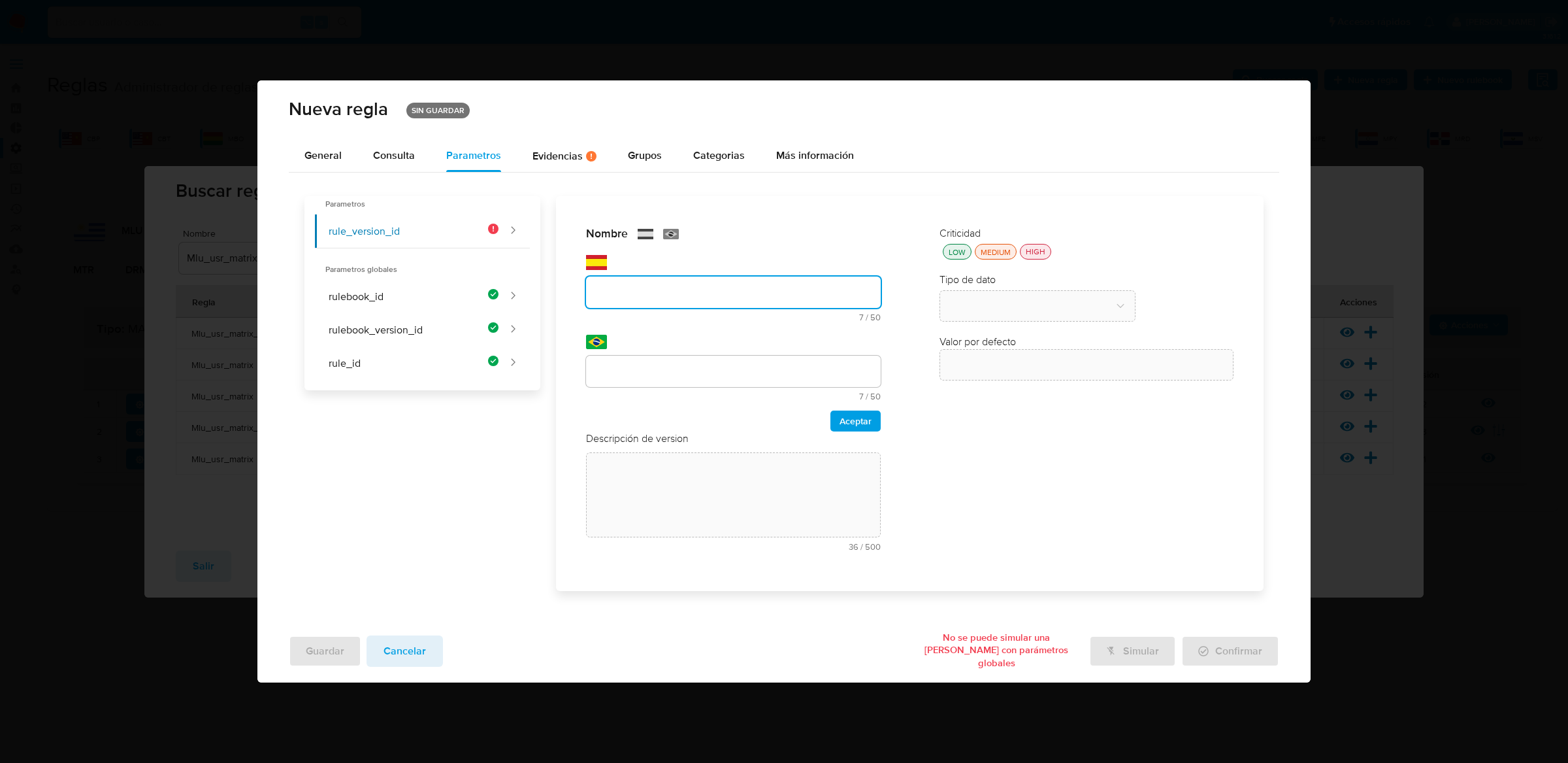
click at [630, 332] on div "Nombre text-es 7 / 50 43 caracteres restantes text-pt 7 / 50 43 caracteres rest…" at bounding box center [733, 329] width 295 height 205
type input "Rule_version_id"
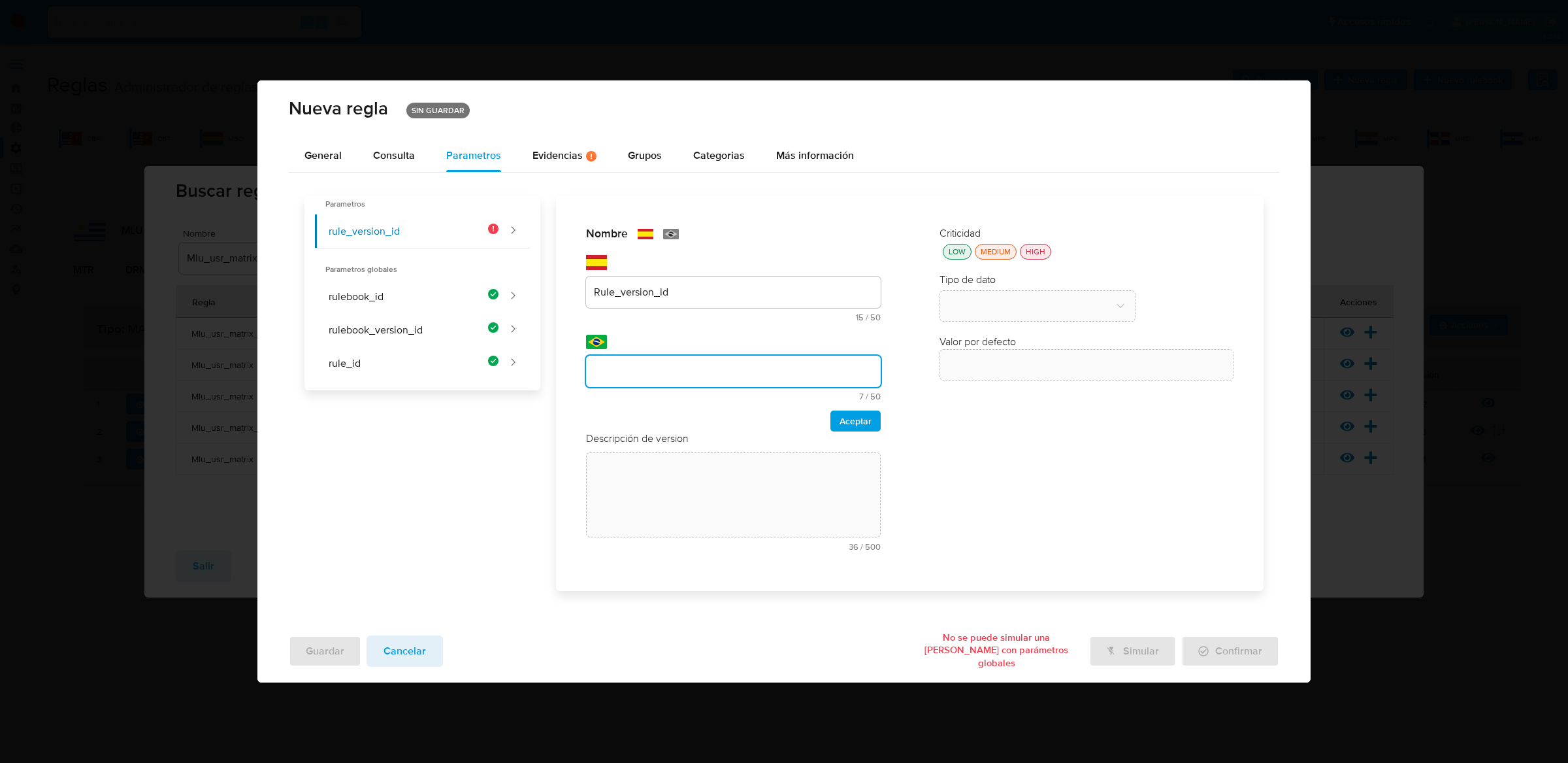
click at [634, 363] on input "text" at bounding box center [733, 371] width 295 height 17
type input "Rule_version_id"
click at [844, 412] on span "Aceptar" at bounding box center [855, 421] width 32 height 19
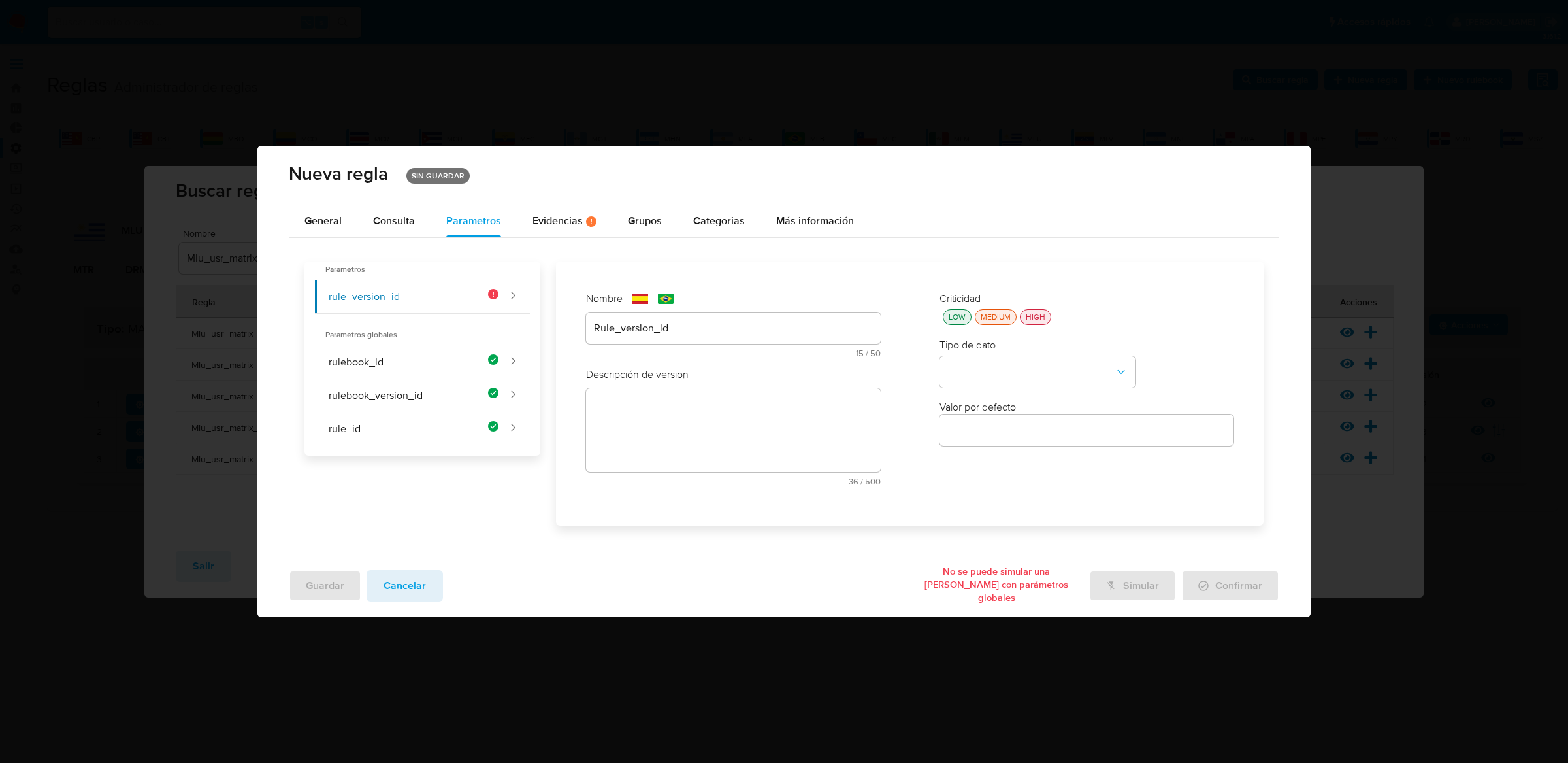
click at [844, 411] on div "text-es 36 / 500 464 caracteres restantes" at bounding box center [733, 437] width 295 height 97
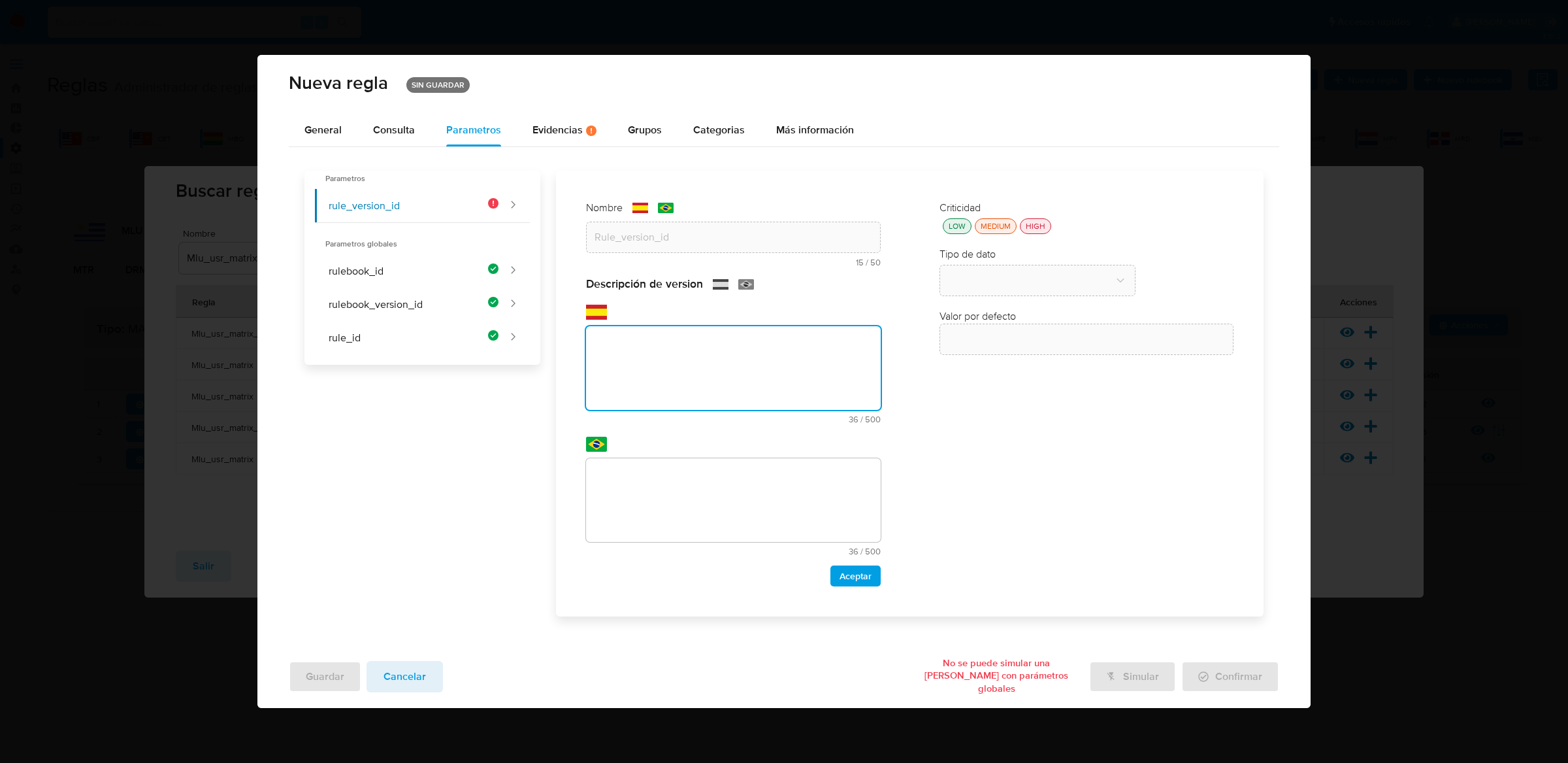
paste textarea "Id de versión de la regla que está ejecutándose"
type textarea "Id de versión de la regla que está ejecutándose"
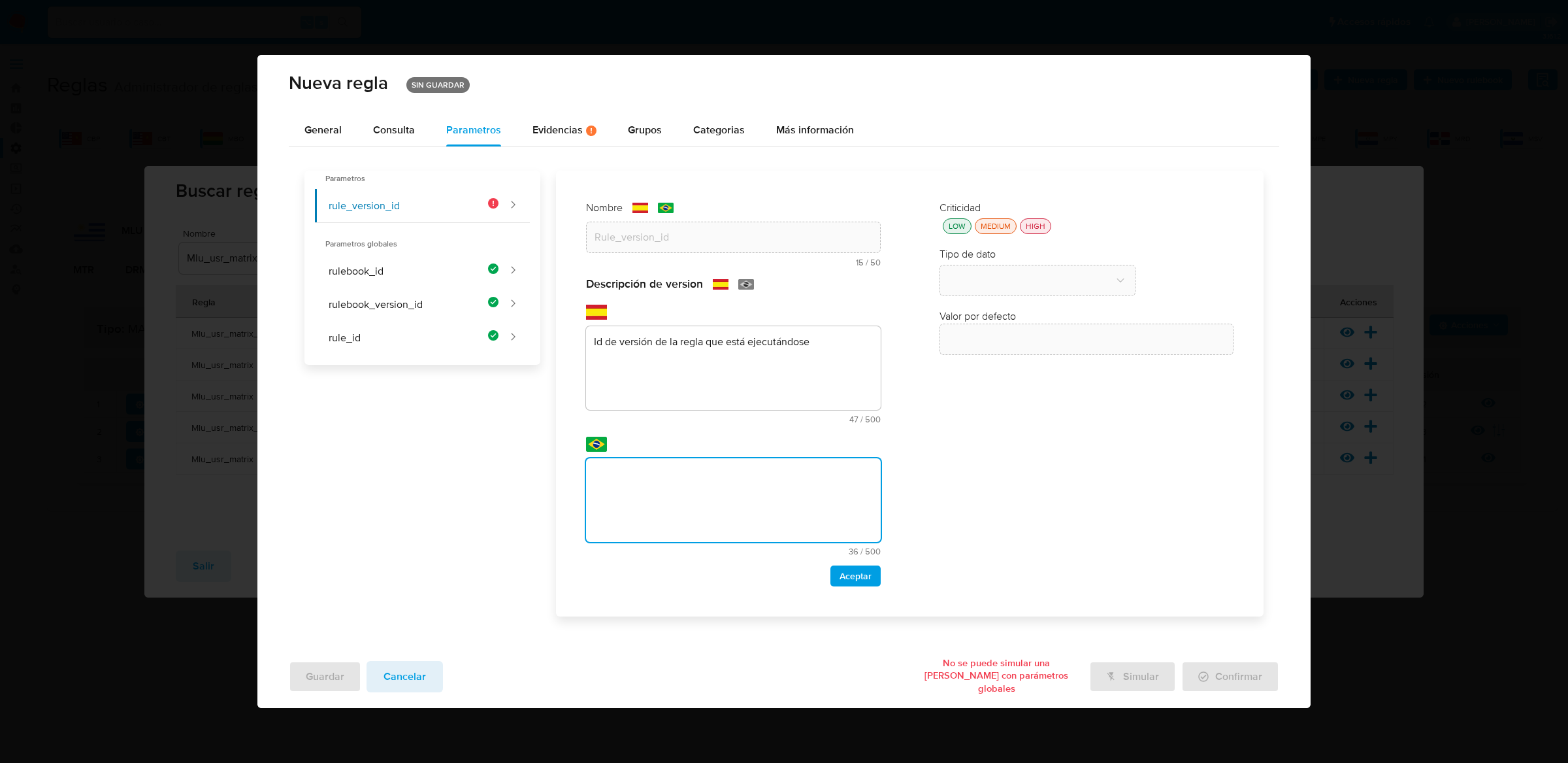
click at [728, 499] on textarea at bounding box center [733, 500] width 295 height 83
type textarea "Id de versión de la regla que está ejecutándose"
click at [855, 570] on span "Aceptar" at bounding box center [855, 576] width 32 height 19
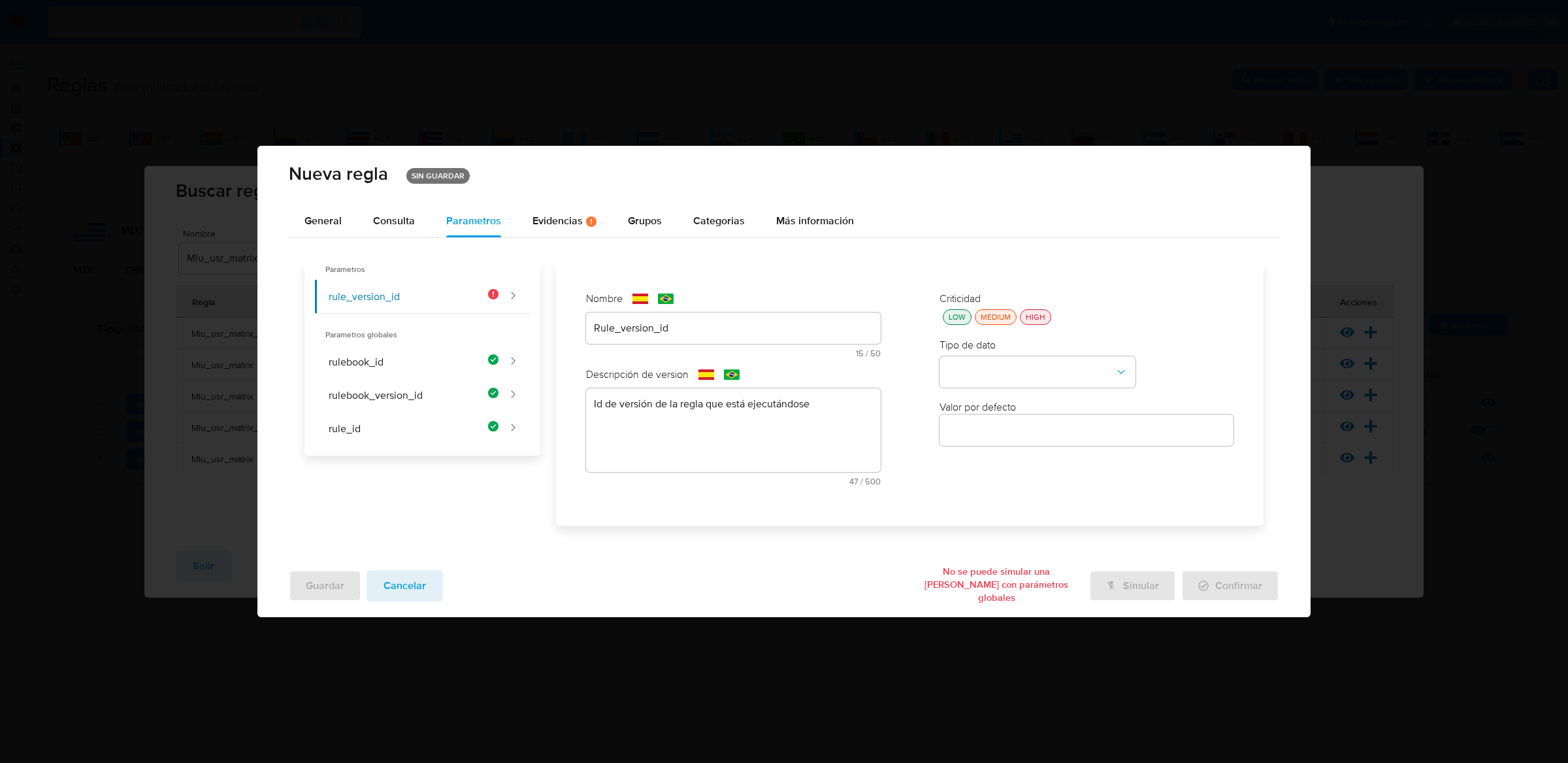
click at [1028, 312] on div "HIGH" at bounding box center [1035, 317] width 25 height 11
click at [1027, 362] on button "type-dropdown" at bounding box center [1037, 372] width 196 height 32
click at [1036, 373] on div "GLOBAL" at bounding box center [1034, 370] width 173 height 32
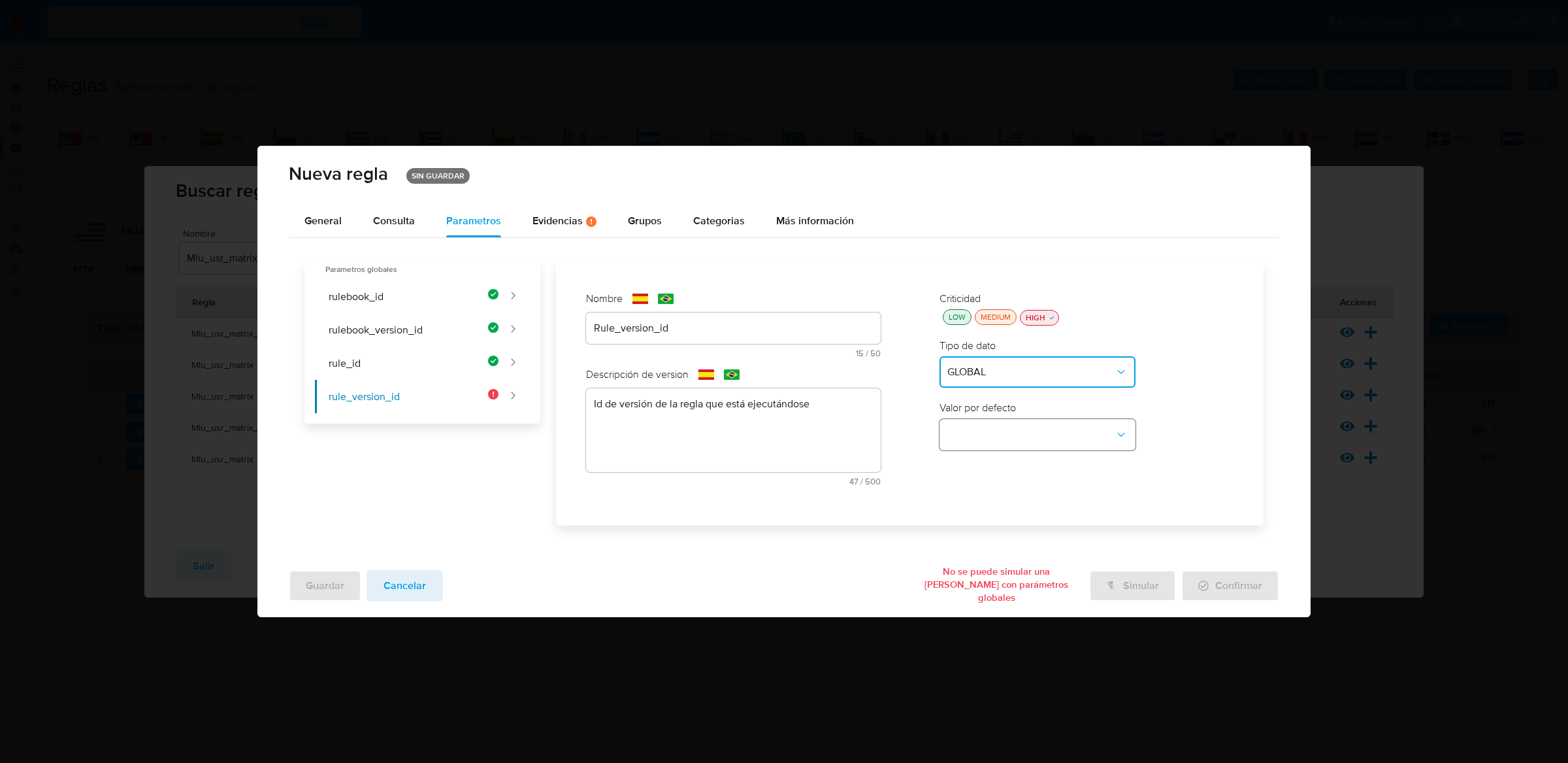
click at [1030, 437] on button "global-dropdown" at bounding box center [1037, 434] width 196 height 32
click at [1018, 553] on span "RULE_VERSION_ID" at bounding box center [992, 558] width 89 height 13
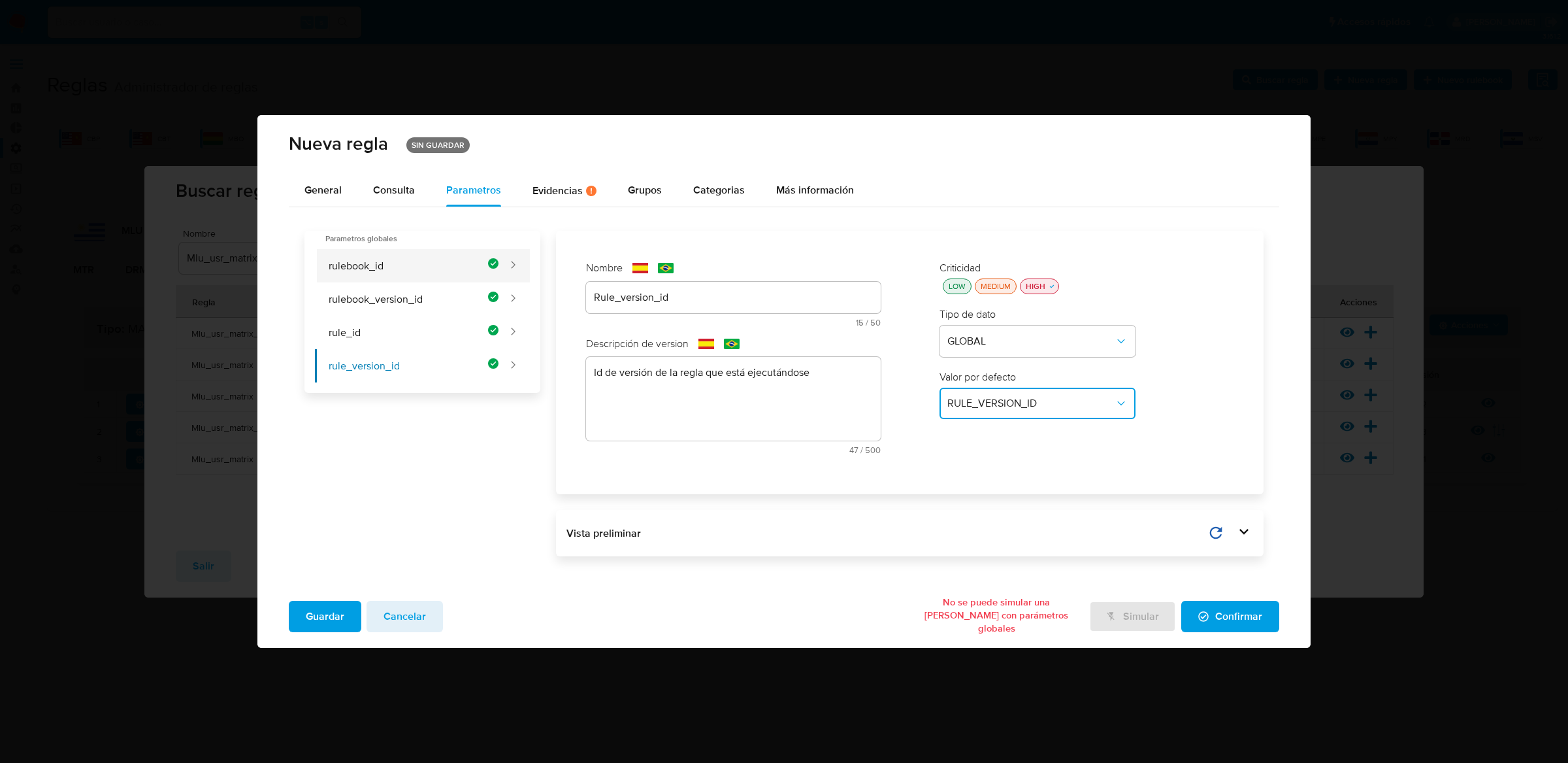
click at [461, 269] on button "rulebook_id" at bounding box center [406, 265] width 184 height 33
type input "Rulebook_id"
type textarea "Id del rulebook donde se está ejecutando la regla"
click at [459, 295] on button "rulebook_version_id" at bounding box center [406, 299] width 184 height 33
type input "Rulebook_version_id"
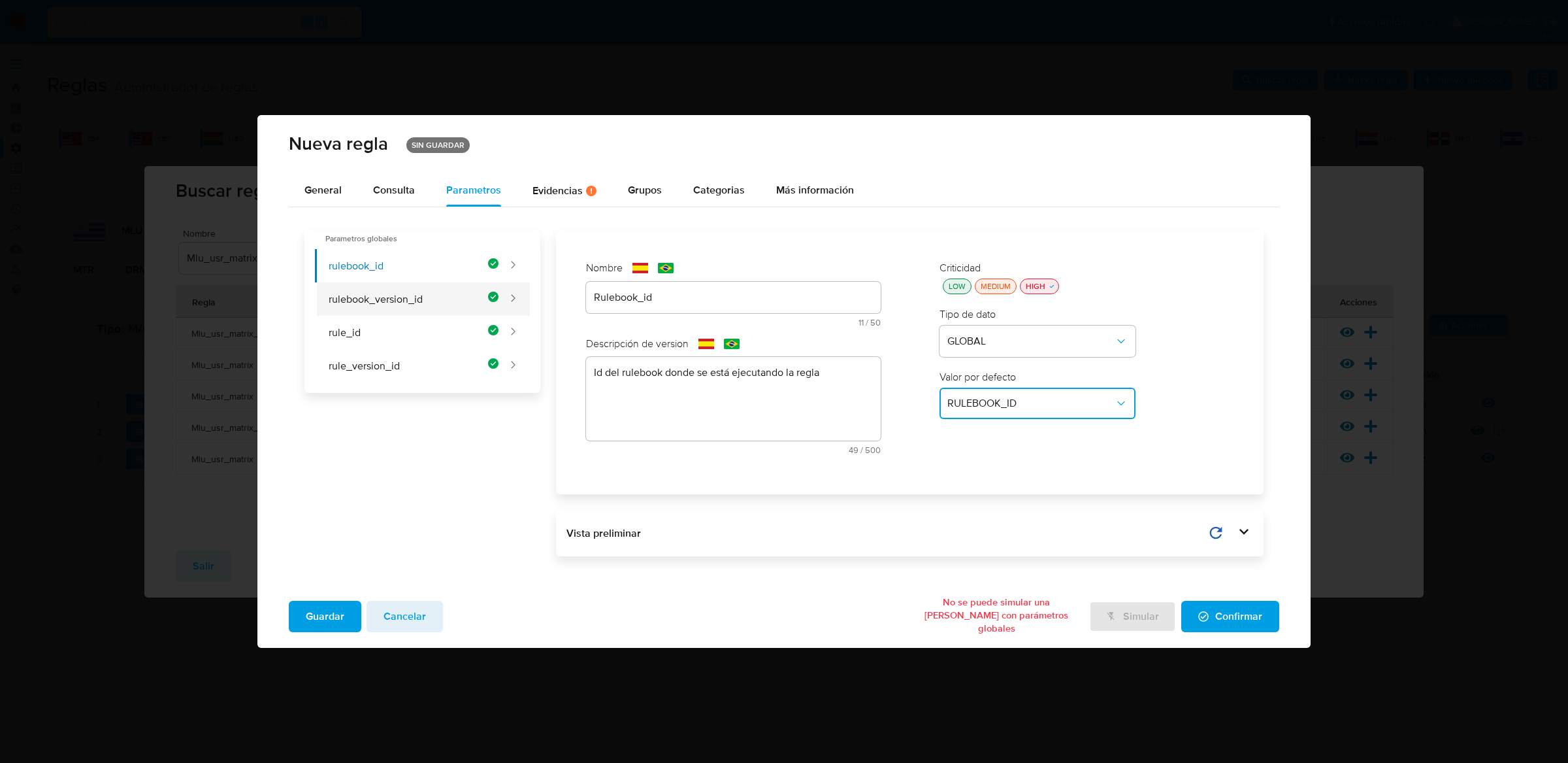
type textarea "Id de versión del rulebook donde se está ejecutando la regla"
click at [458, 325] on button "rule_id" at bounding box center [406, 332] width 184 height 33
type input "Rule_id"
type textarea "Id de la regla que está ejecutándose"
click at [402, 191] on span "Consulta" at bounding box center [394, 189] width 42 height 15
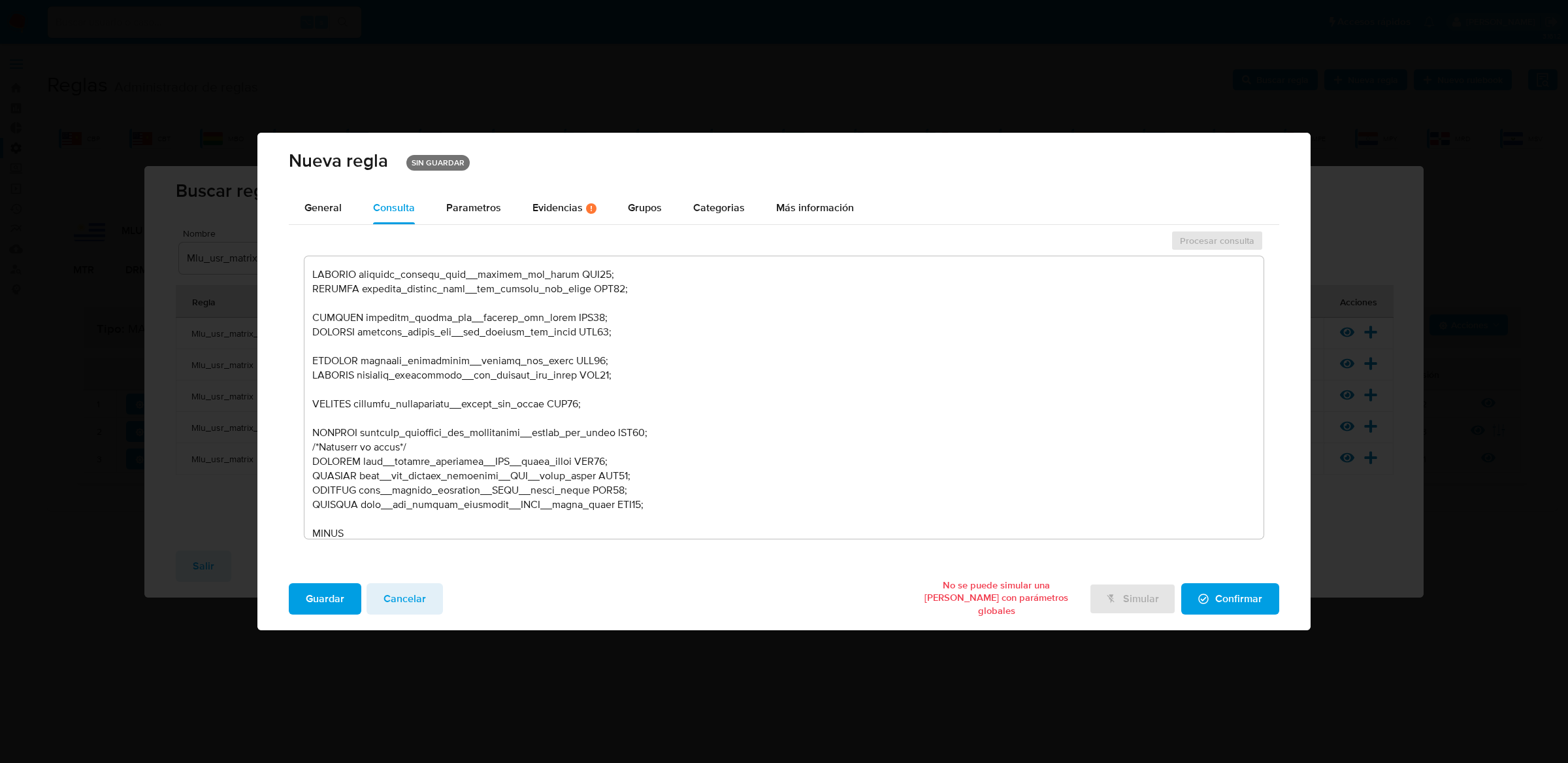
scroll to position [0, 0]
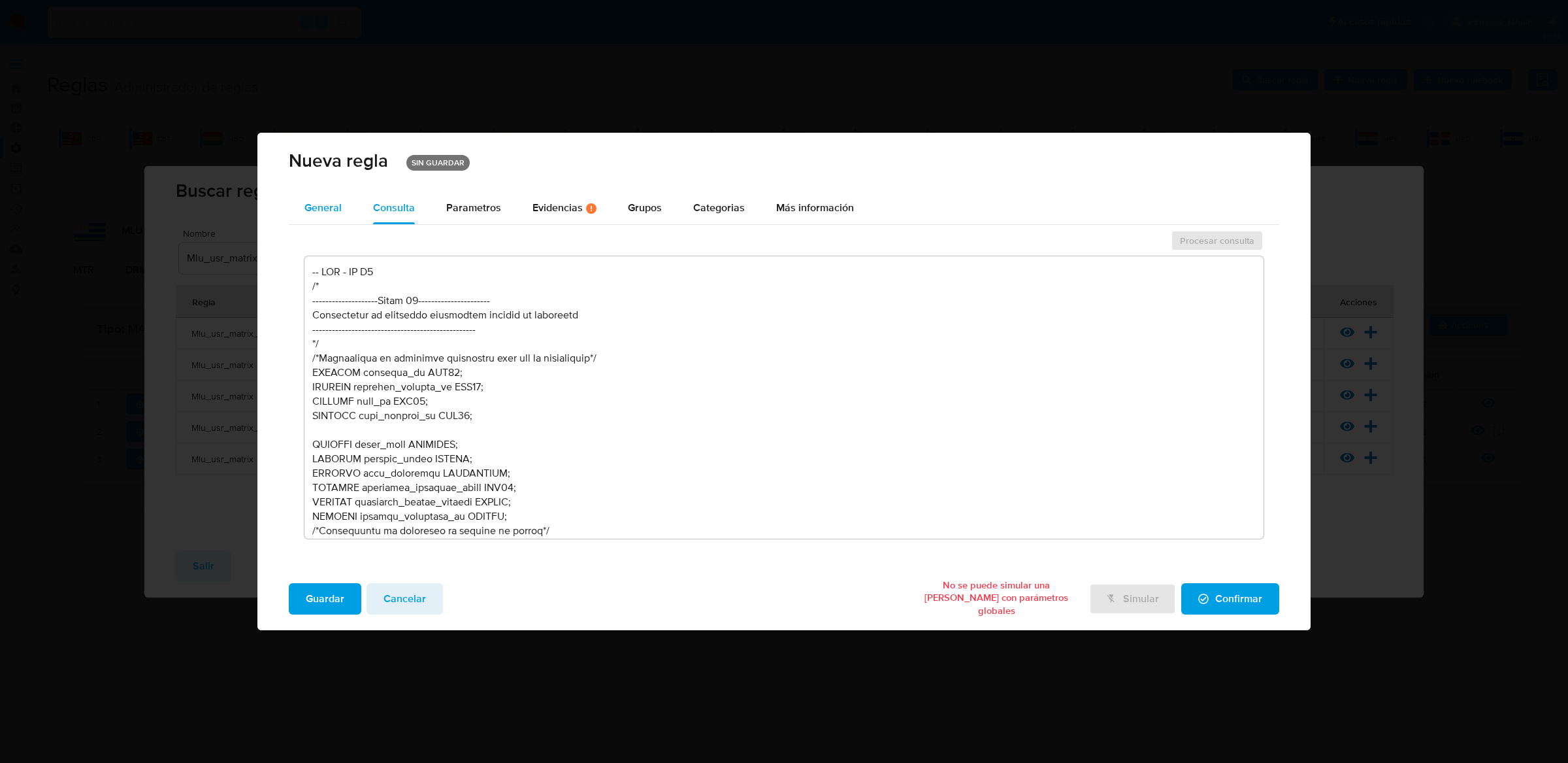
click at [332, 211] on span "General" at bounding box center [323, 207] width 37 height 15
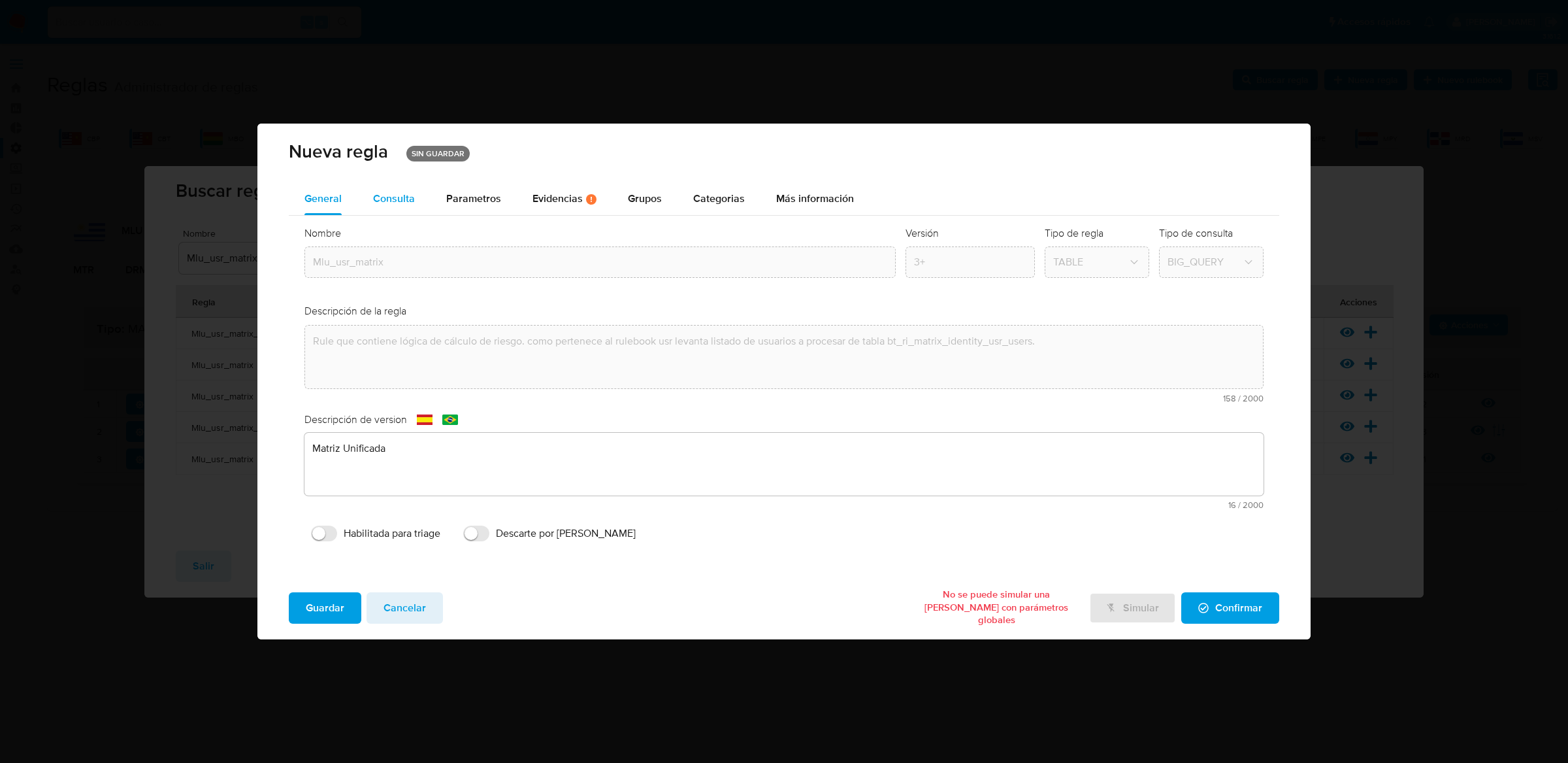
click at [413, 201] on span "Consulta" at bounding box center [394, 198] width 42 height 15
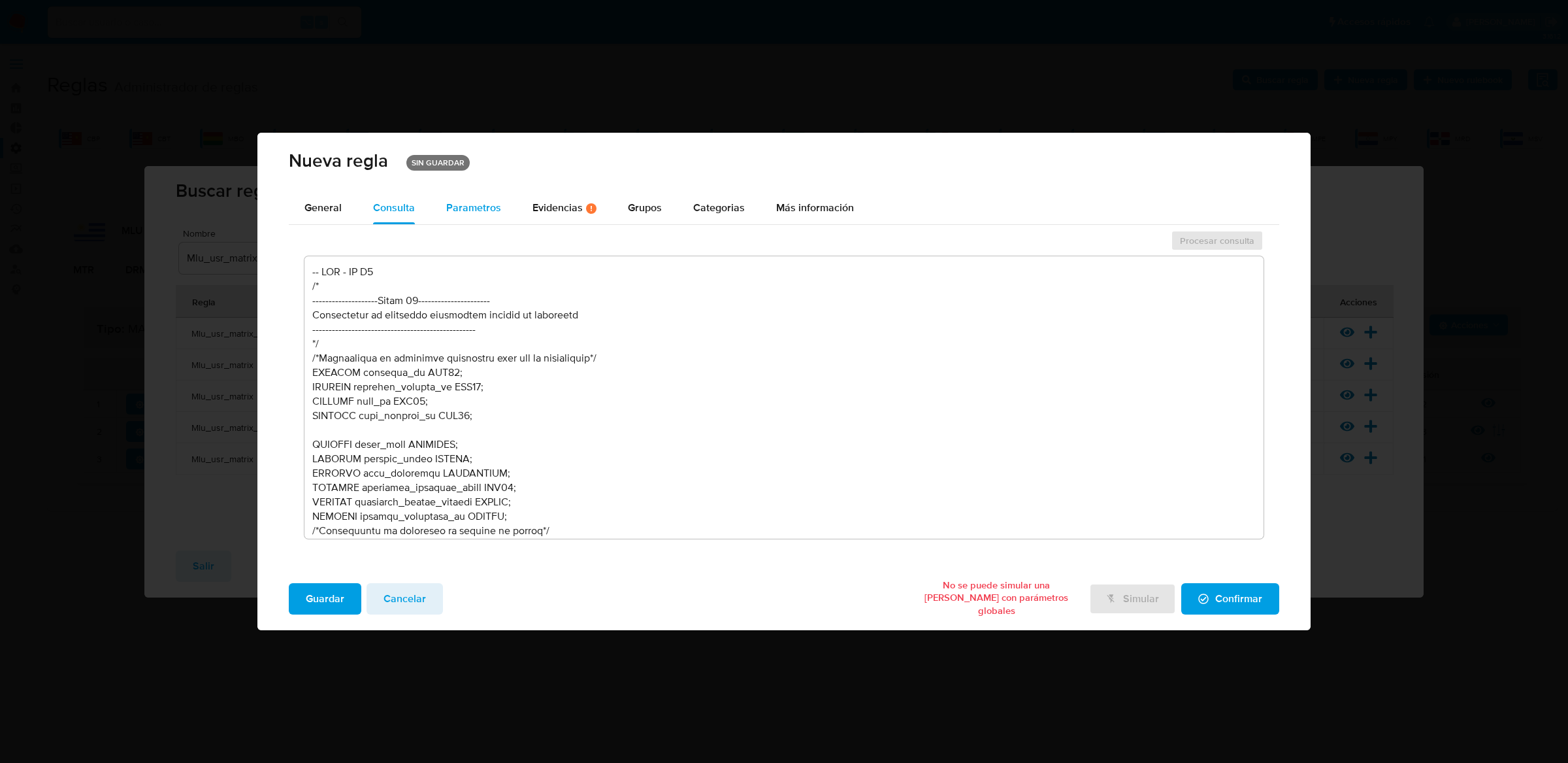
click at [450, 200] on span "Parametros" at bounding box center [474, 207] width 55 height 15
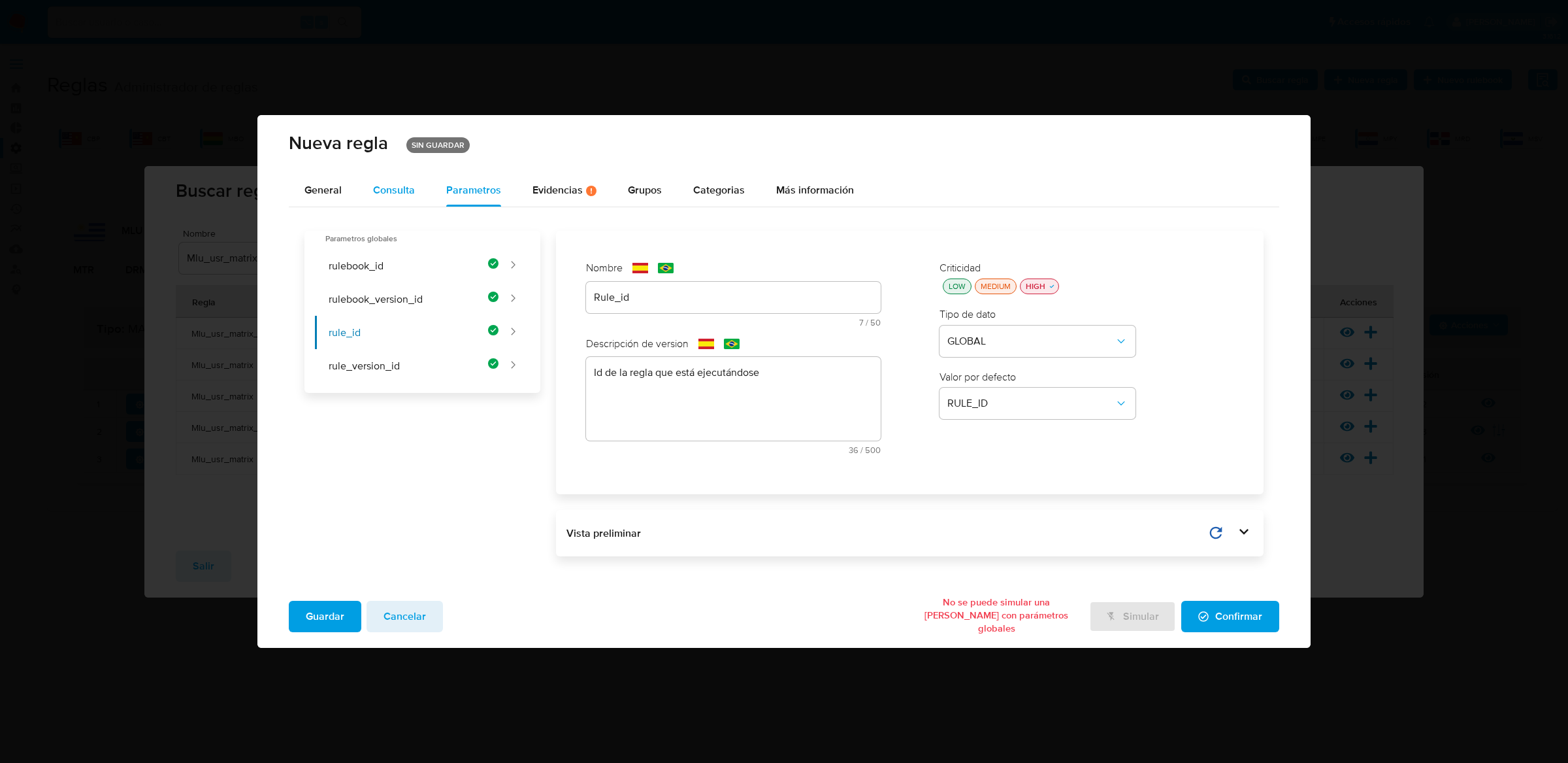
click at [412, 198] on div "Consulta" at bounding box center [394, 191] width 42 height 32
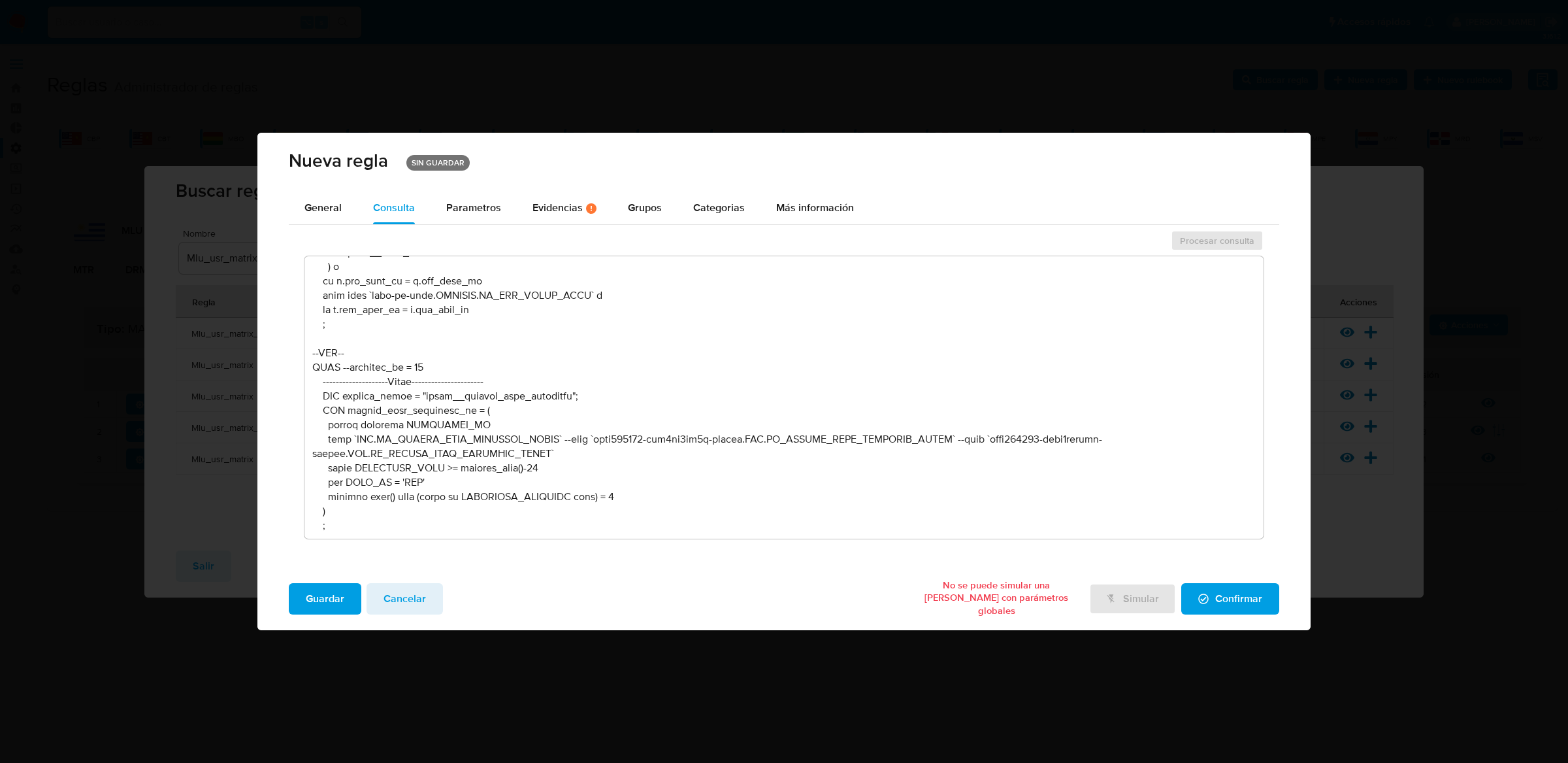
scroll to position [2393, 0]
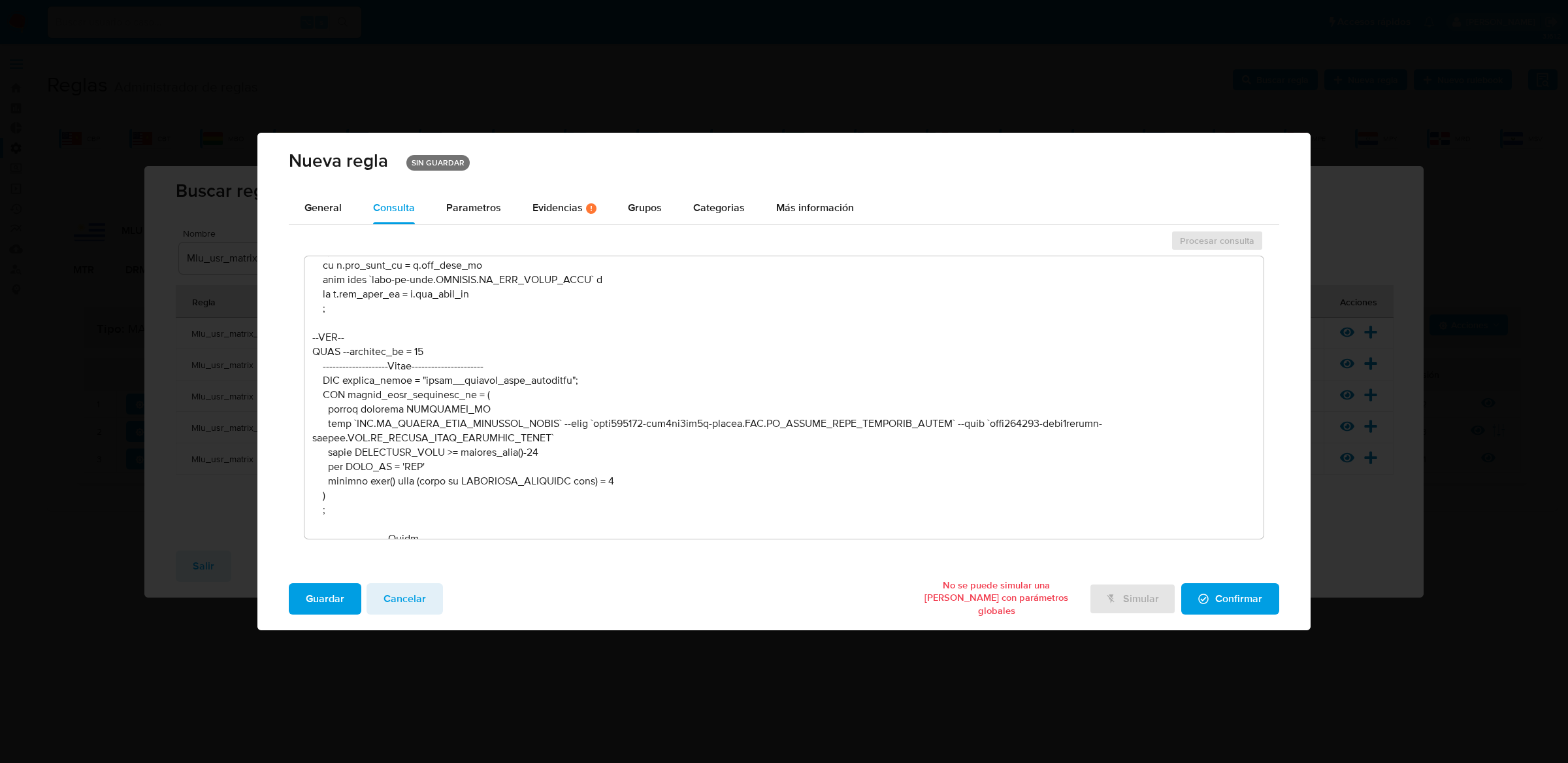
click at [497, 417] on textarea at bounding box center [784, 397] width 959 height 282
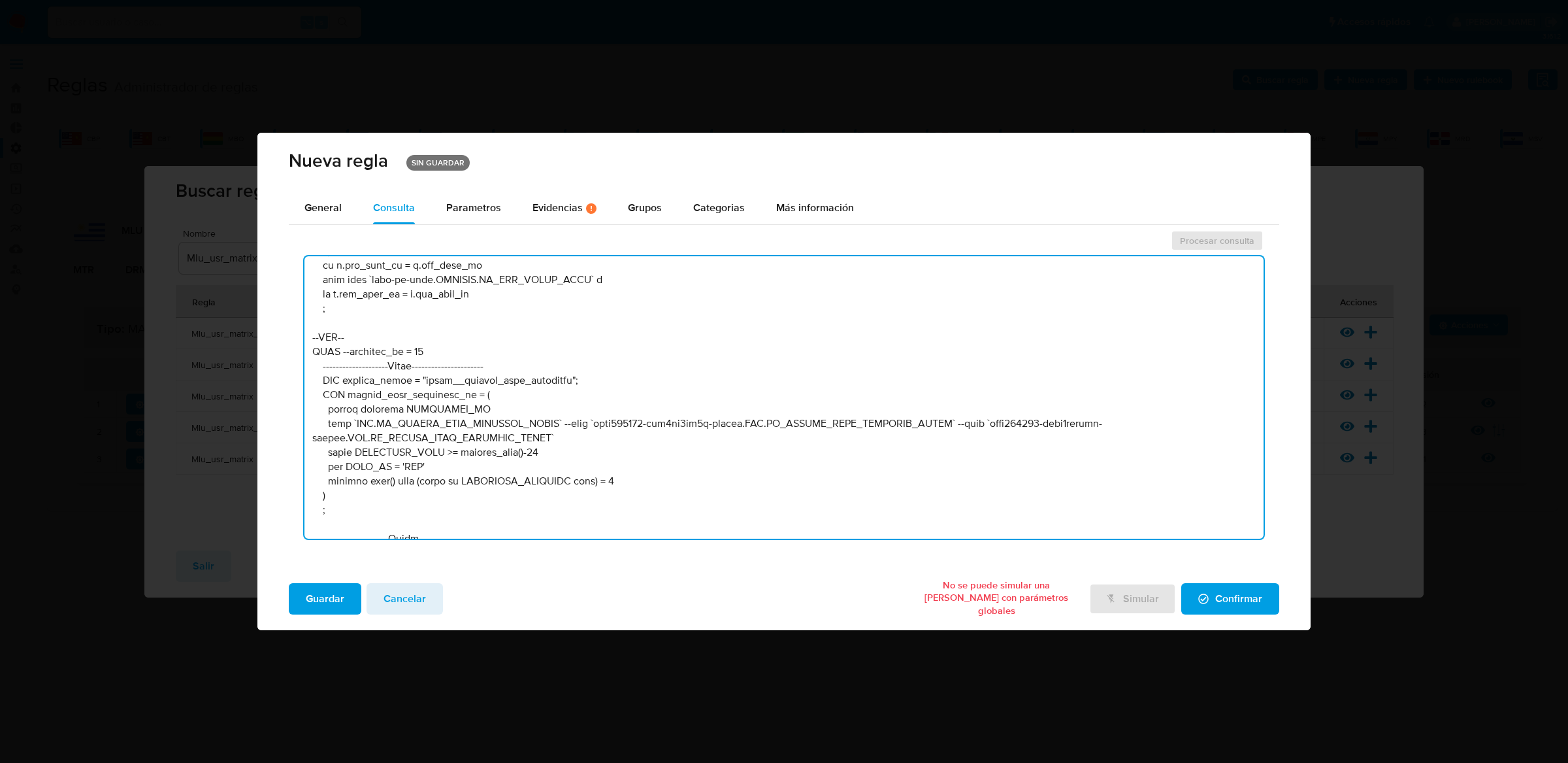
click at [497, 417] on textarea at bounding box center [784, 397] width 959 height 282
click at [551, 437] on textarea at bounding box center [784, 397] width 959 height 282
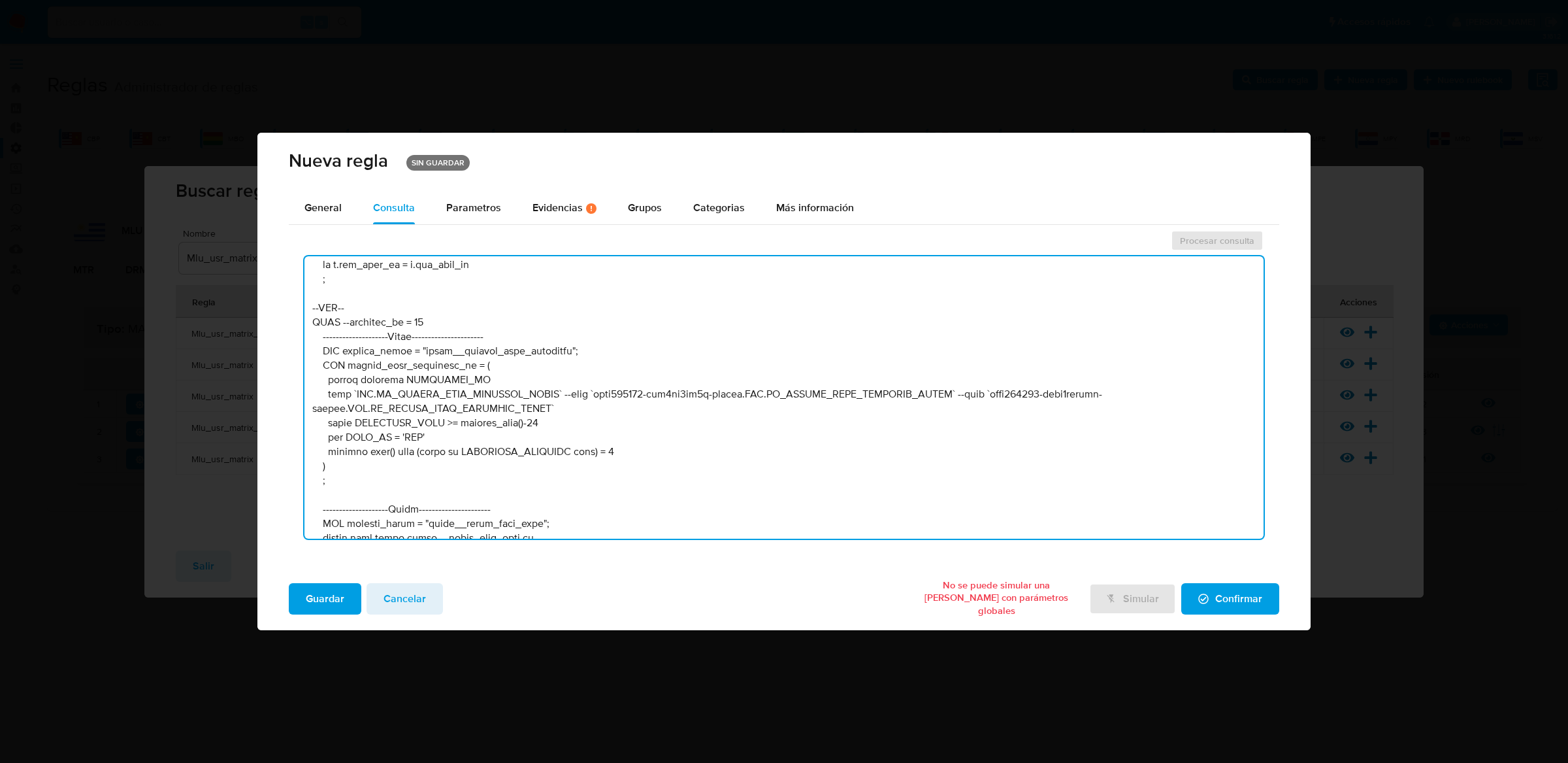
scroll to position [2426, 0]
click at [551, 410] on textarea at bounding box center [784, 397] width 959 height 282
click at [551, 416] on textarea at bounding box center [784, 397] width 959 height 282
drag, startPoint x: 530, startPoint y: 417, endPoint x: 554, endPoint y: 417, distance: 24.0
click at [554, 417] on textarea at bounding box center [784, 397] width 959 height 282
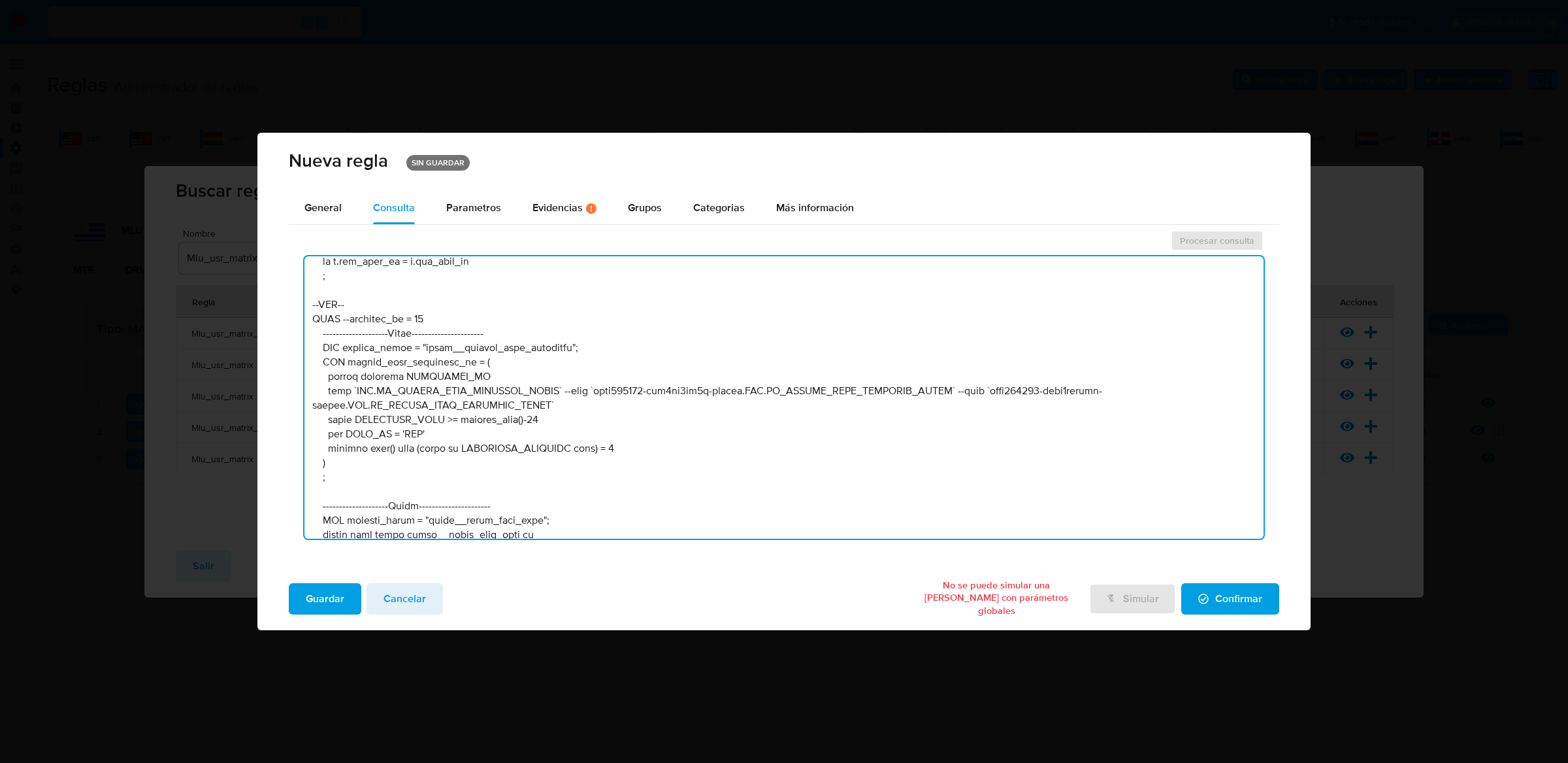
click at [553, 417] on textarea at bounding box center [784, 397] width 959 height 282
drag, startPoint x: 554, startPoint y: 418, endPoint x: 532, endPoint y: 418, distance: 22.0
click at [532, 418] on textarea at bounding box center [784, 397] width 959 height 282
click at [553, 420] on textarea at bounding box center [784, 397] width 959 height 282
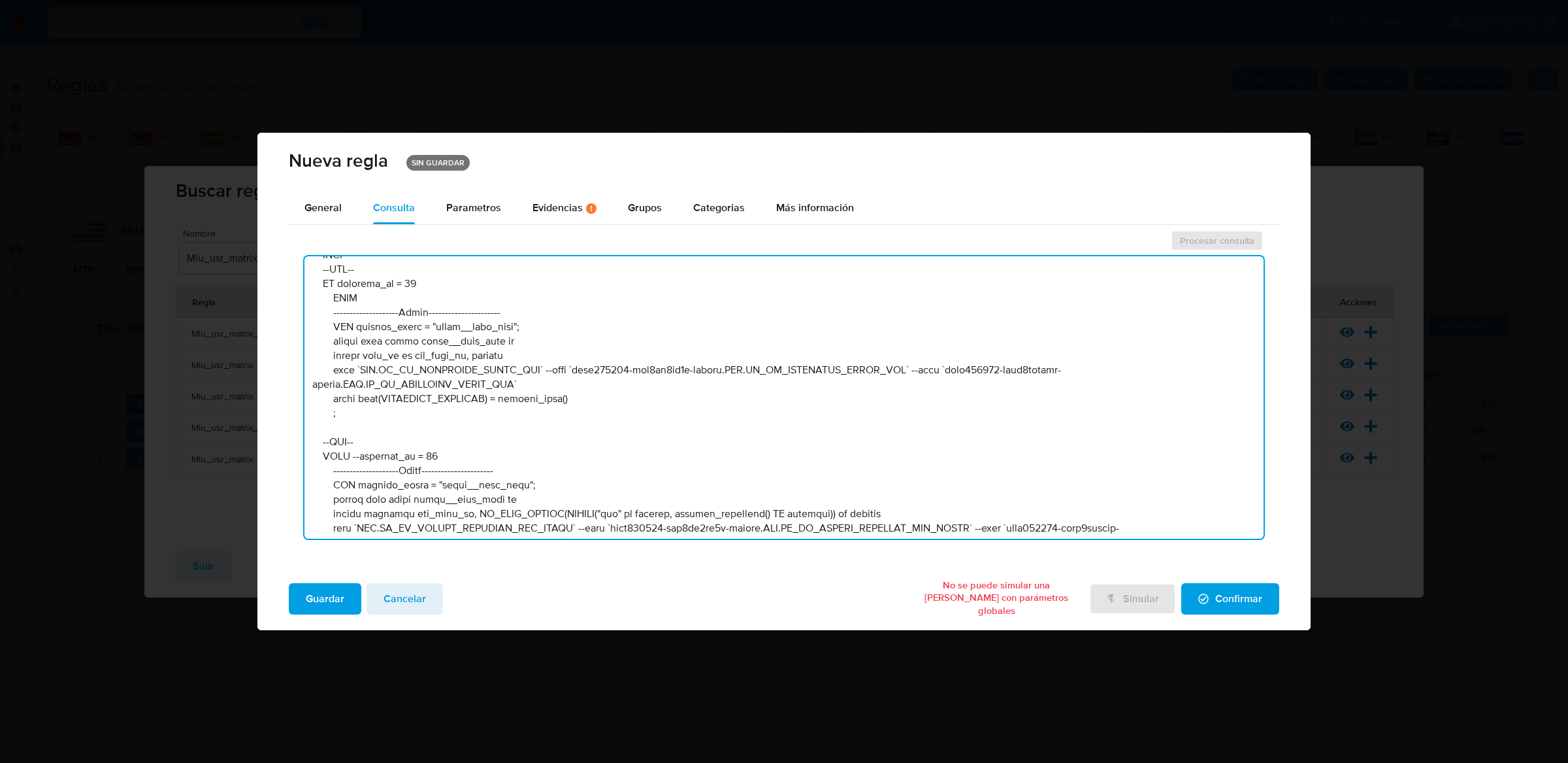
scroll to position [886, 0]
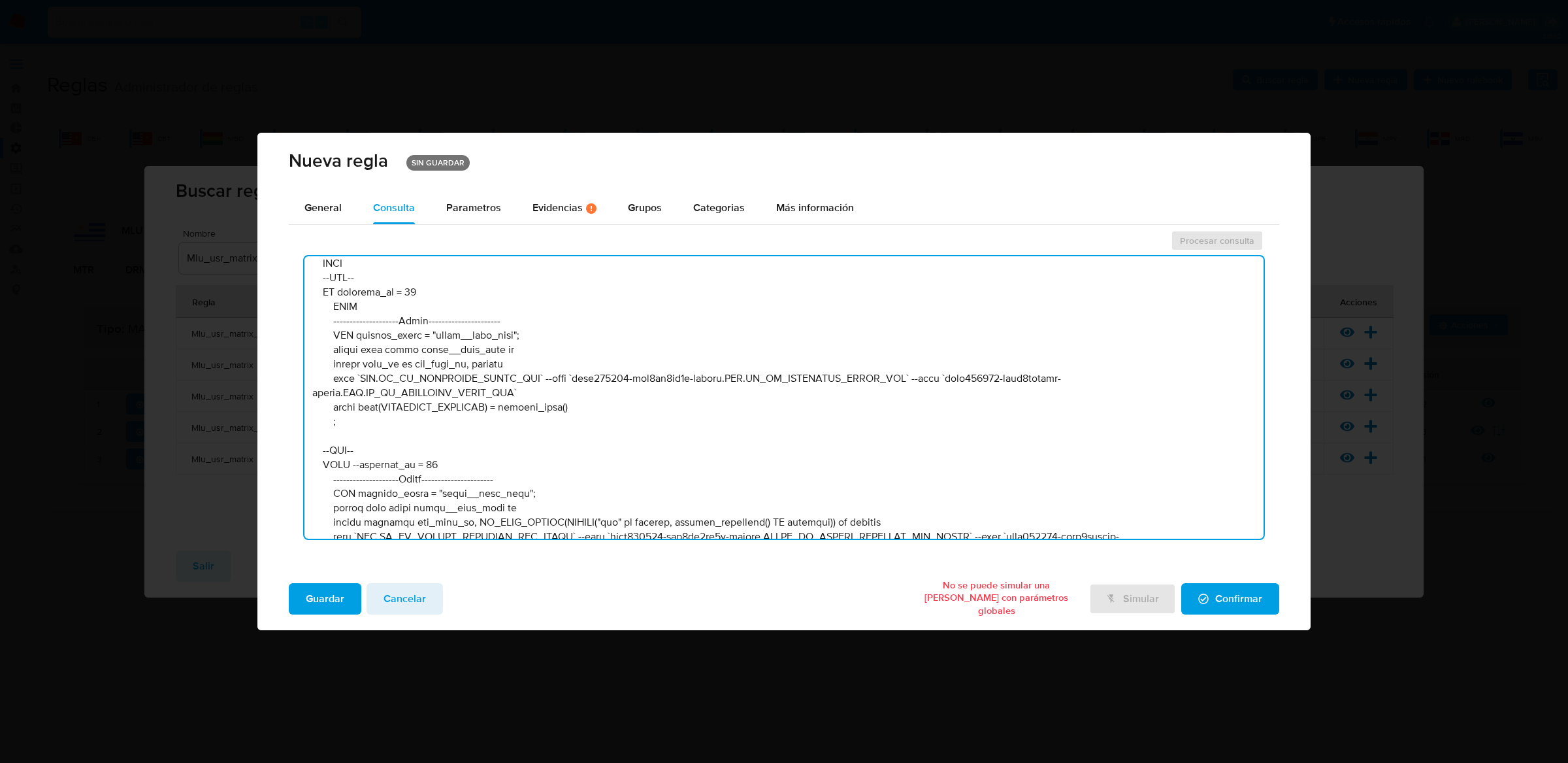
click at [818, 376] on textarea at bounding box center [784, 397] width 959 height 282
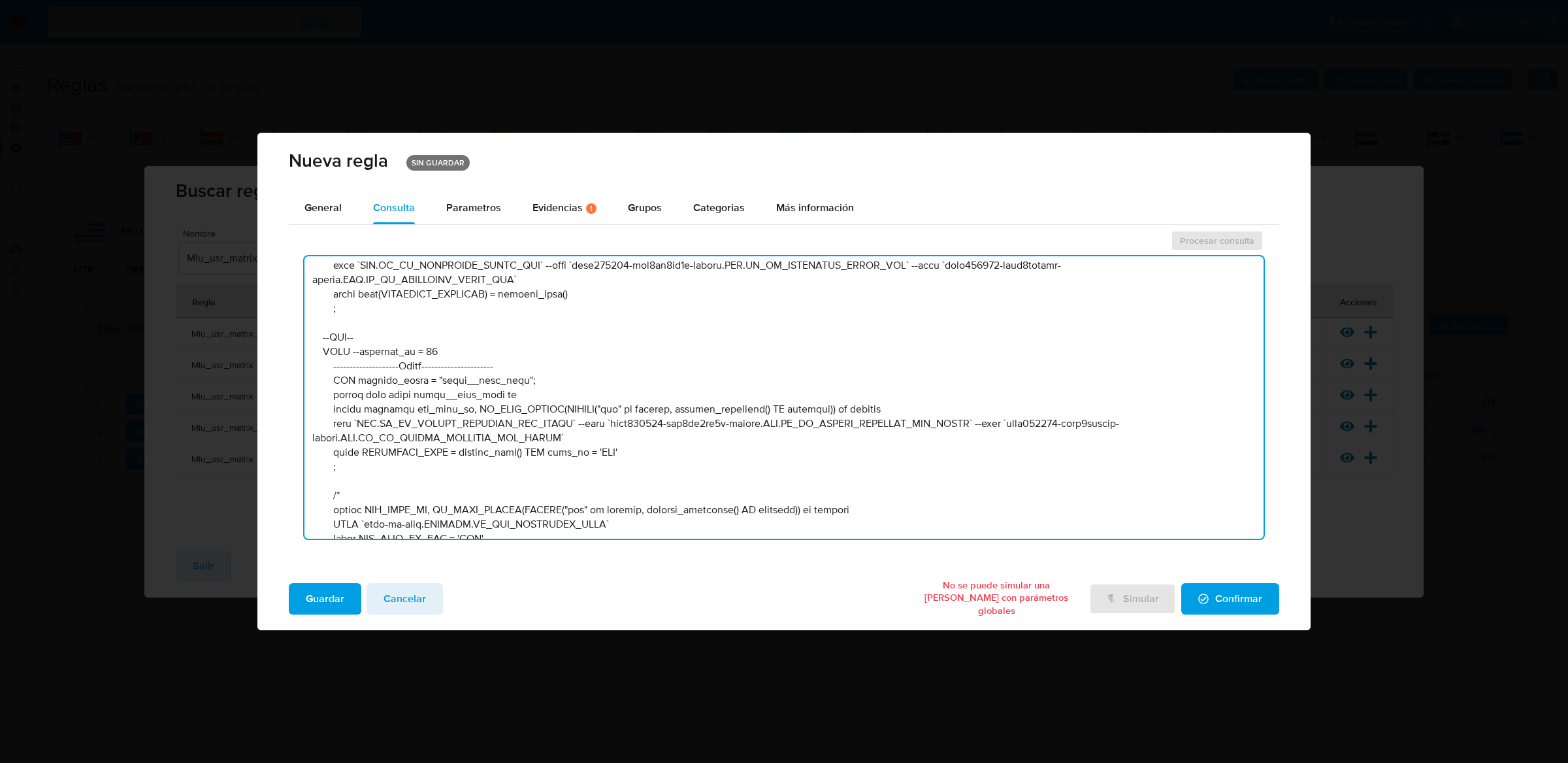
scroll to position [1003, 0]
click at [882, 420] on textarea at bounding box center [784, 397] width 959 height 282
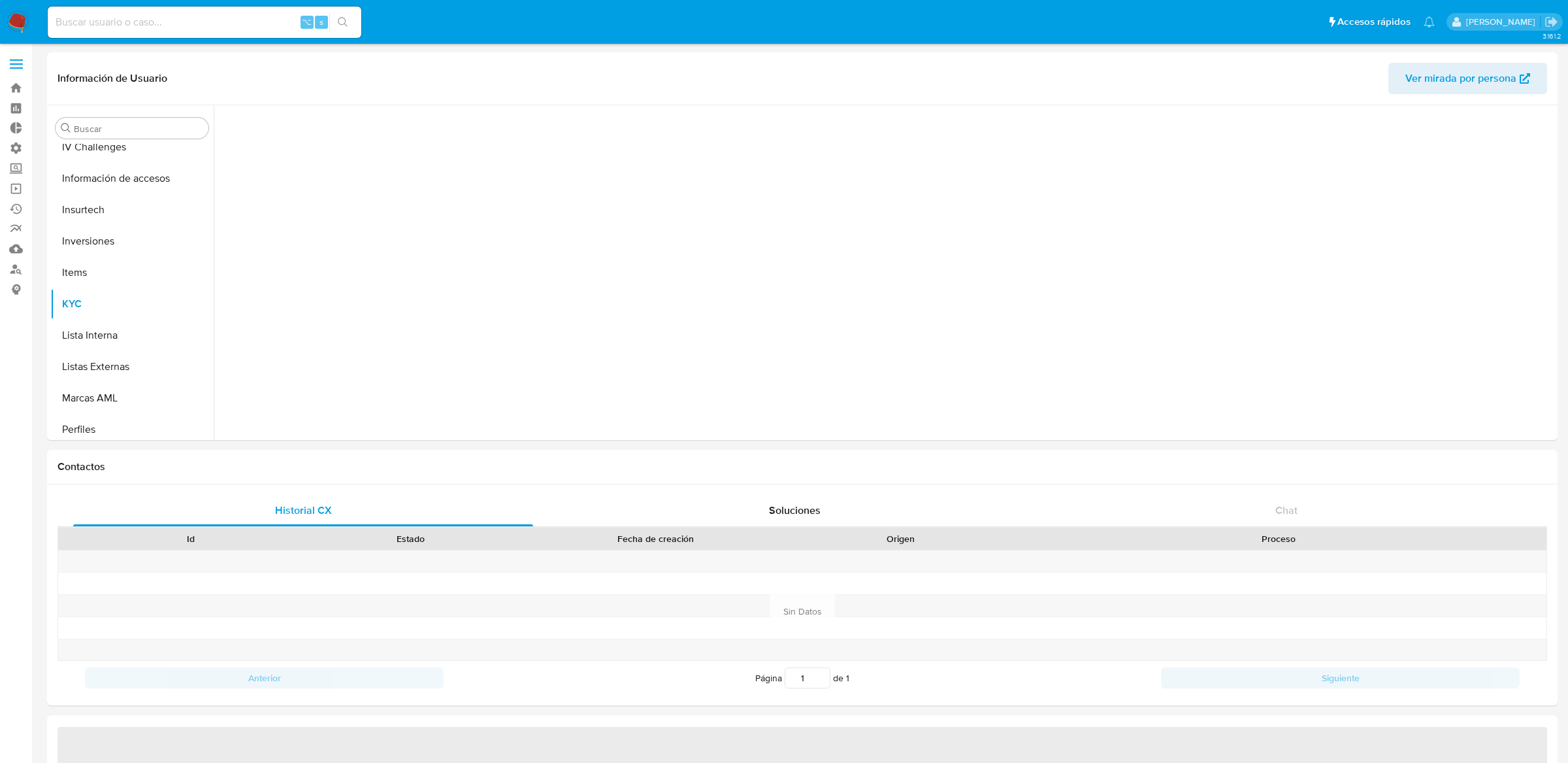
scroll to position [677, 0]
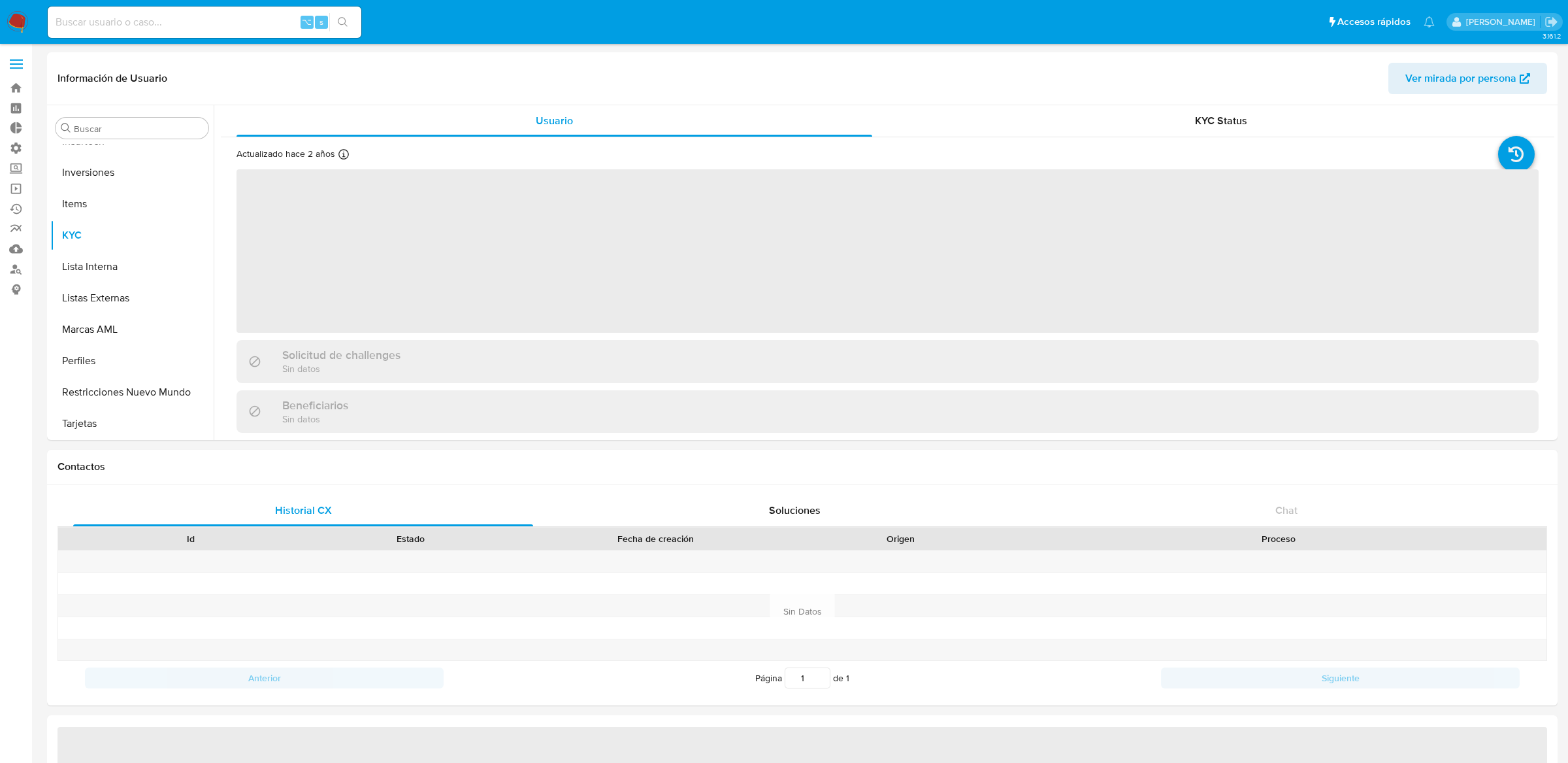
click at [3, 63] on label at bounding box center [16, 64] width 32 height 28
click at [0, 0] on input "checkbox" at bounding box center [0, 0] width 0 height 0
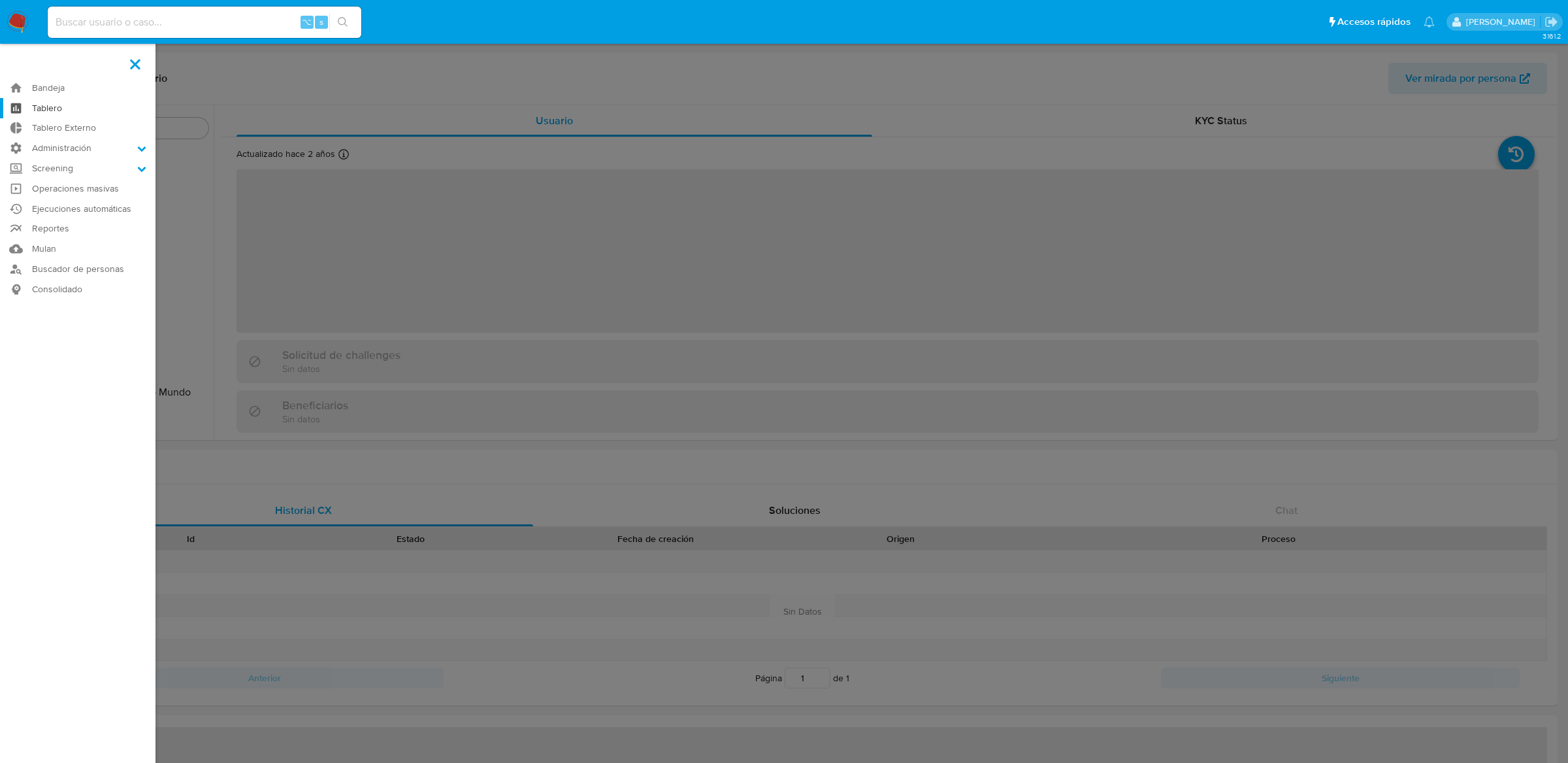
select select "10"
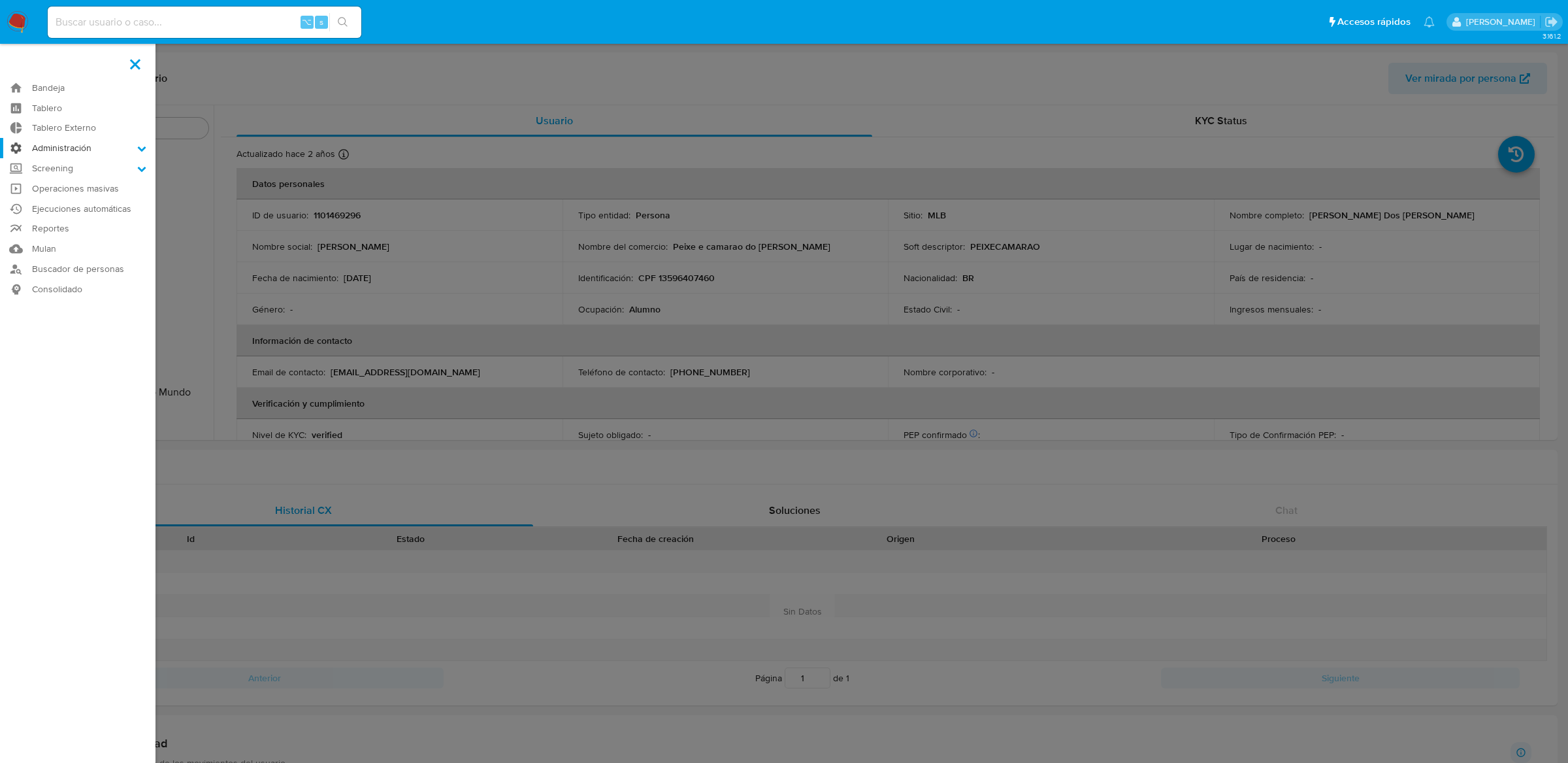
click at [42, 153] on label "Administración" at bounding box center [78, 148] width 156 height 20
click at [0, 0] on input "Administración" at bounding box center [0, 0] width 0 height 0
click at [42, 167] on link "Reglas" at bounding box center [78, 166] width 156 height 16
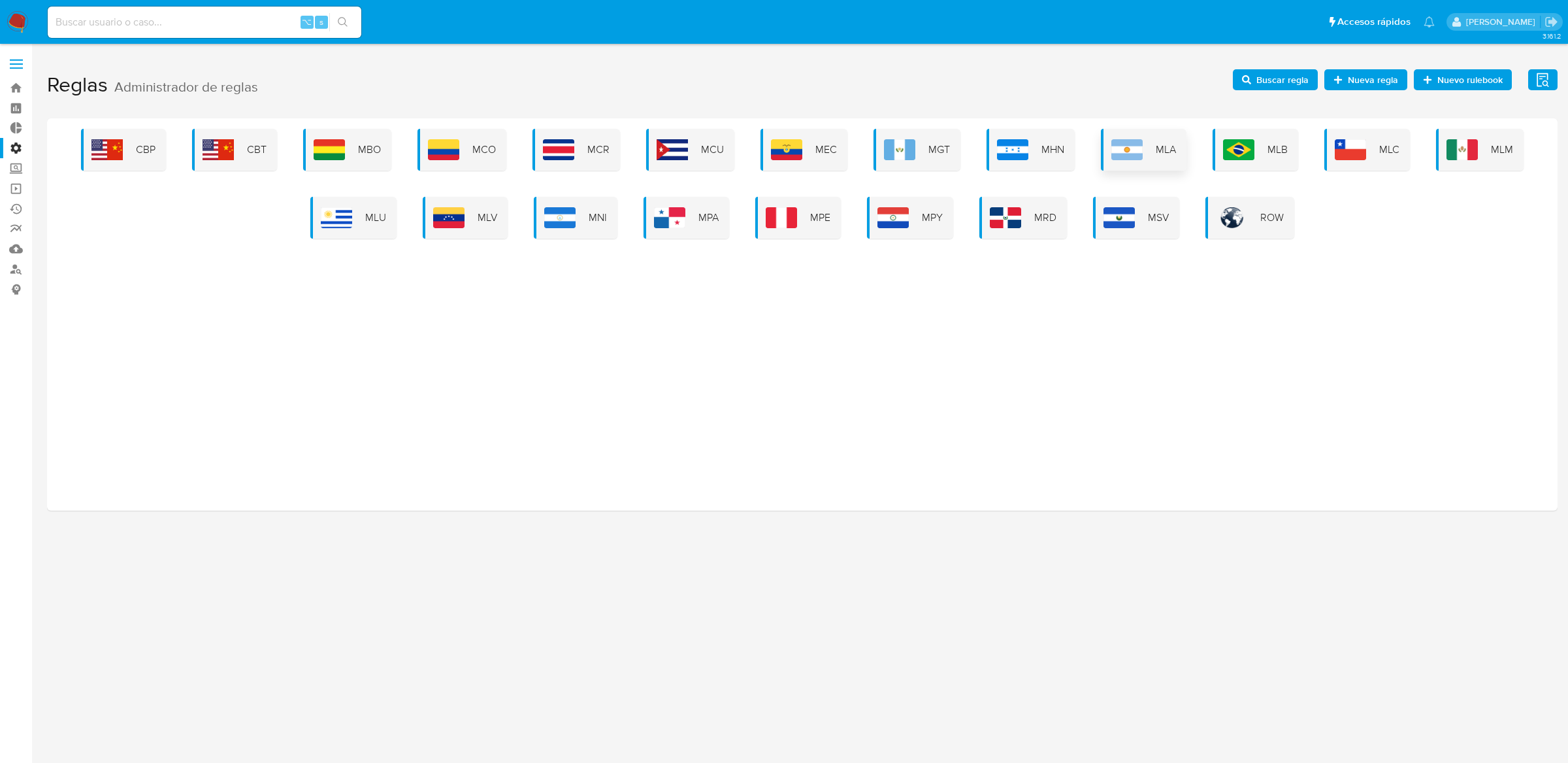
click at [1162, 159] on div "MLA" at bounding box center [1143, 150] width 86 height 42
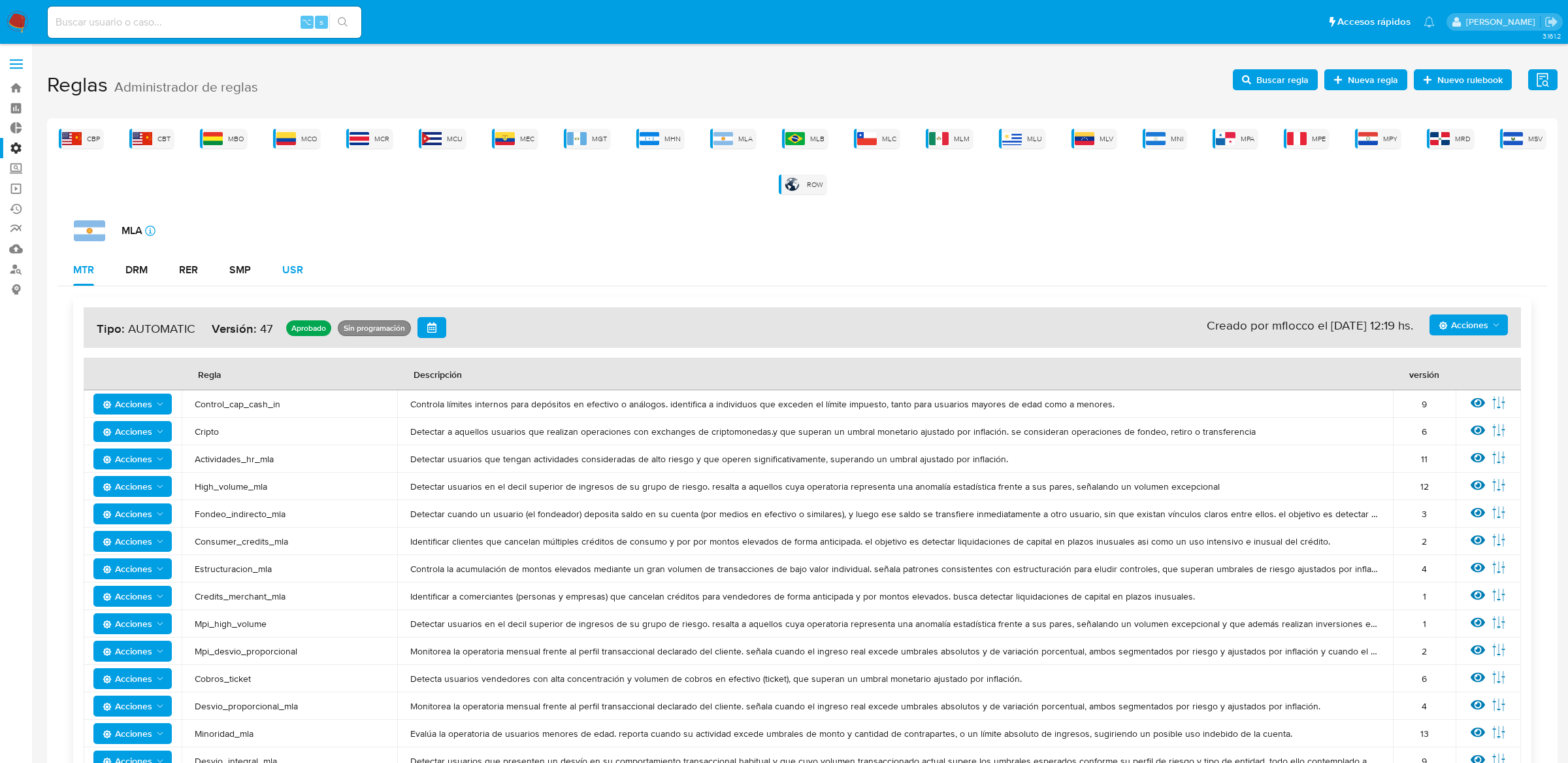
click at [300, 274] on div "USR" at bounding box center [292, 270] width 21 height 11
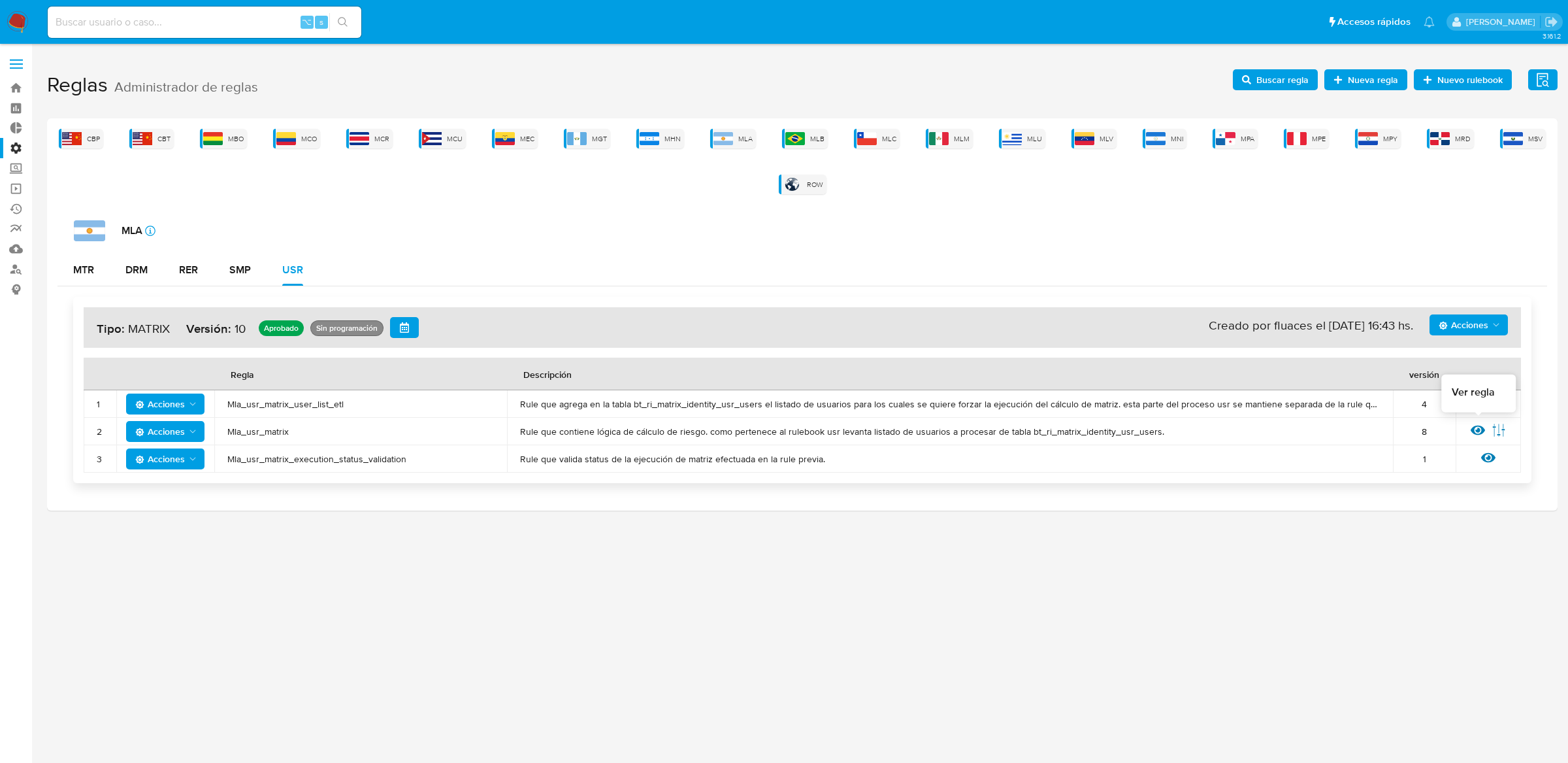
click at [1480, 433] on icon at bounding box center [1478, 430] width 15 height 10
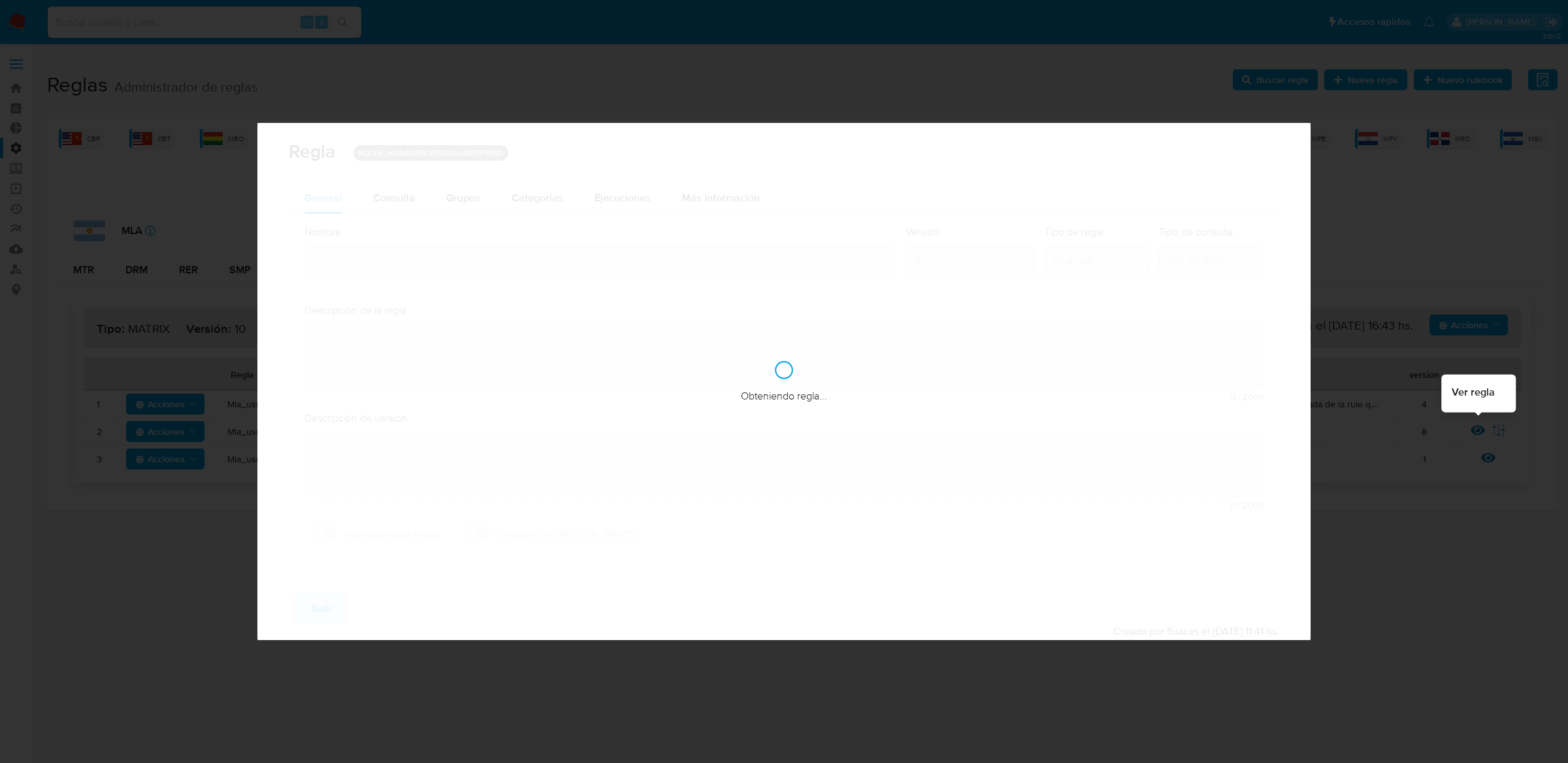
type input "Mla_usr_matrix"
type textarea "Rule que contiene lógica de cálculo de riesgo. como pertenece al rulebook usr l…"
type textarea "Ppld-6102 - modificación de queries para exceptuar payments de movimientos de p…"
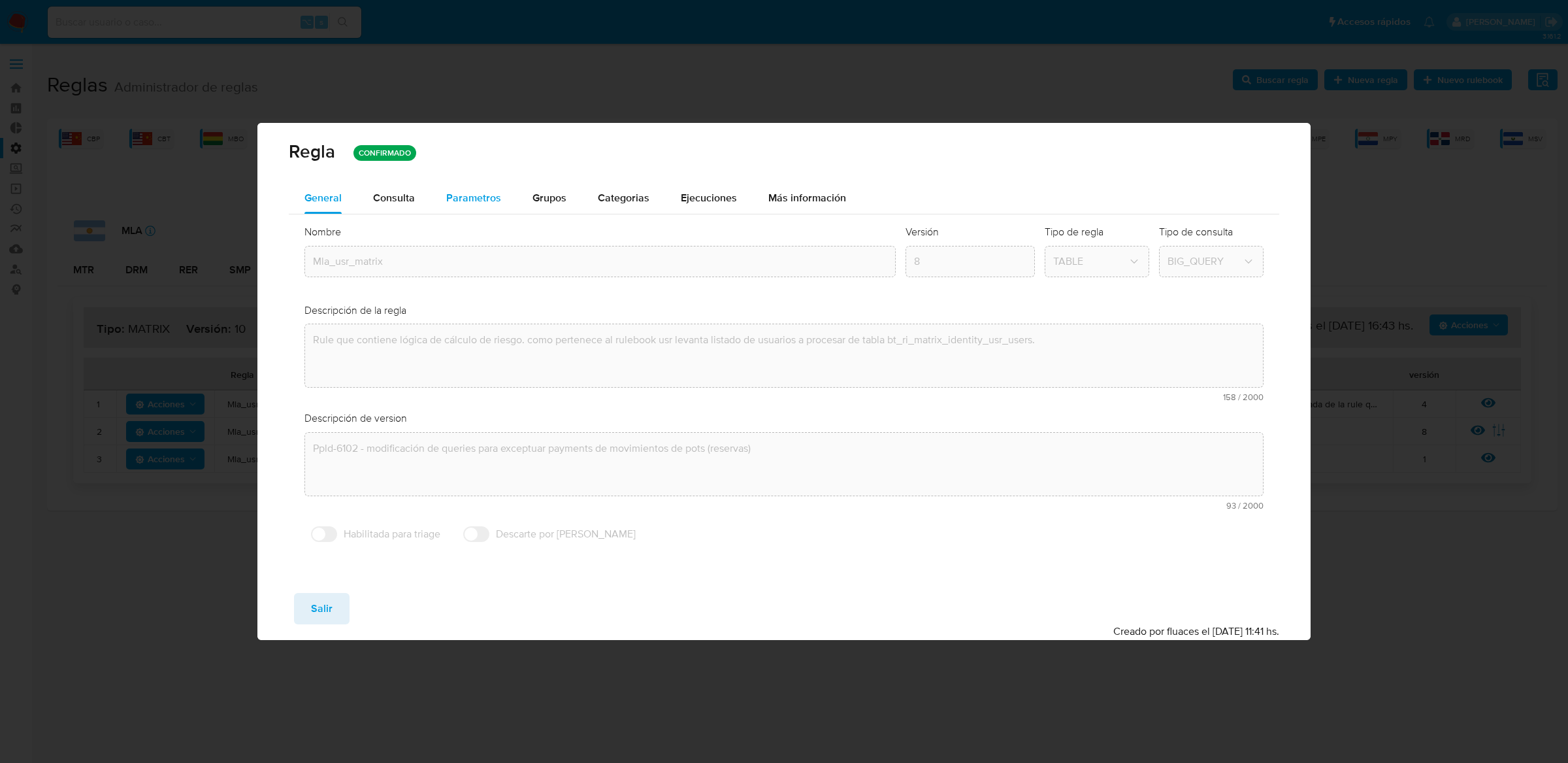
click at [494, 190] on span "Parametros" at bounding box center [474, 197] width 55 height 15
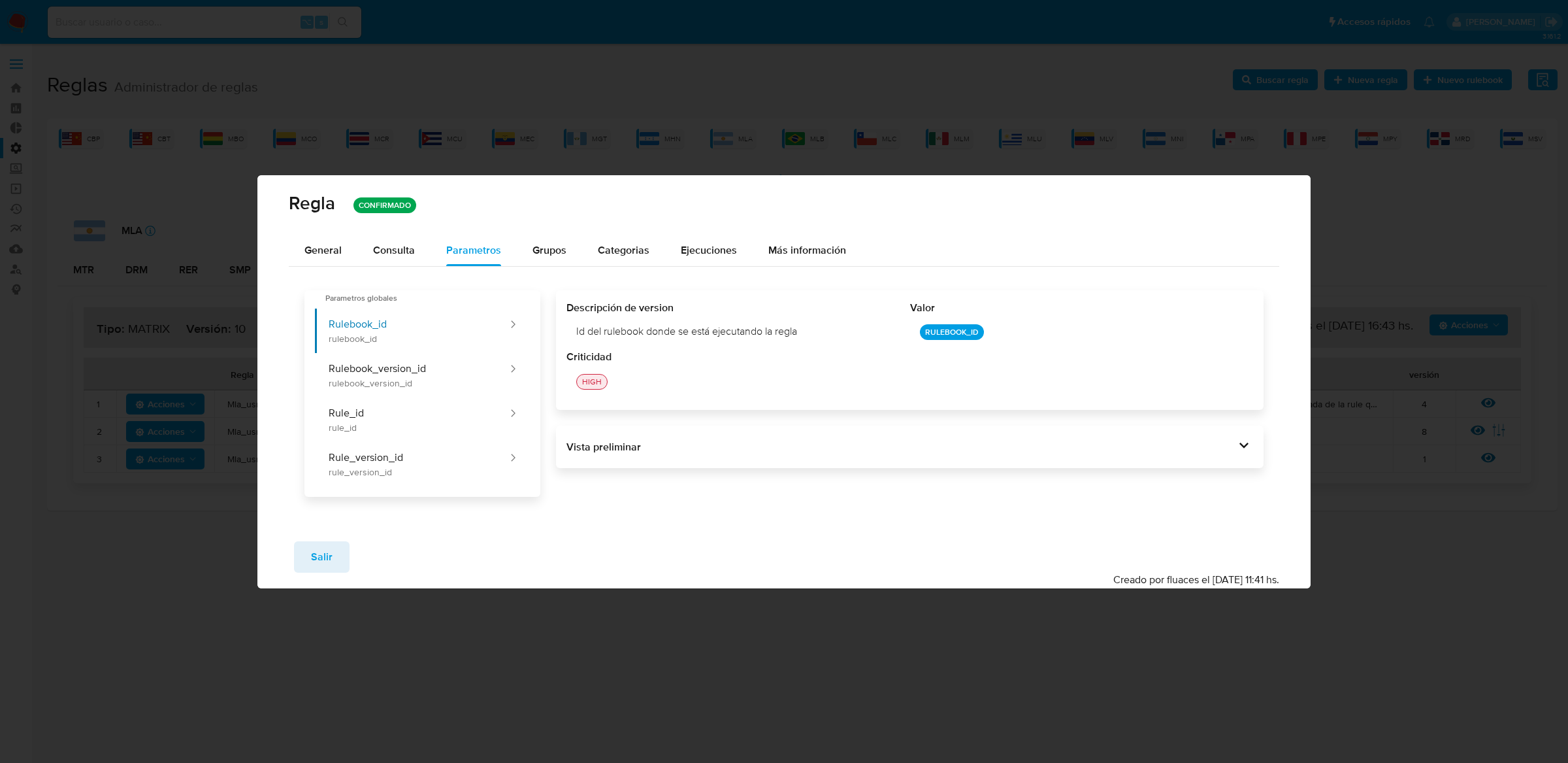
drag, startPoint x: 572, startPoint y: 334, endPoint x: 817, endPoint y: 329, distance: 245.1
click at [817, 329] on div "Id del rulebook donde se está ejecutando la regla" at bounding box center [738, 331] width 344 height 34
click at [492, 369] on button "Rulebook_version_id rulebook_version_id" at bounding box center [412, 375] width 194 height 45
drag, startPoint x: 573, startPoint y: 329, endPoint x: 855, endPoint y: 329, distance: 282.0
click at [856, 329] on div "Id de versión del rulebook donde se está ejecutando la regla" at bounding box center [738, 331] width 344 height 34
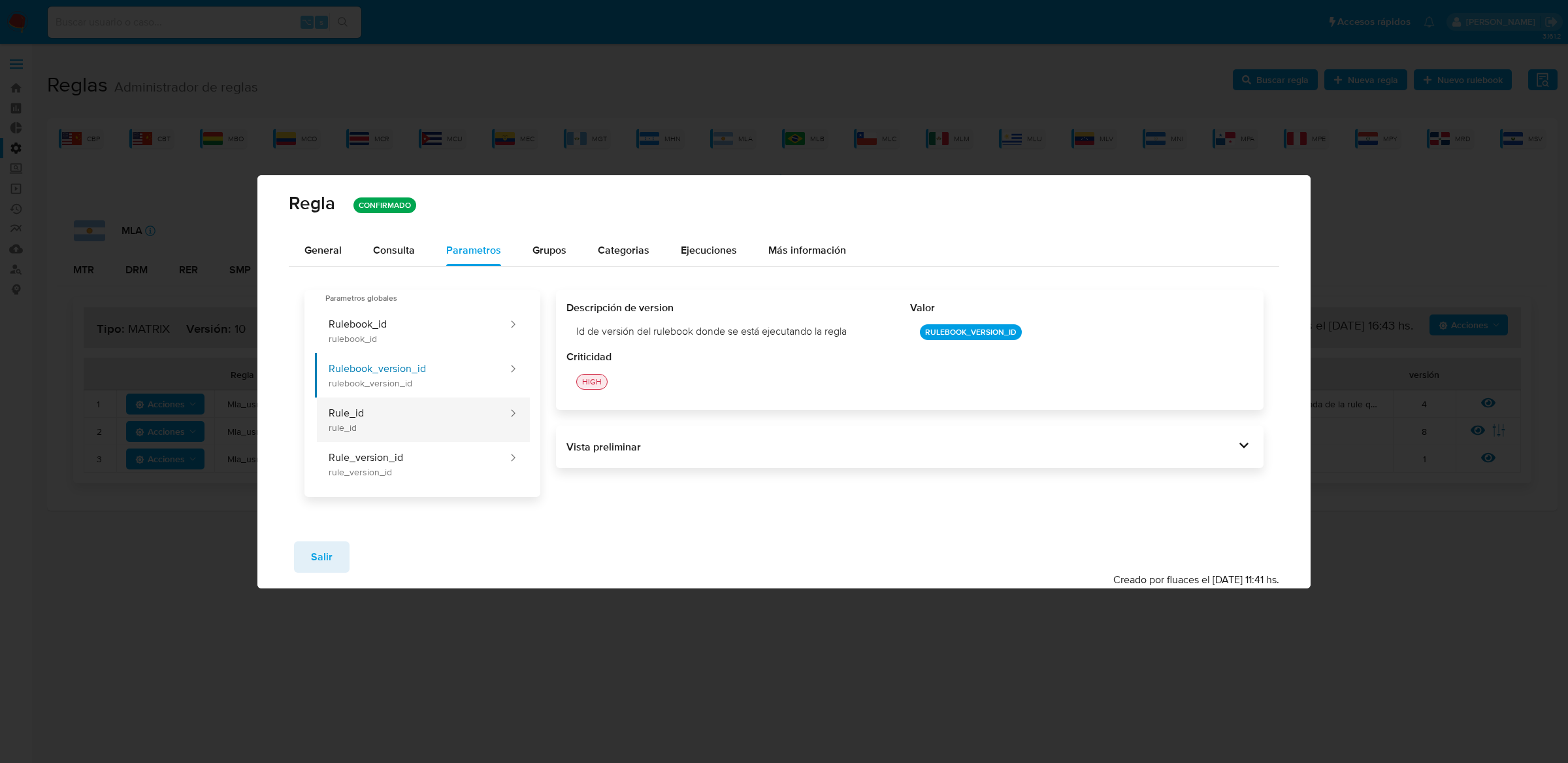
click at [392, 417] on button "Rule_id rule_id" at bounding box center [412, 420] width 194 height 45
drag, startPoint x: 750, startPoint y: 330, endPoint x: 545, endPoint y: 329, distance: 205.0
click at [545, 329] on div "Descripción de version Id de la regla que está ejecutándose Valor RULE_ID Criti…" at bounding box center [902, 393] width 724 height 207
click at [422, 472] on button "Rule_version_id rule_version_id" at bounding box center [412, 464] width 194 height 45
drag, startPoint x: 803, startPoint y: 329, endPoint x: 556, endPoint y: 331, distance: 247.0
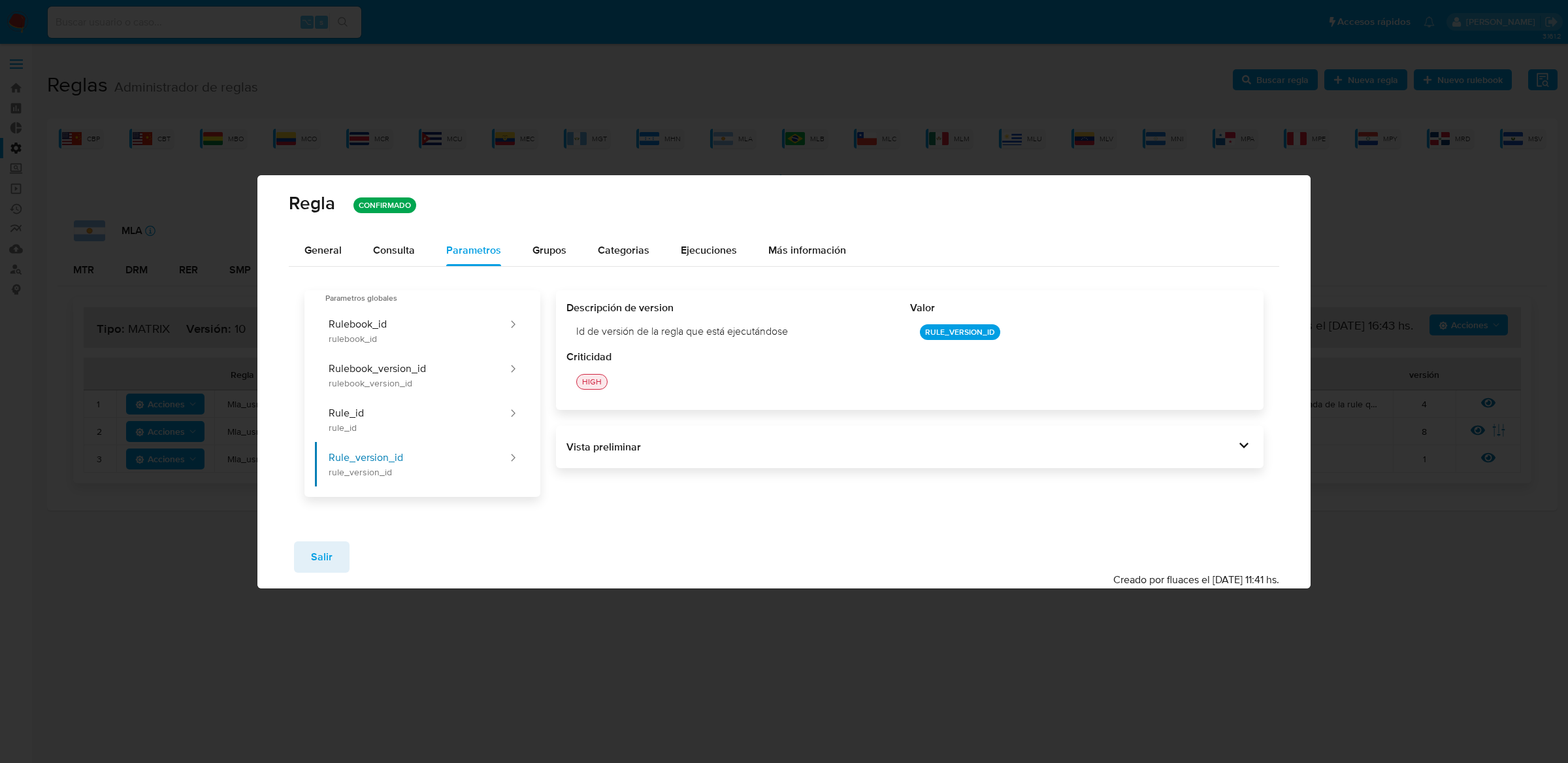
click at [556, 331] on div "Descripción de version Id de versión de la regla que está ejecutándose Valor RU…" at bounding box center [910, 349] width 708 height 120
click at [400, 254] on span "Consulta" at bounding box center [394, 249] width 42 height 15
